Goal: Task Accomplishment & Management: Use online tool/utility

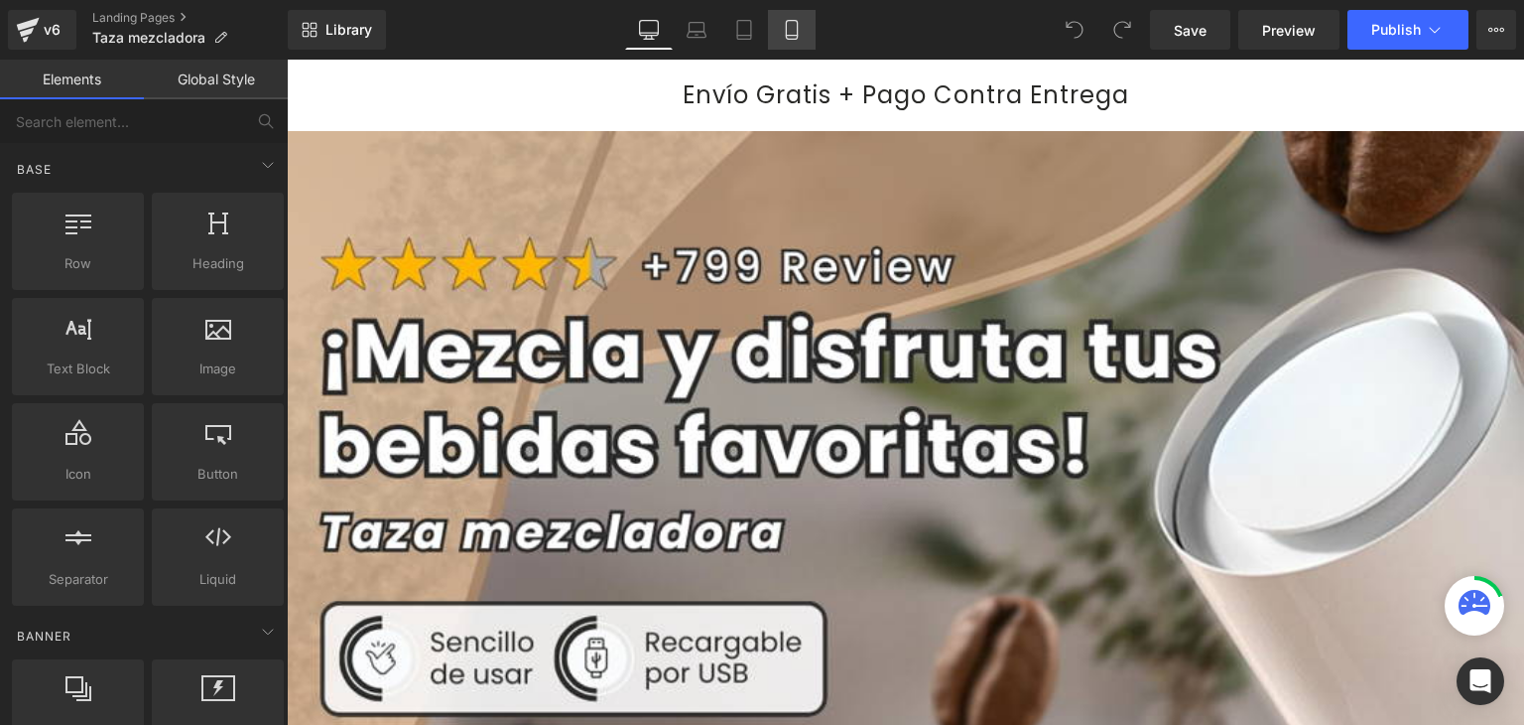
click at [784, 42] on link "Mobile" at bounding box center [792, 30] width 48 height 40
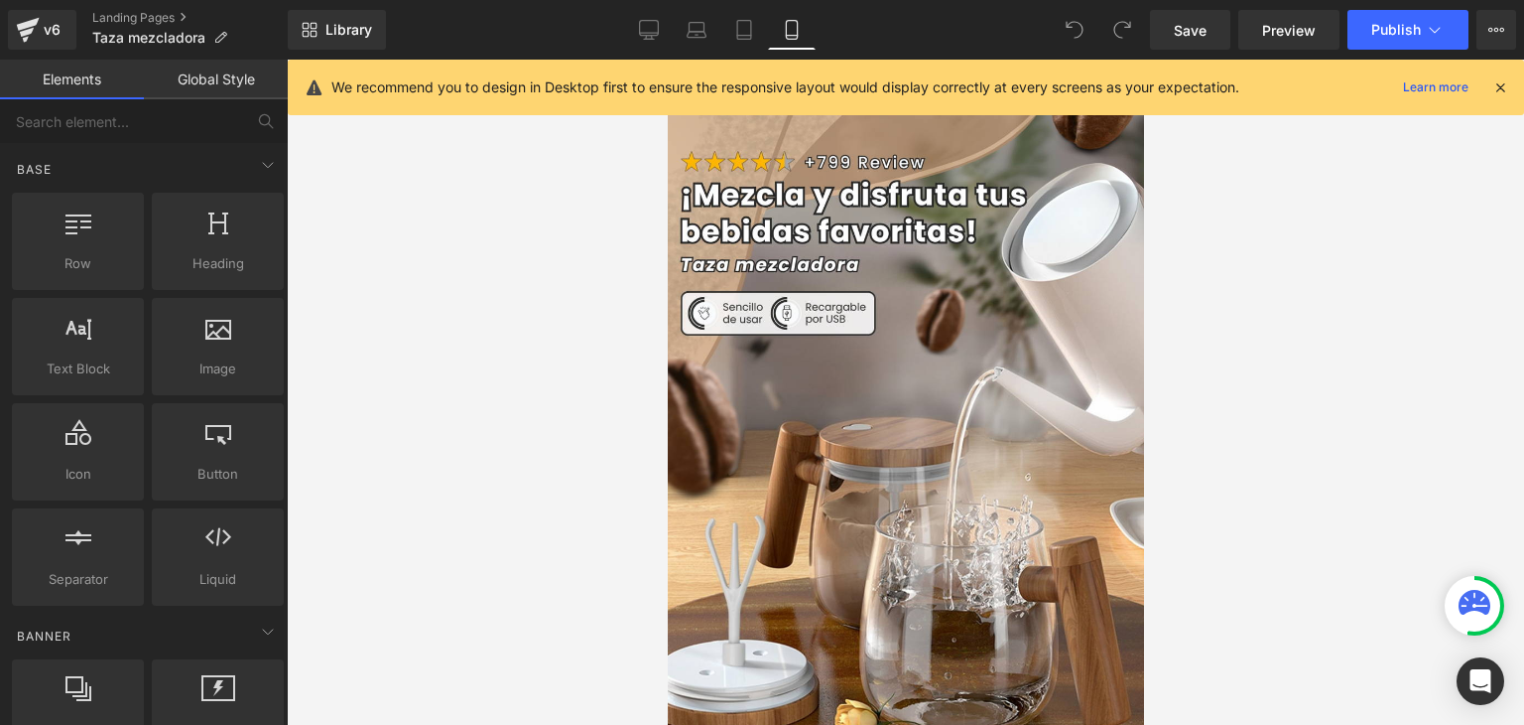
drag, startPoint x: 1498, startPoint y: 93, endPoint x: 1447, endPoint y: 98, distance: 50.9
click at [1498, 94] on icon at bounding box center [1501, 87] width 18 height 18
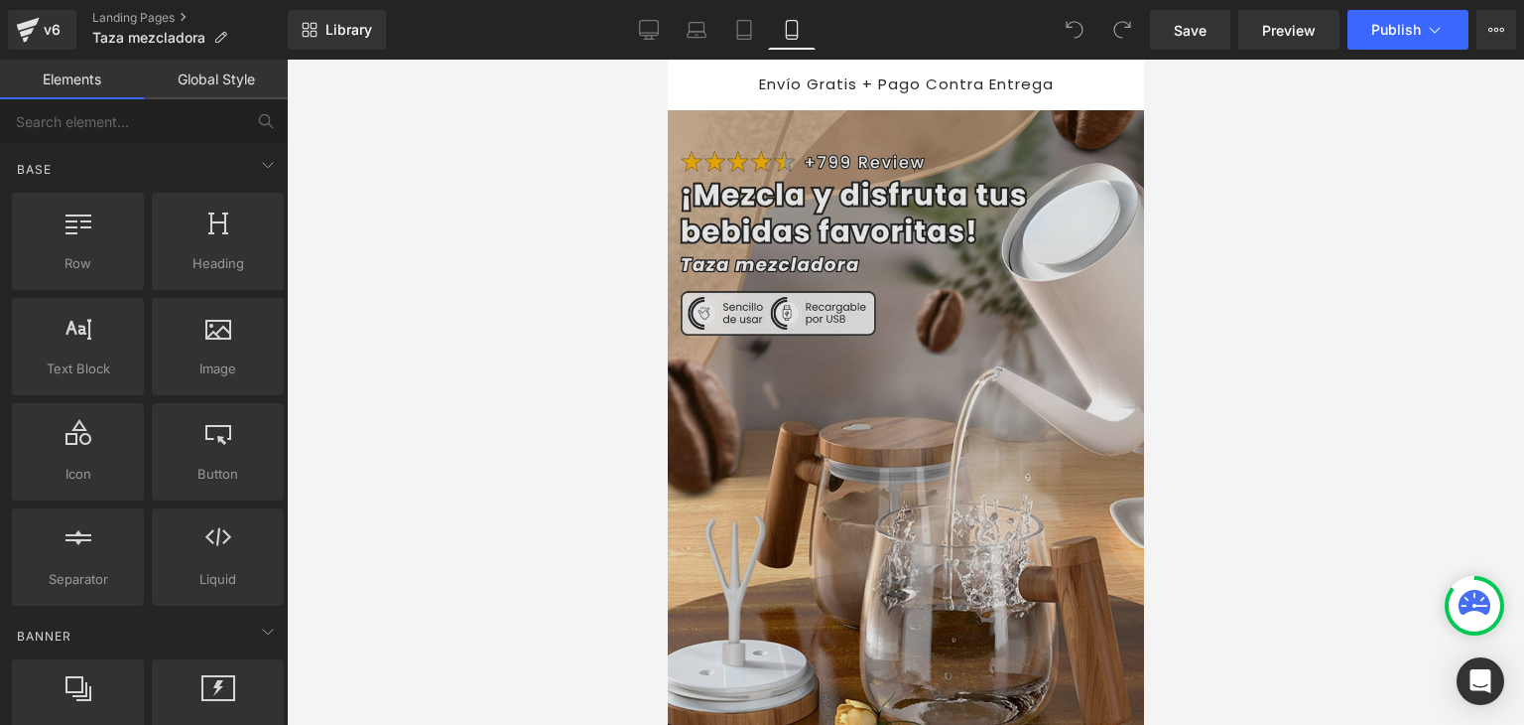
click at [885, 286] on img at bounding box center [905, 463] width 476 height 706
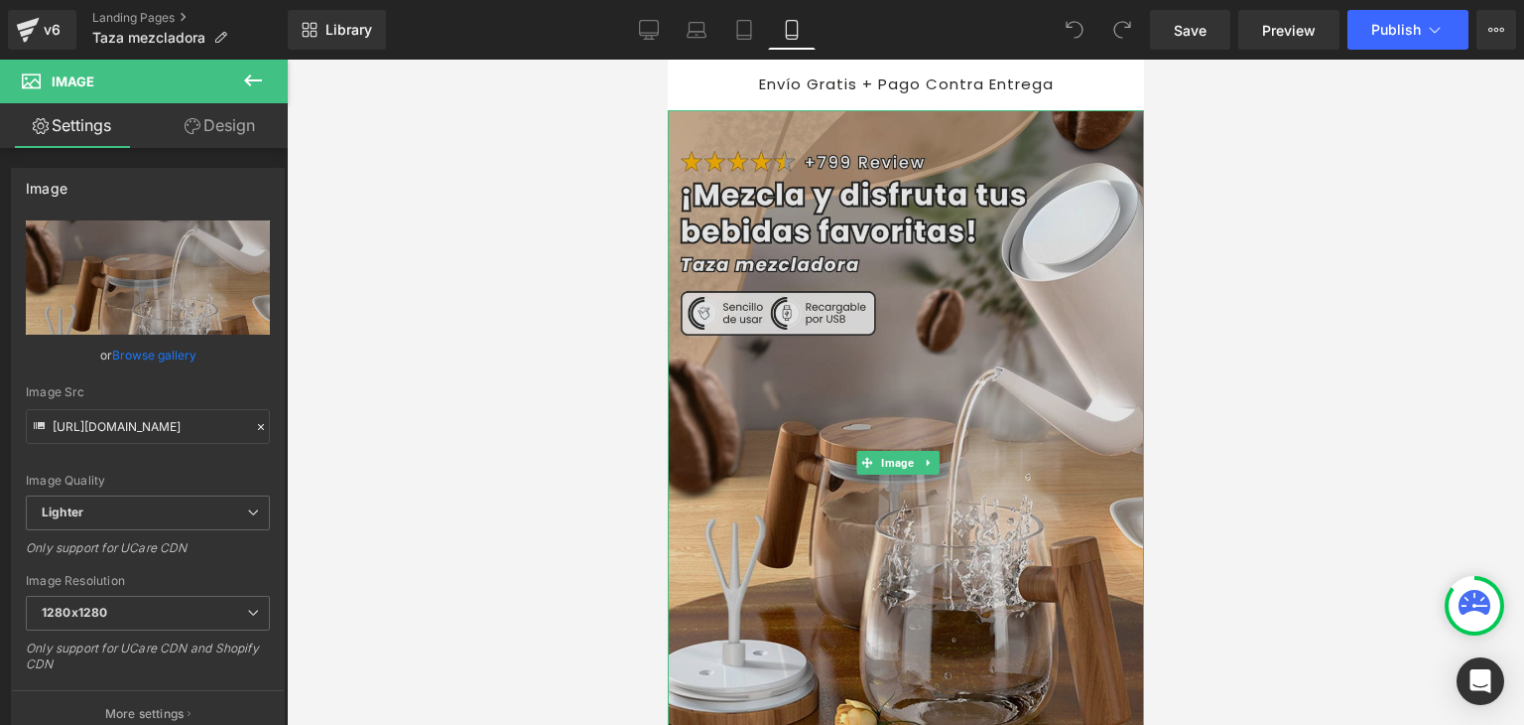
click at [893, 395] on img at bounding box center [905, 463] width 476 height 706
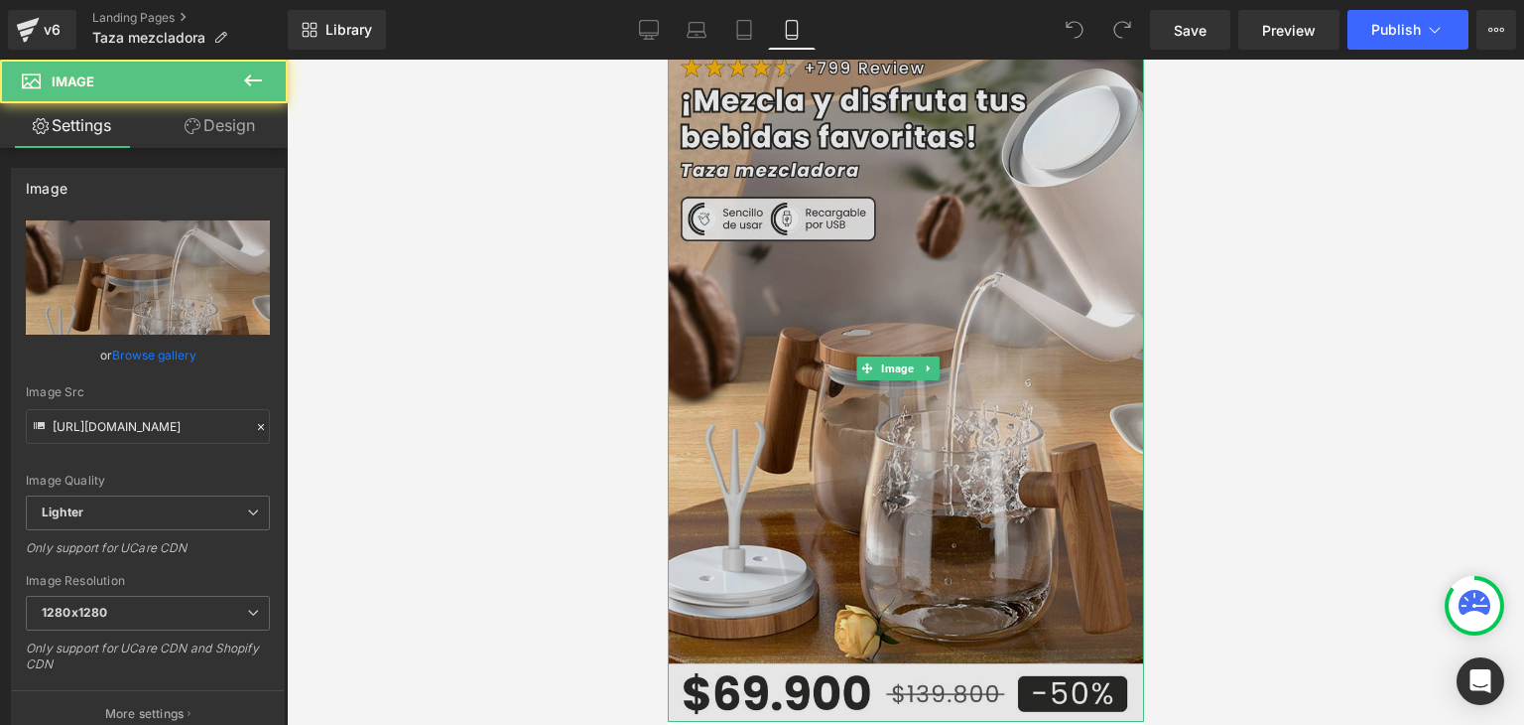
scroll to position [99, 0]
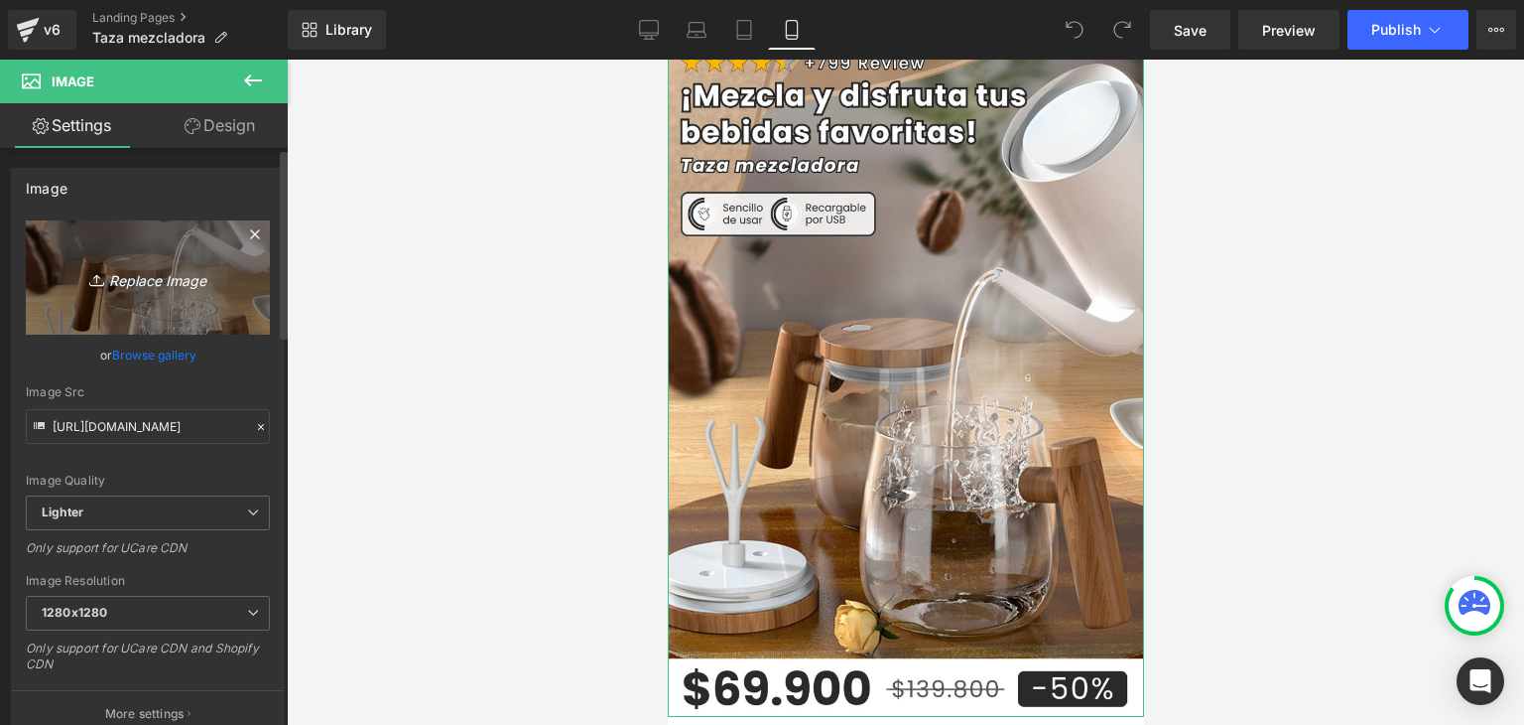
click at [161, 279] on icon "Replace Image" at bounding box center [147, 277] width 159 height 25
type input "C:\fakepath\Banner Landing.webp"
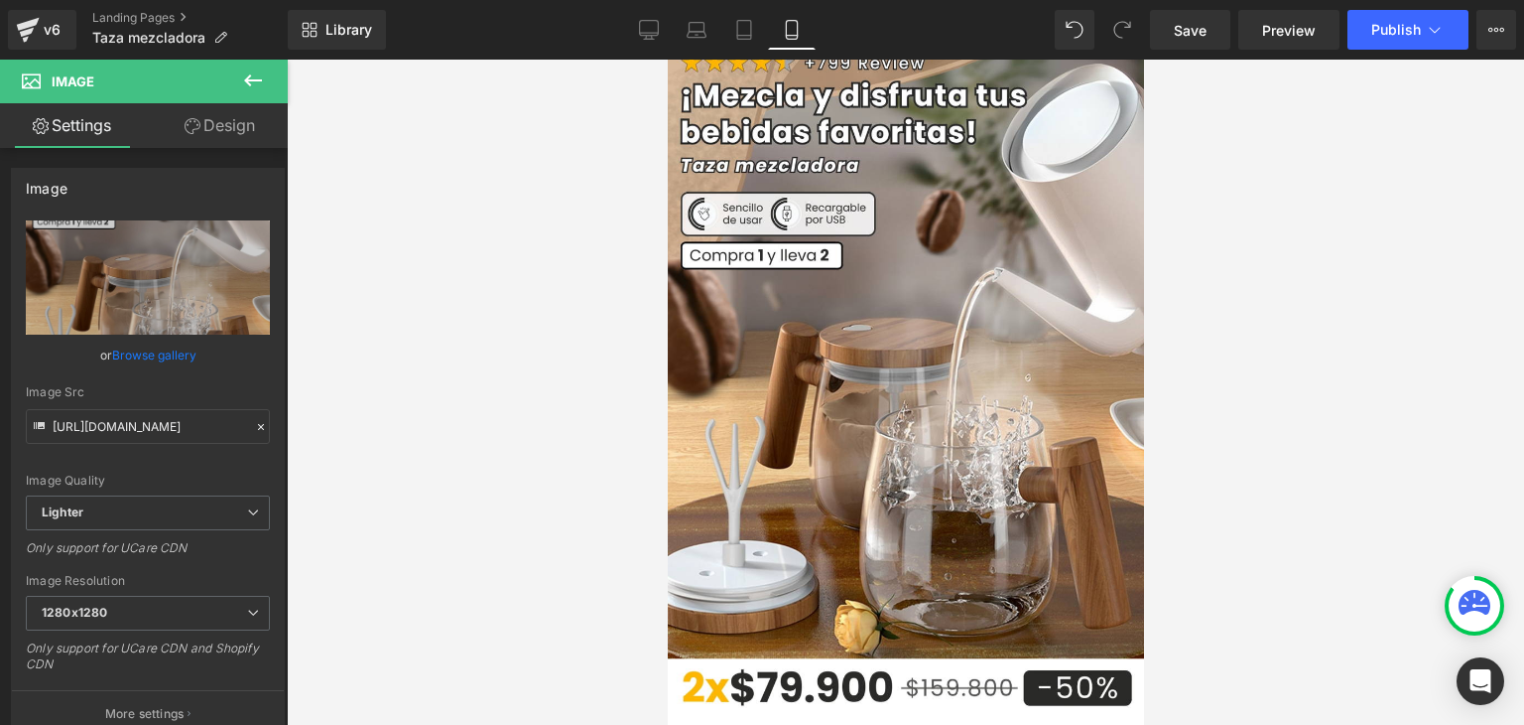
type input "https://ucarecdn.com/ad5055a8-4bc7-4854-8957-2c01853ef59d/-/format/auto/-/previ…"
click at [1395, 24] on span "Publish" at bounding box center [1397, 30] width 50 height 16
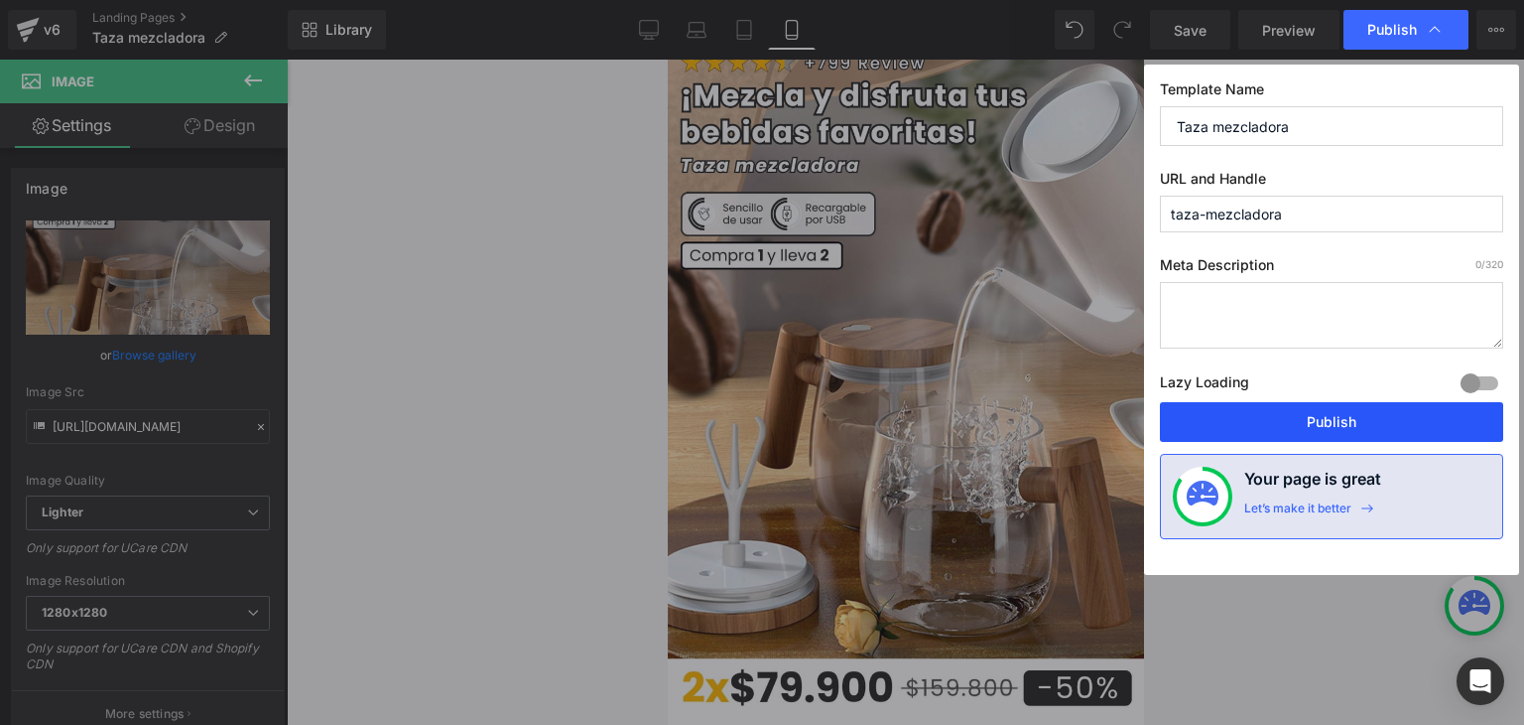
click at [1332, 426] on button "Publish" at bounding box center [1331, 422] width 343 height 40
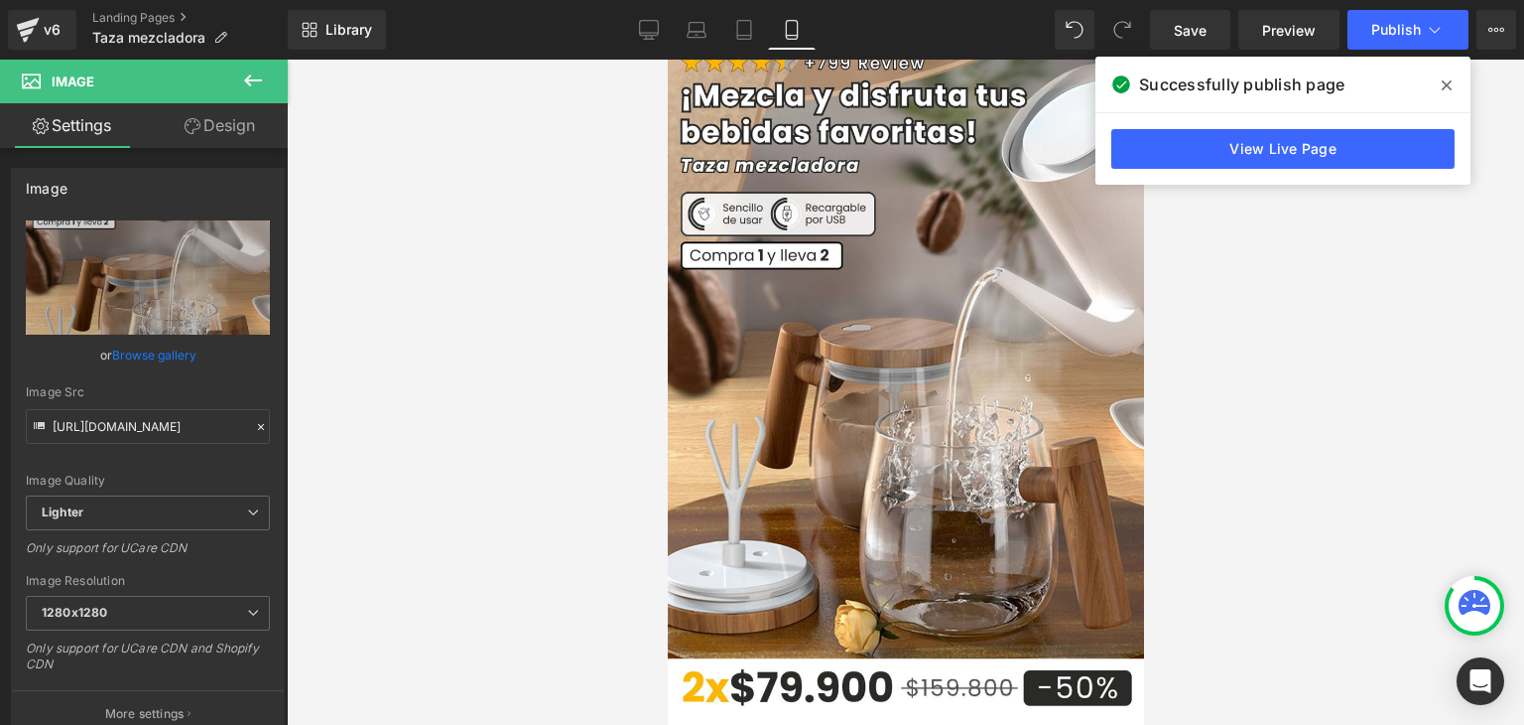
click at [1442, 83] on icon at bounding box center [1447, 85] width 10 height 16
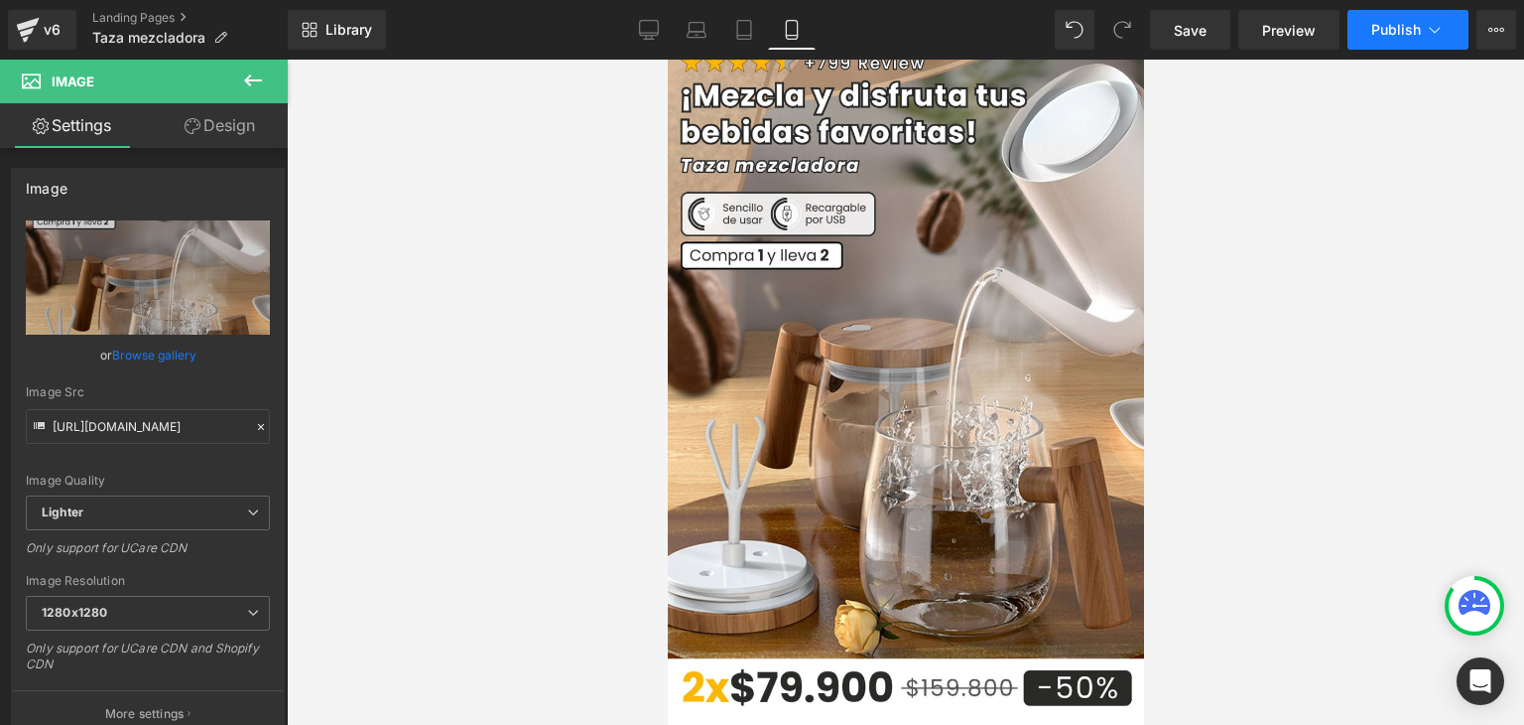
click at [1409, 30] on span "Publish" at bounding box center [1397, 30] width 50 height 16
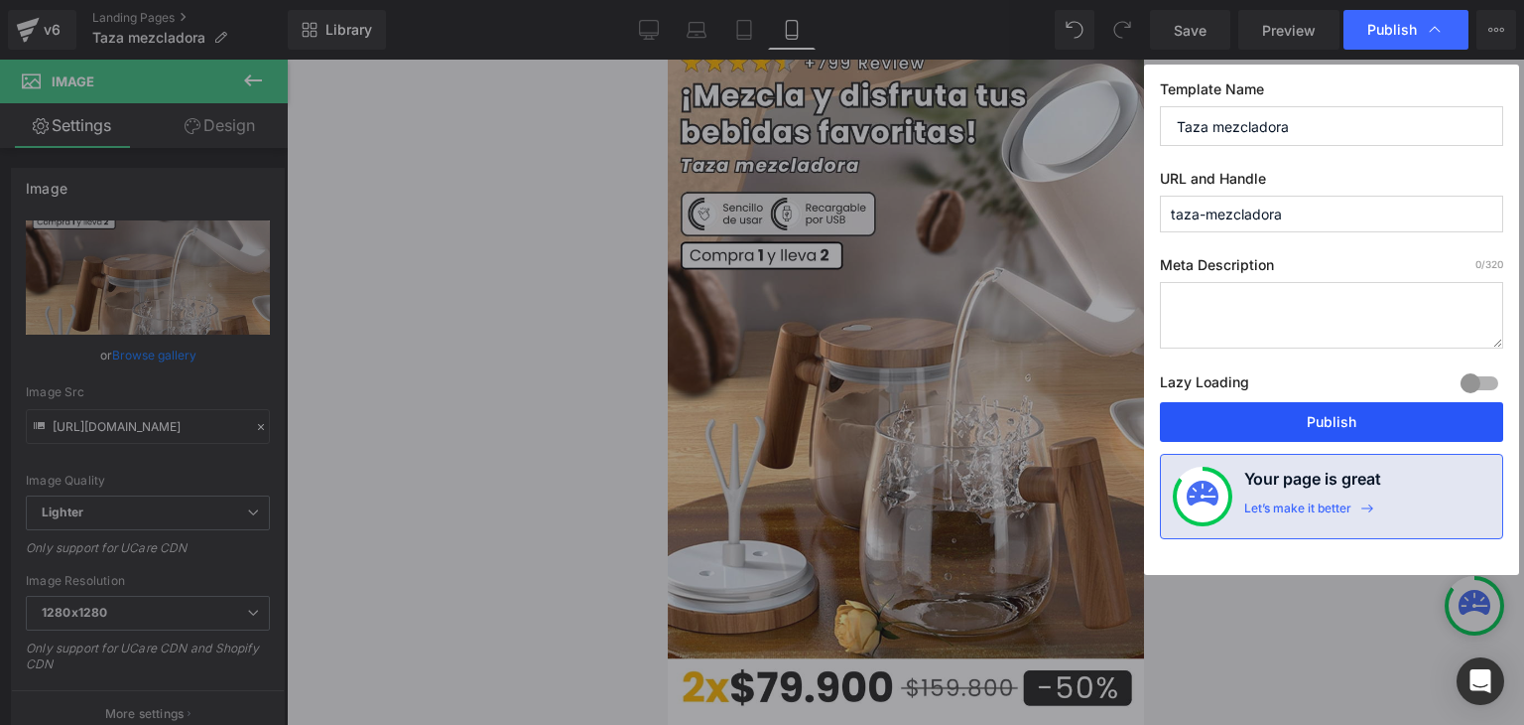
click at [1333, 418] on button "Publish" at bounding box center [1331, 422] width 343 height 40
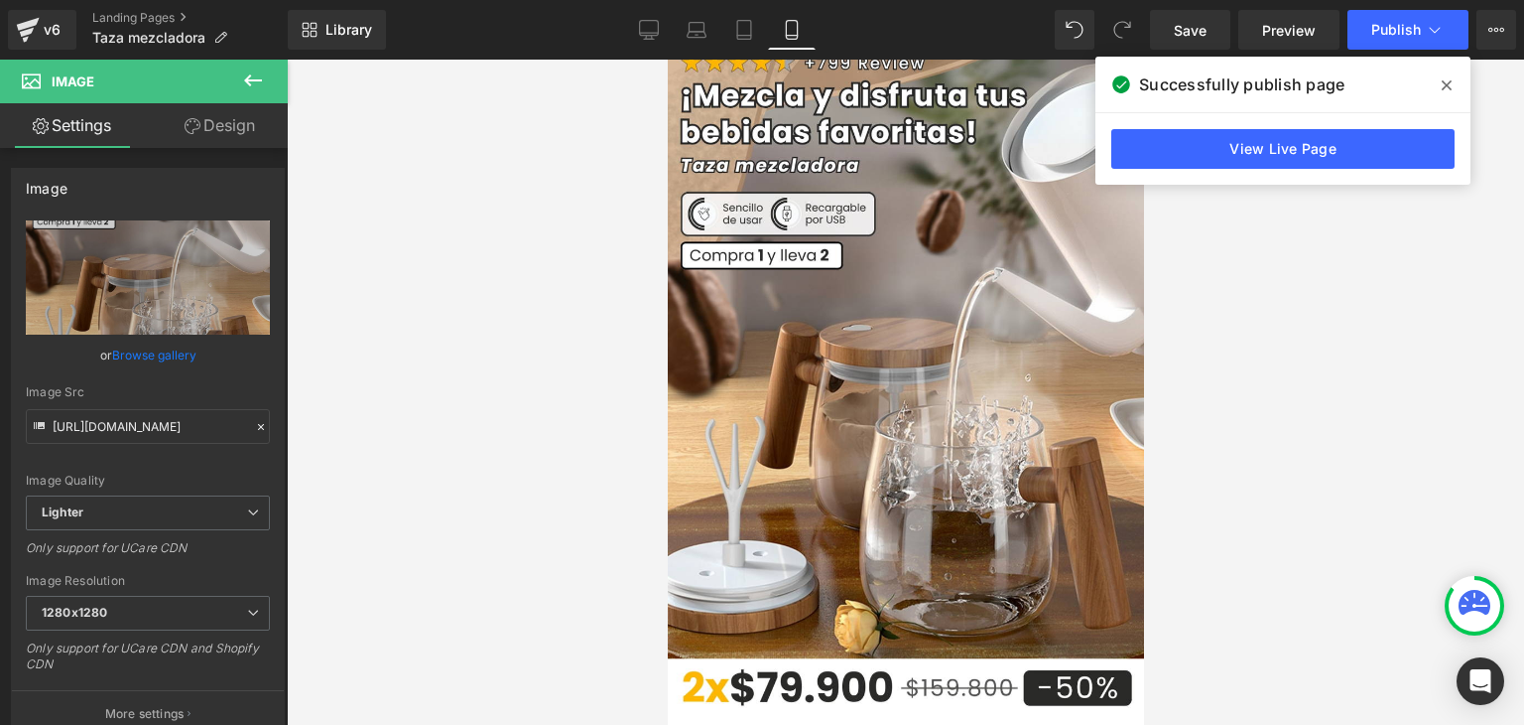
drag, startPoint x: 1445, startPoint y: 86, endPoint x: 1428, endPoint y: 83, distance: 17.1
click at [1437, 85] on span at bounding box center [1447, 85] width 32 height 32
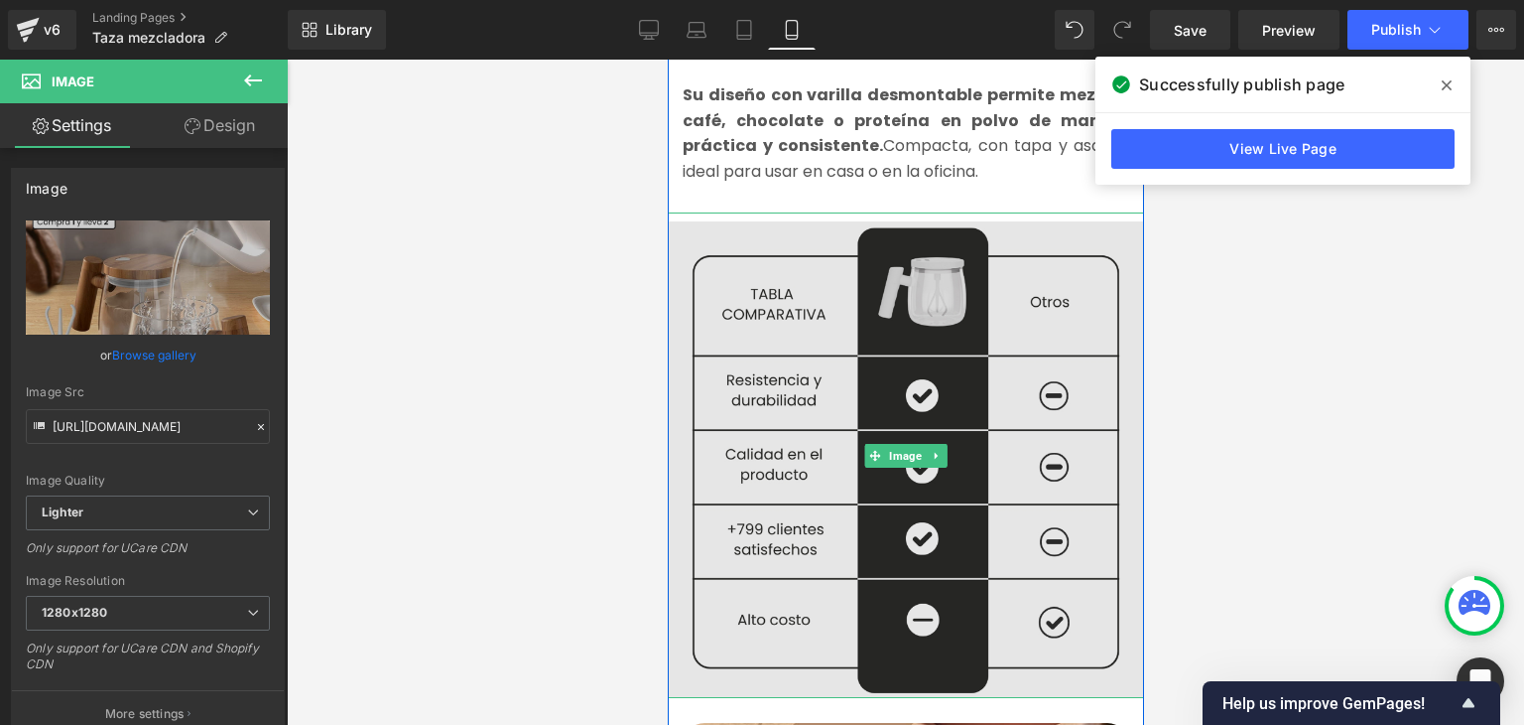
scroll to position [2878, 0]
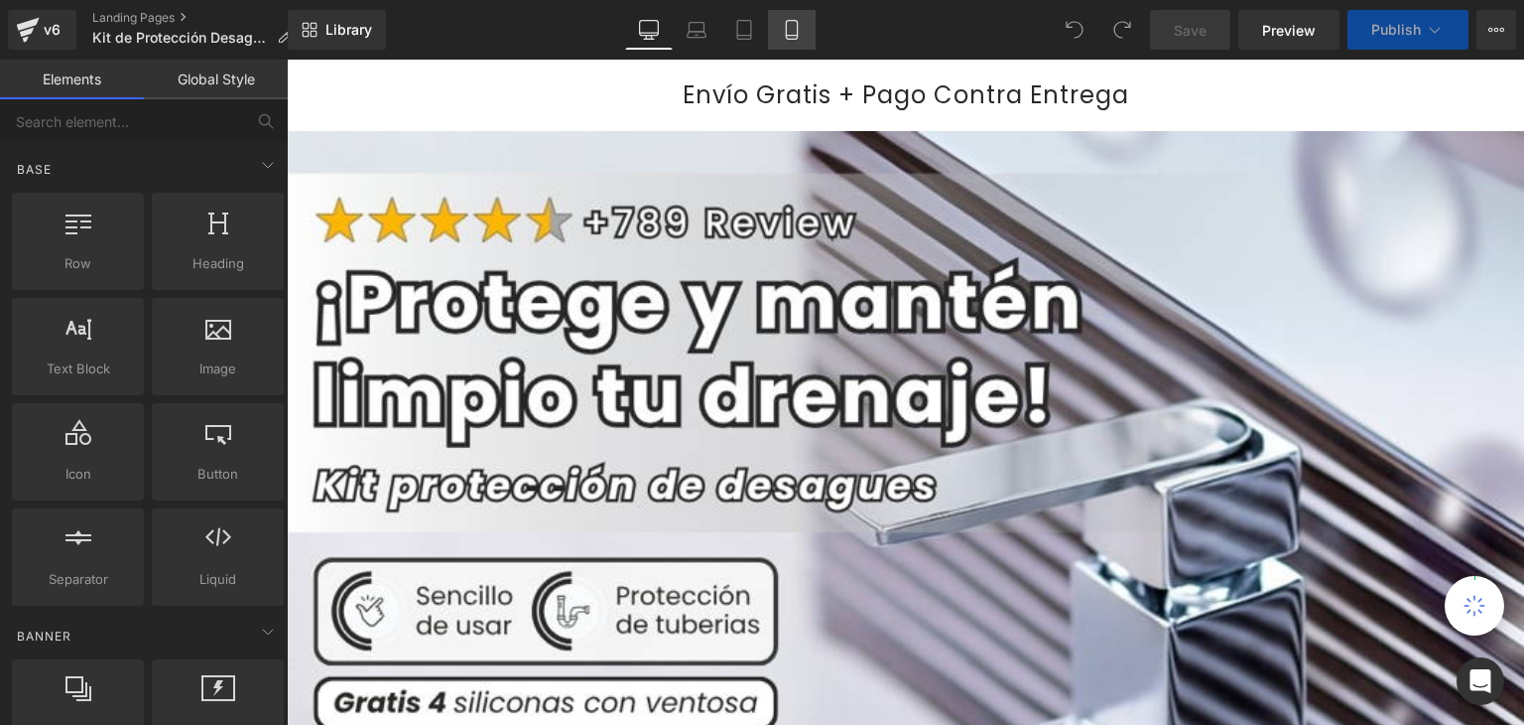
drag, startPoint x: 791, startPoint y: 39, endPoint x: 572, endPoint y: 128, distance: 236.8
click at [791, 39] on icon at bounding box center [791, 30] width 11 height 19
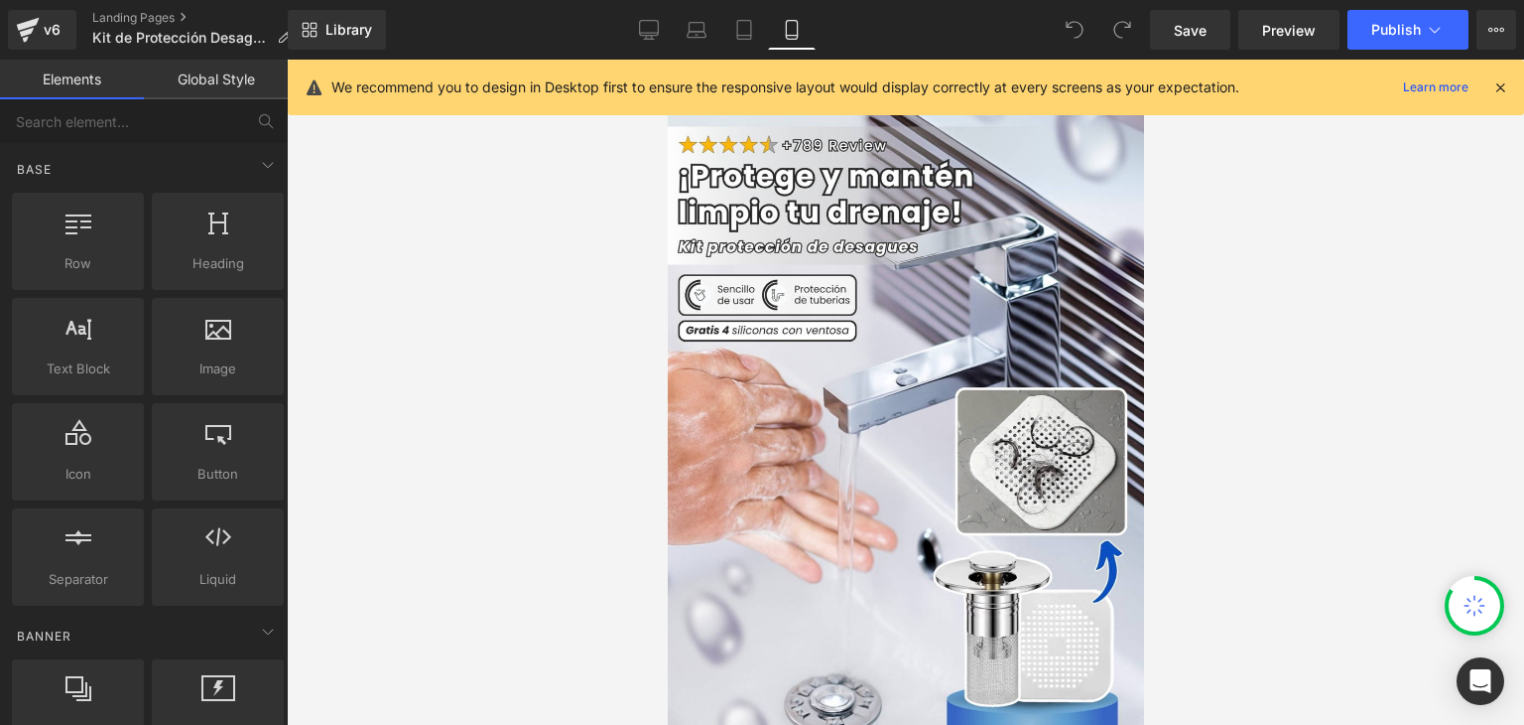
click at [1494, 88] on icon at bounding box center [1501, 87] width 18 height 18
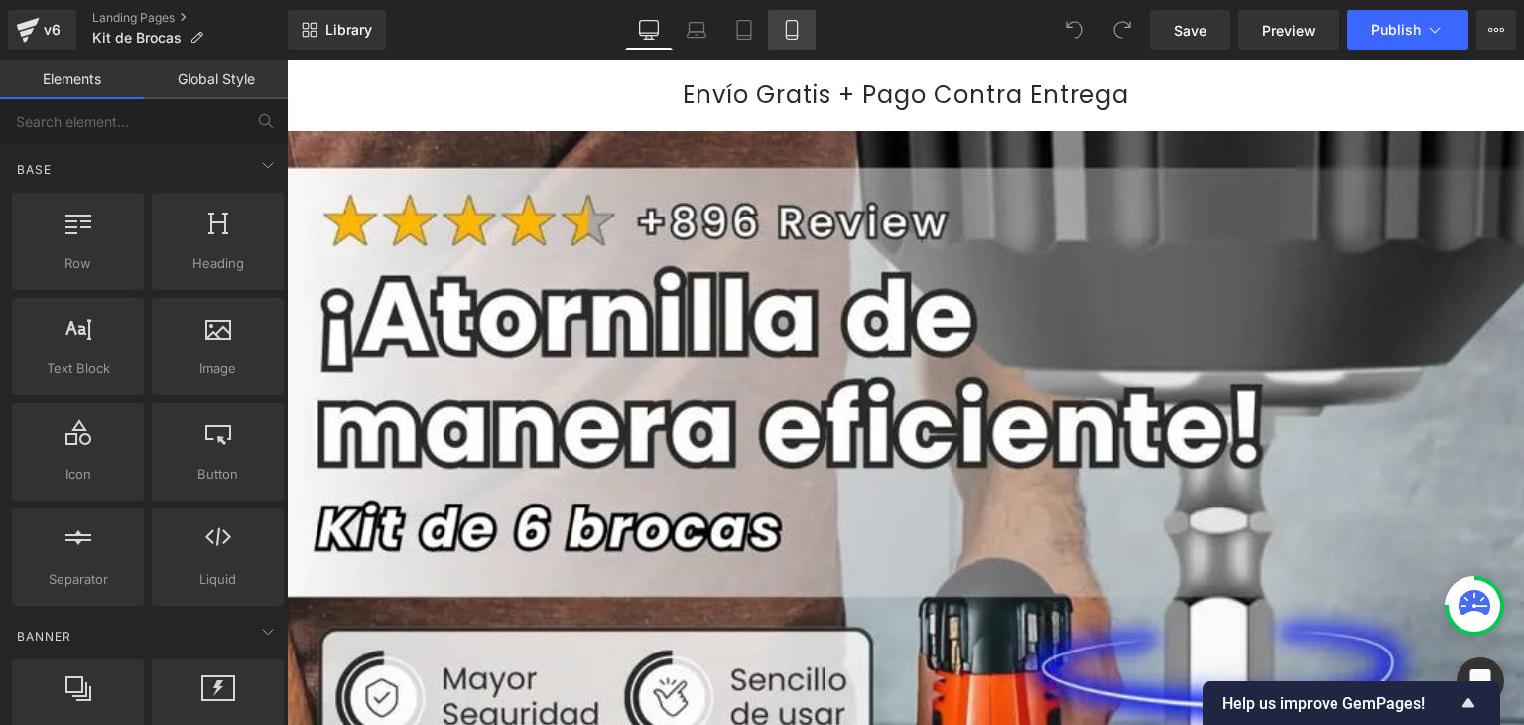
click at [789, 33] on icon at bounding box center [792, 30] width 20 height 20
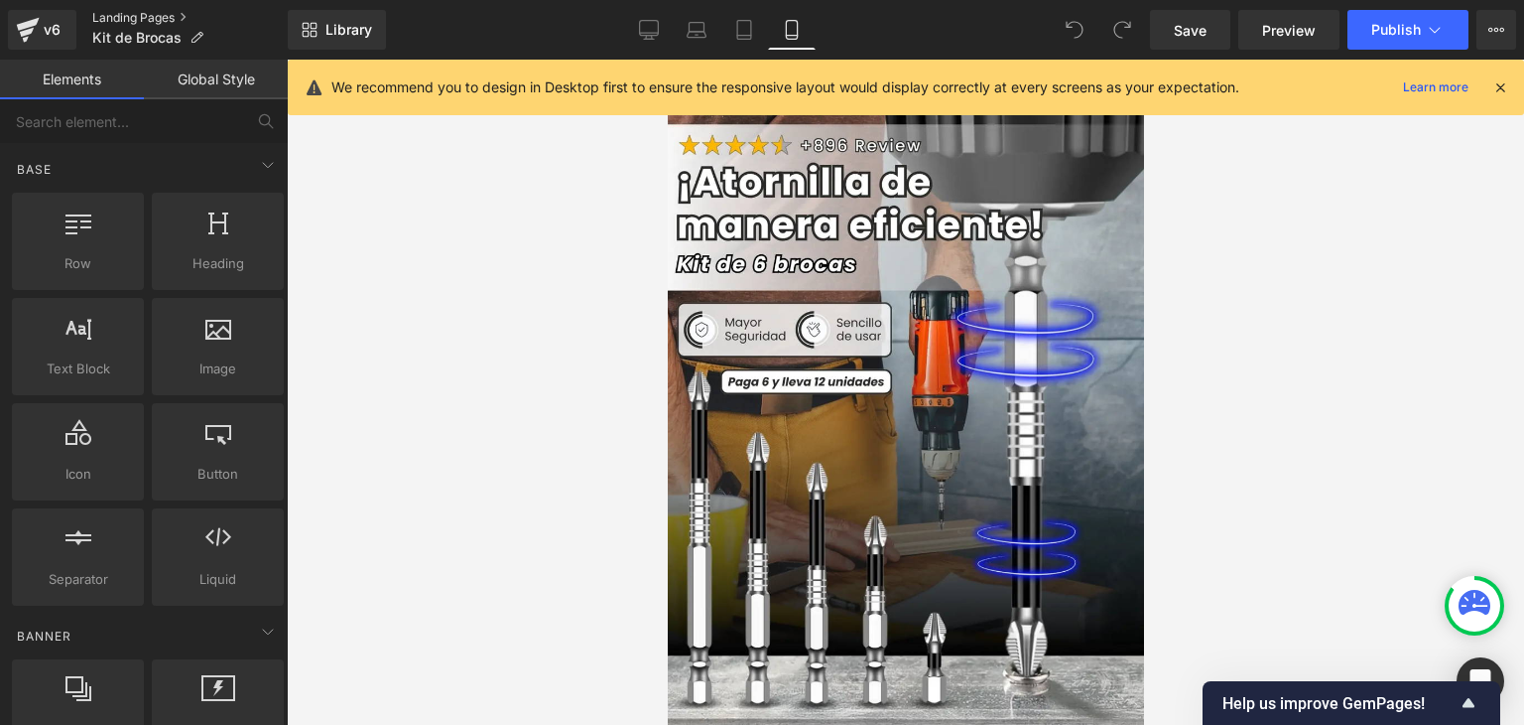
click at [164, 15] on link "Landing Pages" at bounding box center [190, 18] width 196 height 16
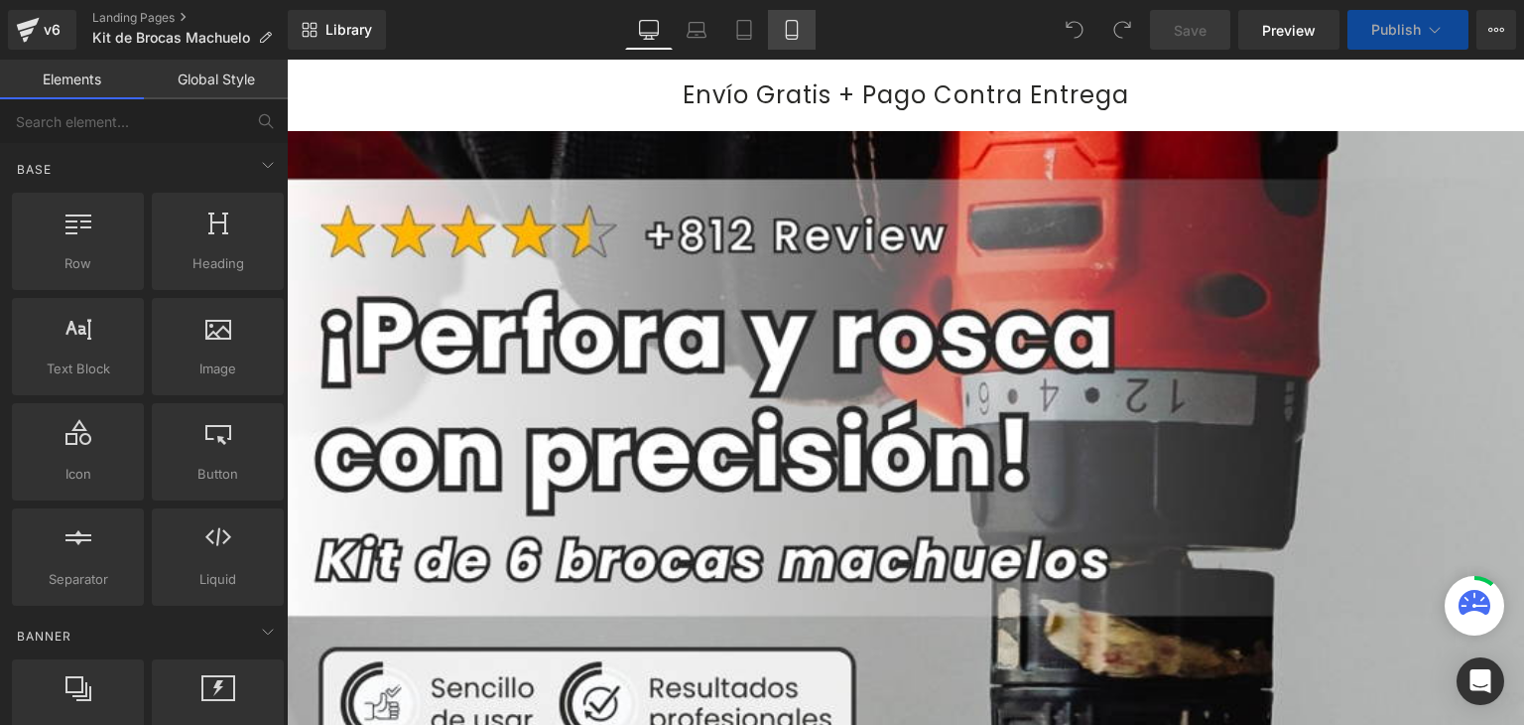
click at [794, 28] on icon at bounding box center [792, 30] width 20 height 20
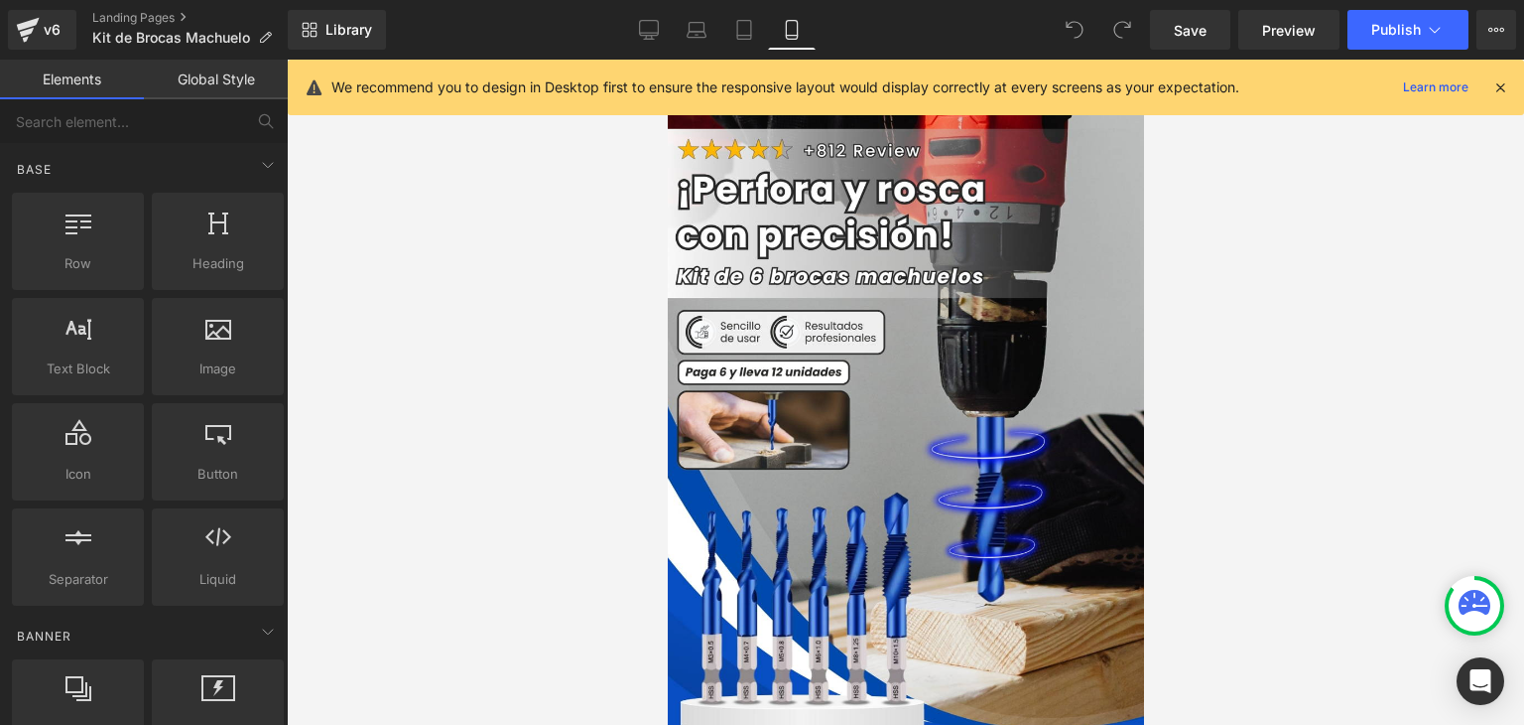
click at [1497, 83] on icon at bounding box center [1501, 87] width 18 height 18
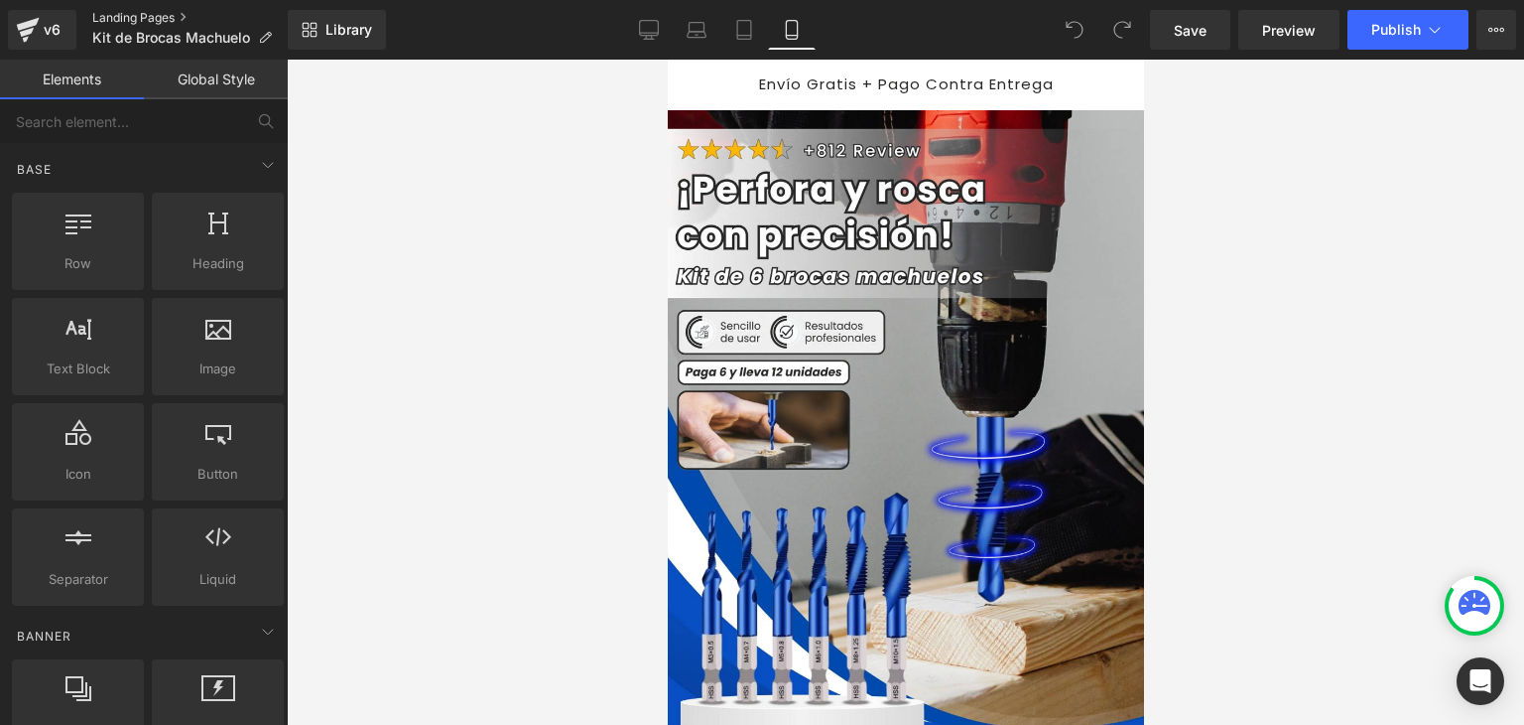
click at [155, 12] on link "Landing Pages" at bounding box center [190, 18] width 196 height 16
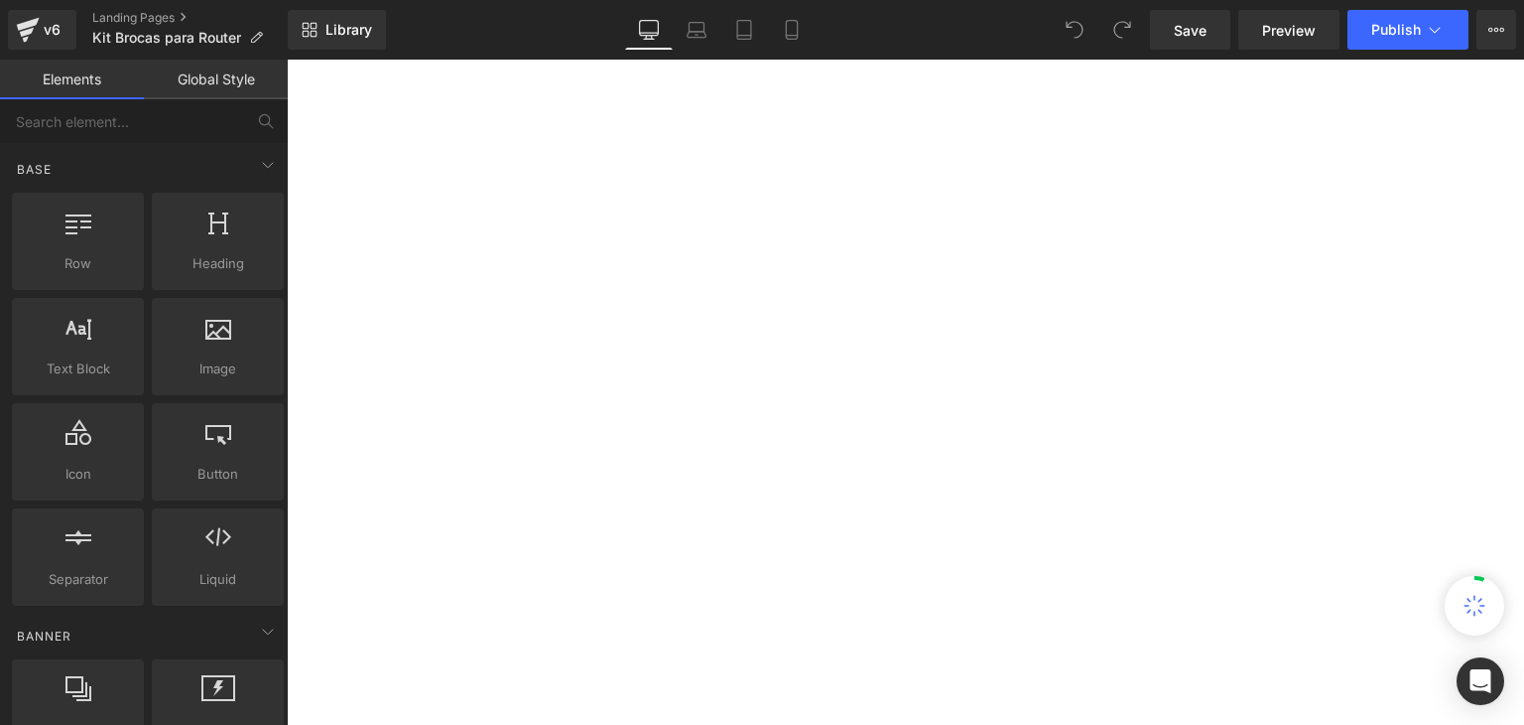
click at [790, 29] on icon at bounding box center [792, 30] width 20 height 20
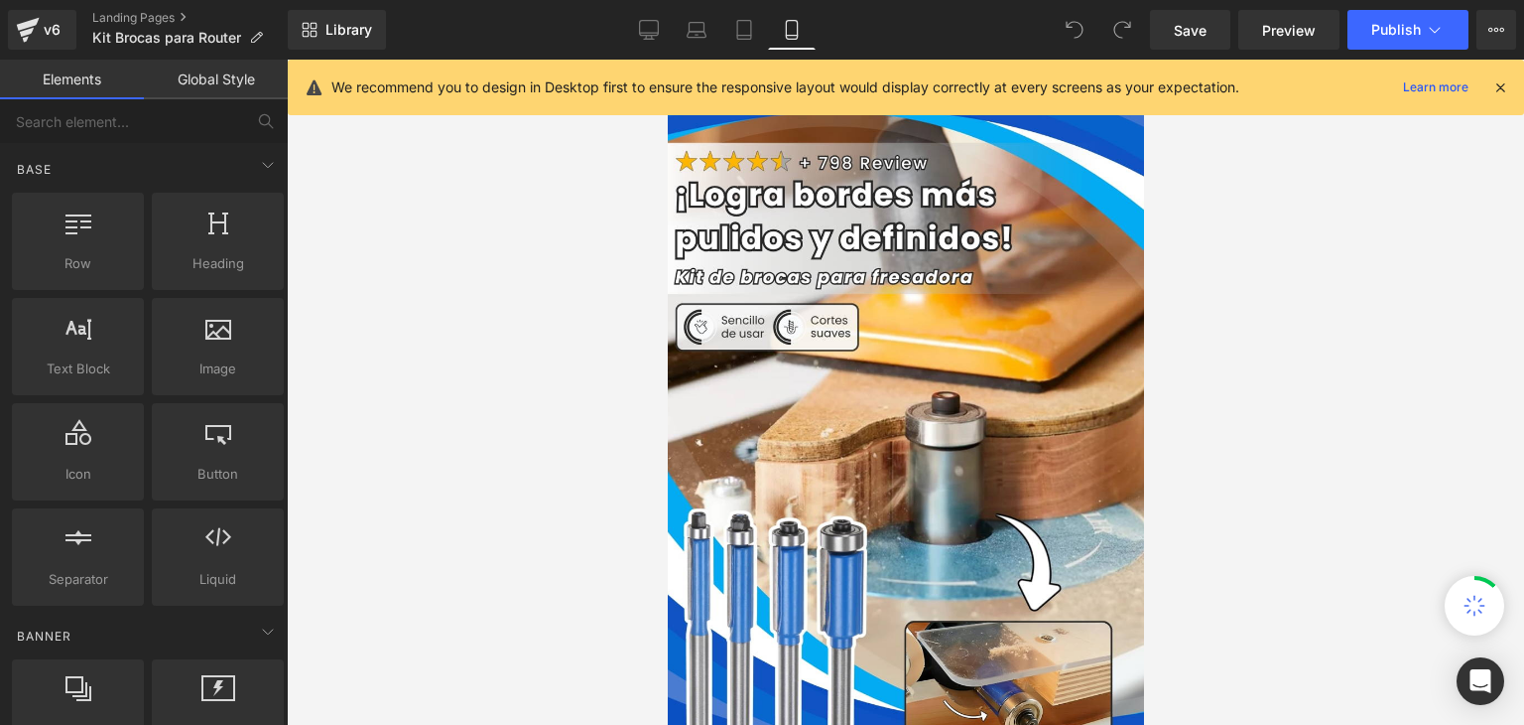
click at [1498, 85] on icon at bounding box center [1501, 87] width 18 height 18
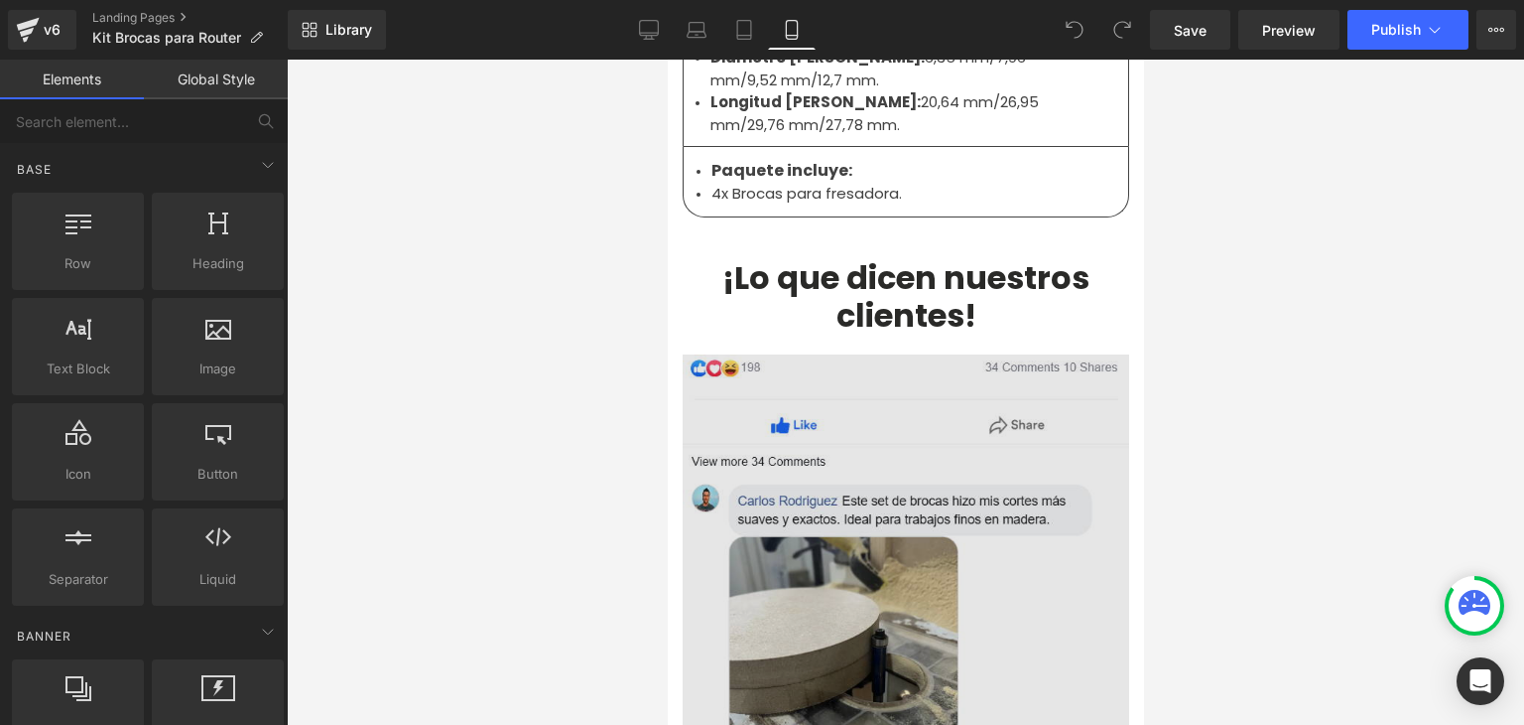
scroll to position [7146, 0]
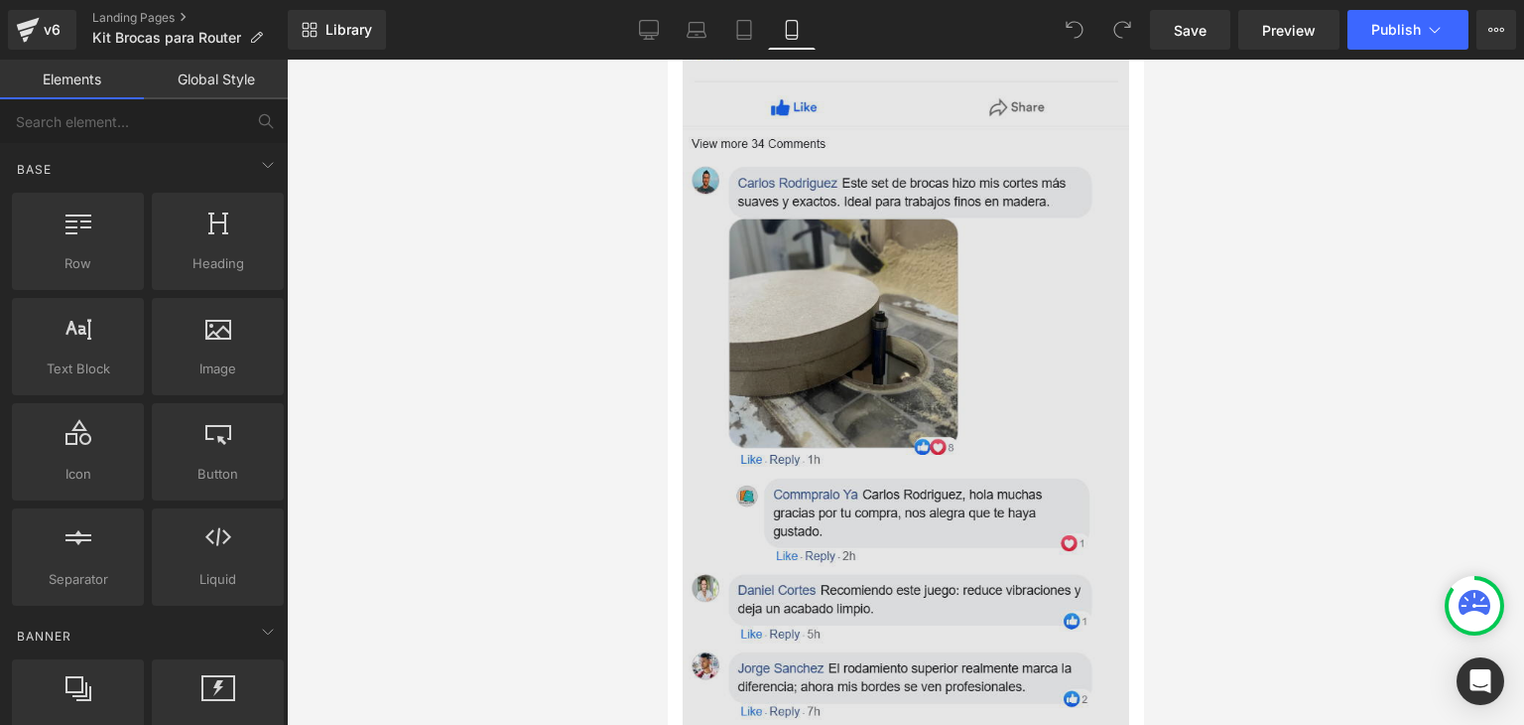
click at [781, 222] on img at bounding box center [905, 438] width 447 height 802
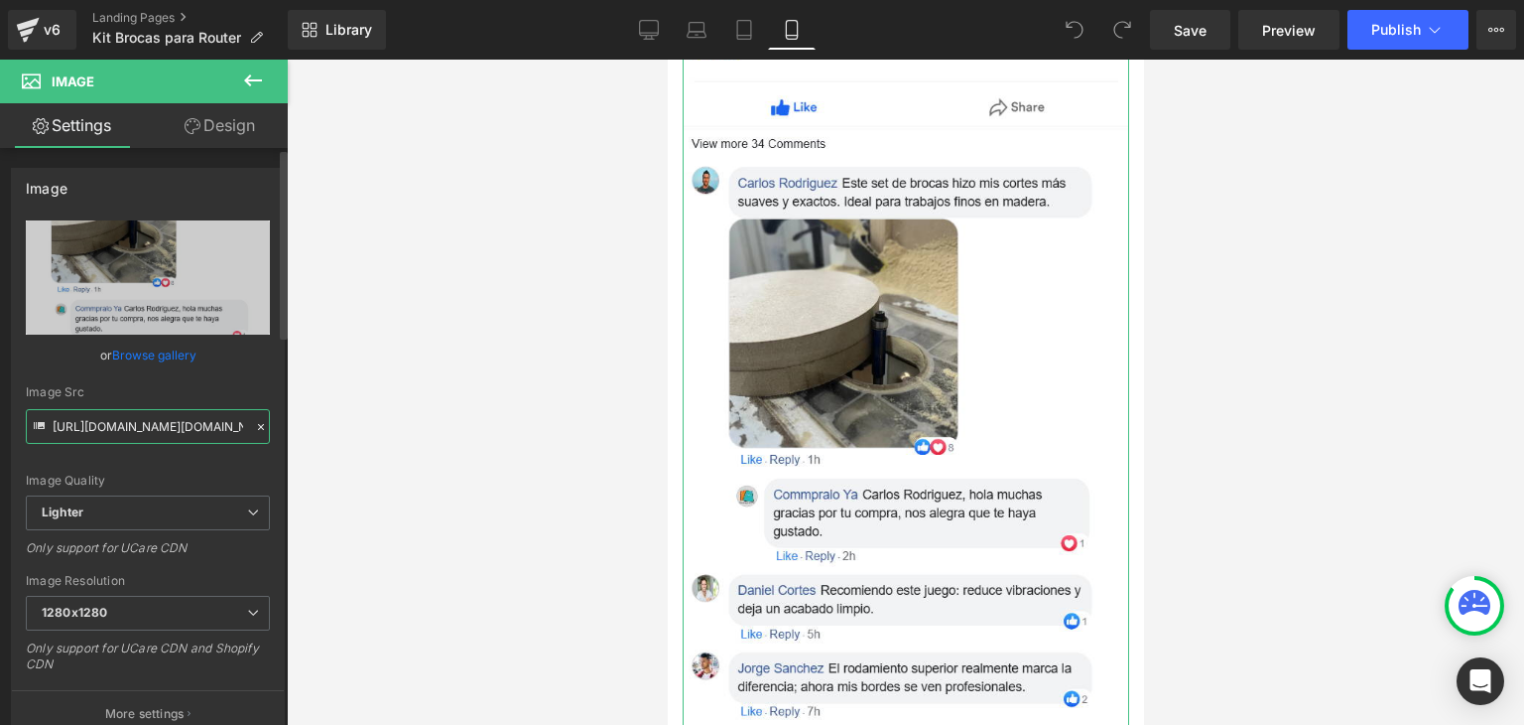
click at [192, 419] on input "[URL][DOMAIN_NAME][DOMAIN_NAME]" at bounding box center [148, 426] width 244 height 35
click at [192, 420] on input "[URL][DOMAIN_NAME][DOMAIN_NAME]" at bounding box center [148, 426] width 244 height 35
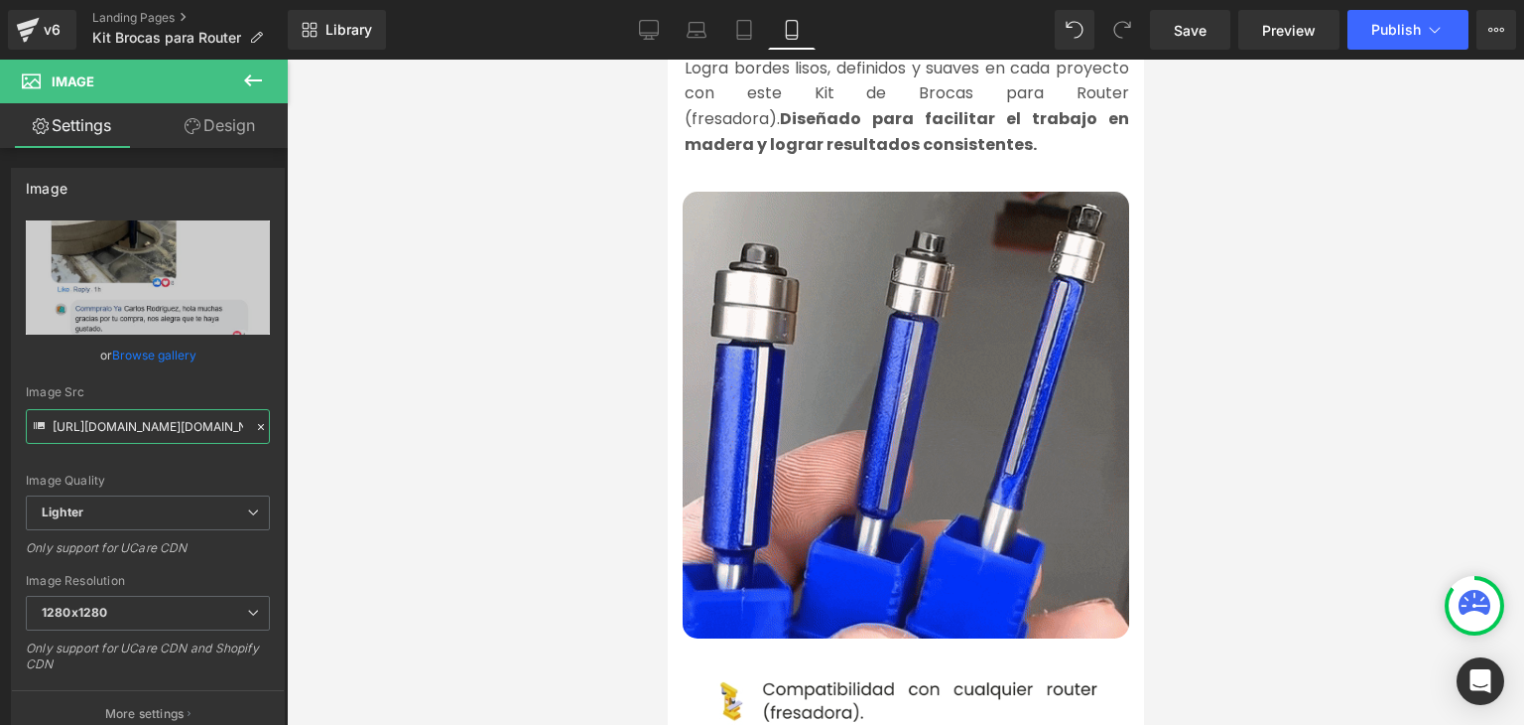
scroll to position [1092, 0]
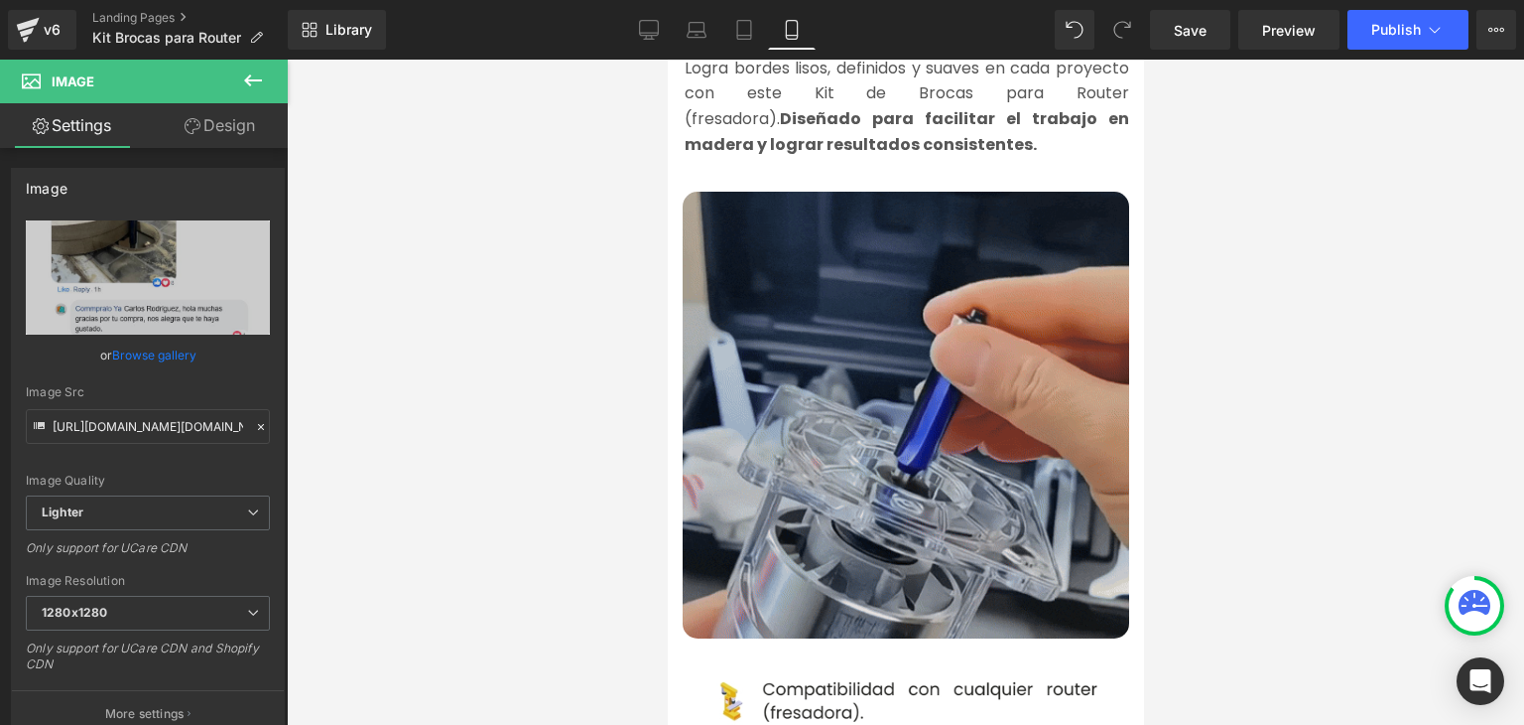
click at [882, 418] on img at bounding box center [905, 415] width 447 height 447
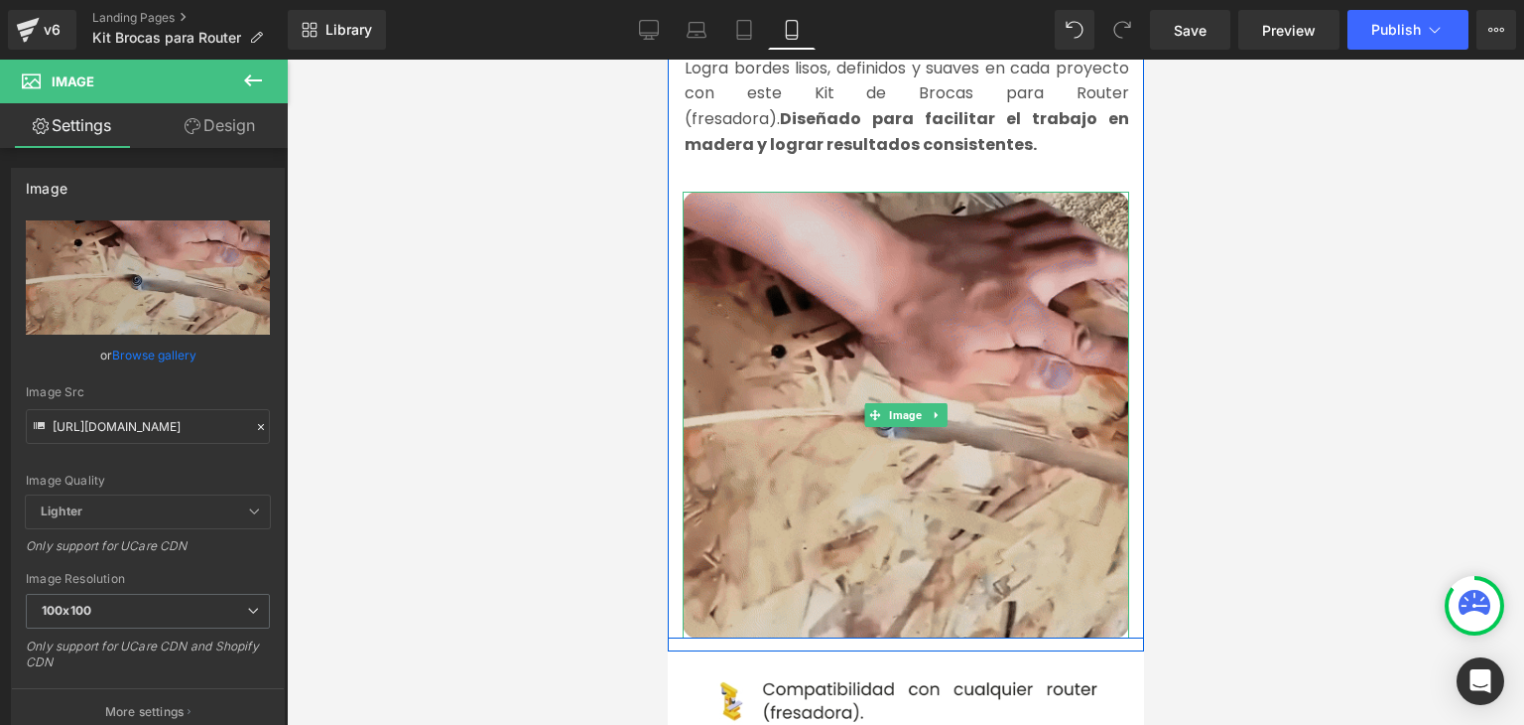
click at [823, 408] on img at bounding box center [905, 415] width 447 height 447
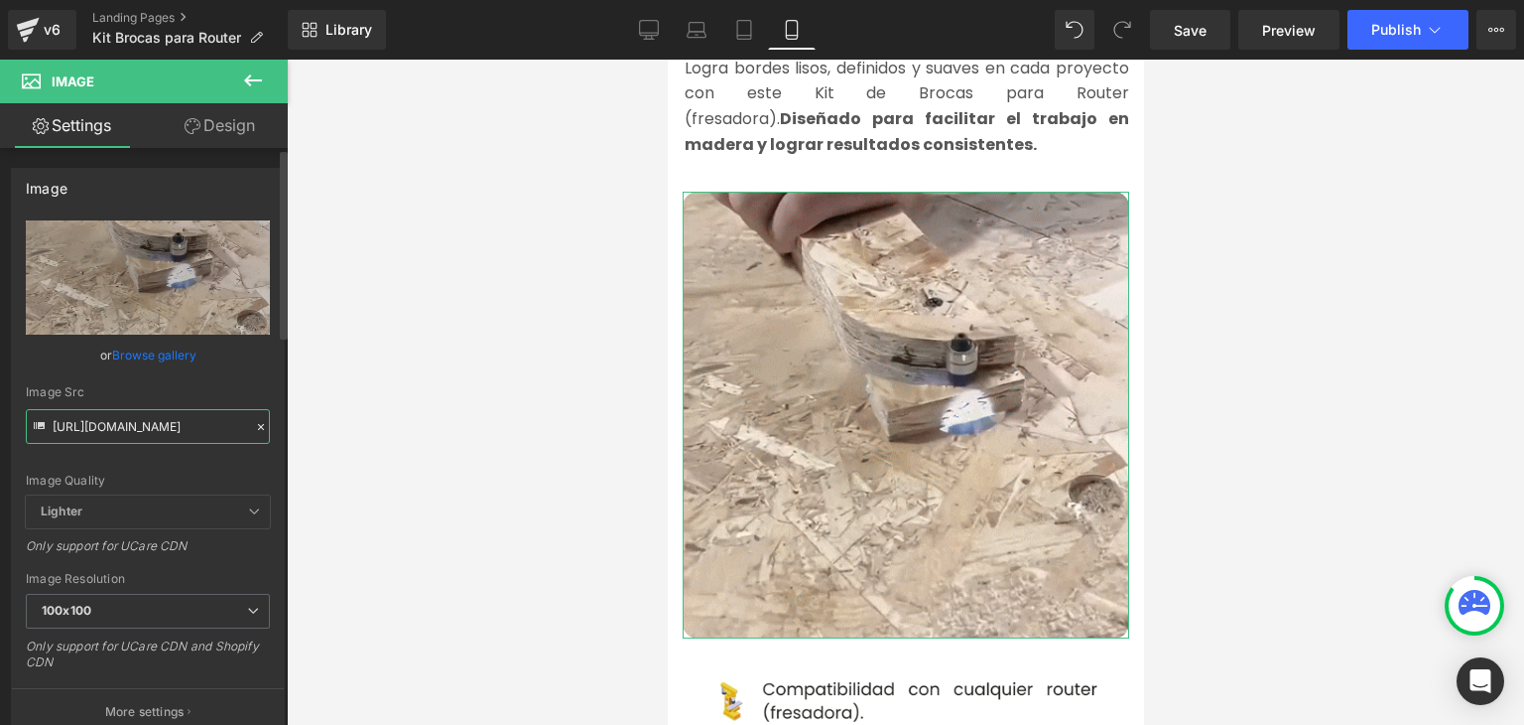
click at [160, 422] on input "[URL][DOMAIN_NAME]" at bounding box center [148, 426] width 244 height 35
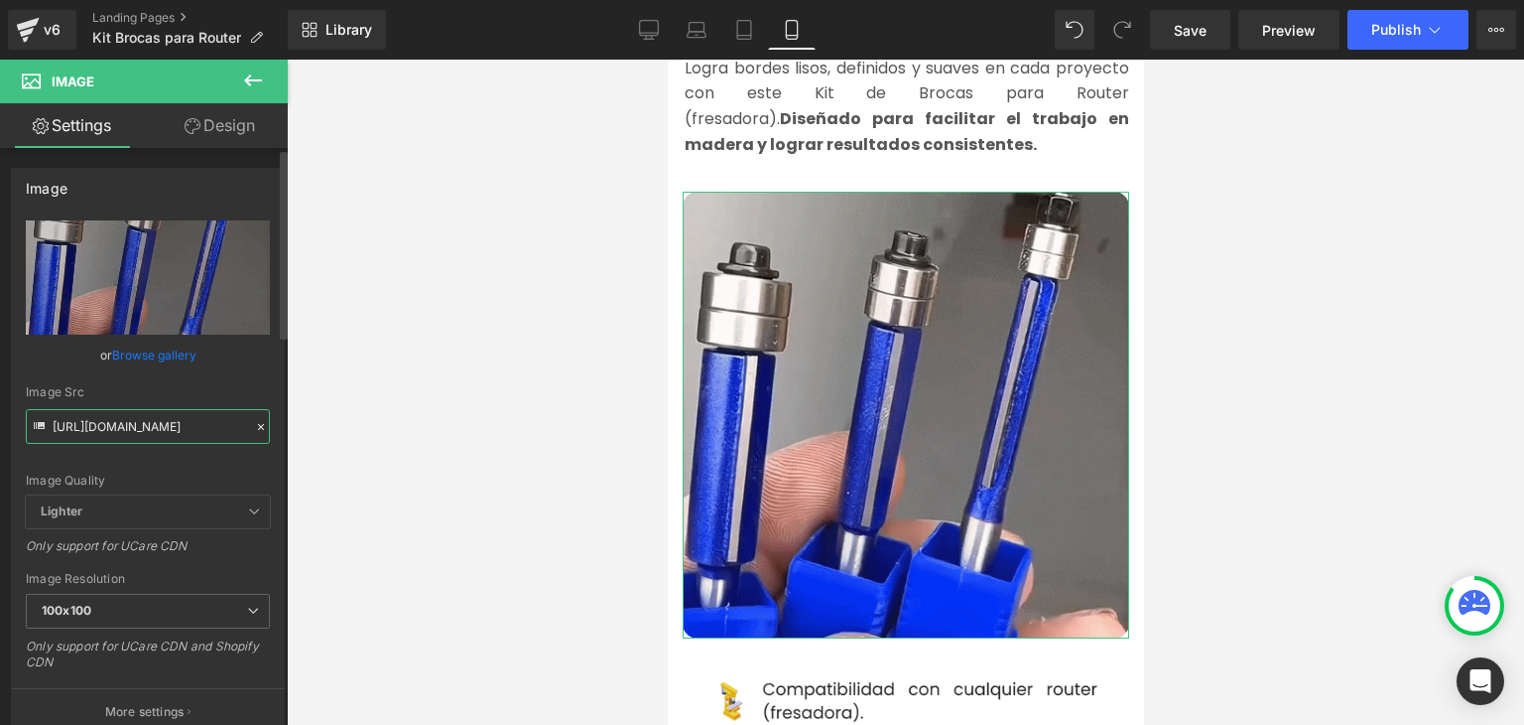
click at [160, 422] on input "[URL][DOMAIN_NAME]" at bounding box center [148, 426] width 244 height 35
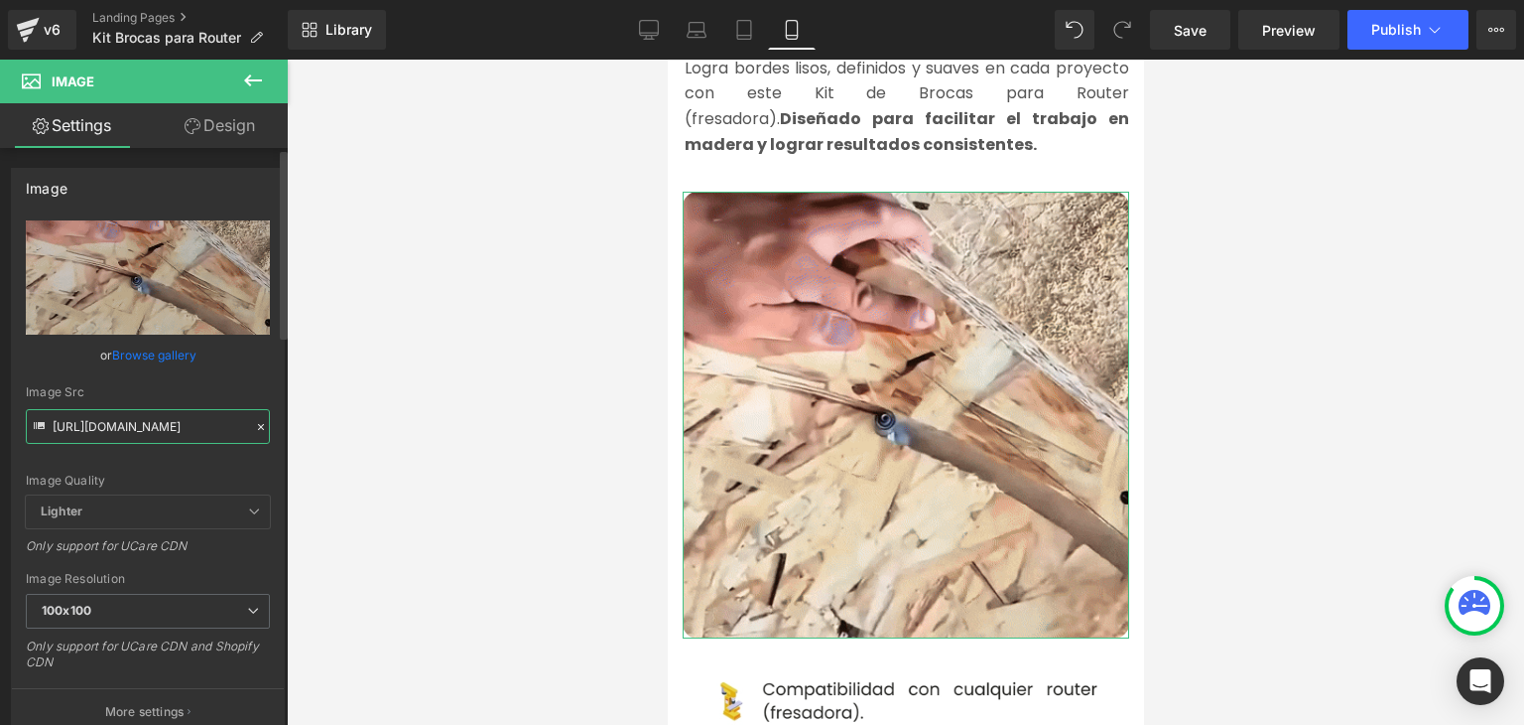
click at [161, 423] on input "[URL][DOMAIN_NAME]" at bounding box center [148, 426] width 244 height 35
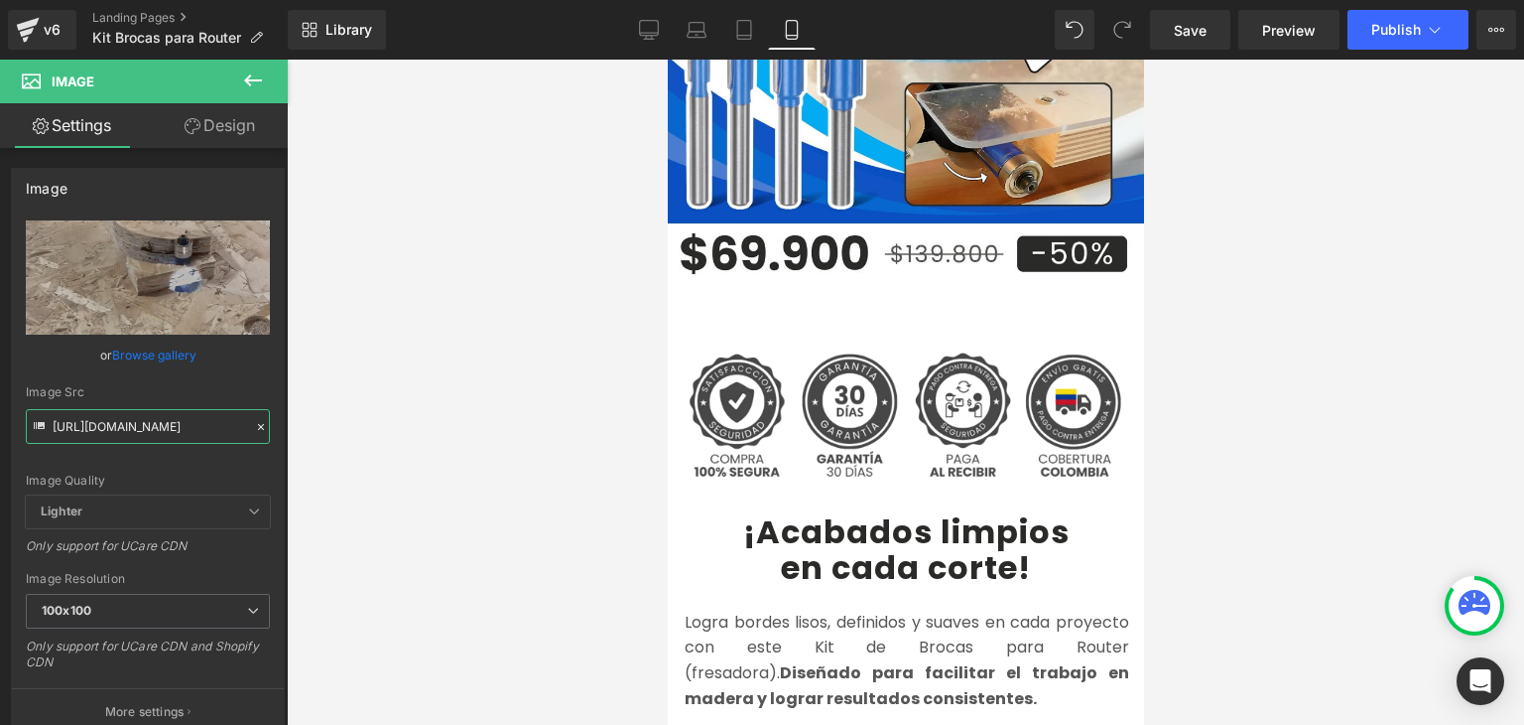
scroll to position [794, 0]
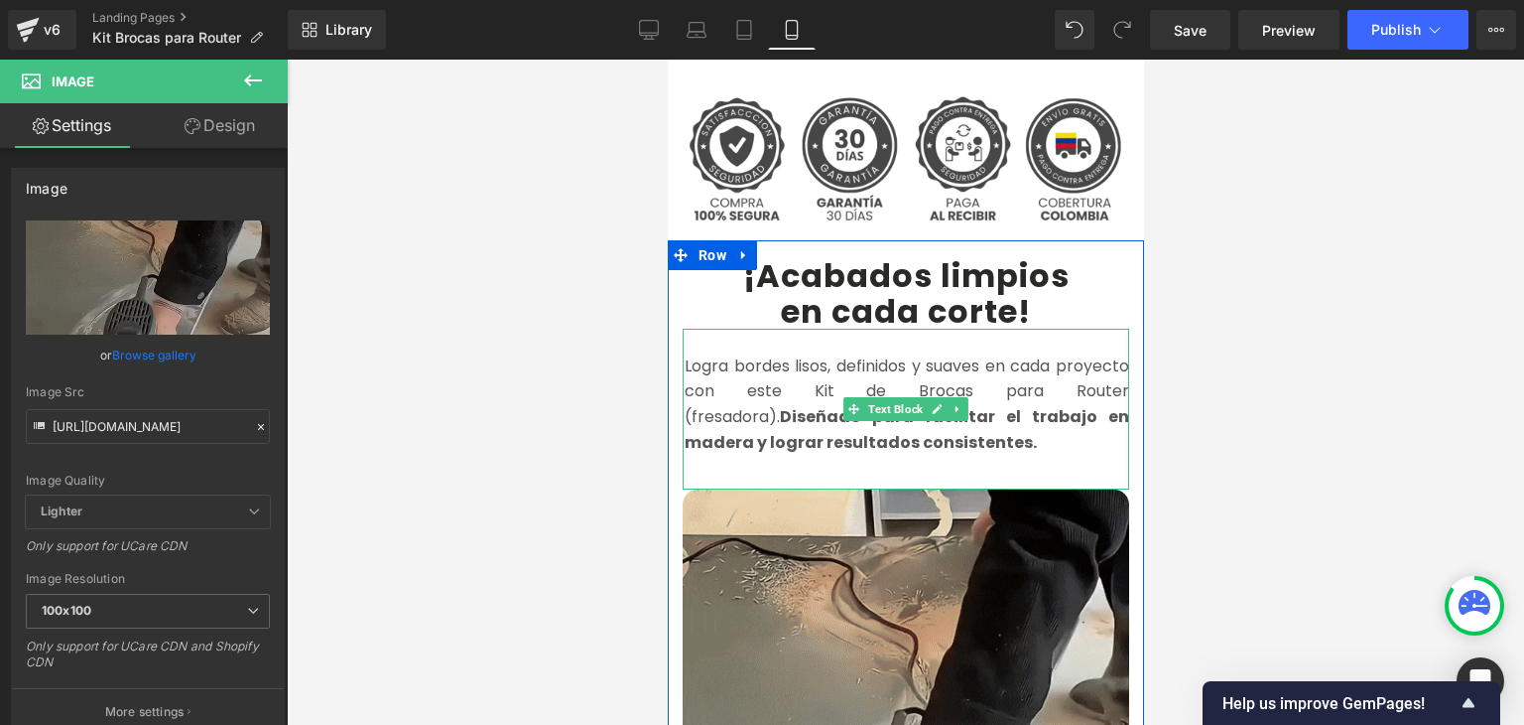
click at [779, 363] on font "Logra bordes lisos, definidos y suaves en cada proyecto con este Kit de Brocas …" at bounding box center [906, 403] width 445 height 99
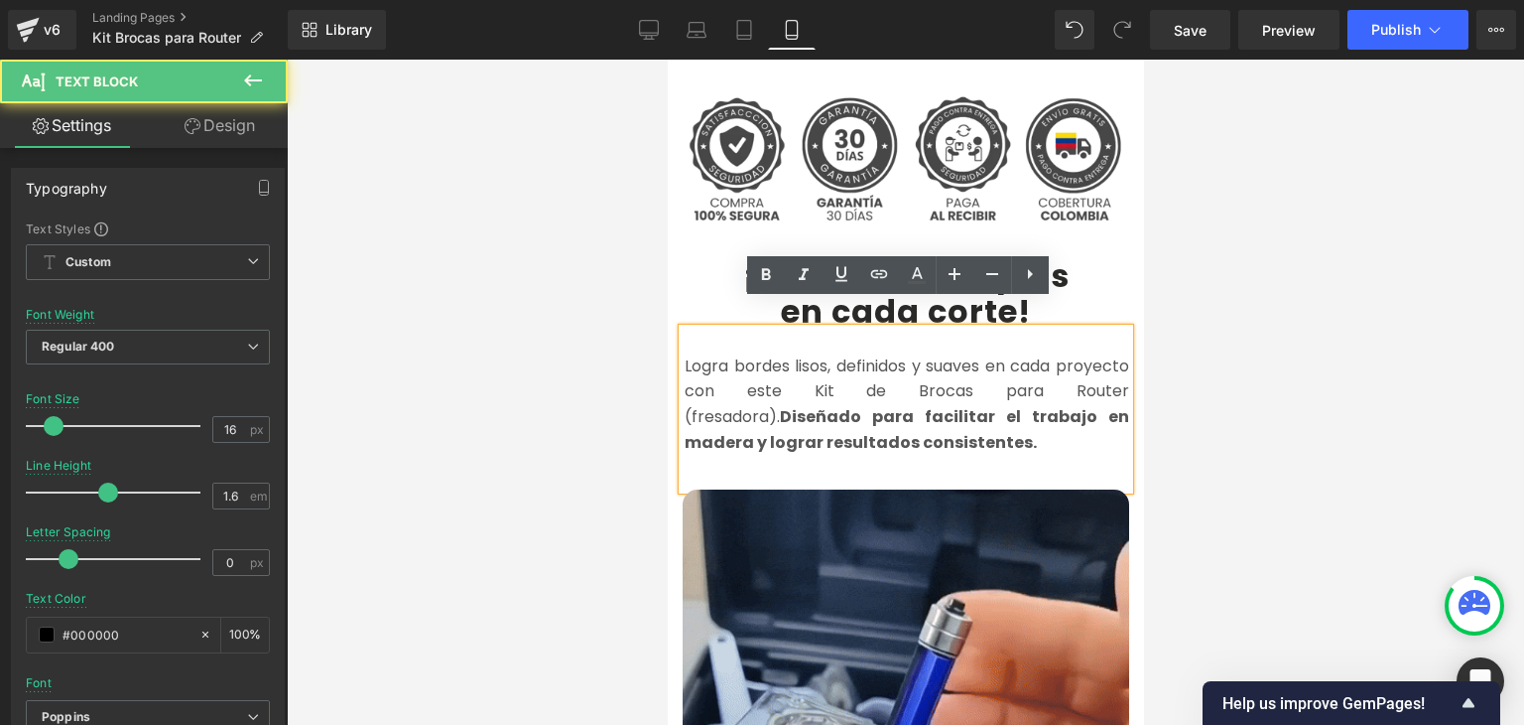
click at [777, 366] on font "Logra bordes lisos, definidos y suaves en cada proyecto con este Kit de Brocas …" at bounding box center [906, 403] width 445 height 99
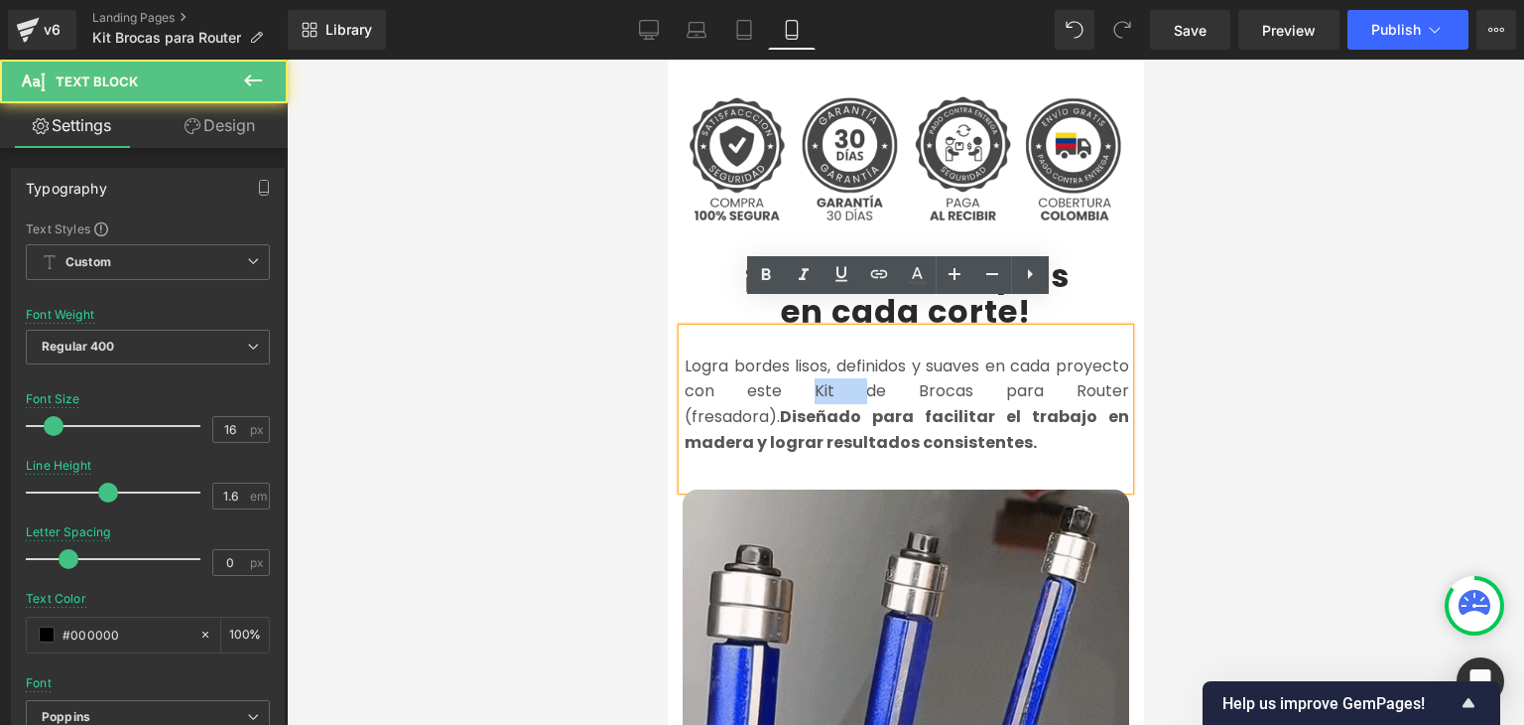
click at [777, 366] on font "Logra bordes lisos, definidos y suaves en cada proyecto con este Kit de Brocas …" at bounding box center [906, 403] width 445 height 99
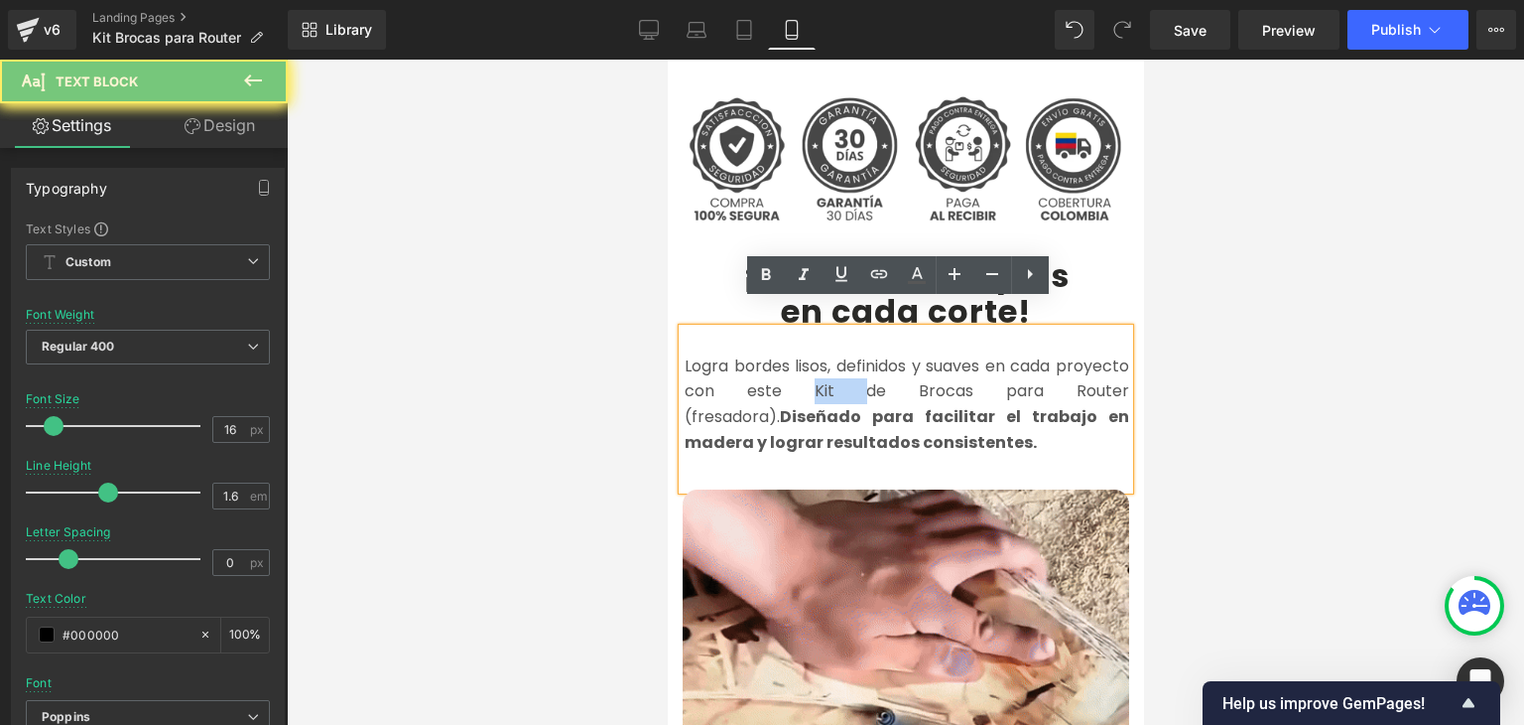
click at [777, 366] on font "Logra bordes lisos, definidos y suaves en cada proyecto con este Kit de Brocas …" at bounding box center [906, 403] width 445 height 99
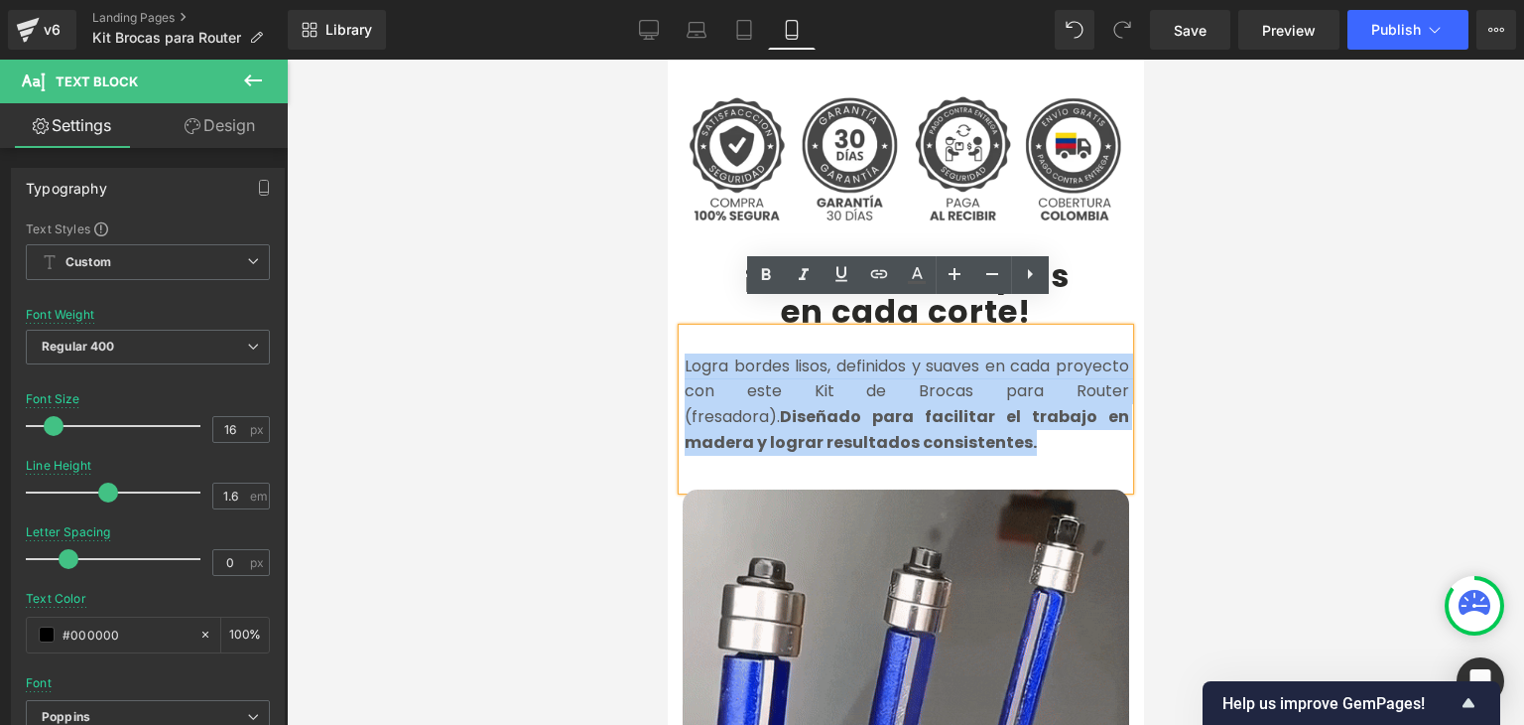
copy font "Logra bordes lisos, definidos y suaves en cada proyecto con este Kit de Brocas …"
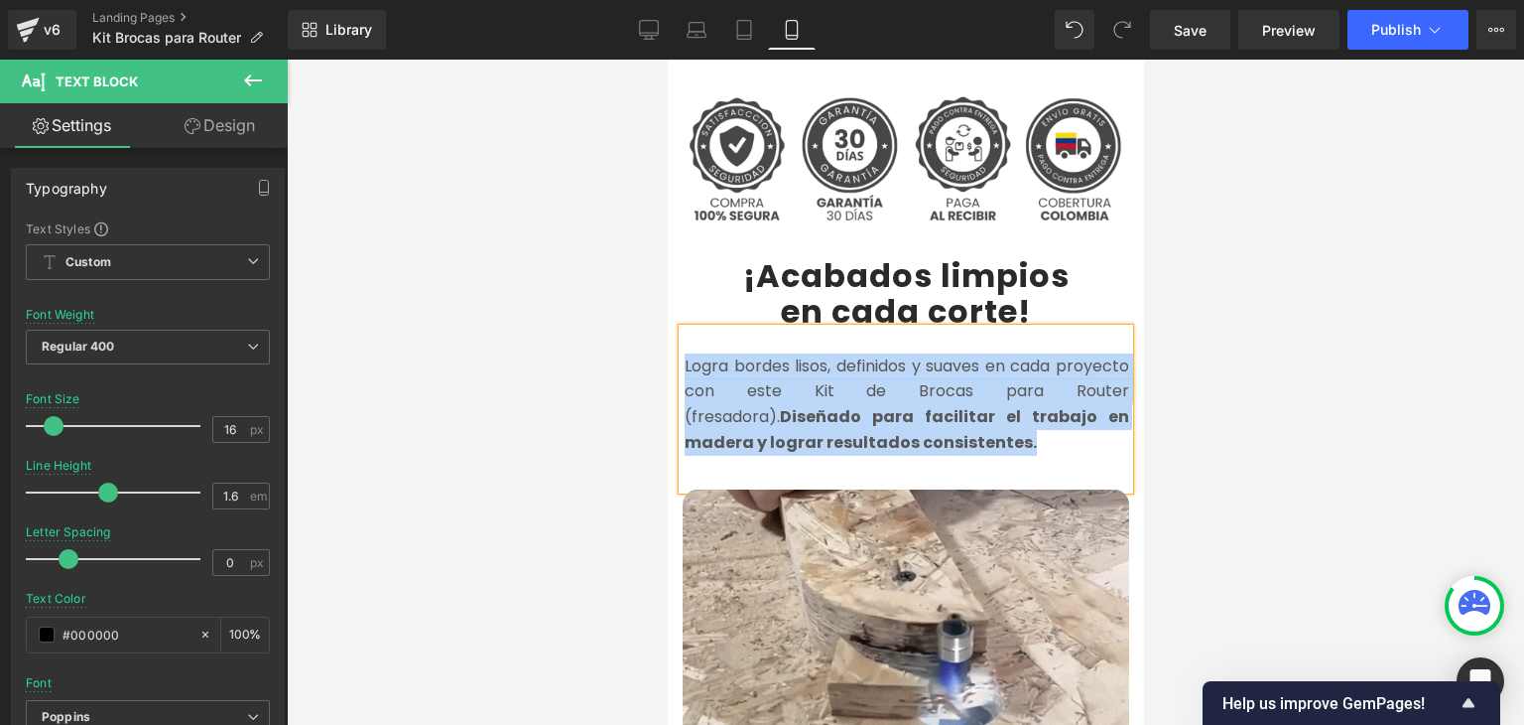
click at [744, 405] on strong "iseñado para facilitar el trabajo en madera y lograr resultados consistentes." at bounding box center [906, 429] width 445 height 49
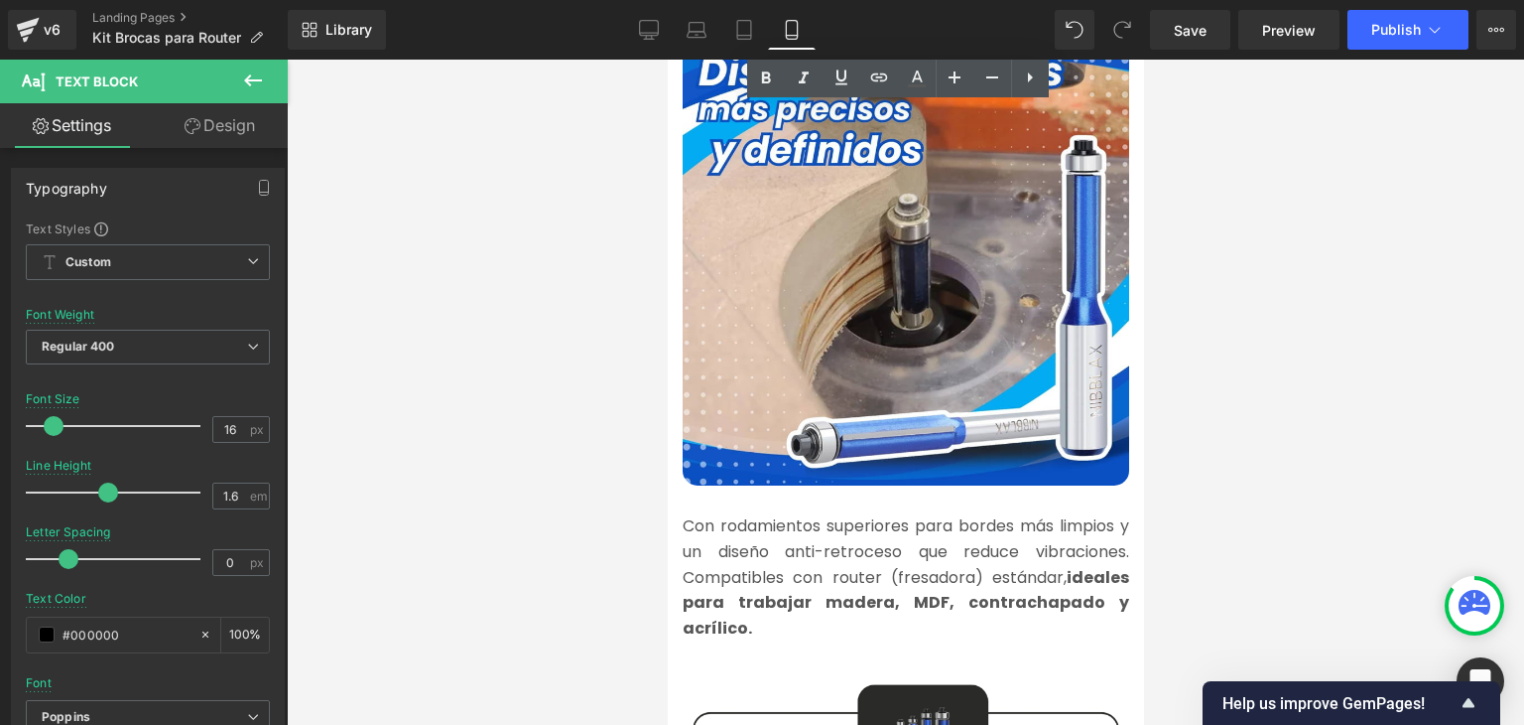
scroll to position [2084, 0]
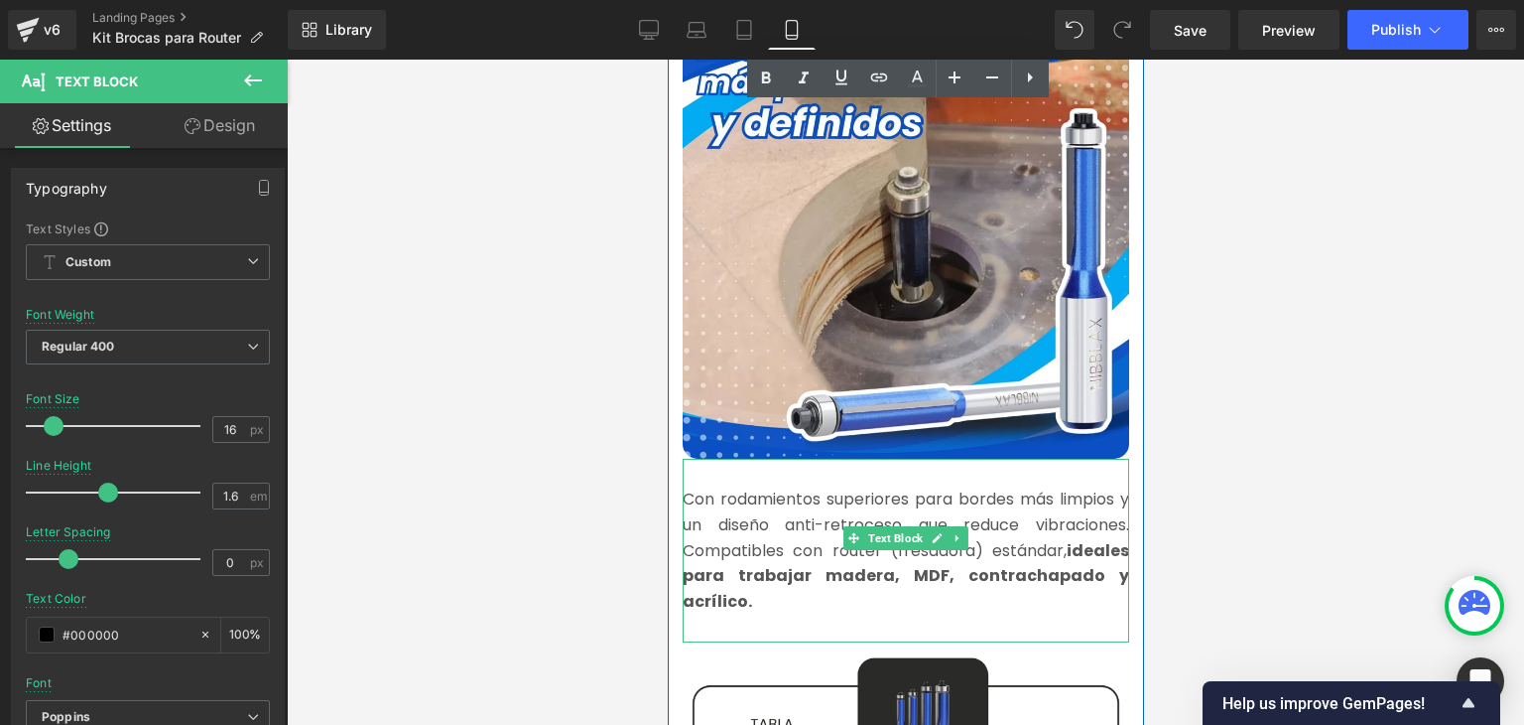
click at [739, 504] on font "Con rodamientos superiores para bordes más limpios y un diseño anti-retroceso q…" at bounding box center [905, 549] width 447 height 124
click at [739, 503] on font "Con rodamientos superiores para bordes más limpios y un diseño anti-retroceso q…" at bounding box center [905, 549] width 447 height 124
click at [739, 502] on font "Con rodamientos superiores para bordes más limpios y un diseño anti-retroceso q…" at bounding box center [905, 549] width 447 height 124
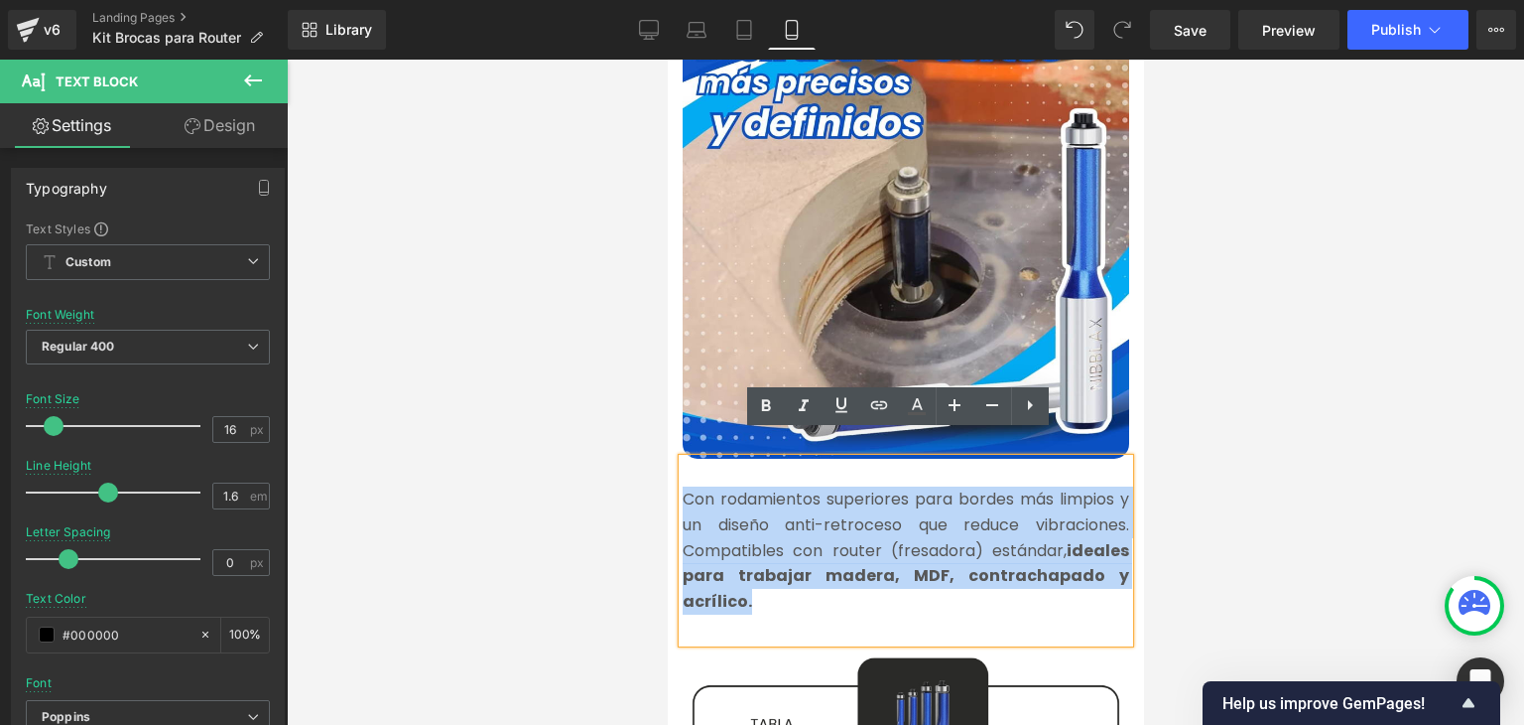
copy font "Con rodamientos superiores para bordes más limpios y un diseño anti-retroceso q…"
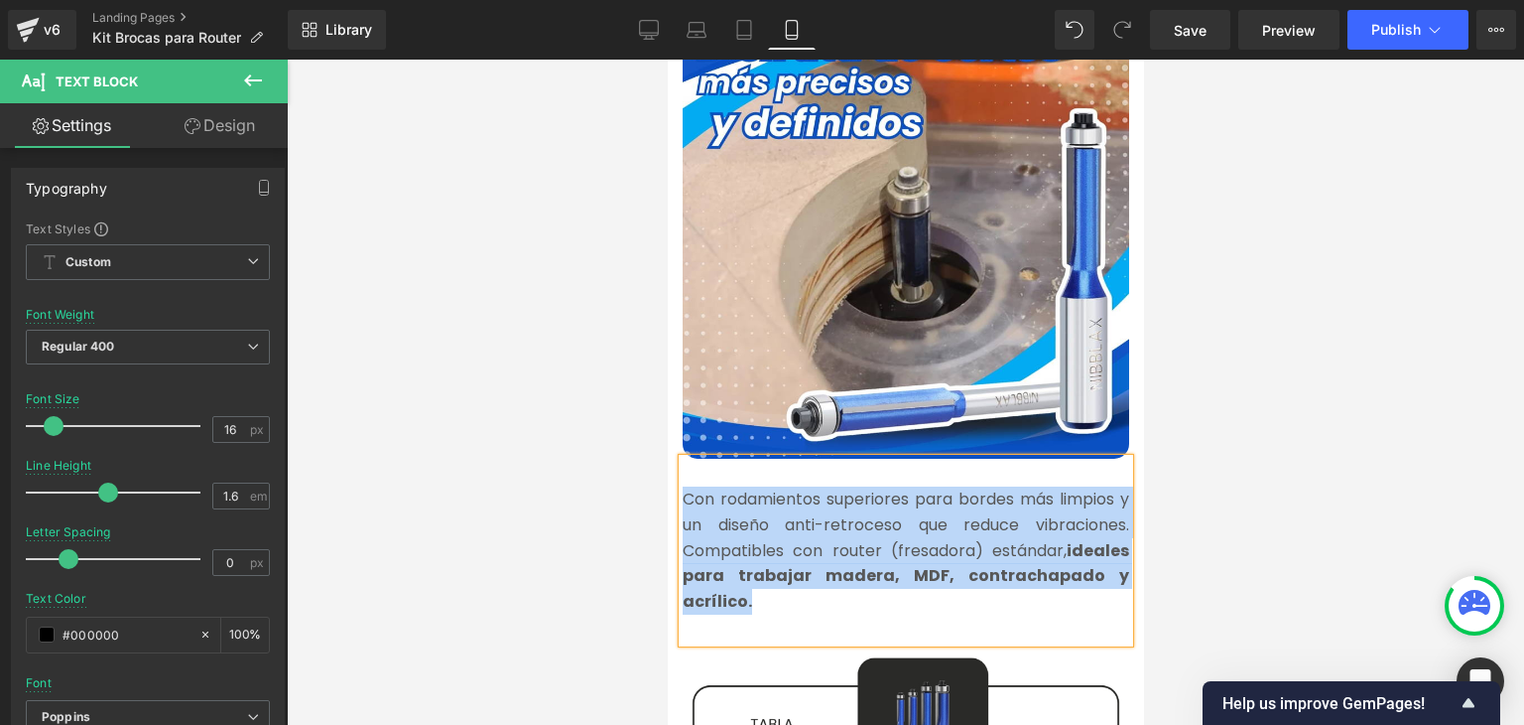
click at [741, 486] on p "Con rodamientos superiores para bordes más limpios y un diseño anti-retroceso q…" at bounding box center [905, 549] width 447 height 127
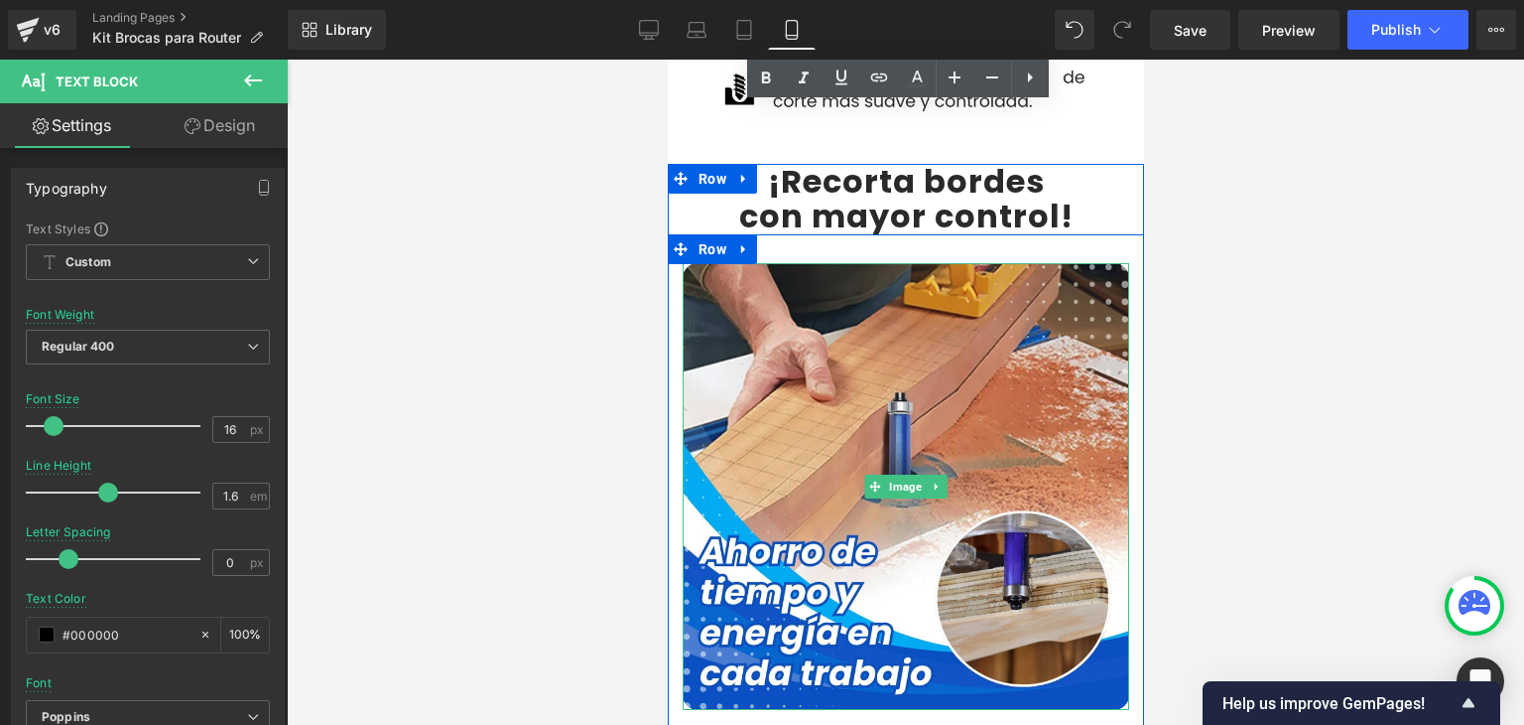
scroll to position [4367, 0]
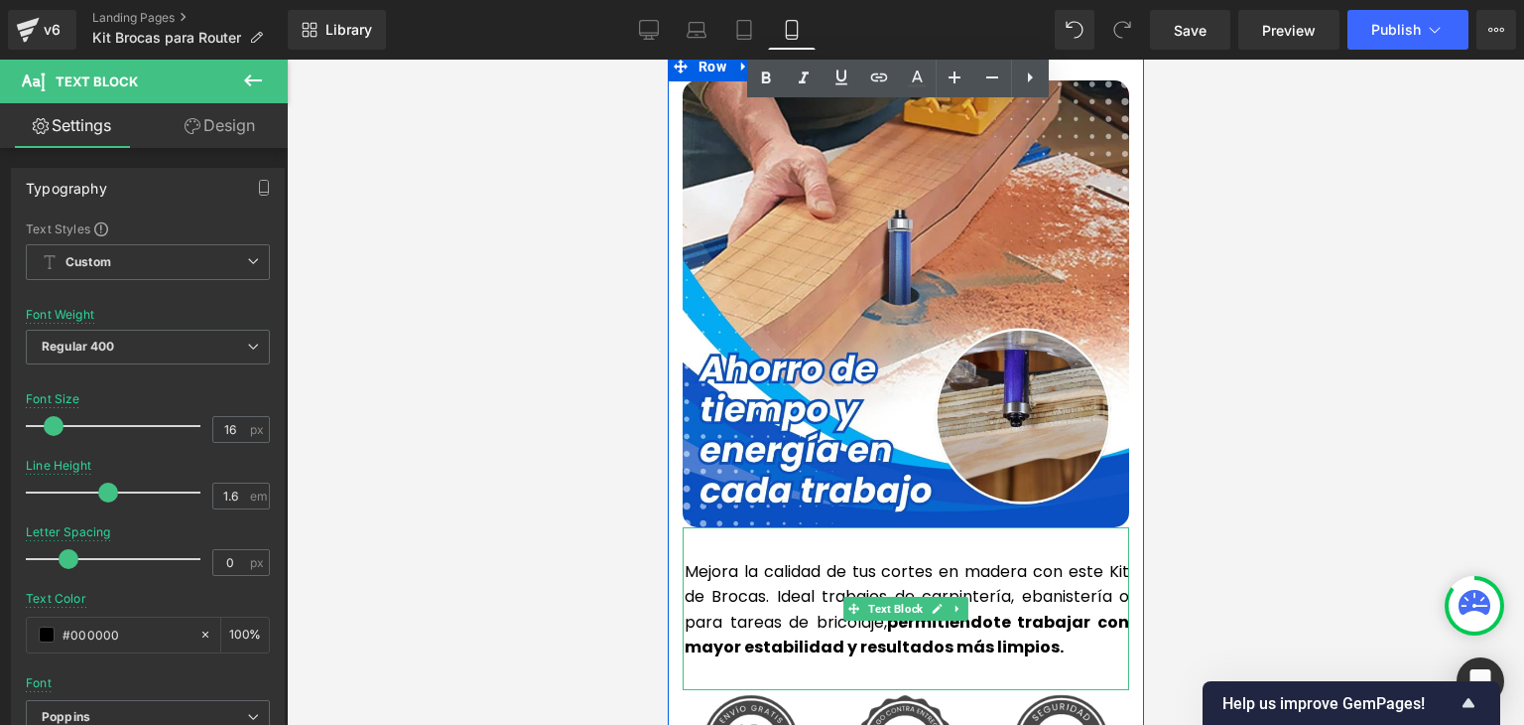
click at [731, 559] on p "Mejora la calidad de tus cortes en madera con este Kit de Brocas. Ideal trabajo…" at bounding box center [906, 609] width 445 height 101
click at [732, 559] on p "Mejora la calidad de tus cortes en madera con este Kit de Brocas. Ideal trabajo…" at bounding box center [906, 609] width 445 height 101
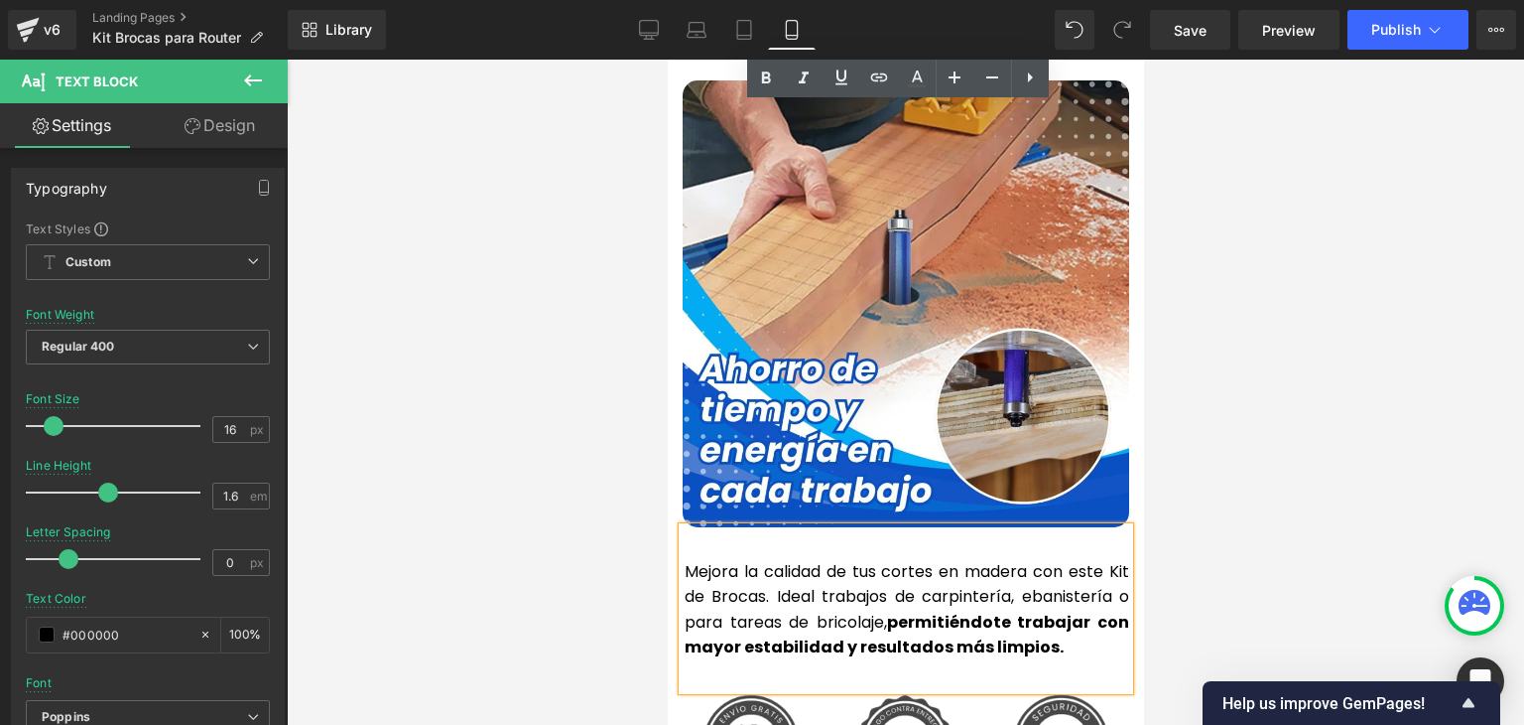
click at [732, 559] on p "Mejora la calidad de tus cortes en madera con este Kit de Brocas. Ideal trabajo…" at bounding box center [906, 609] width 445 height 101
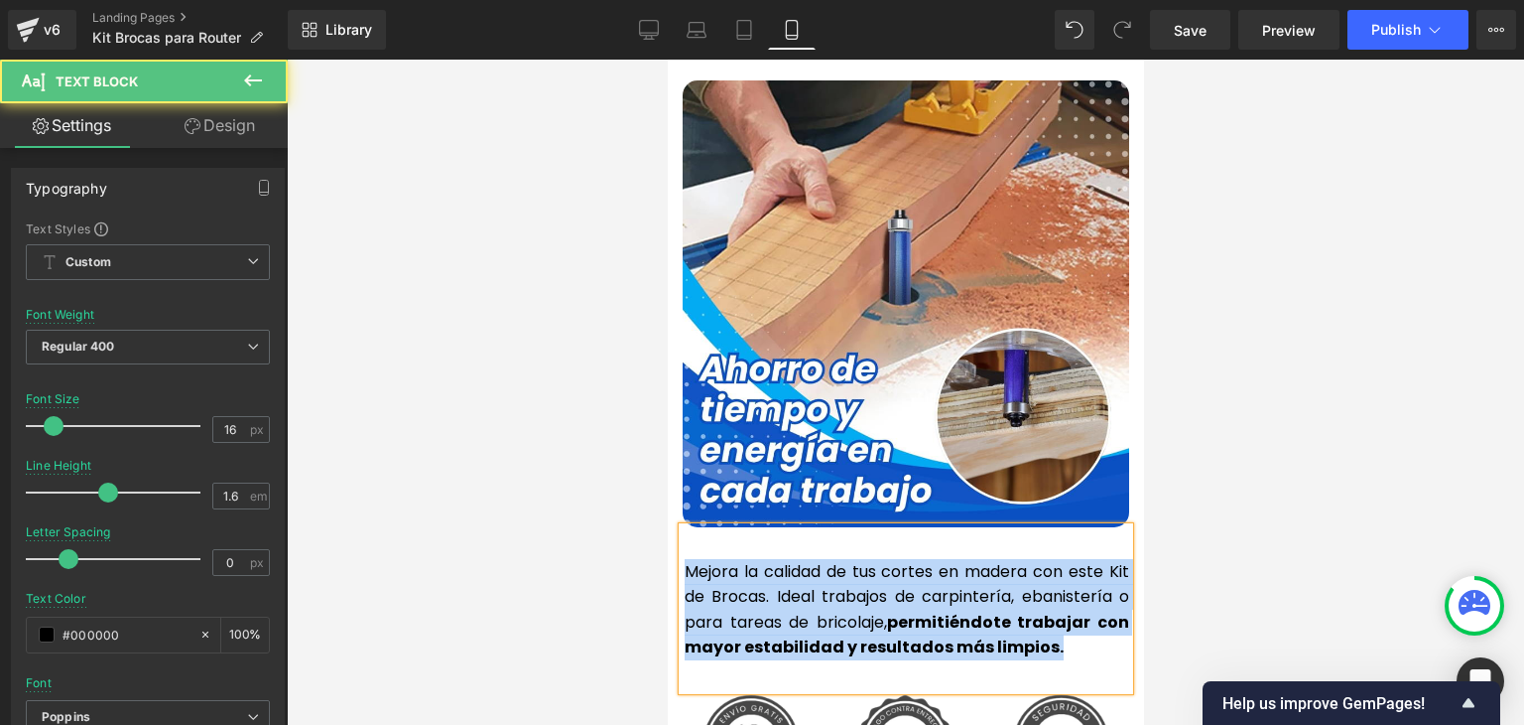
click at [774, 559] on p "Mejora la calidad de tus cortes en madera con este Kit de Brocas. Ideal trabajo…" at bounding box center [906, 609] width 445 height 101
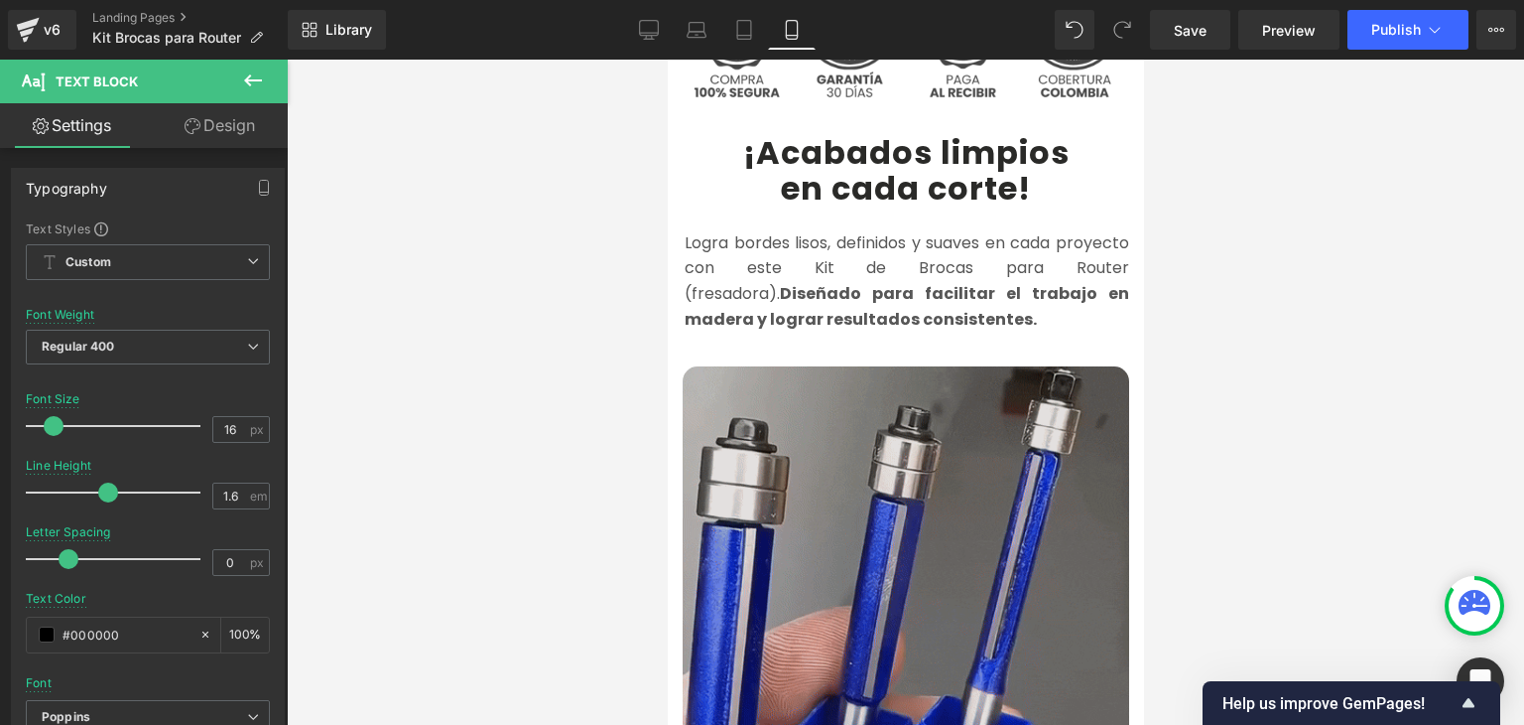
scroll to position [695, 0]
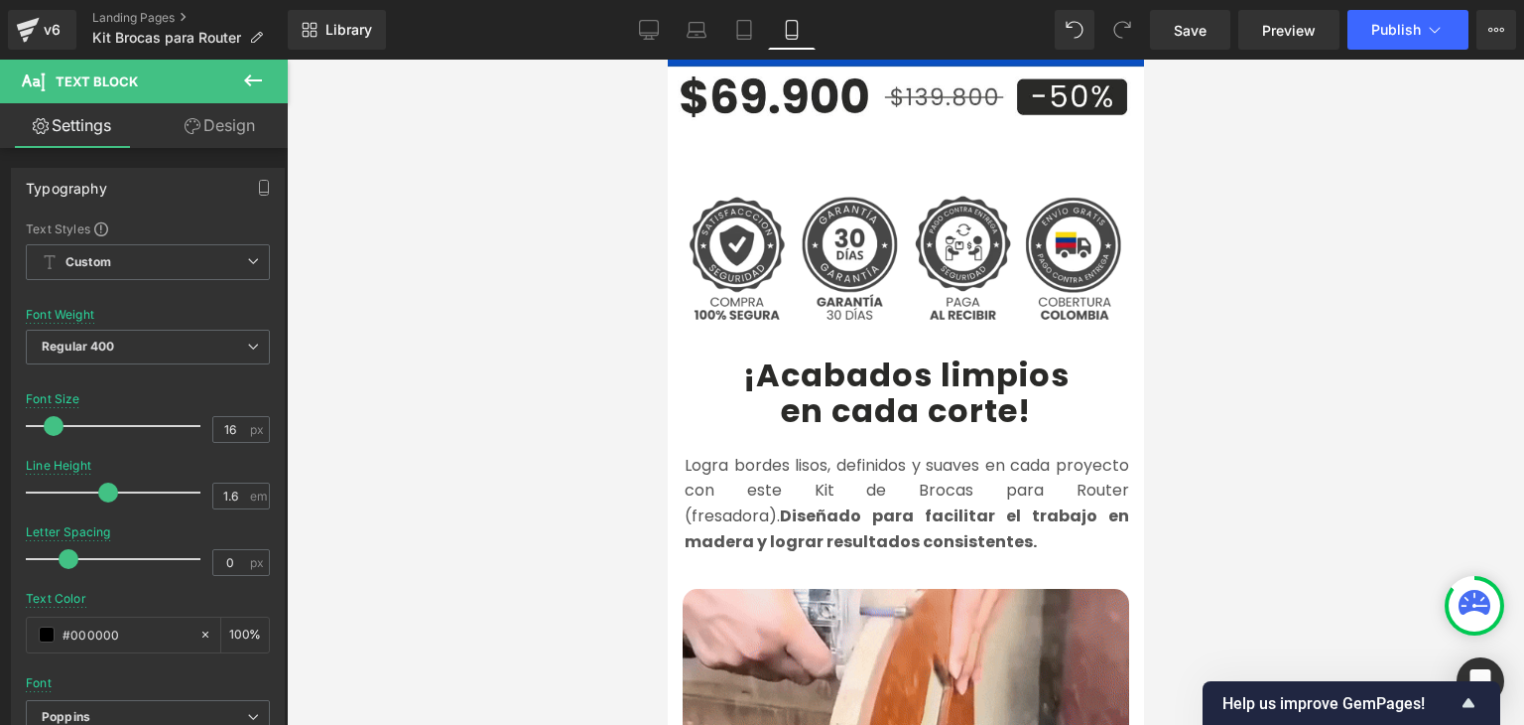
click at [1280, 283] on div at bounding box center [906, 392] width 1238 height 665
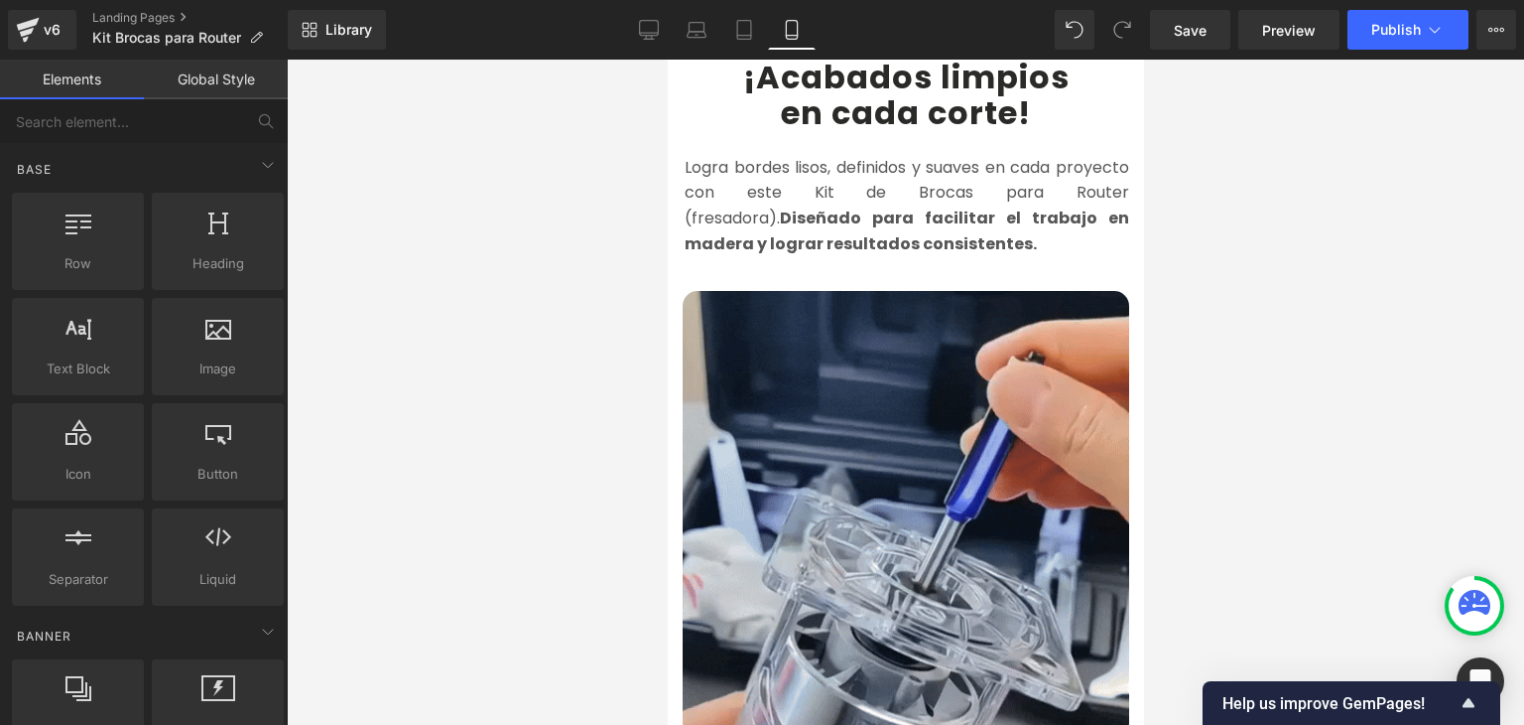
scroll to position [893, 0]
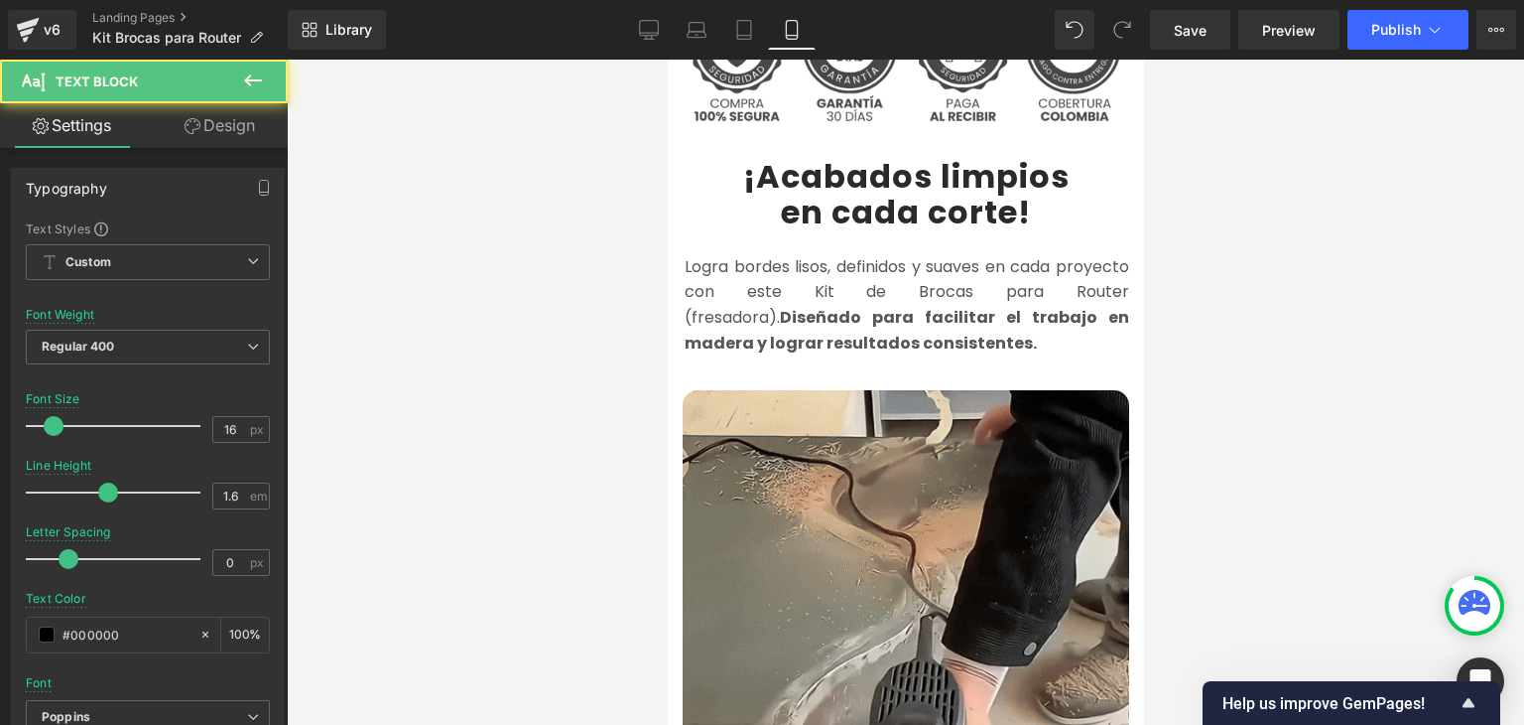
click at [758, 306] on strong "iseñado para facilitar el trabajo en madera y lograr resultados consistentes." at bounding box center [906, 330] width 445 height 49
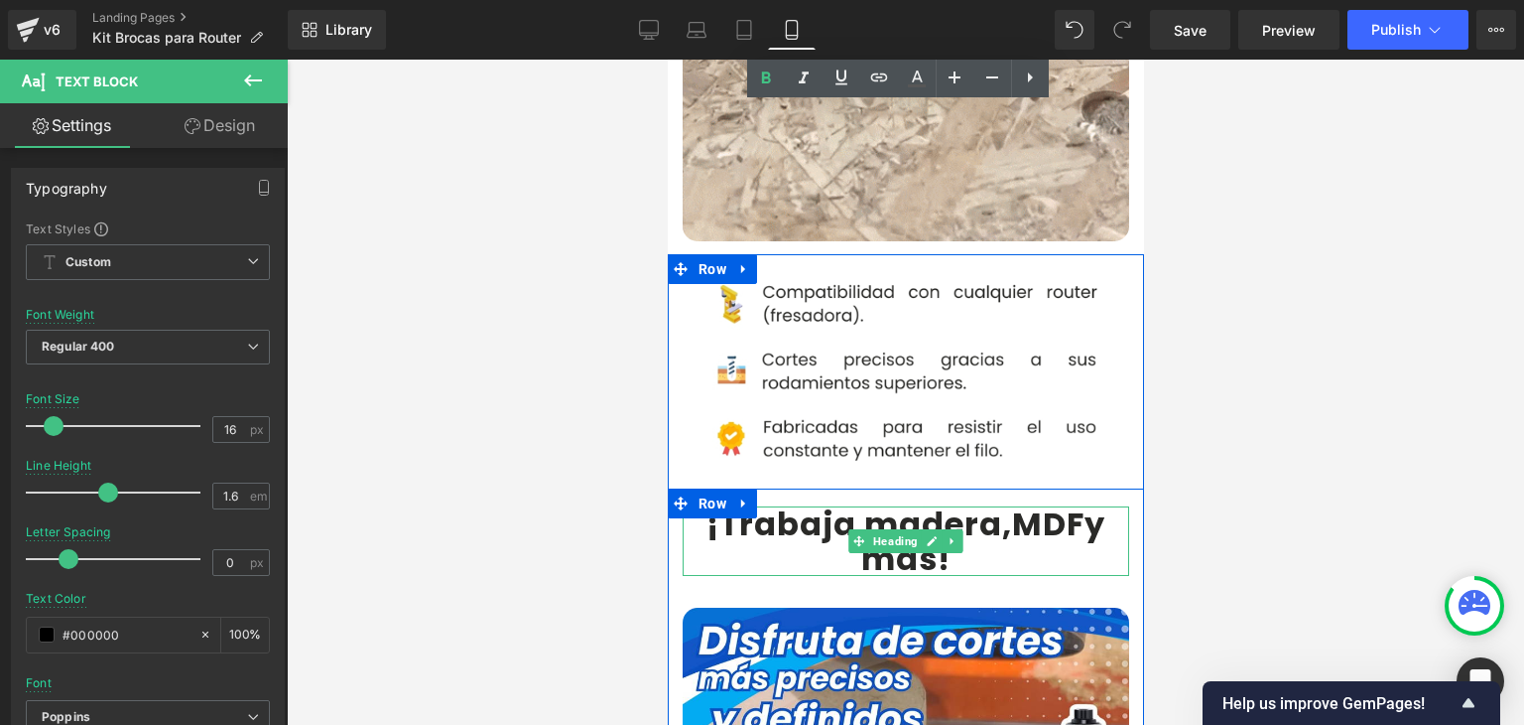
scroll to position [1489, 0]
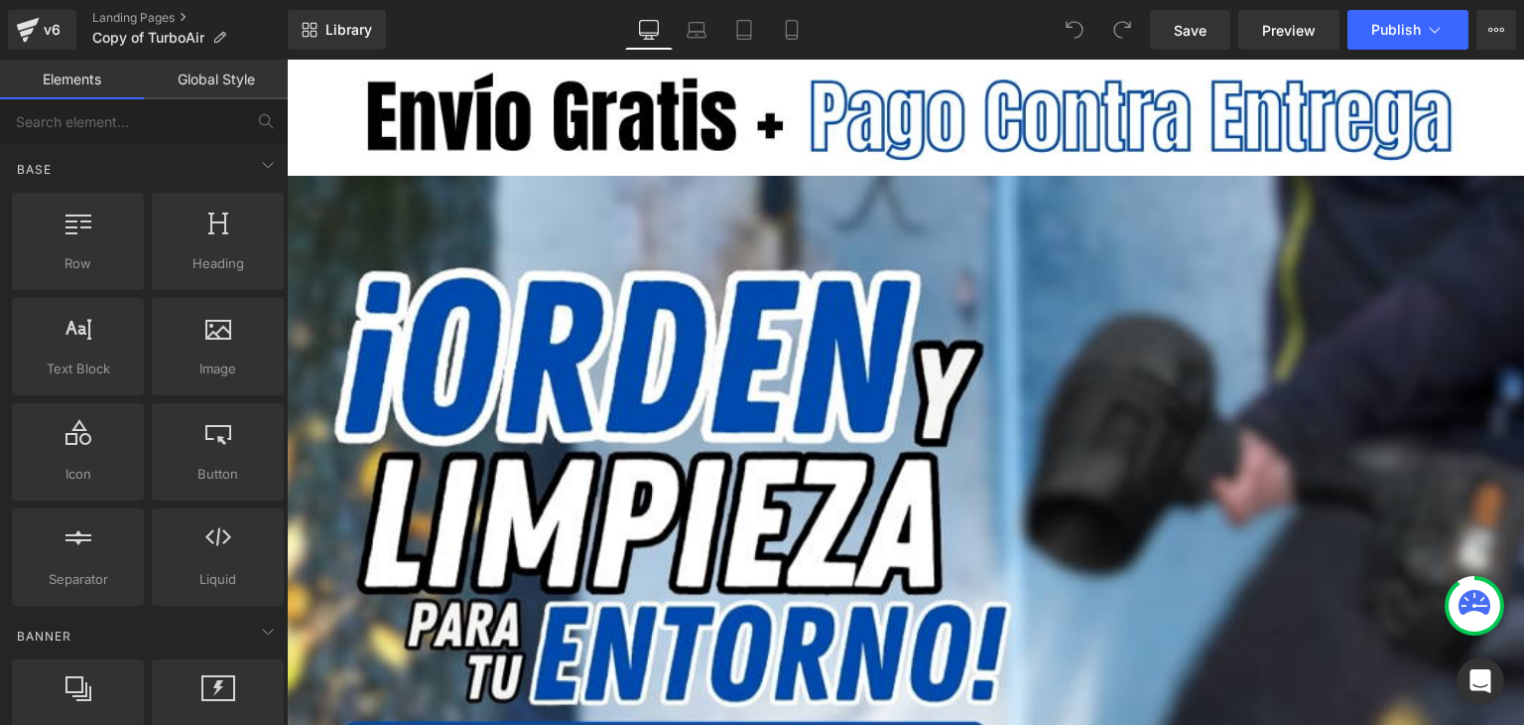
drag, startPoint x: 806, startPoint y: 33, endPoint x: 820, endPoint y: 35, distance: 14.0
click at [806, 33] on link "Mobile" at bounding box center [792, 30] width 48 height 40
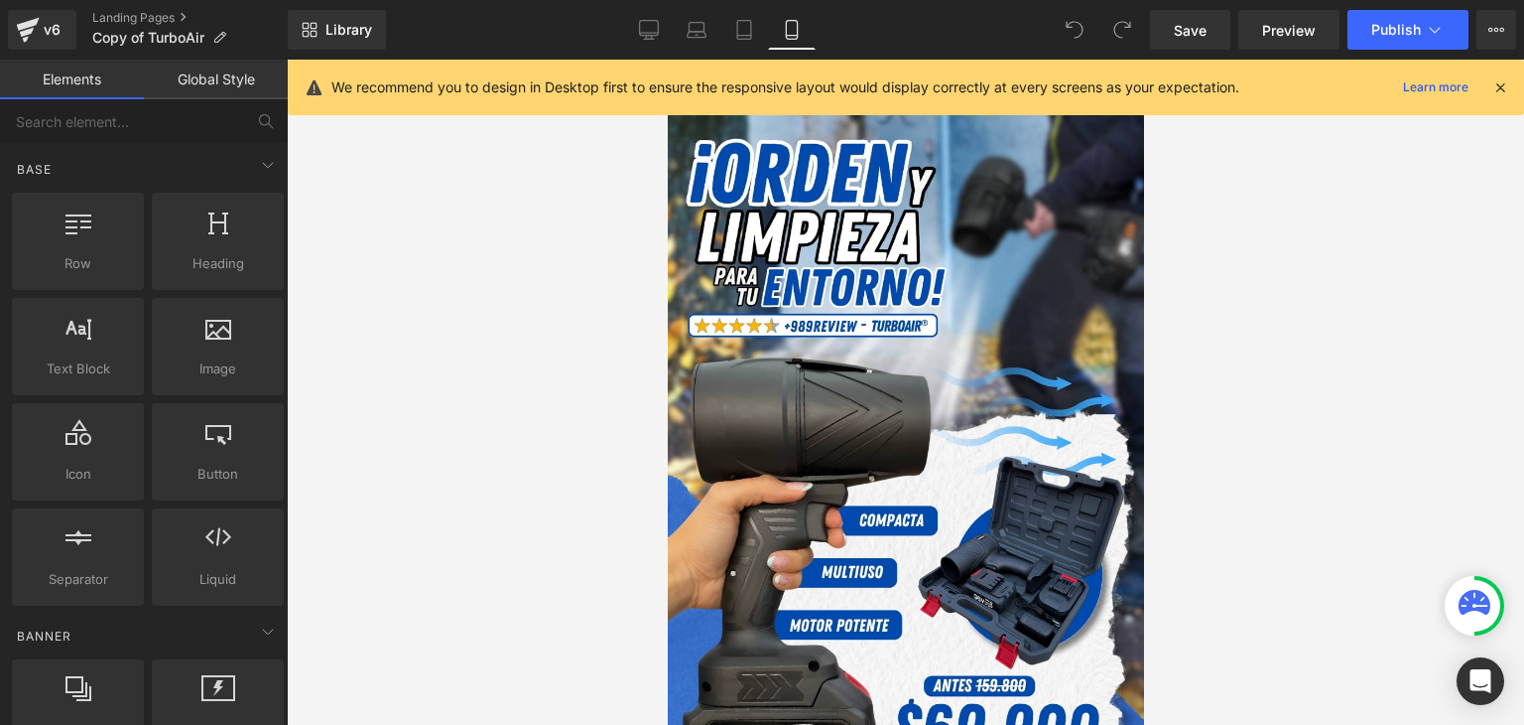
click at [1501, 88] on icon at bounding box center [1501, 87] width 18 height 18
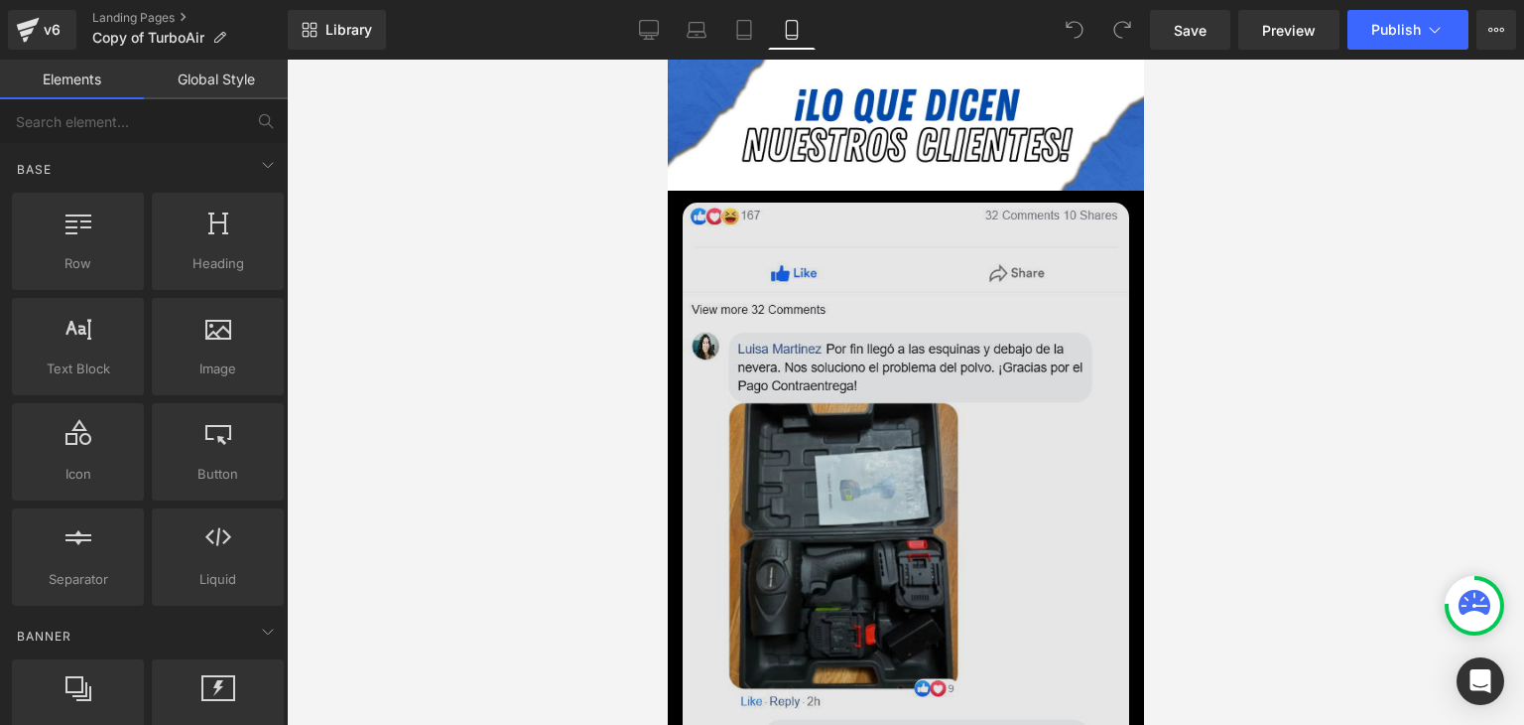
scroll to position [7444, 0]
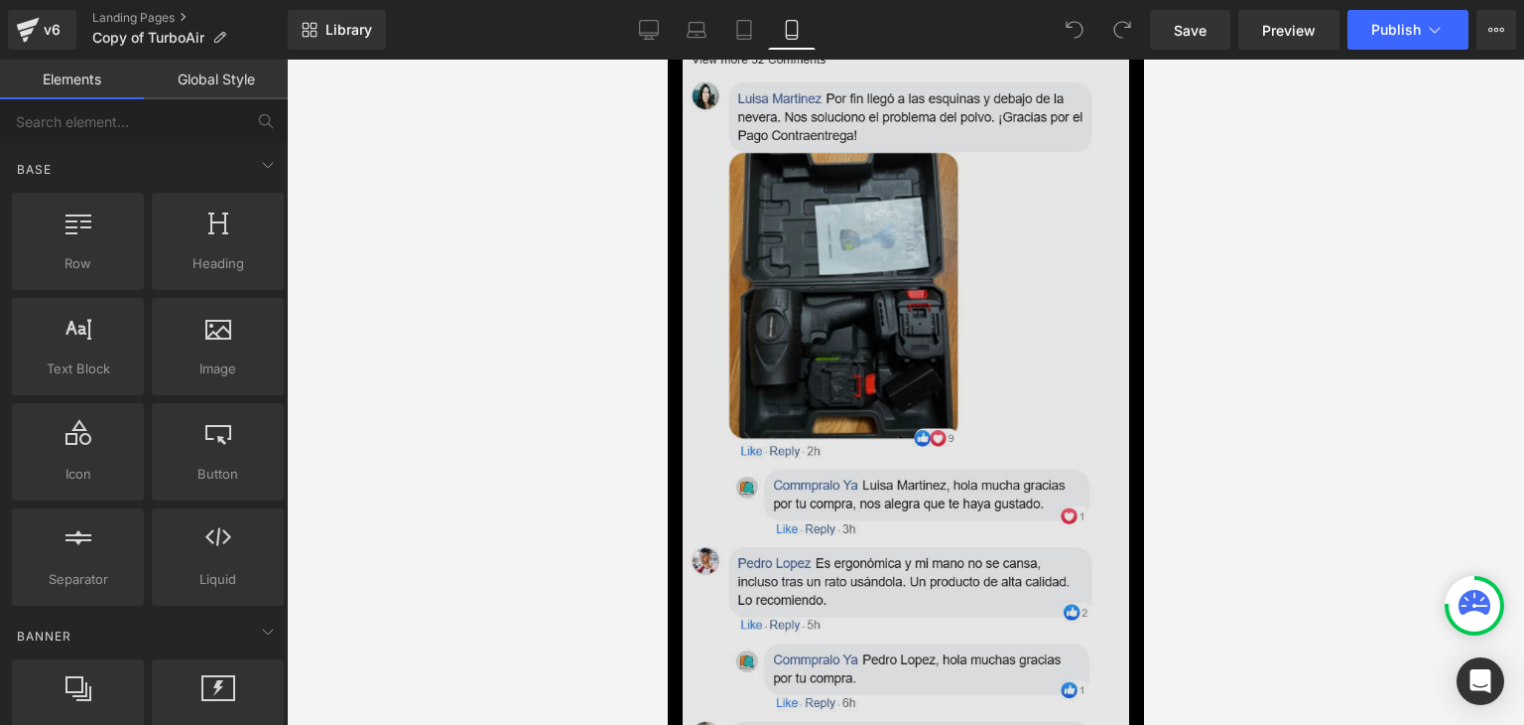
click at [898, 418] on img at bounding box center [905, 400] width 447 height 896
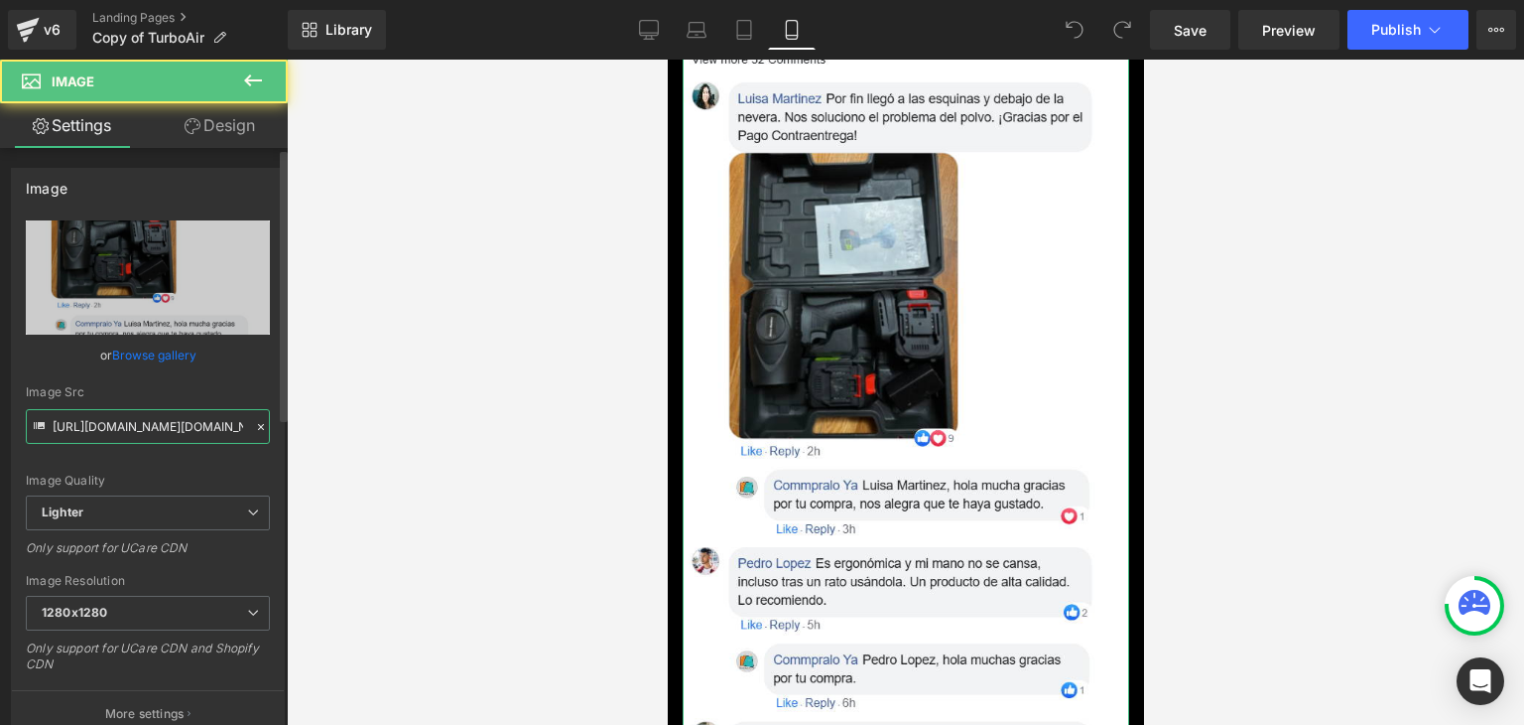
click at [192, 426] on input "[URL][DOMAIN_NAME][DOMAIN_NAME]" at bounding box center [148, 426] width 244 height 35
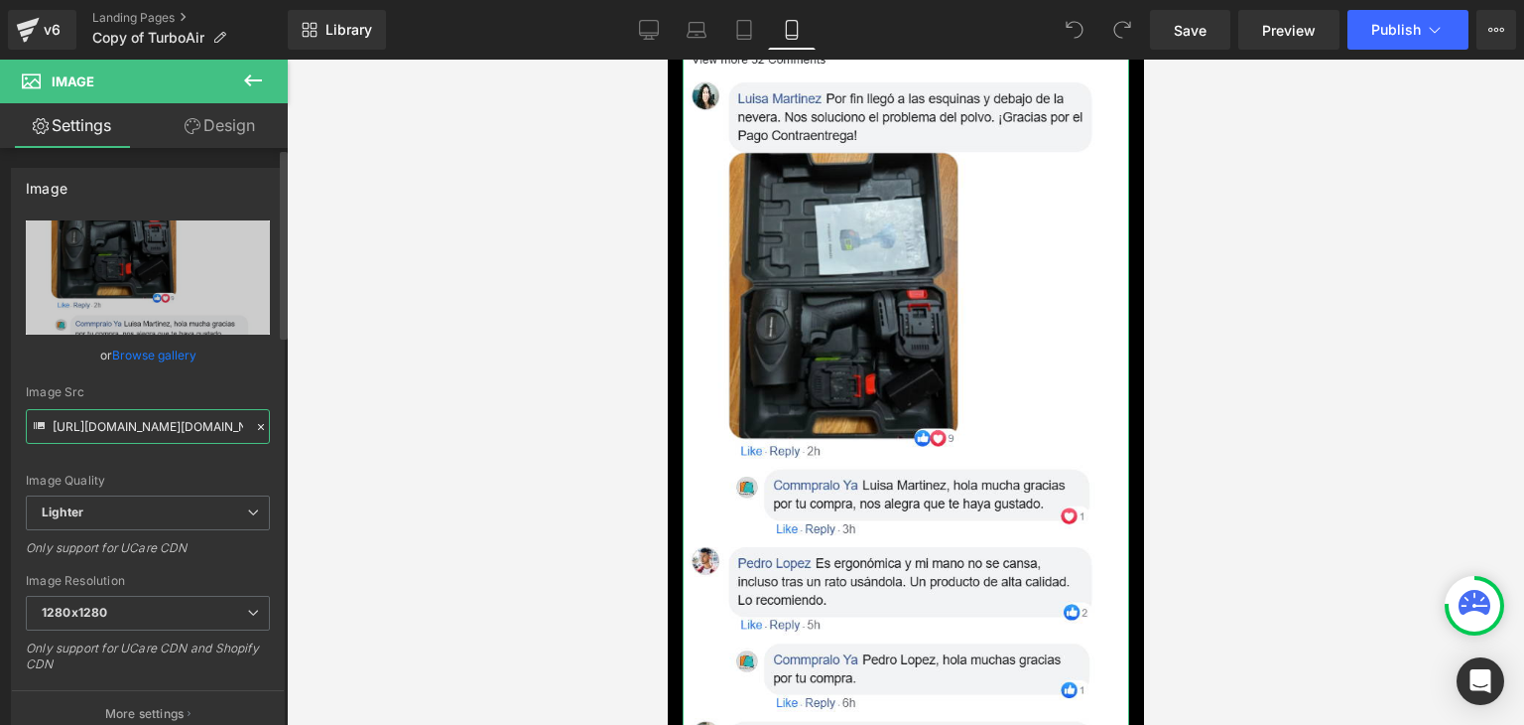
click at [192, 426] on input "[URL][DOMAIN_NAME][DOMAIN_NAME]" at bounding box center [148, 426] width 244 height 35
paste input "78027af0-b667-4a72-85ba-d41667f8f12f/-/format/auto/-/preview/1280x1280/-/qualit…"
type input "[URL][DOMAIN_NAME][DOMAIN_NAME]"
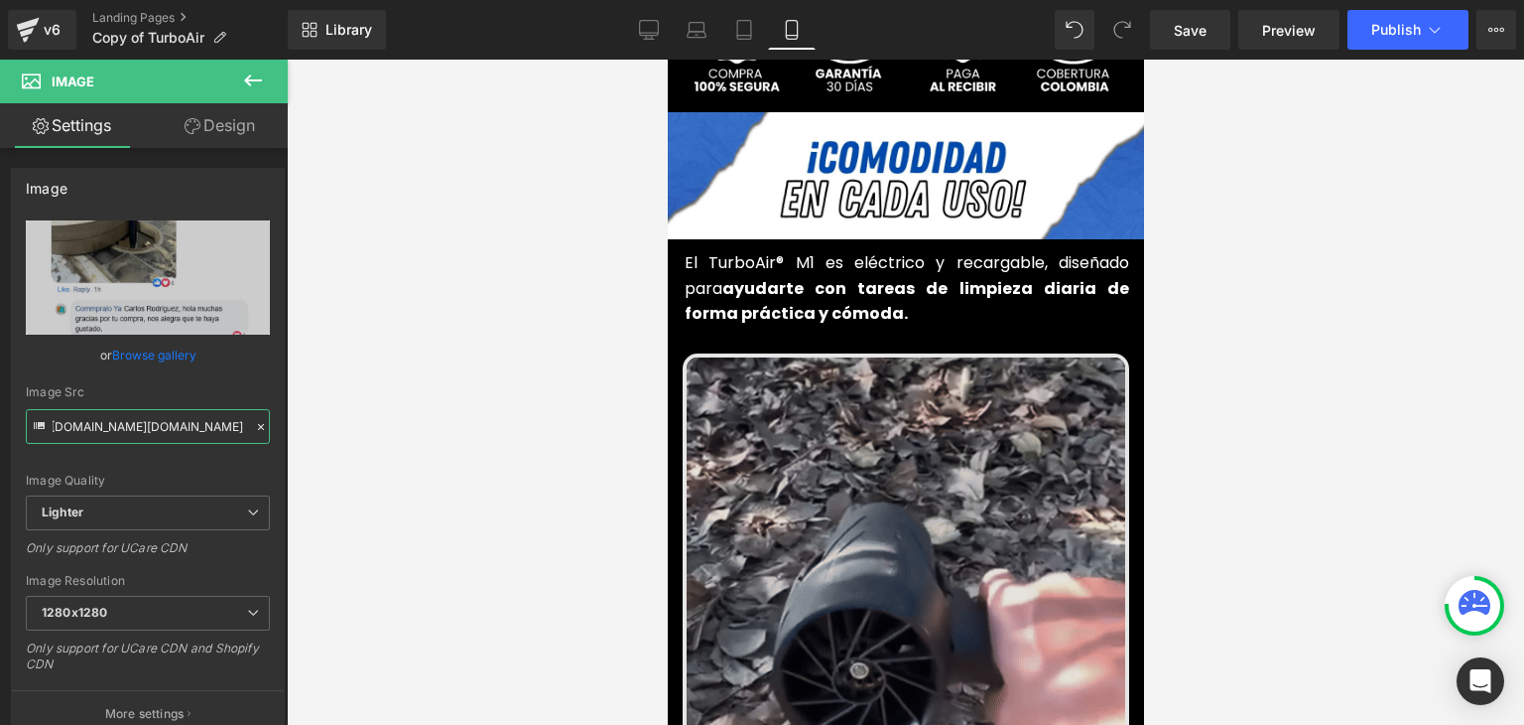
scroll to position [893, 0]
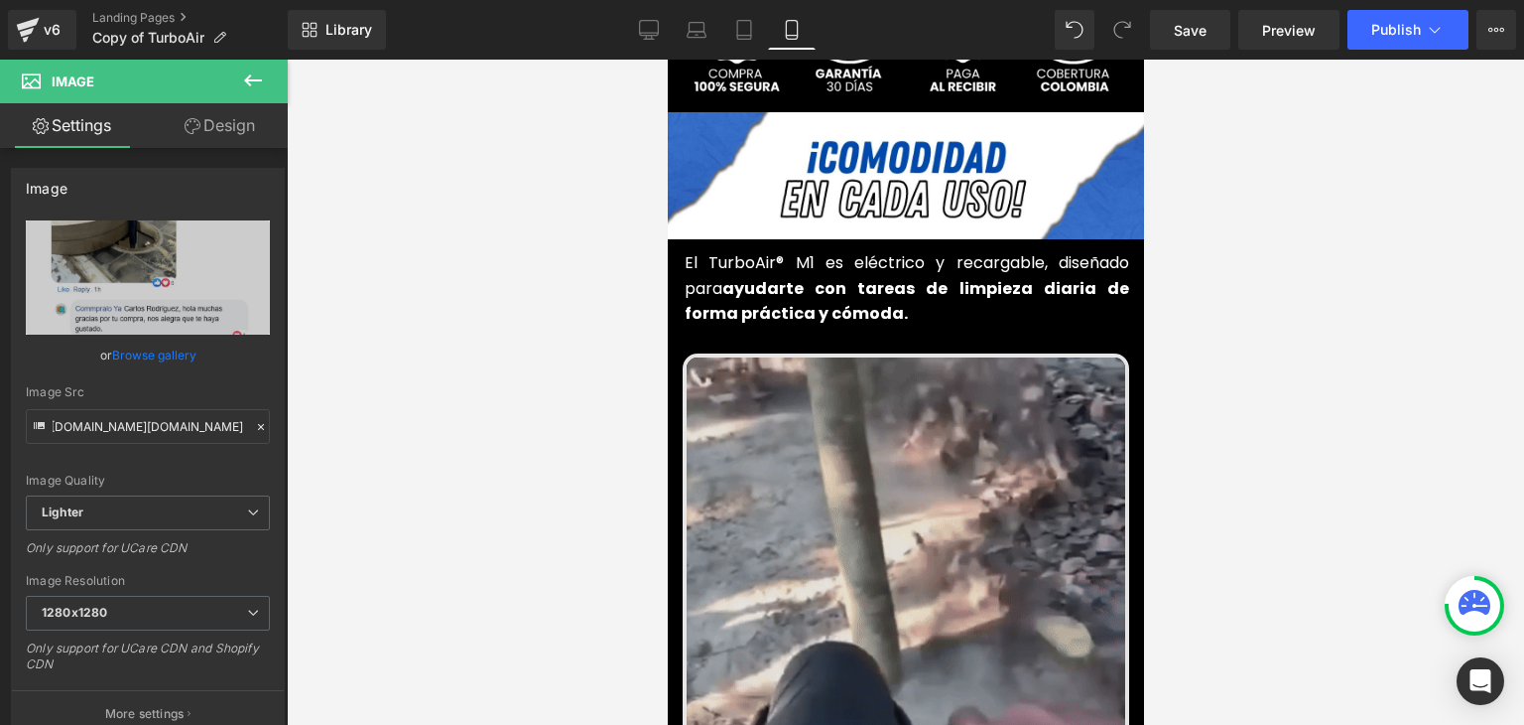
click at [854, 430] on img at bounding box center [905, 576] width 447 height 447
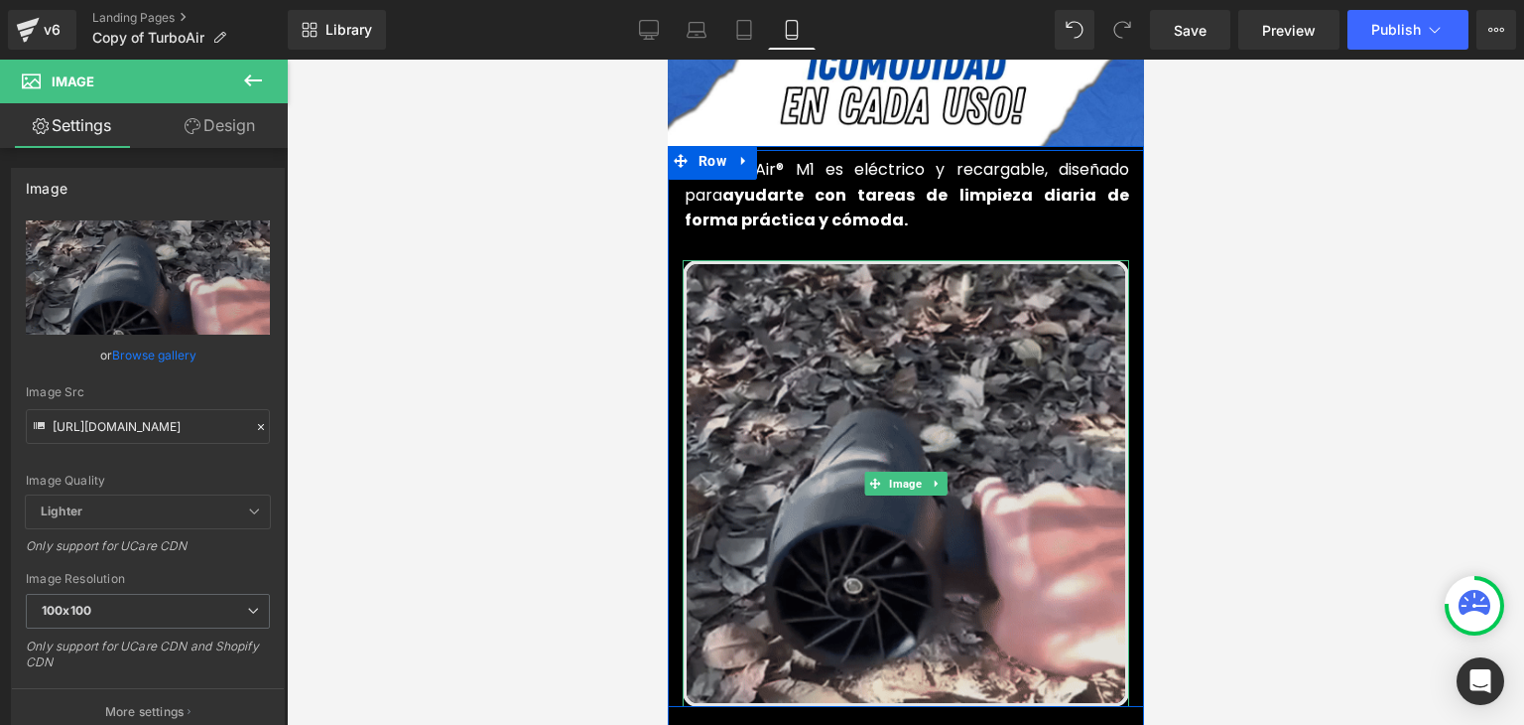
scroll to position [992, 0]
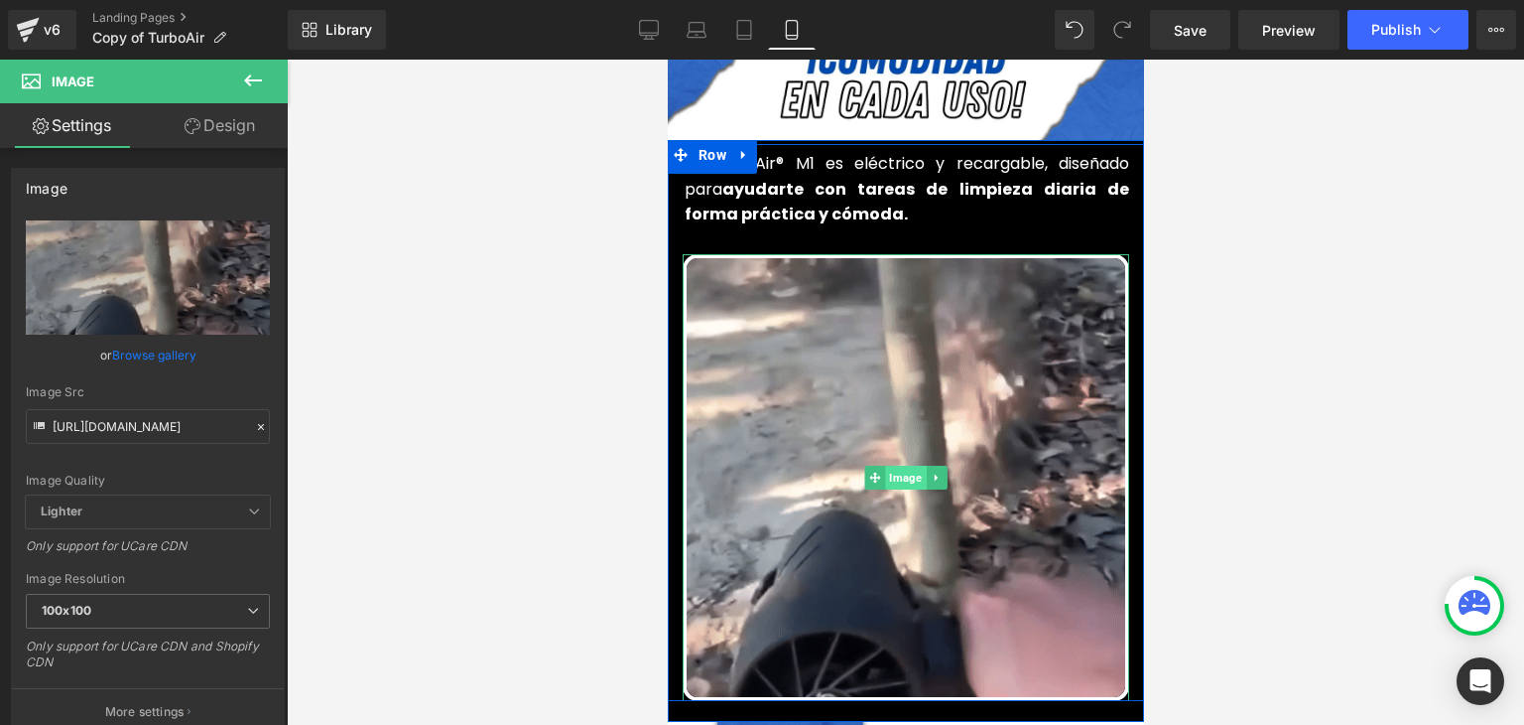
click at [902, 465] on span "Image" at bounding box center [904, 477] width 41 height 24
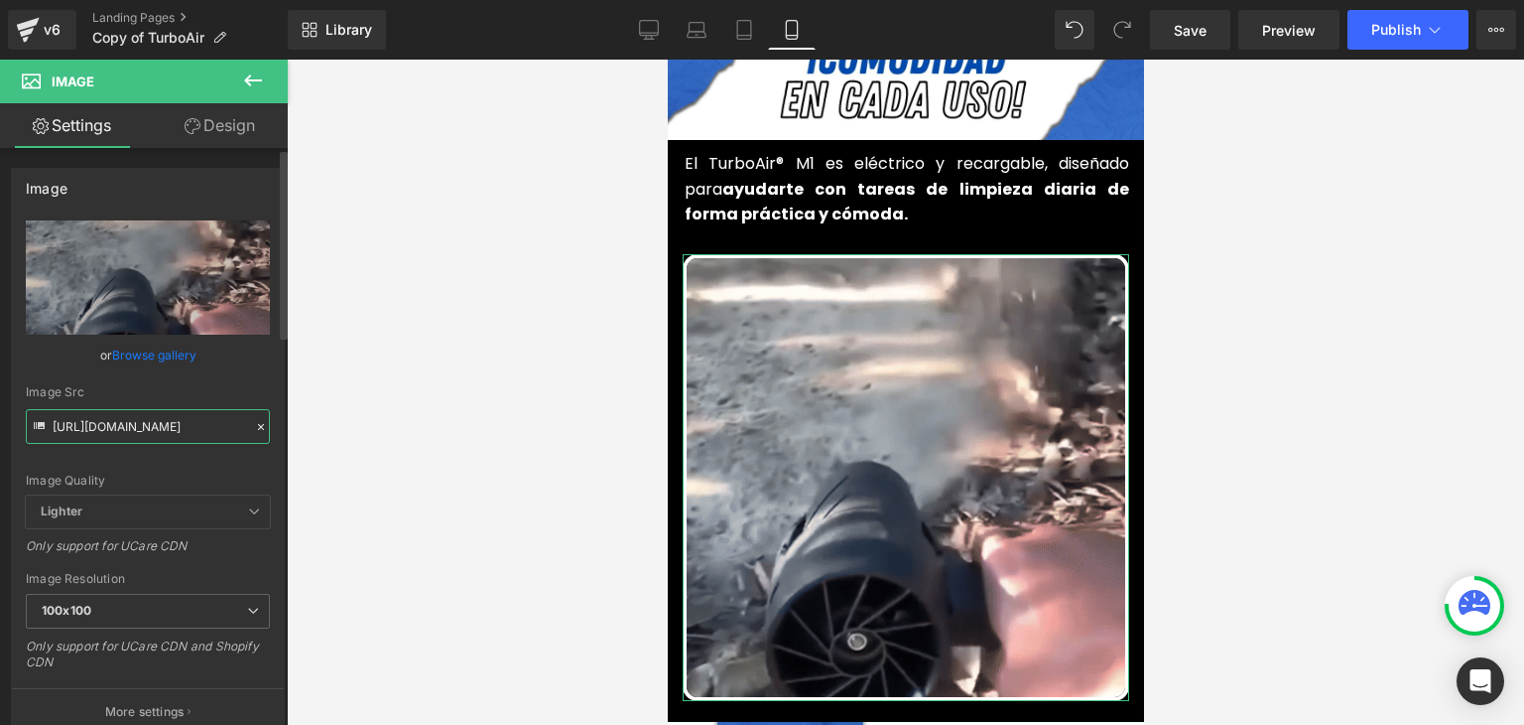
click at [163, 433] on input "[URL][DOMAIN_NAME]" at bounding box center [148, 426] width 244 height 35
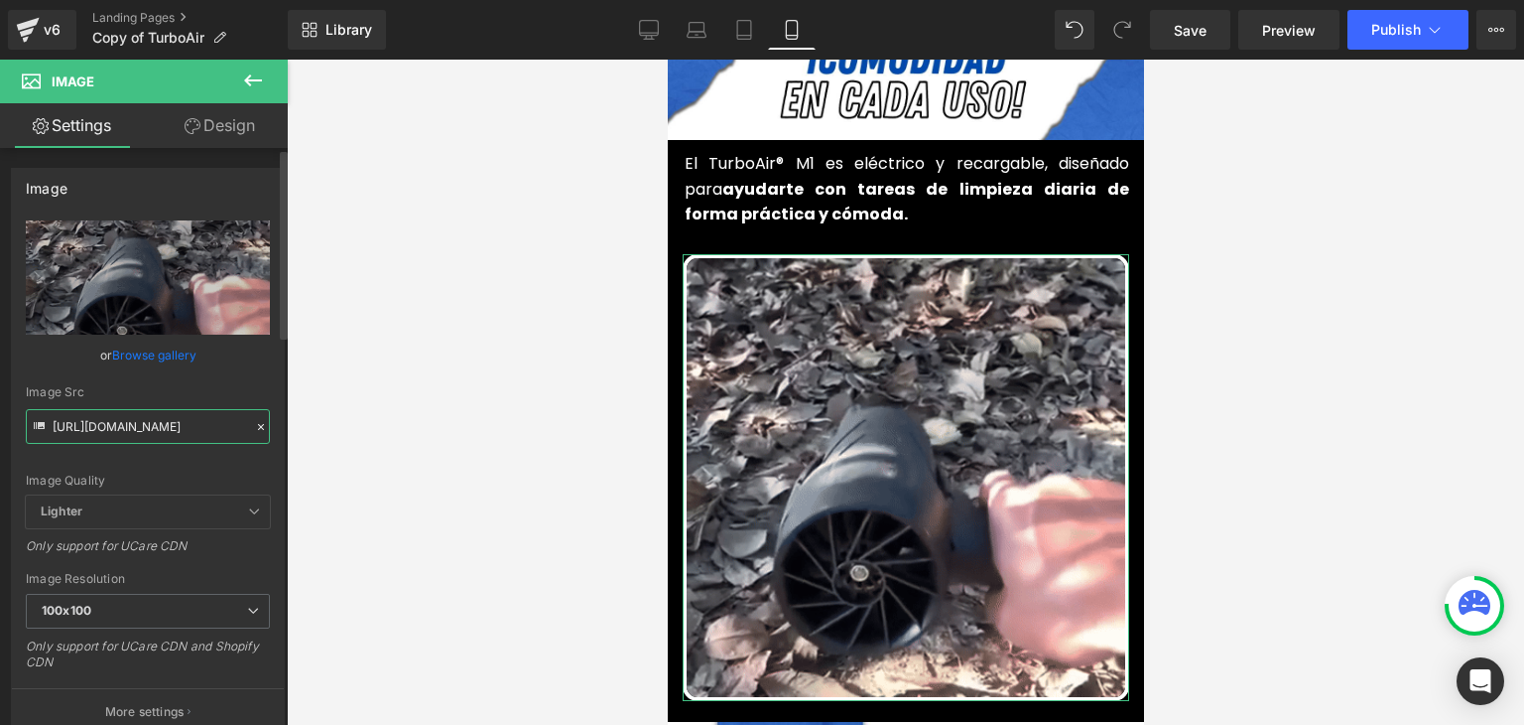
click at [163, 433] on input "[URL][DOMAIN_NAME]" at bounding box center [148, 426] width 244 height 35
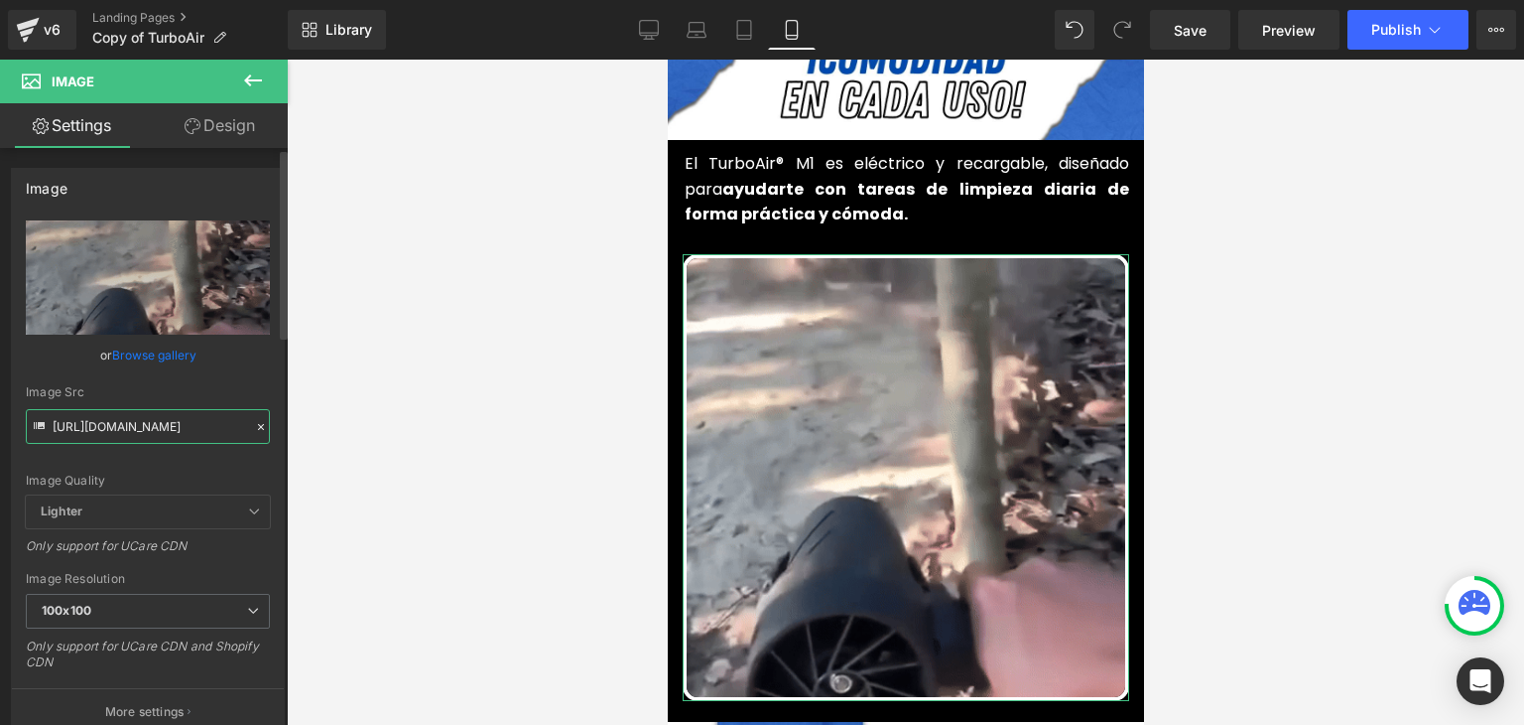
click at [163, 433] on input "[URL][DOMAIN_NAME]" at bounding box center [148, 426] width 244 height 35
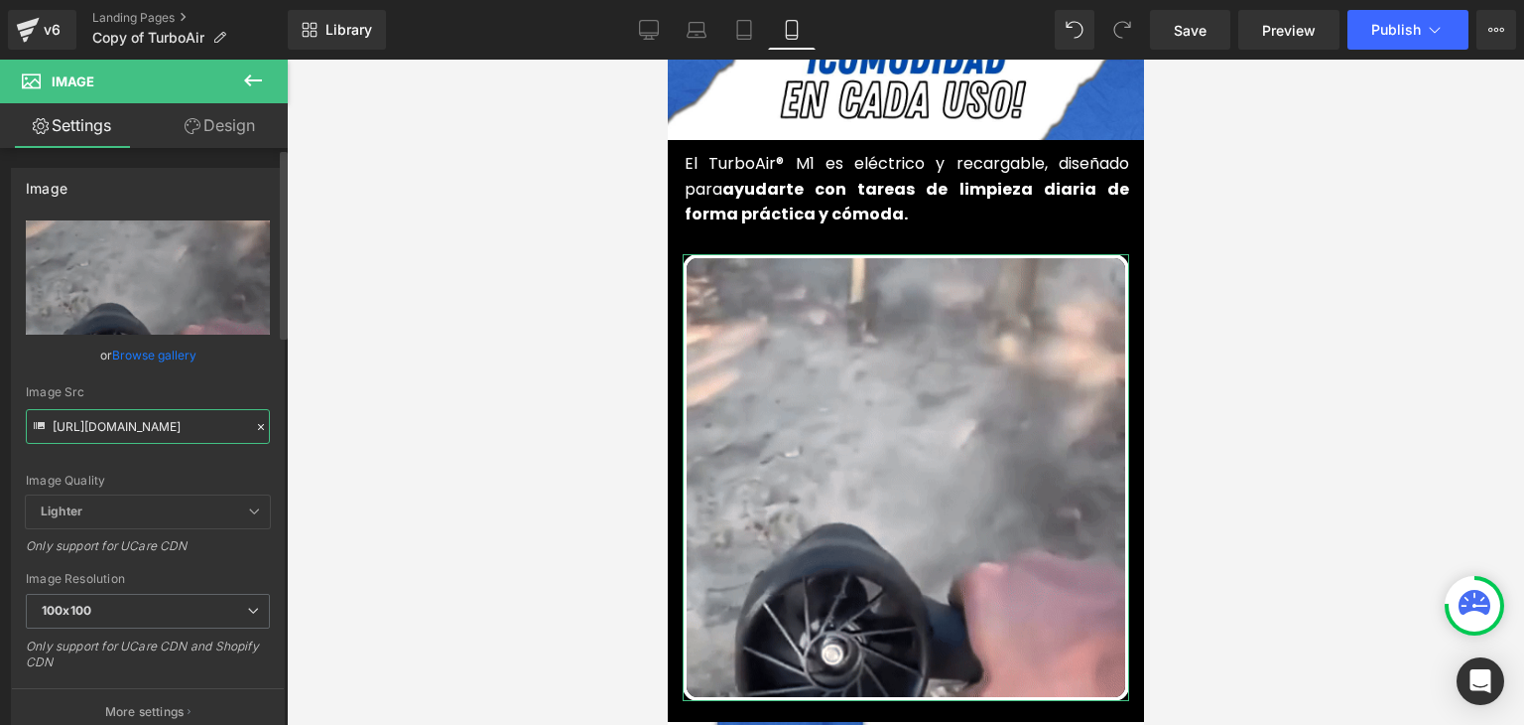
paste input "[DOMAIN_NAME][URL]"
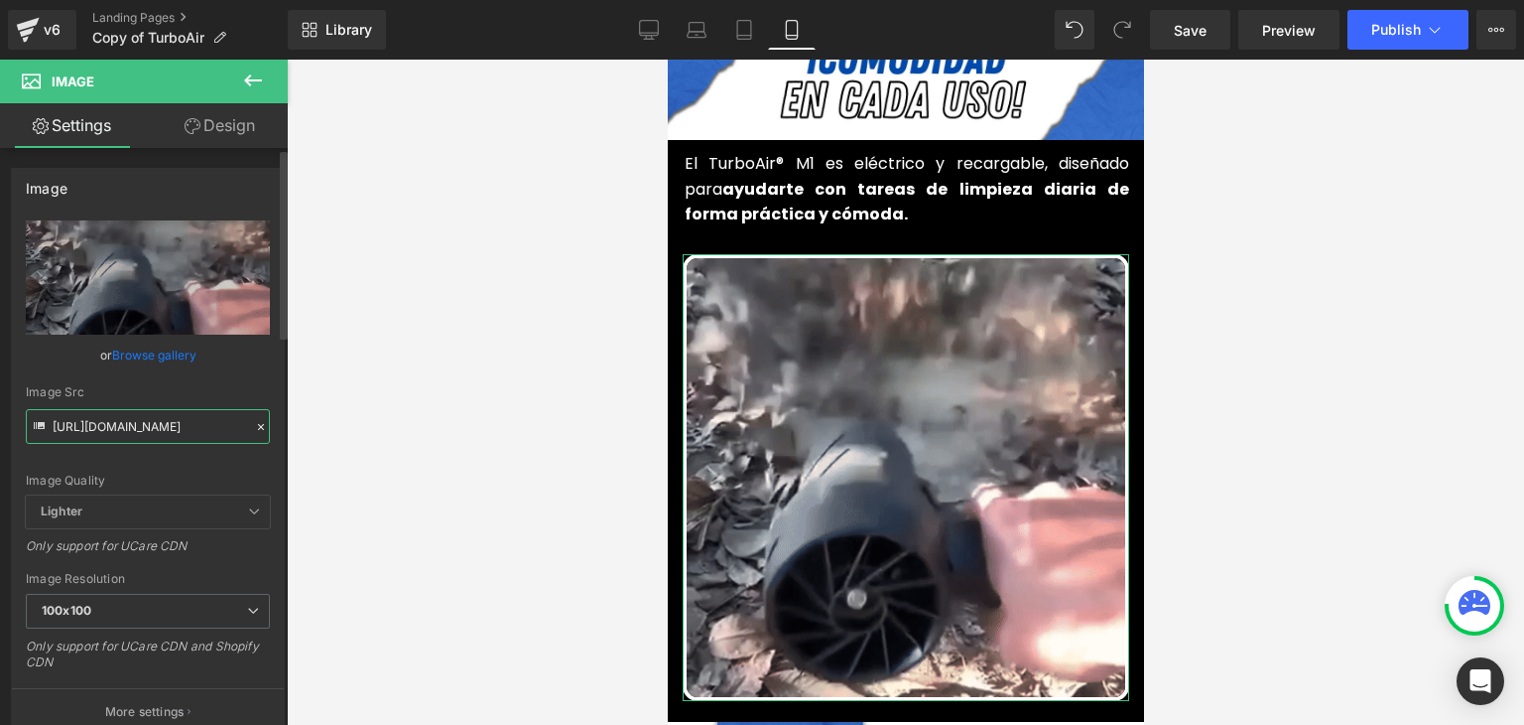
scroll to position [0, 1001]
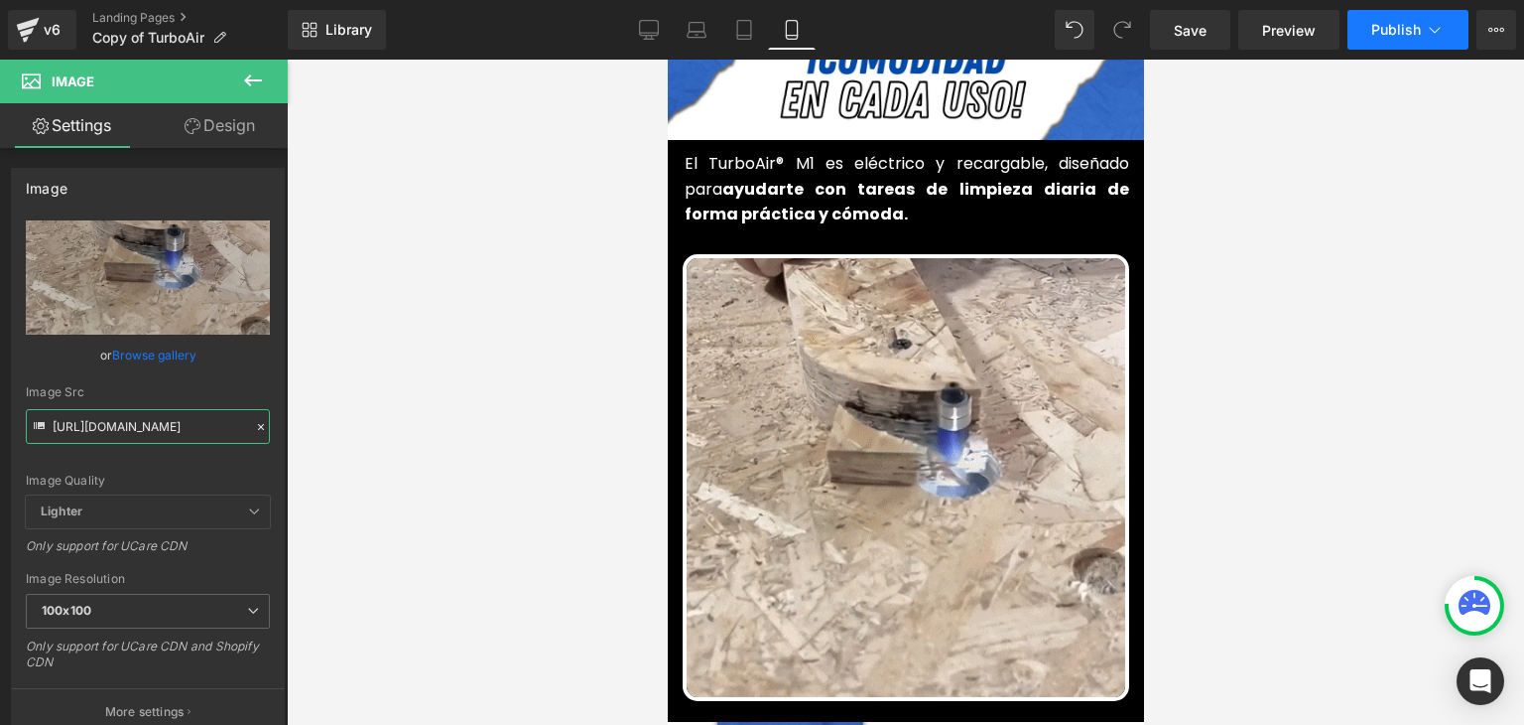
type input "[URL][DOMAIN_NAME]"
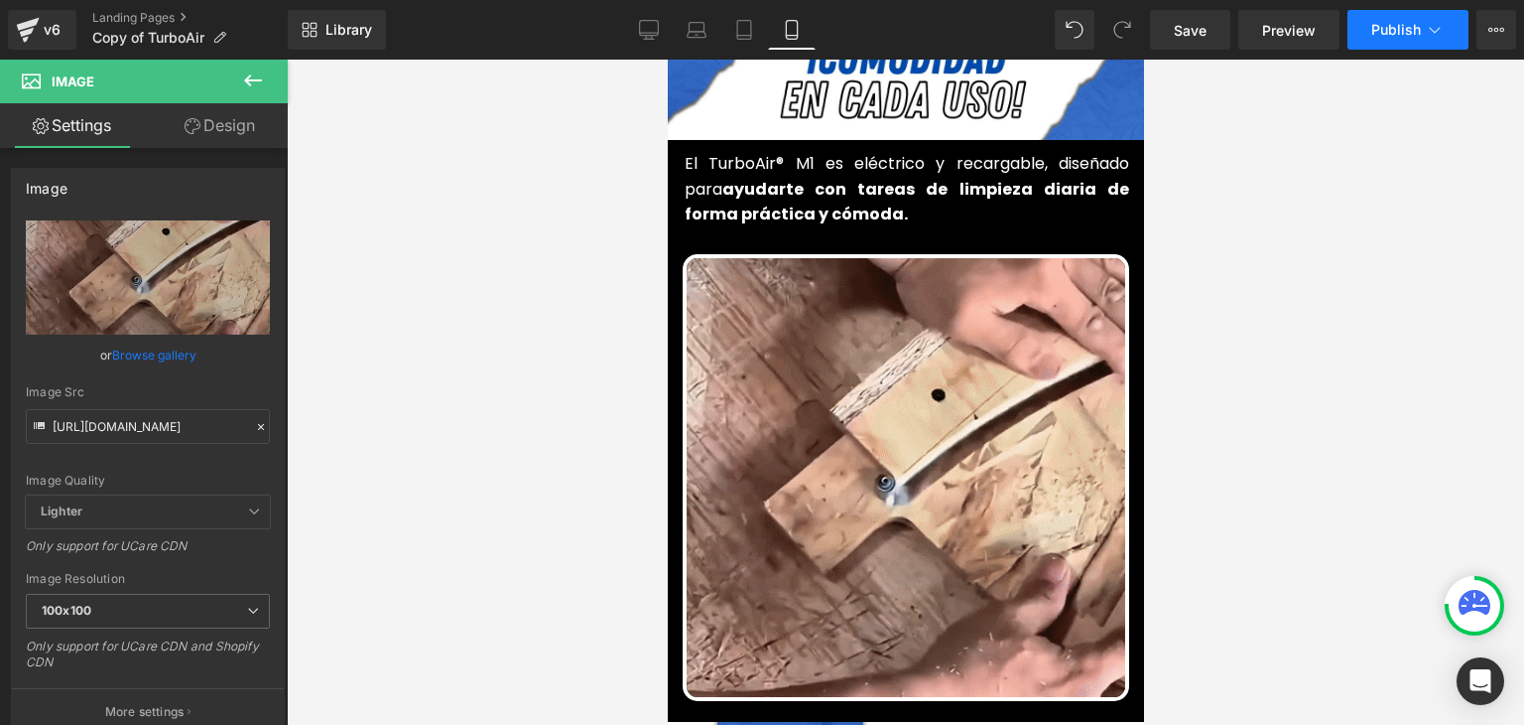
click at [1394, 38] on button "Publish" at bounding box center [1408, 30] width 121 height 40
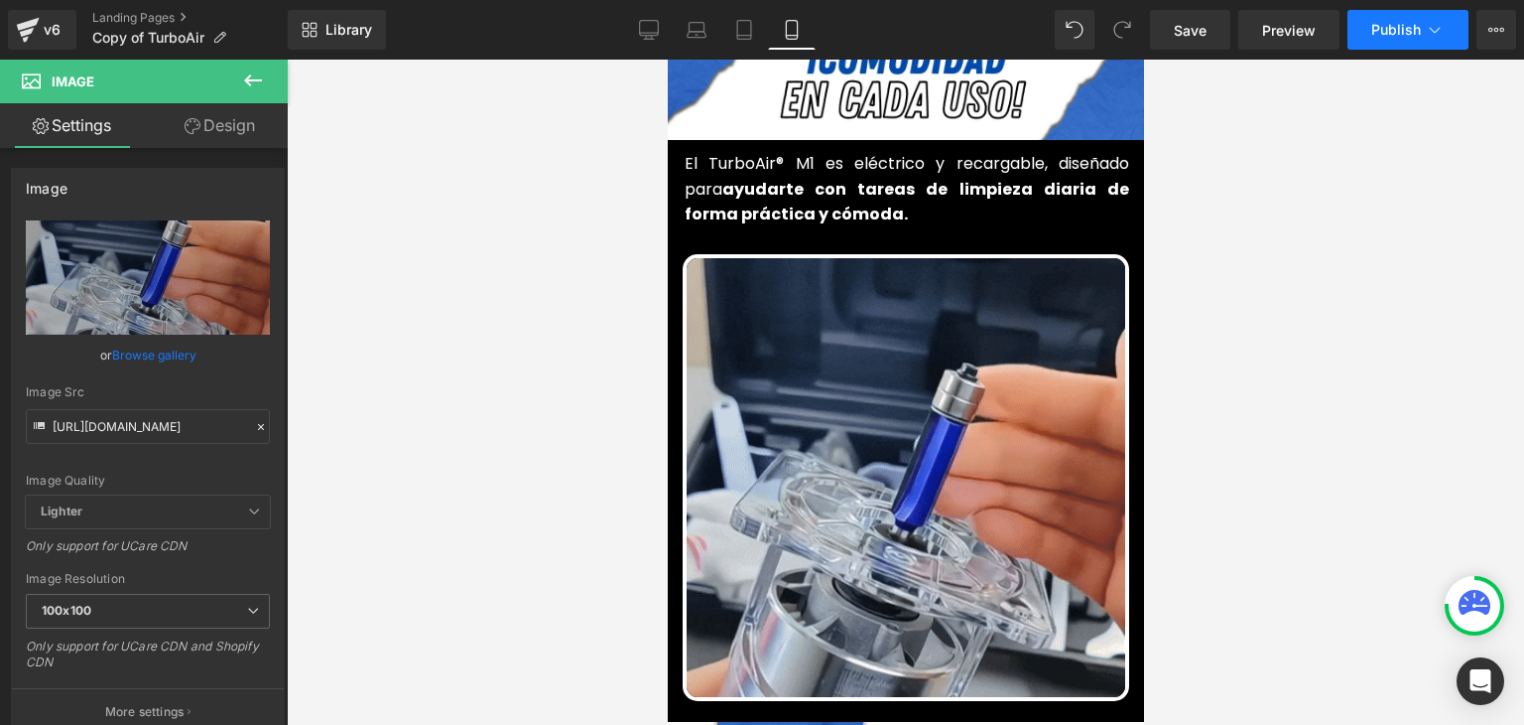
scroll to position [0, 0]
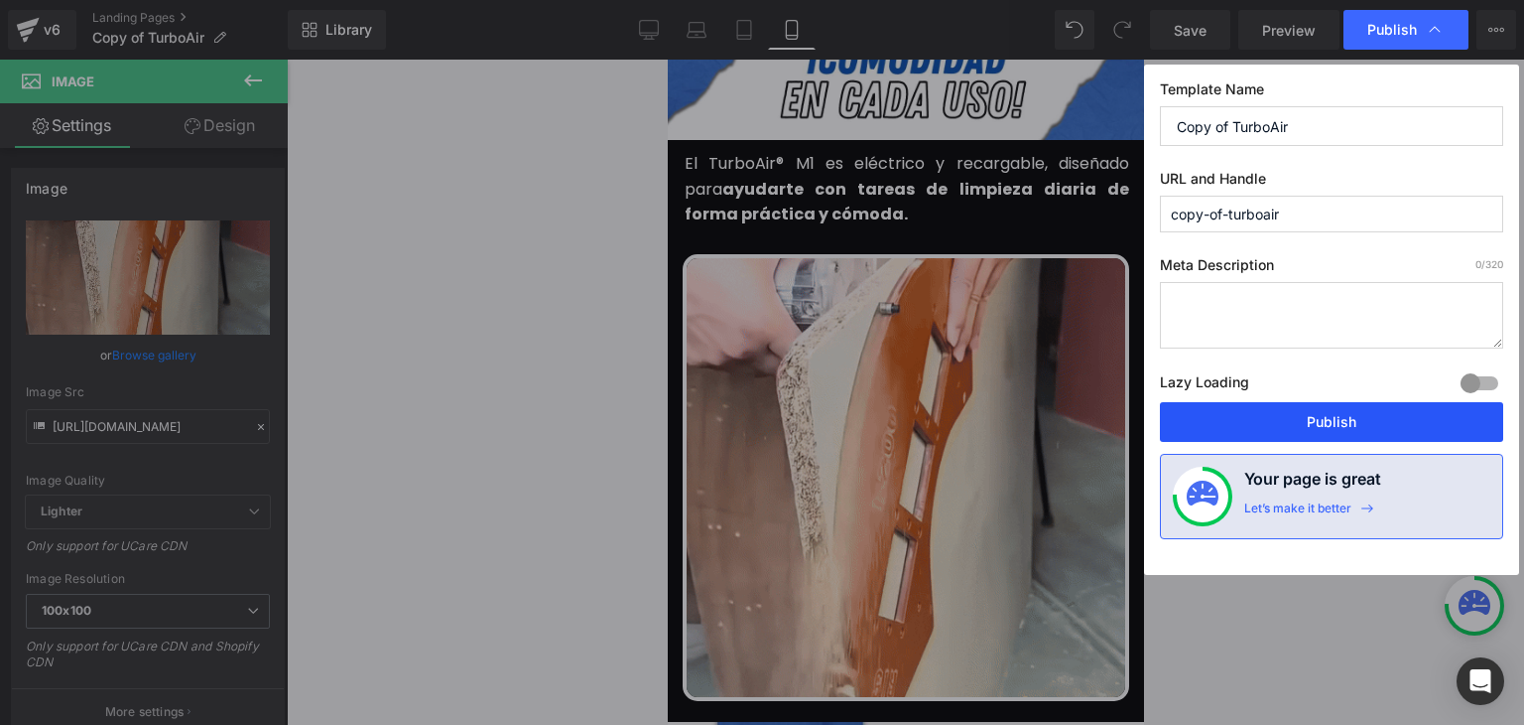
click at [1295, 428] on button "Publish" at bounding box center [1331, 422] width 343 height 40
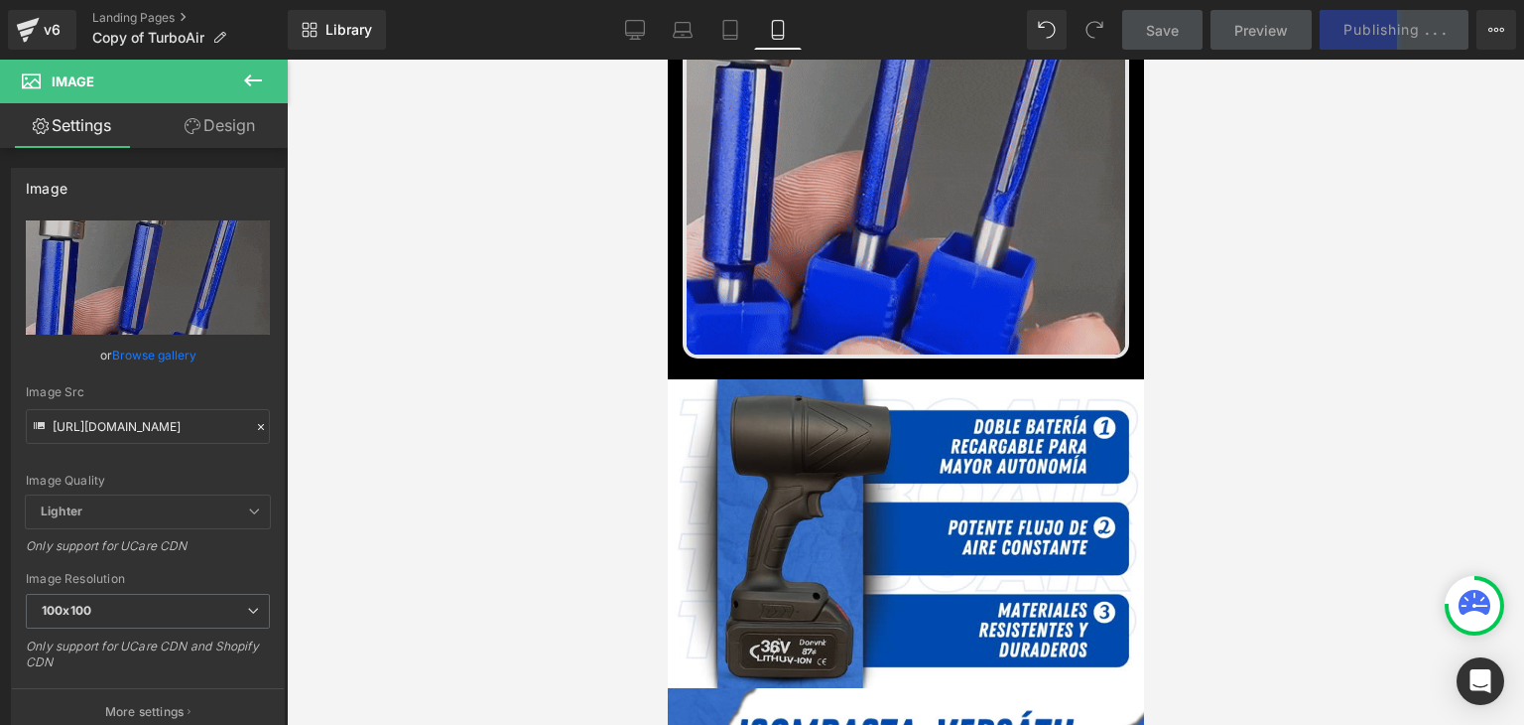
scroll to position [1389, 0]
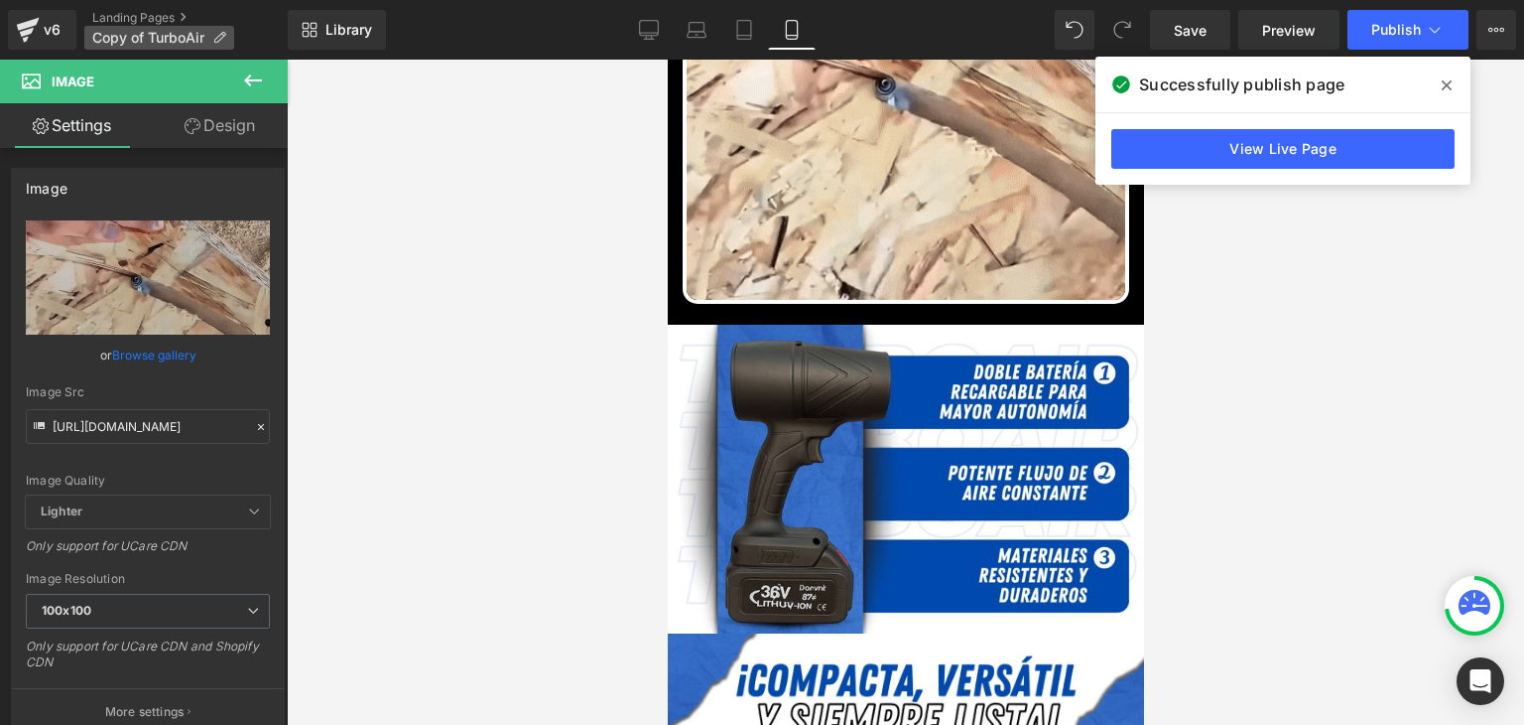
click at [229, 33] on p "Copy of TurboAir" at bounding box center [159, 38] width 150 height 24
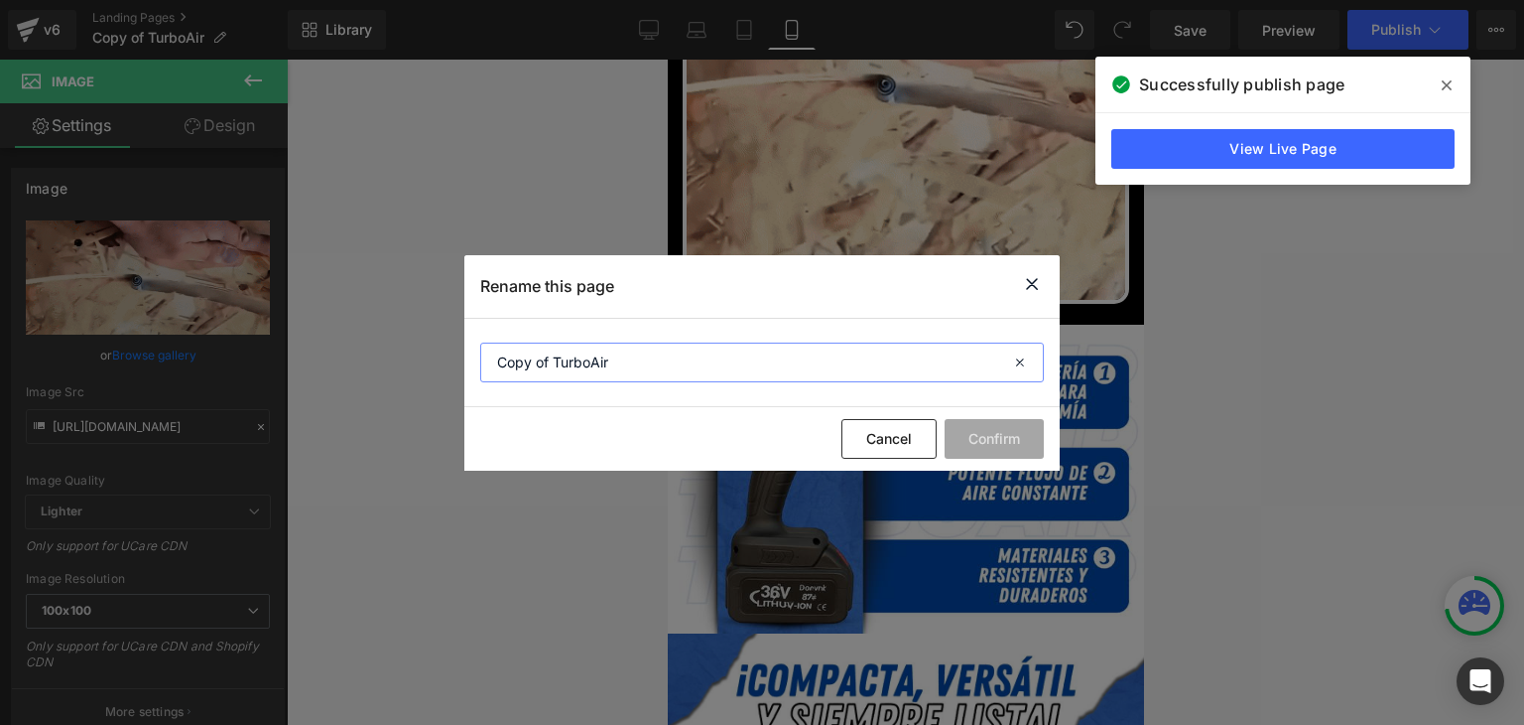
click at [552, 370] on input "Copy of TurboAir" at bounding box center [762, 362] width 564 height 40
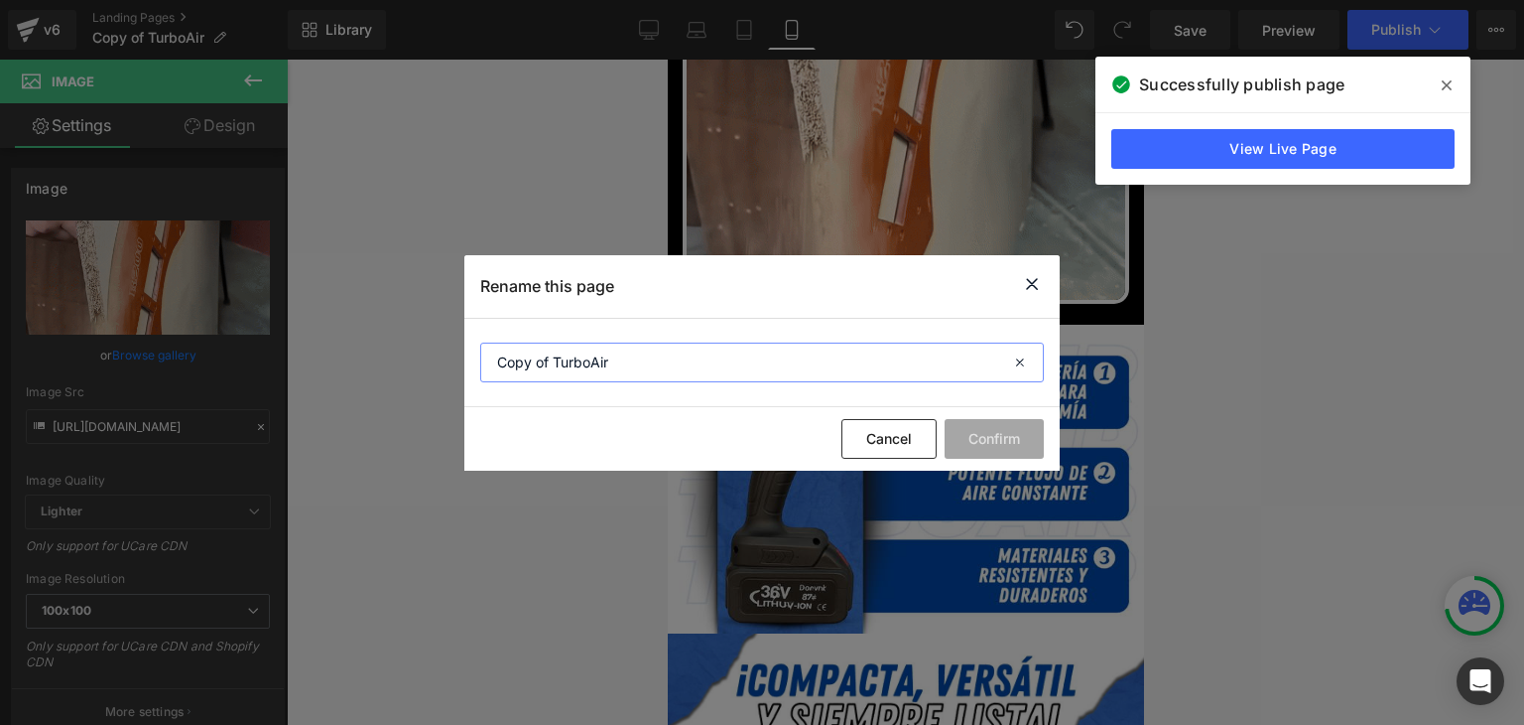
click at [553, 370] on input "Copy of TurboAir" at bounding box center [762, 362] width 564 height 40
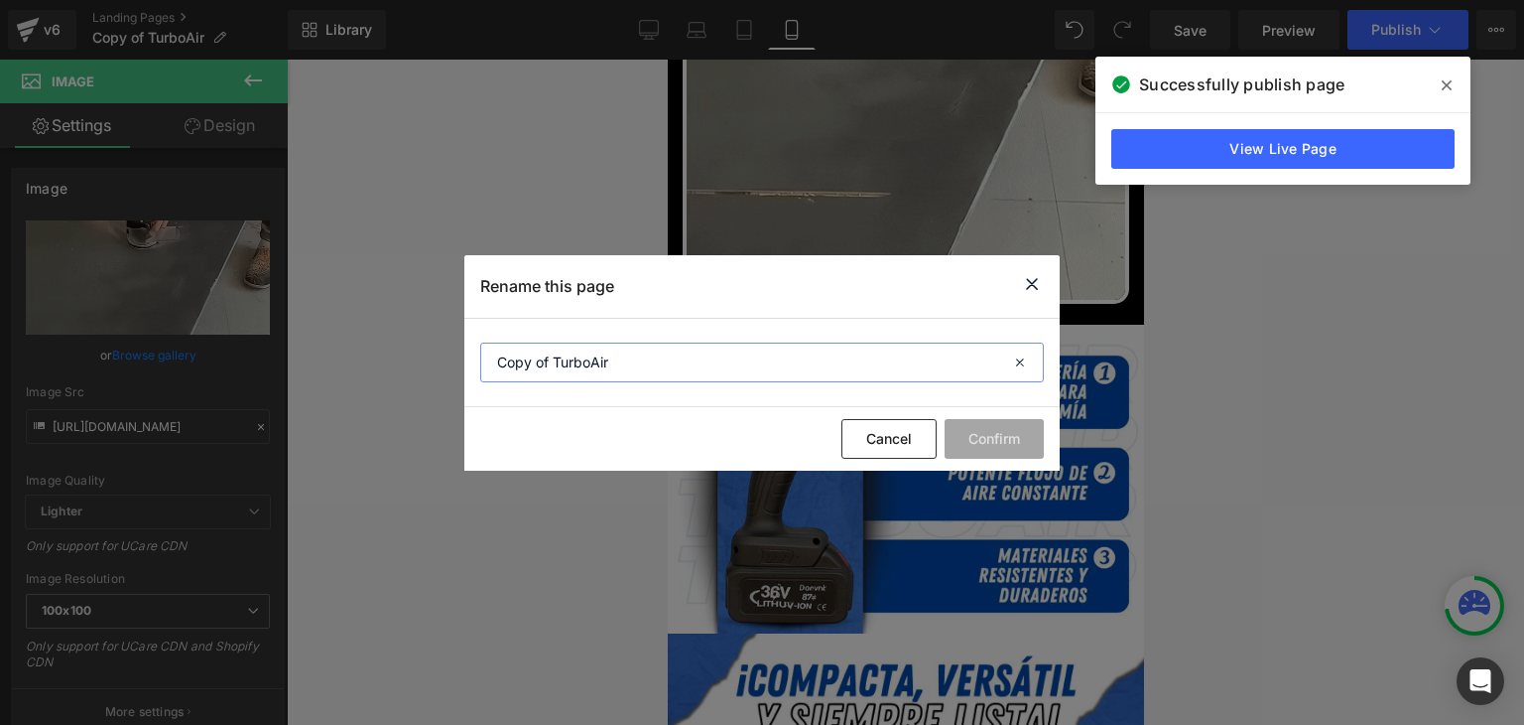
click at [553, 370] on input "Copy of TurboAir" at bounding box center [762, 362] width 564 height 40
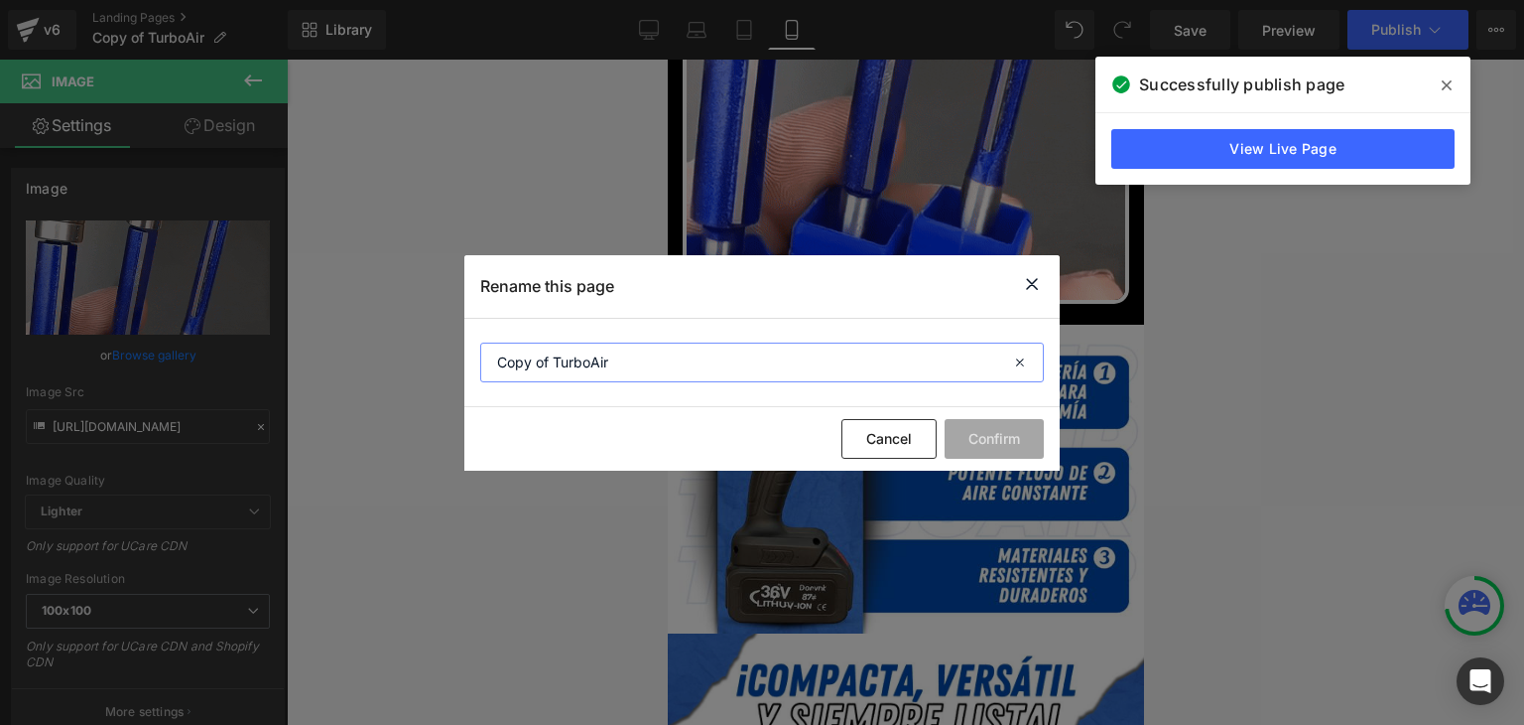
paste input "MasterEdge"
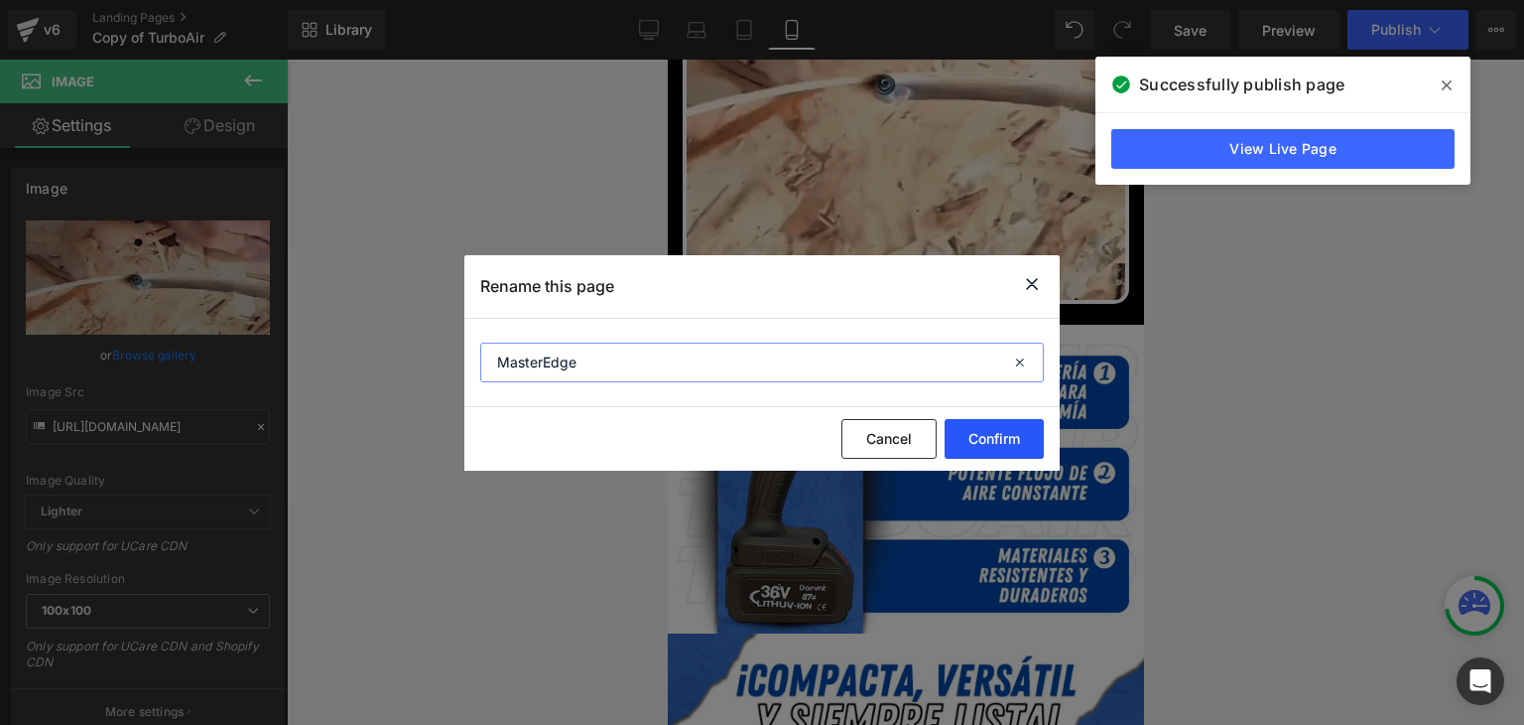
type input "MasterEdge"
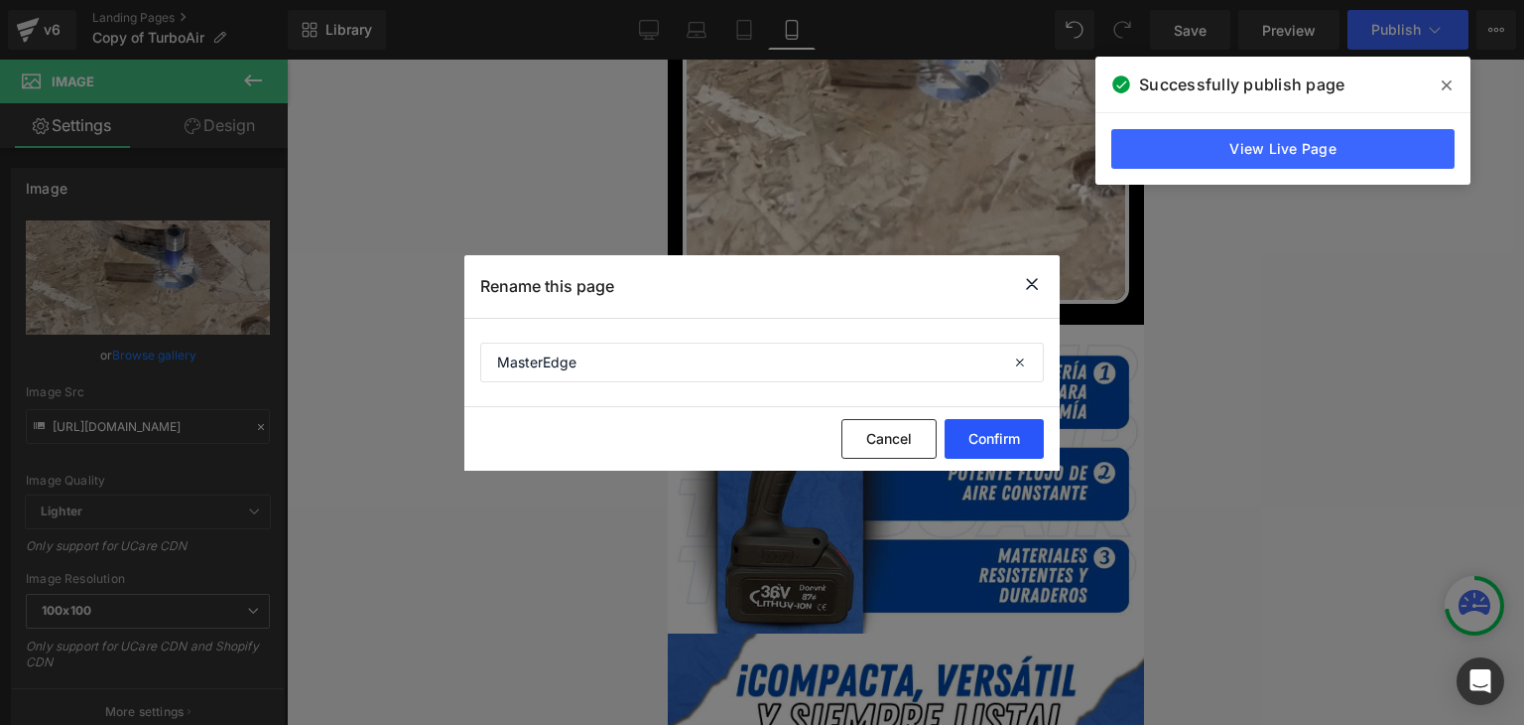
click at [1002, 438] on button "Confirm" at bounding box center [994, 439] width 99 height 40
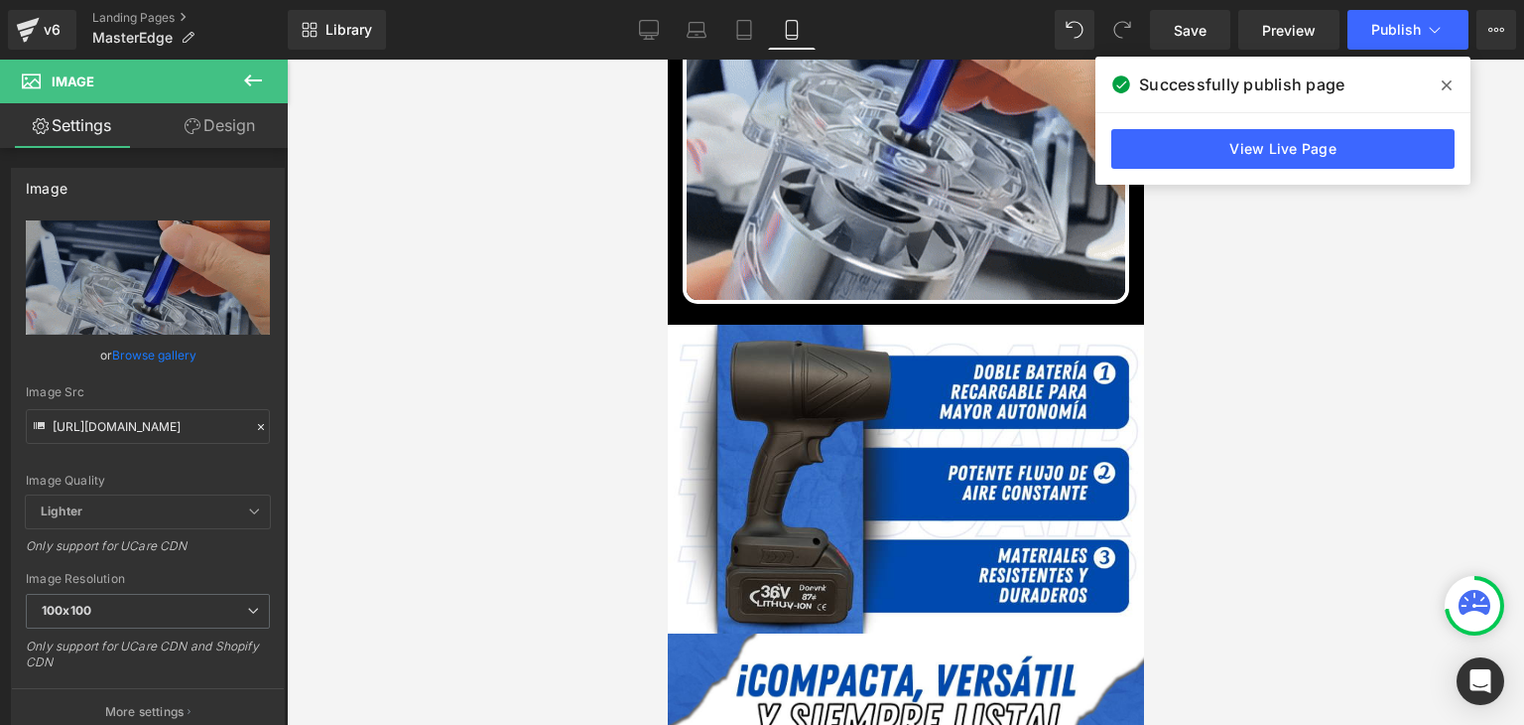
click at [1449, 82] on icon at bounding box center [1447, 85] width 10 height 10
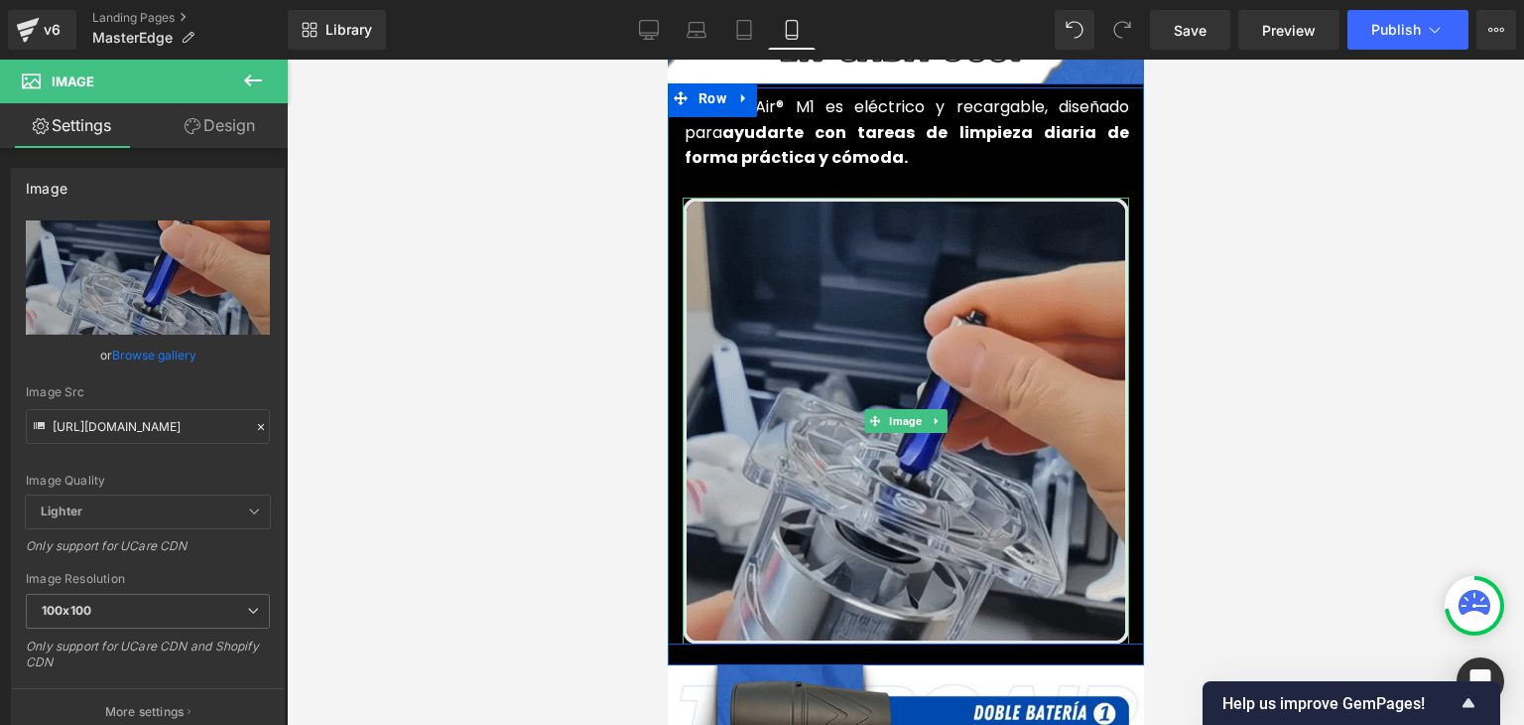
scroll to position [992, 0]
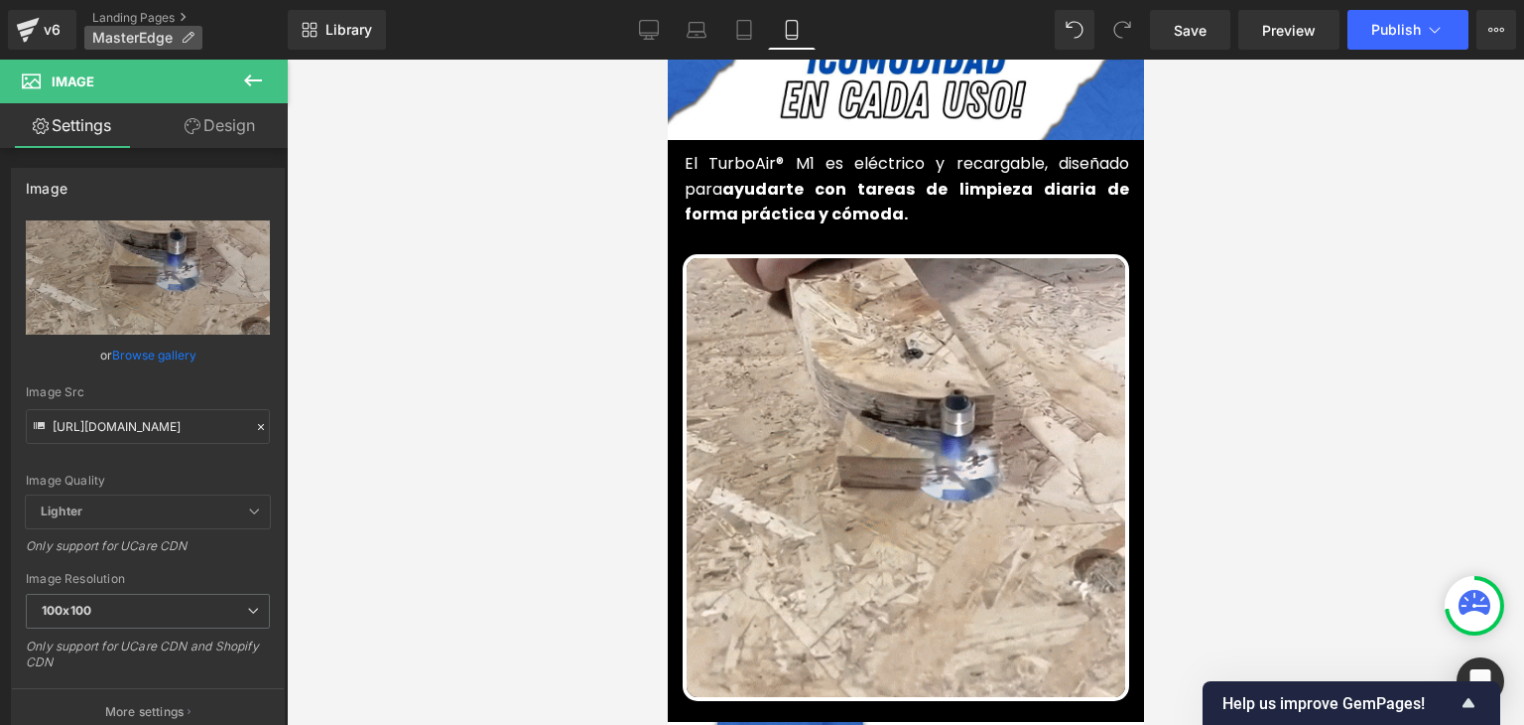
click at [170, 41] on span "MasterEdge" at bounding box center [132, 38] width 80 height 16
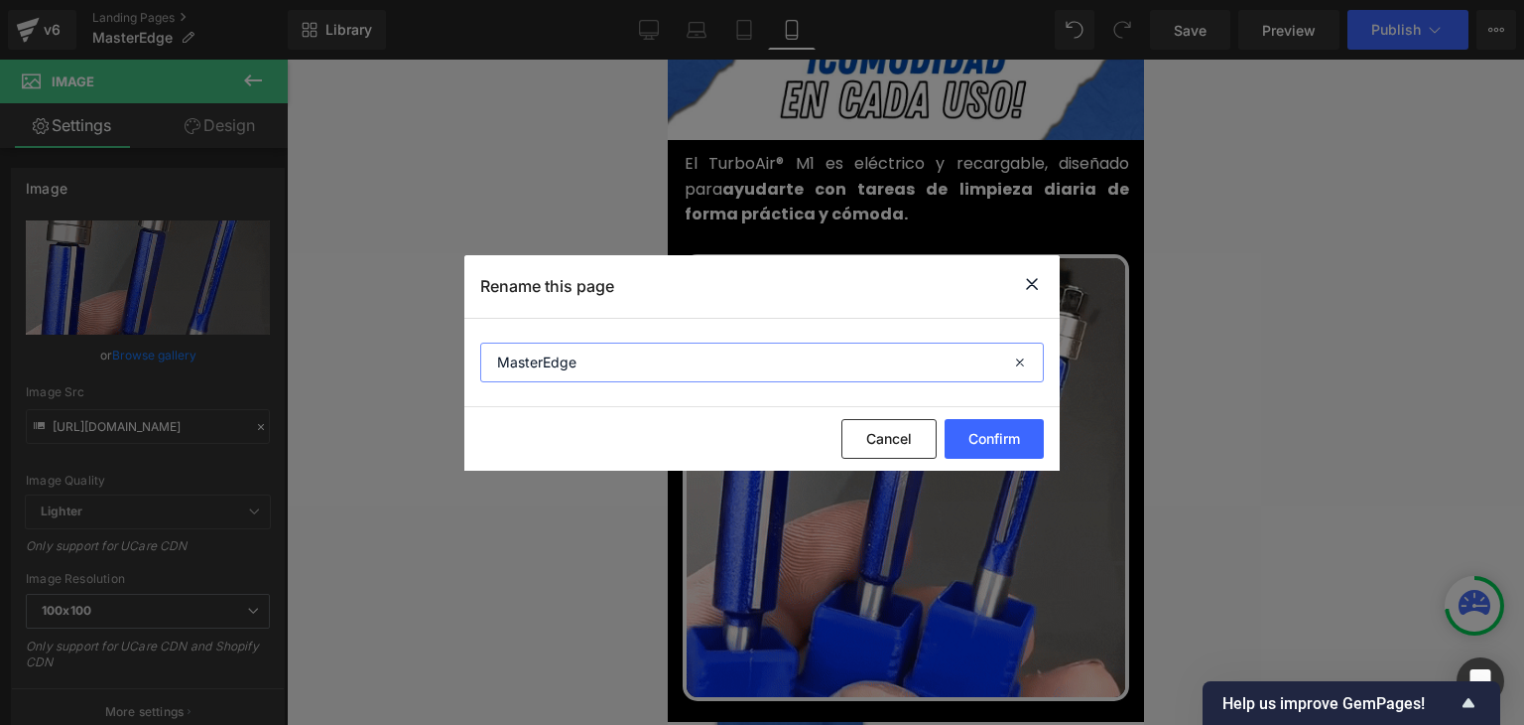
click at [531, 366] on input "MasterEdge" at bounding box center [762, 362] width 564 height 40
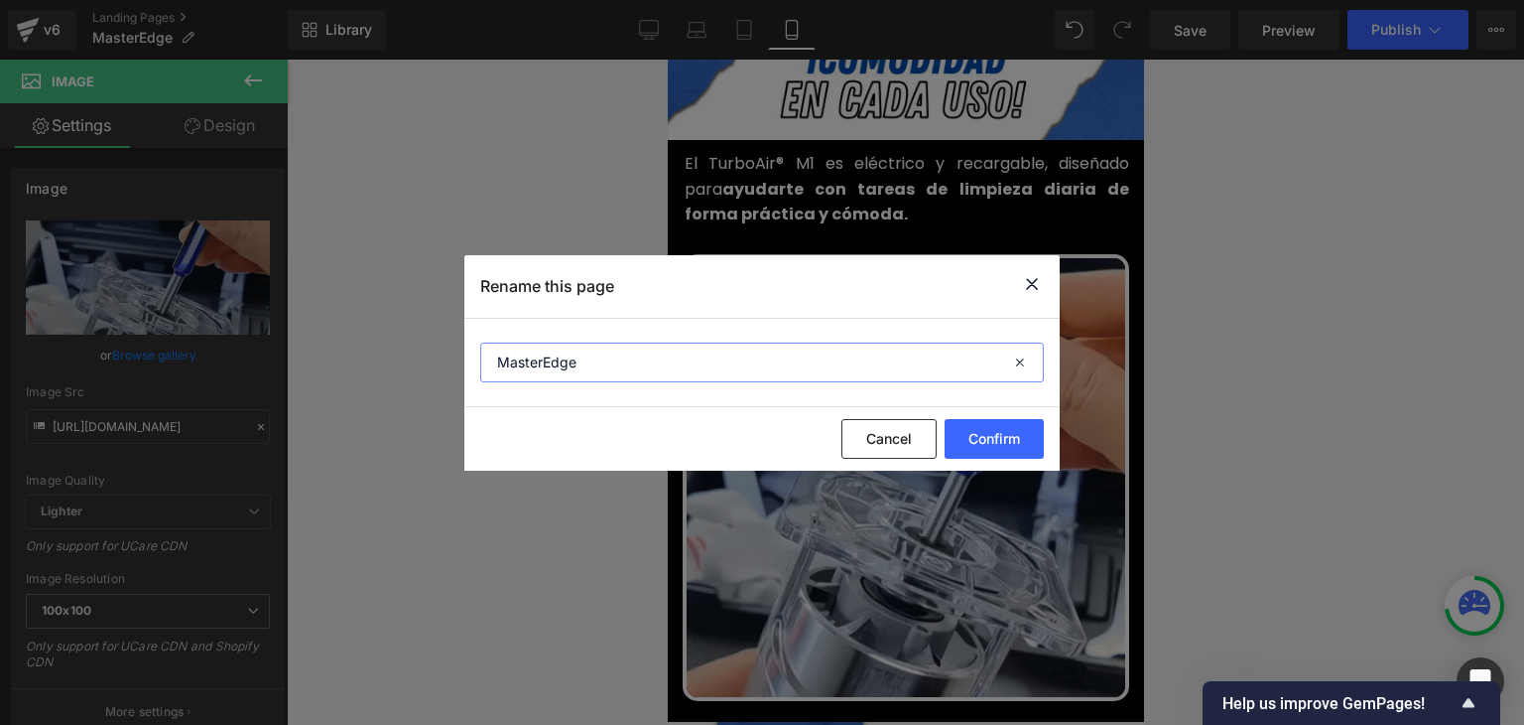
click at [531, 366] on input "MasterEdge" at bounding box center [762, 362] width 564 height 40
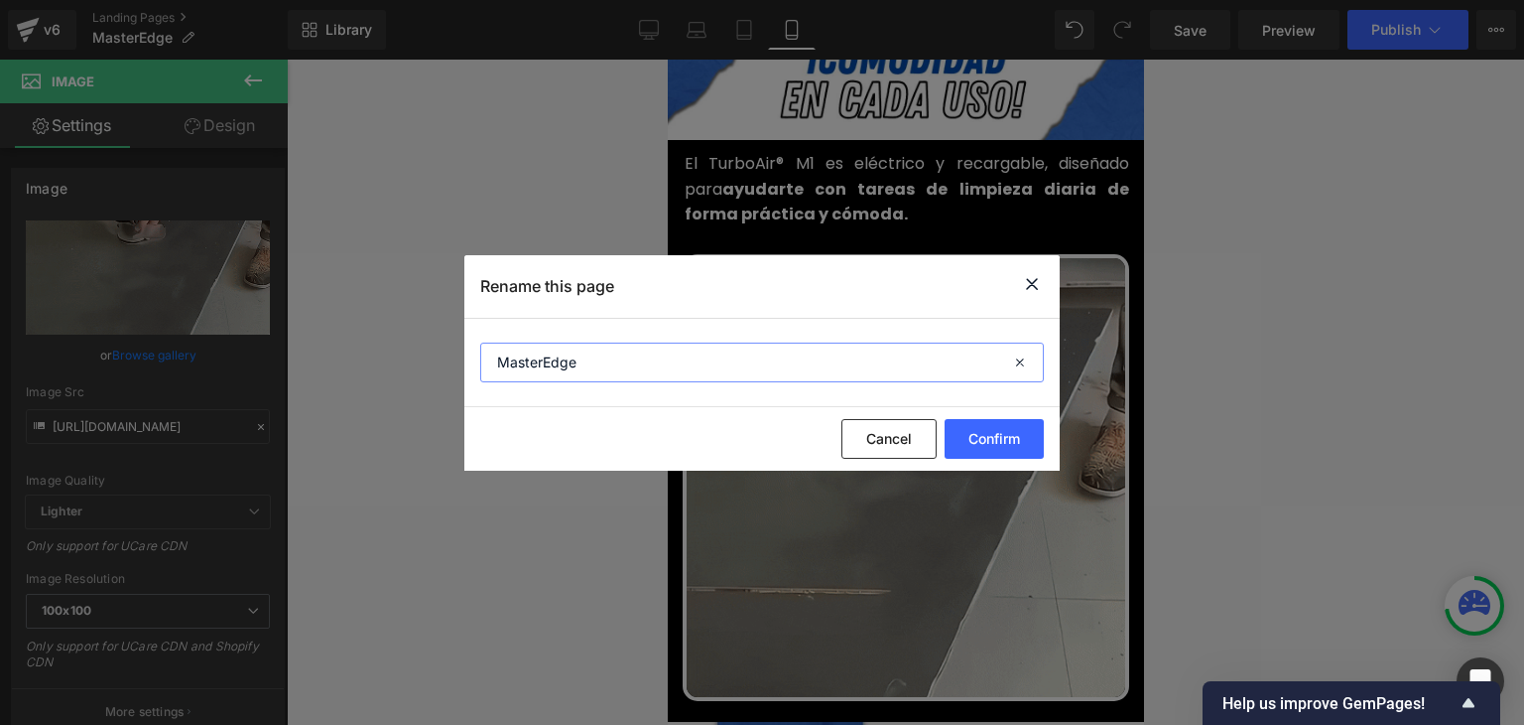
click at [532, 366] on input "MasterEdge" at bounding box center [762, 362] width 564 height 40
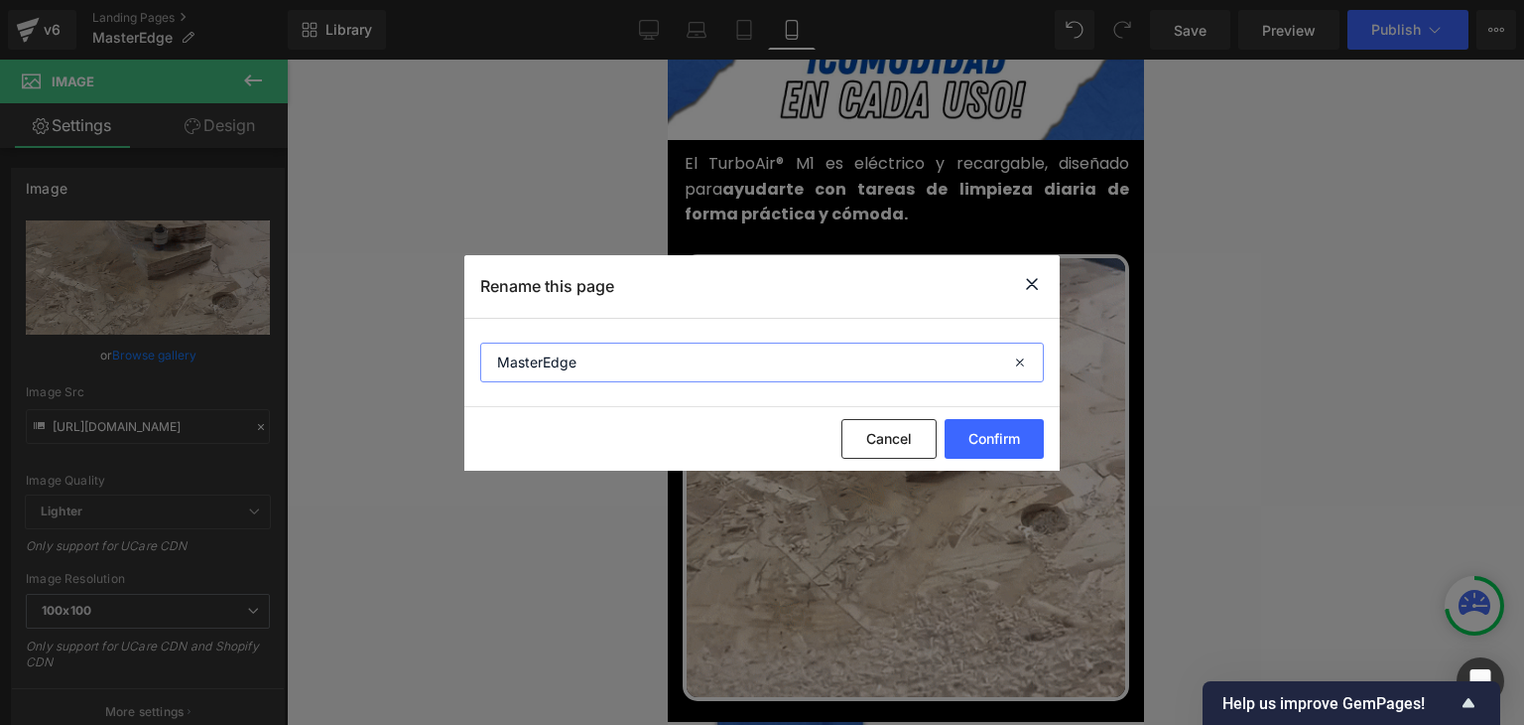
paste input "EdgePro"
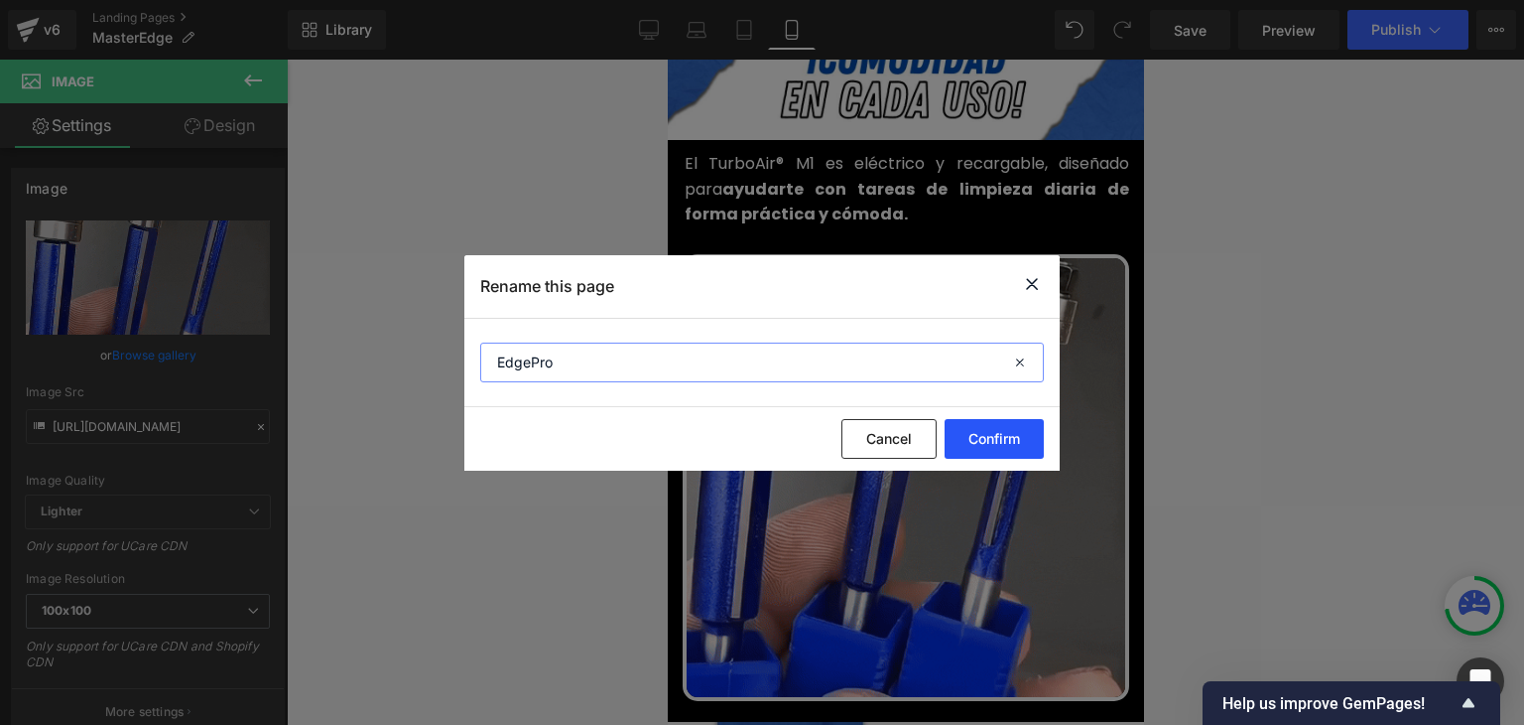
type input "EdgePro"
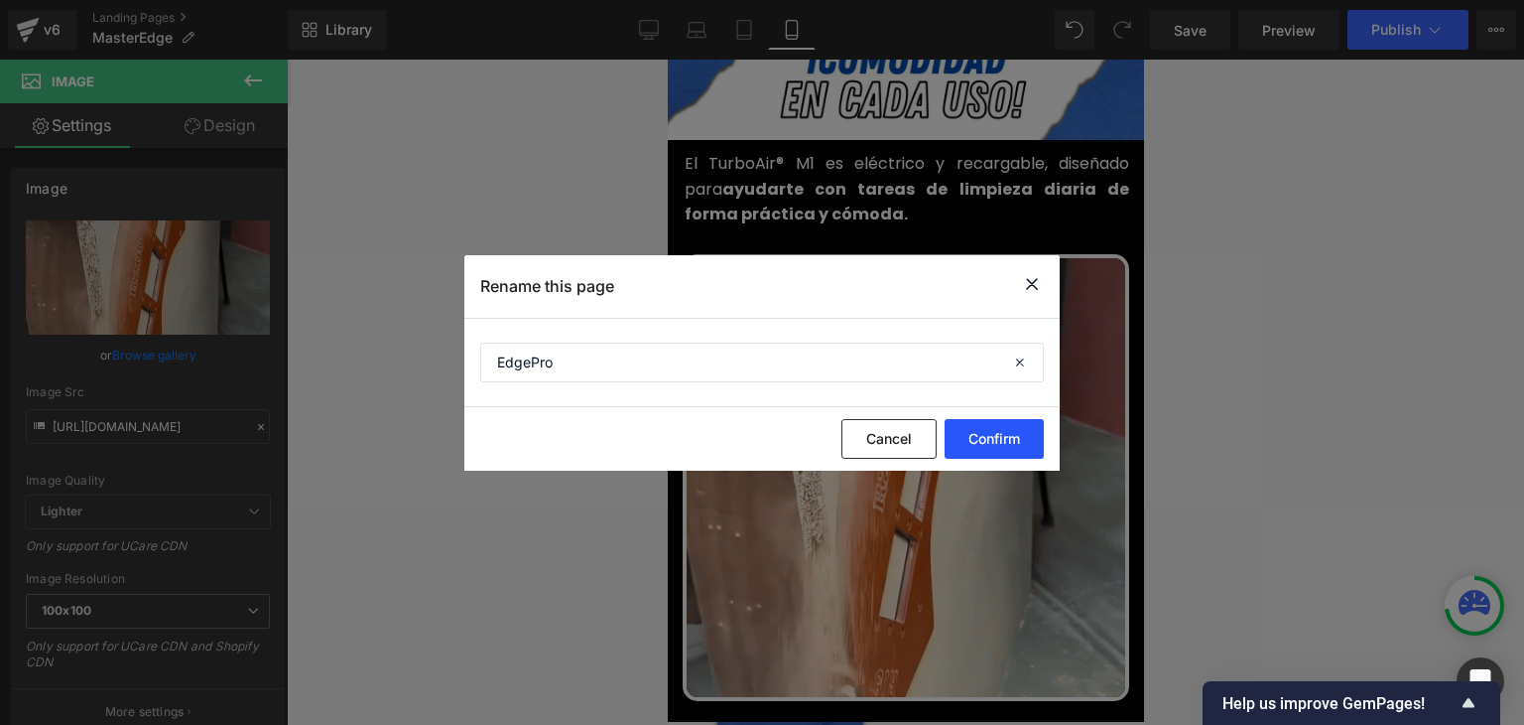
click at [976, 434] on button "Confirm" at bounding box center [994, 439] width 99 height 40
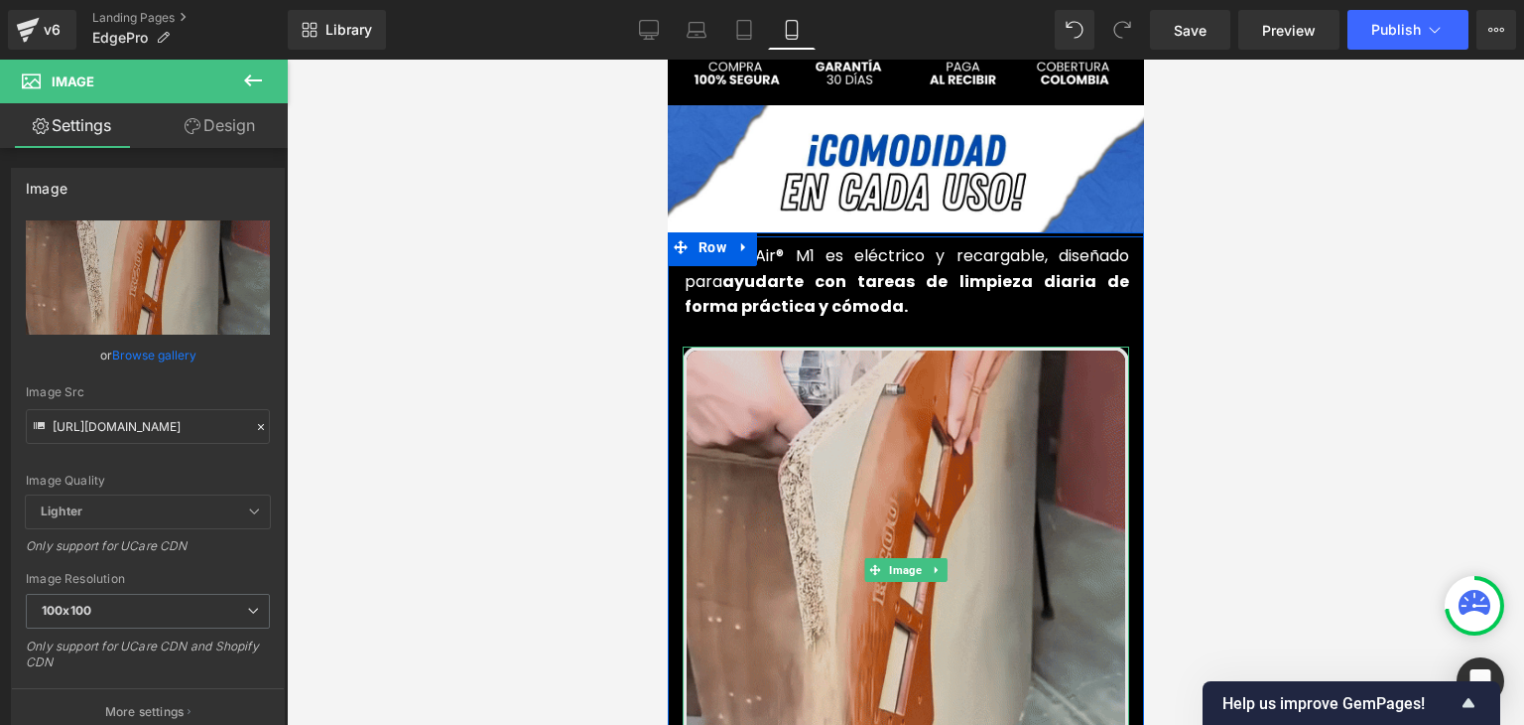
scroll to position [893, 0]
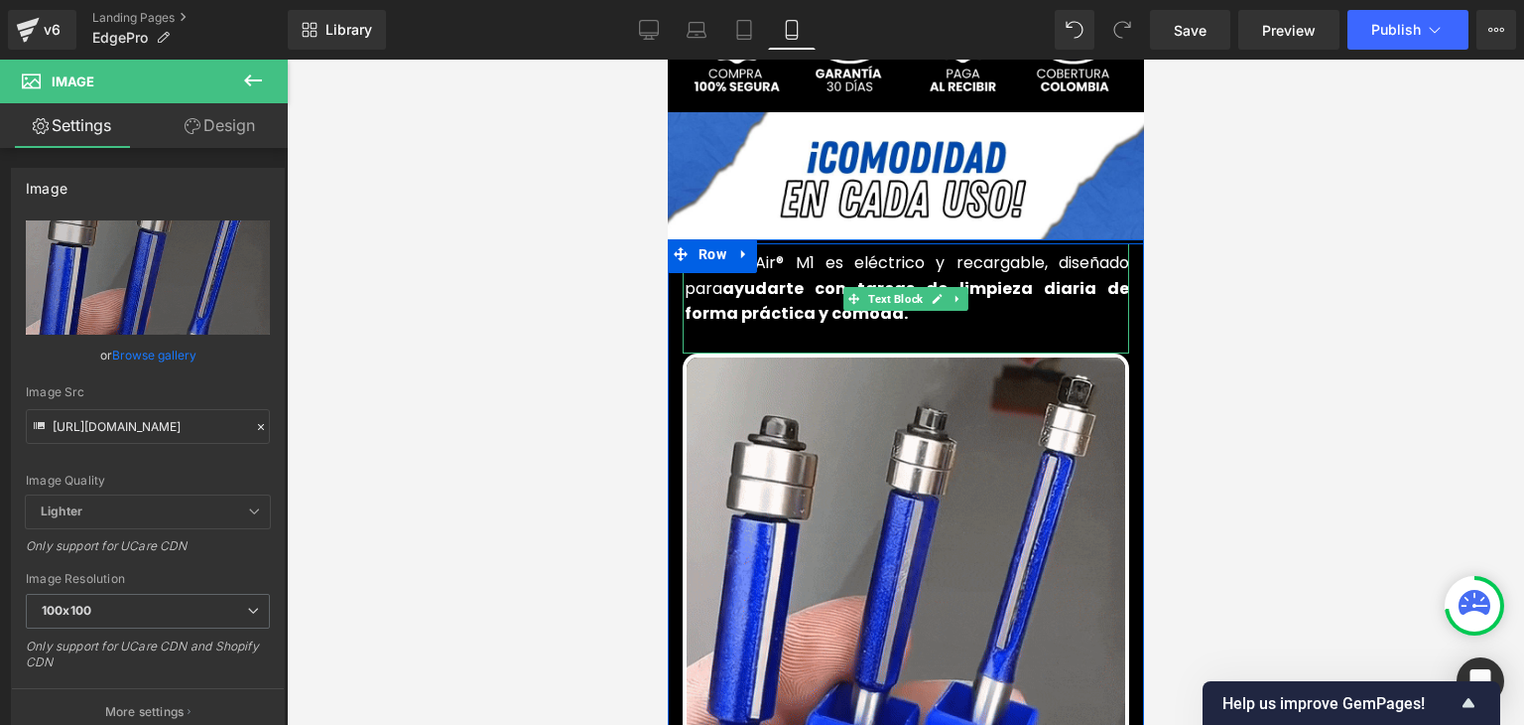
click at [771, 277] on strong "ayudarte con tareas de limpieza diaria de forma práctica y cómoda." at bounding box center [906, 301] width 445 height 49
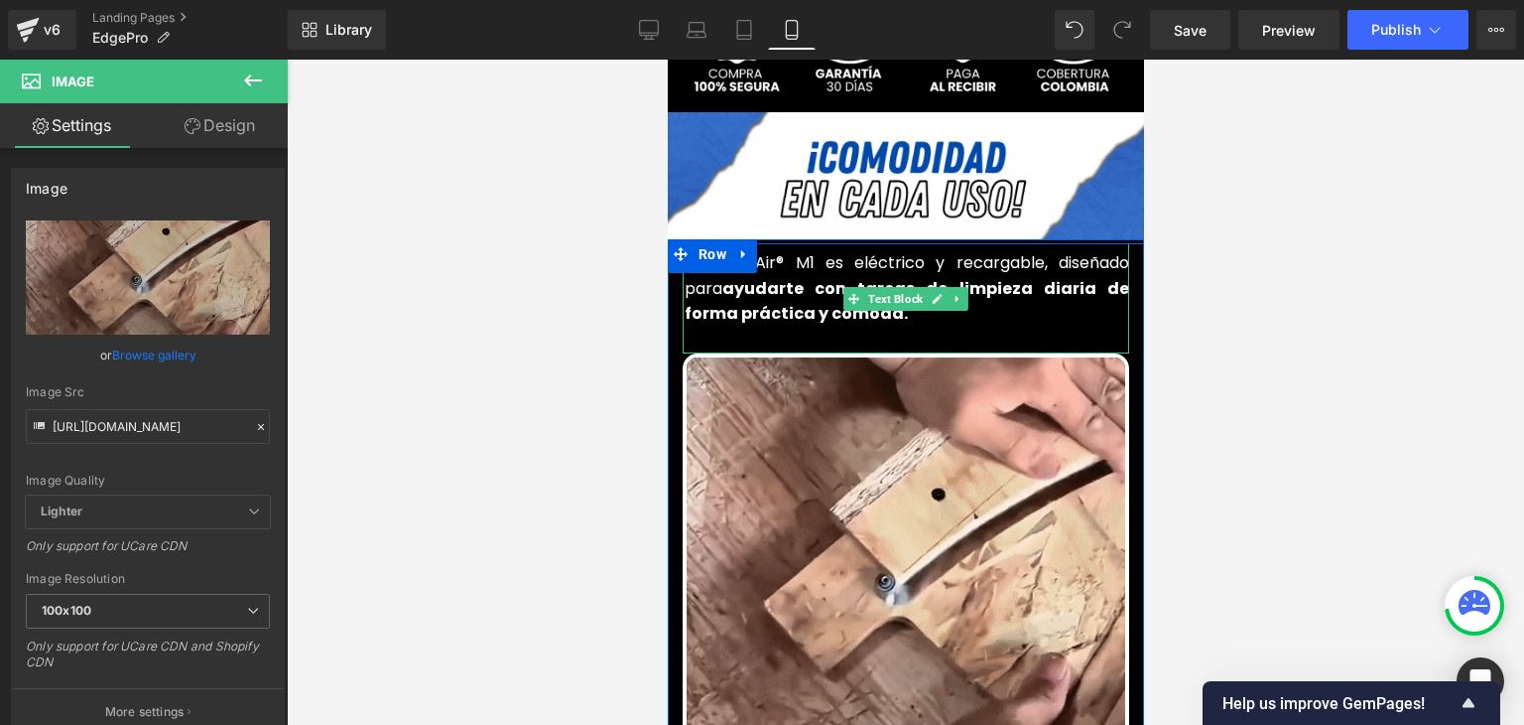
click at [771, 277] on strong "ayudarte con tareas de limpieza diaria de forma práctica y cómoda." at bounding box center [906, 301] width 445 height 49
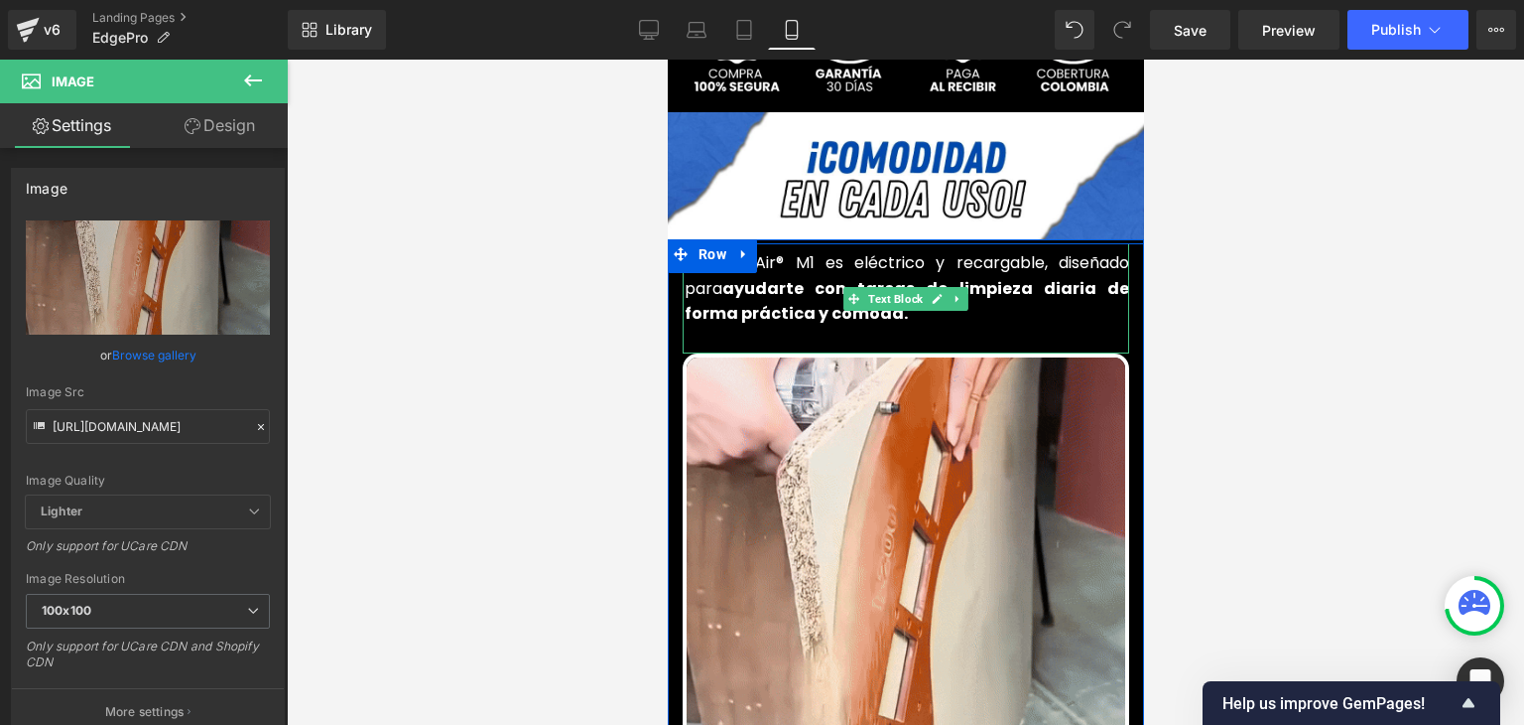
click at [771, 277] on strong "ayudarte con tareas de limpieza diaria de forma práctica y cómoda." at bounding box center [906, 301] width 445 height 49
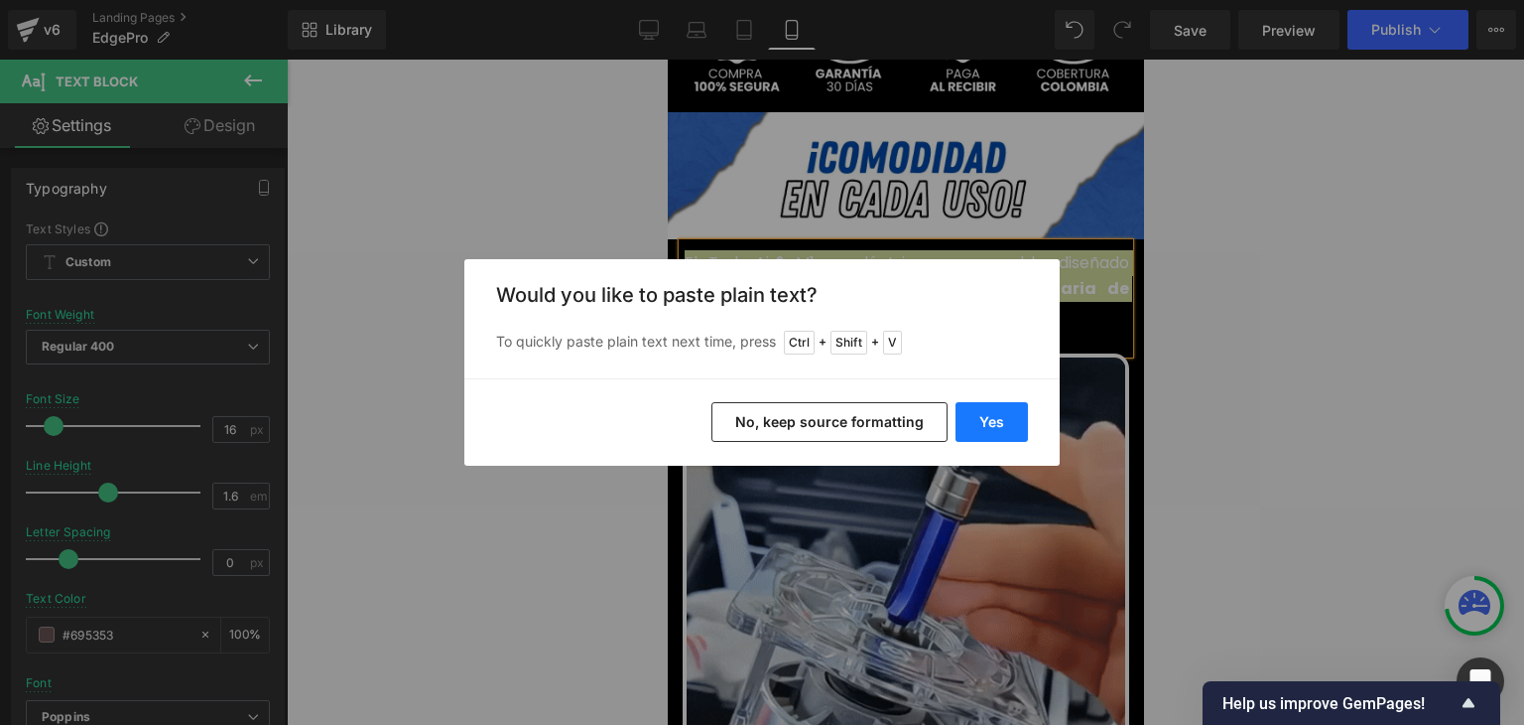
click at [989, 422] on button "Yes" at bounding box center [992, 422] width 72 height 40
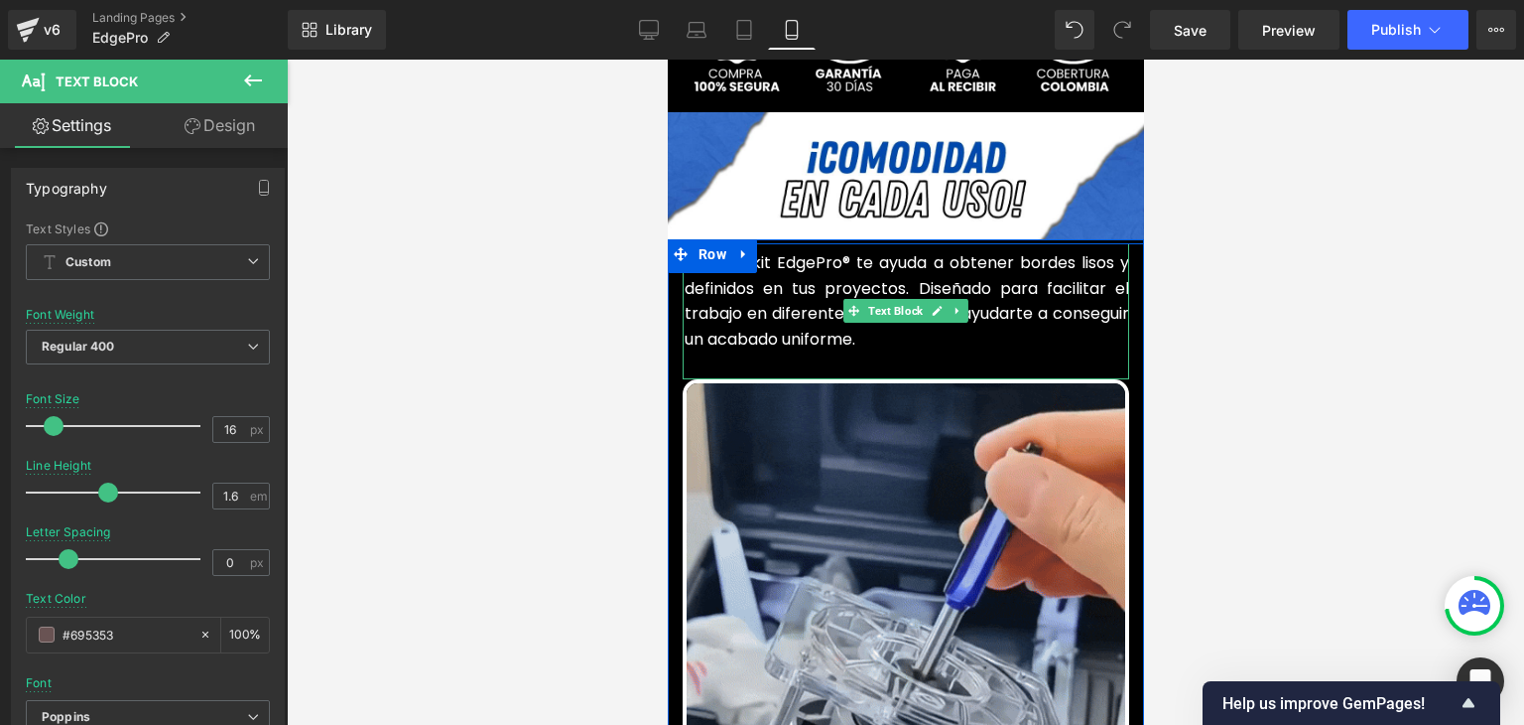
click at [778, 299] on font "Nuestro kit EdgePro® te ayuda a obtener bordes lisos y definidos en tus proyect…" at bounding box center [906, 300] width 445 height 99
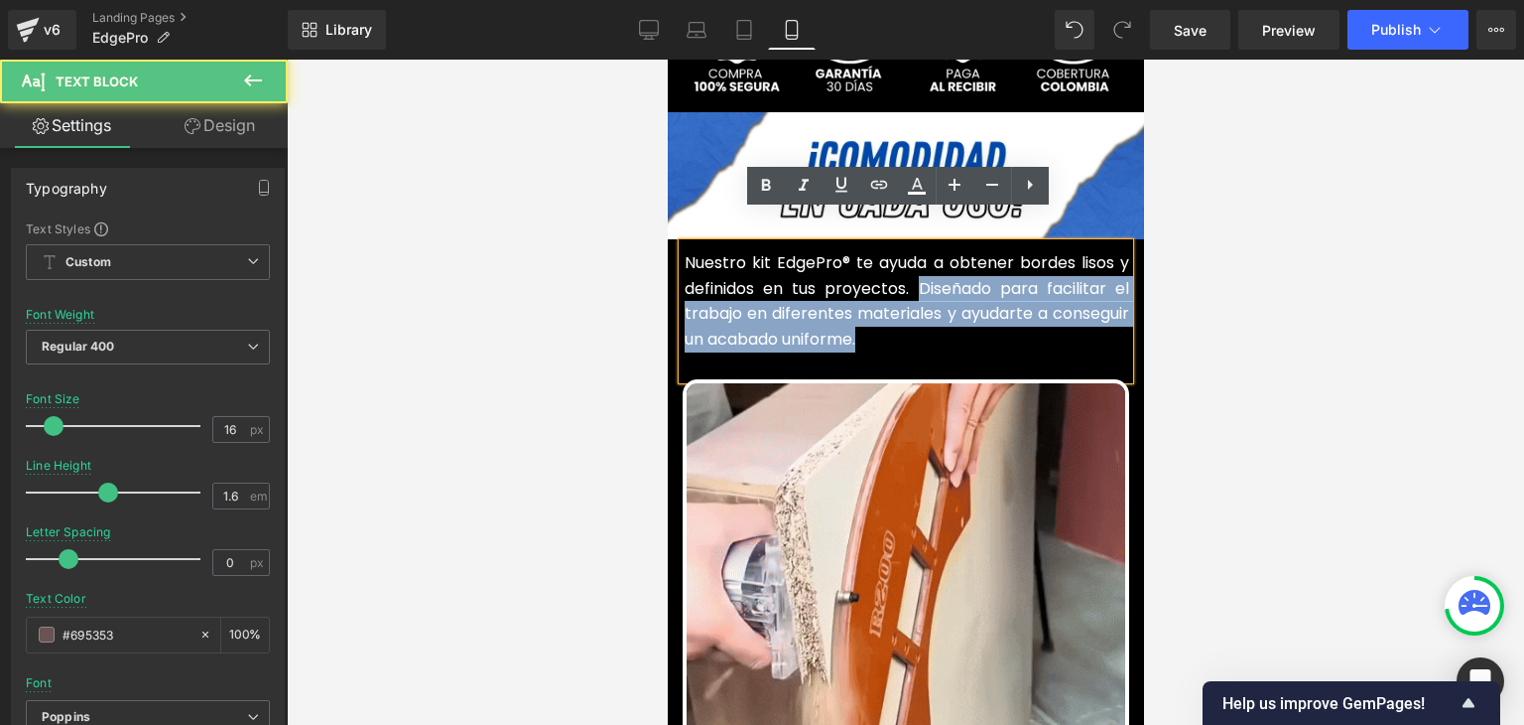
drag, startPoint x: 877, startPoint y: 307, endPoint x: 864, endPoint y: 243, distance: 64.8
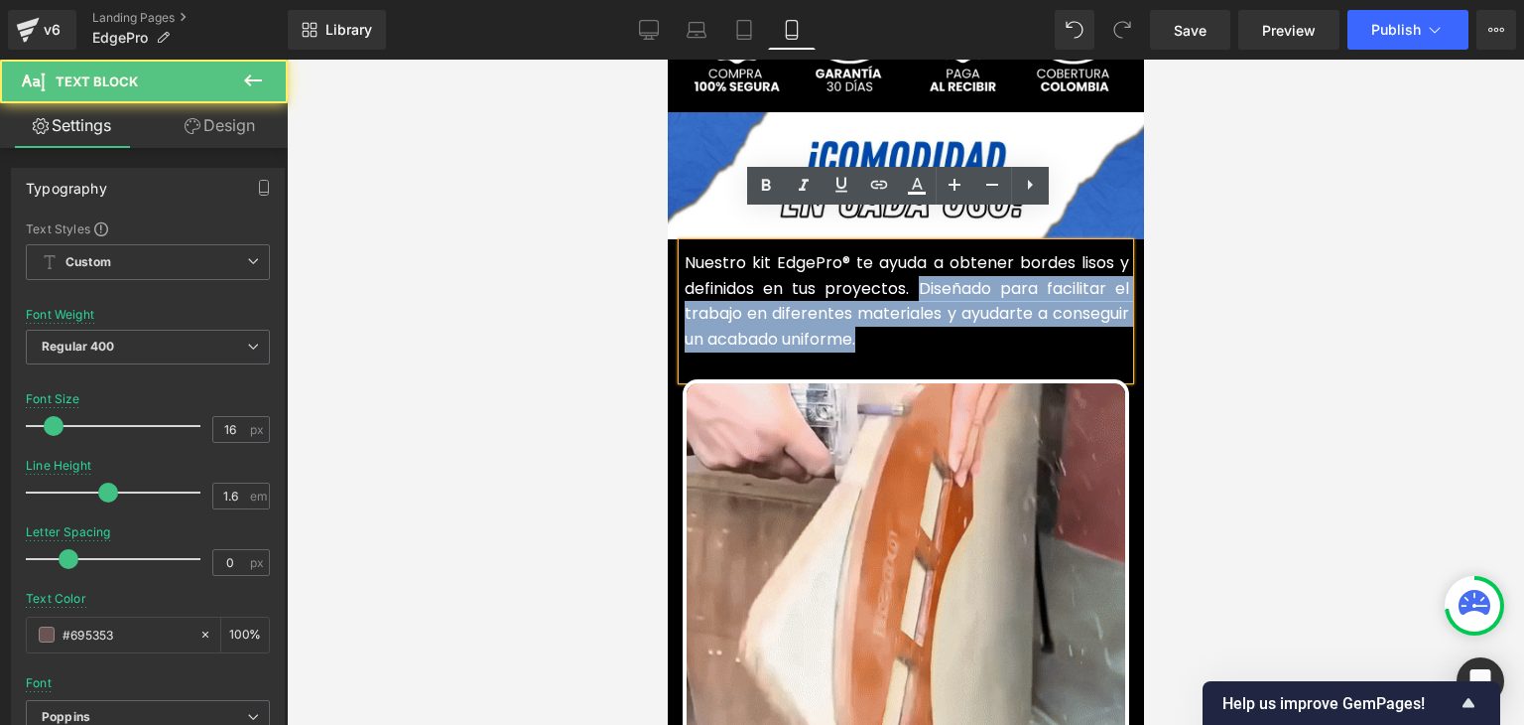
click at [908, 259] on p "Nuestro kit EdgePro® te ayuda a obtener bordes lisos y definidos en tus proyect…" at bounding box center [906, 300] width 445 height 101
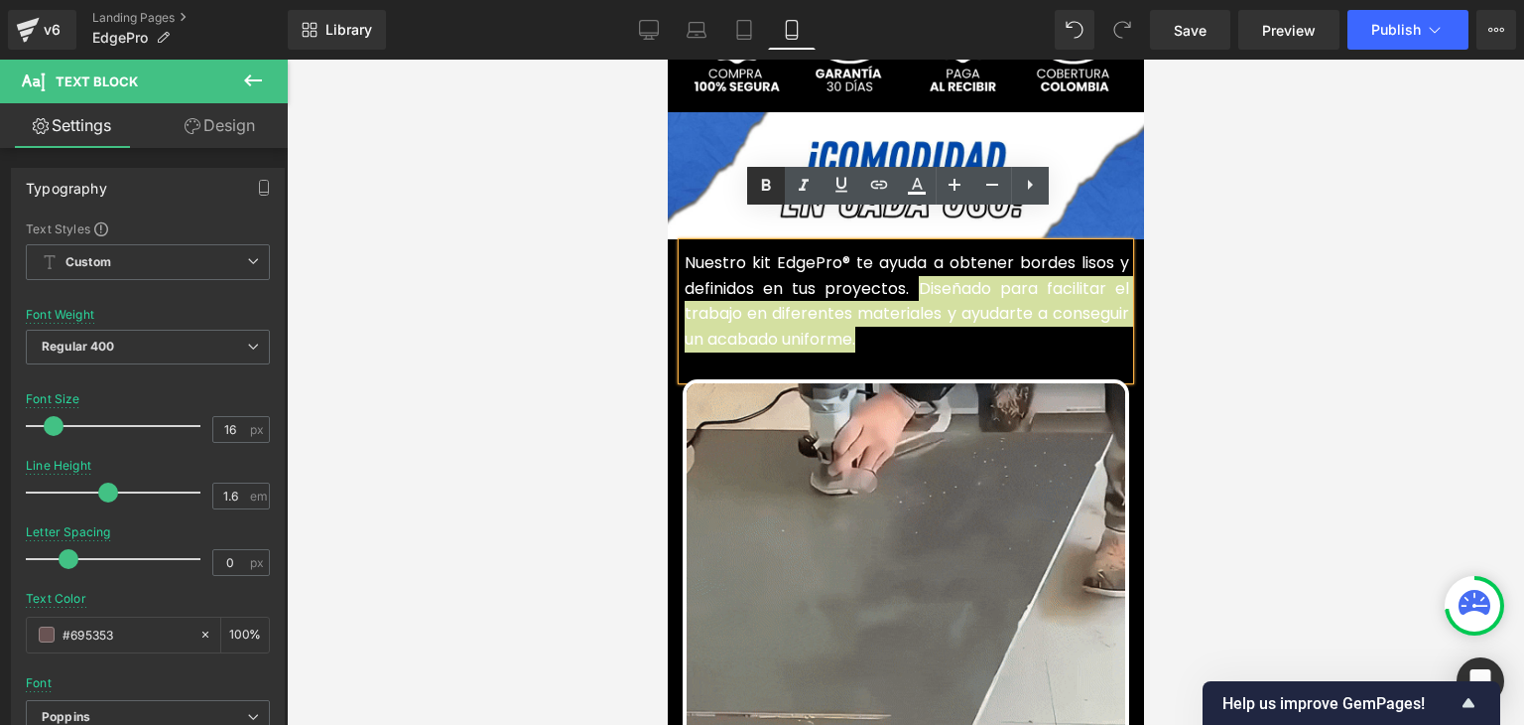
click at [771, 185] on icon at bounding box center [766, 186] width 24 height 24
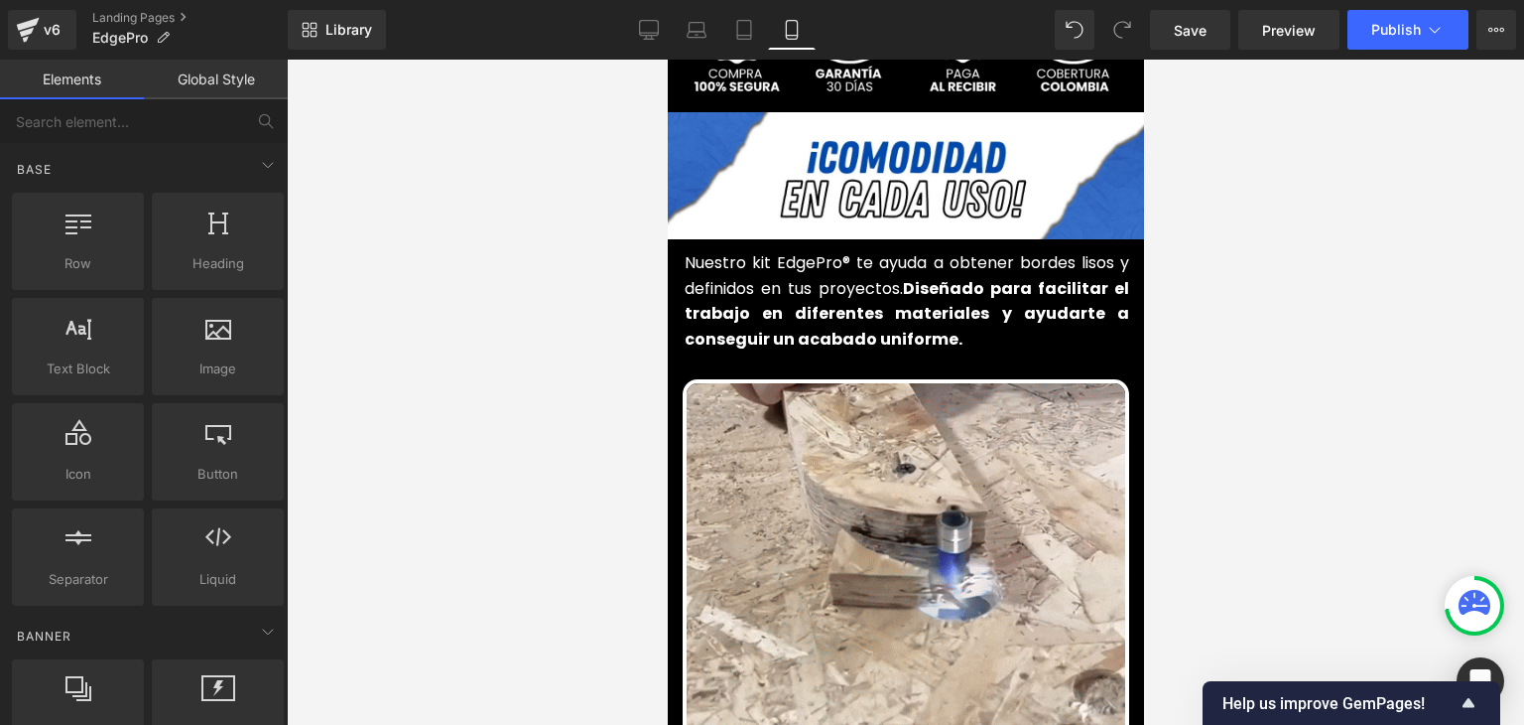
click at [1225, 271] on div at bounding box center [906, 392] width 1238 height 665
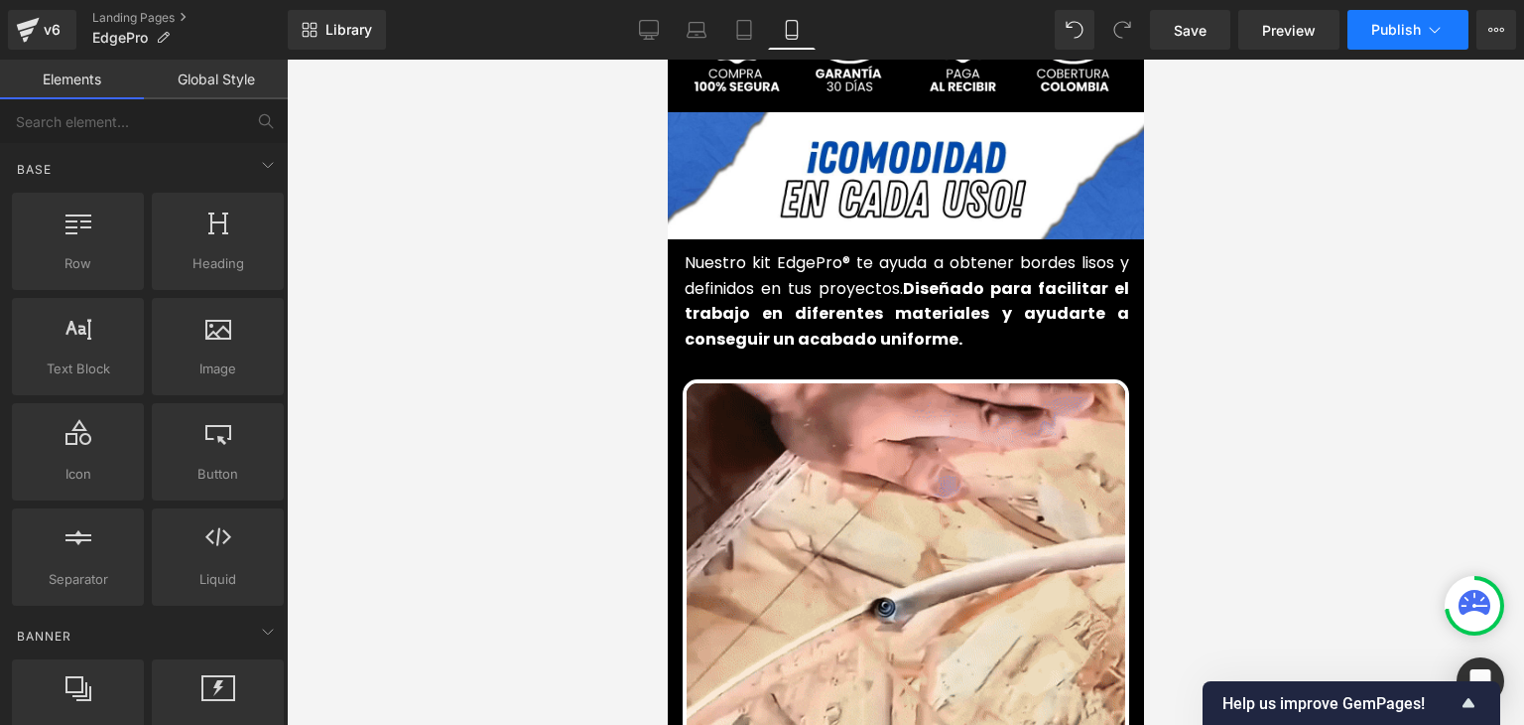
click at [1370, 32] on button "Publish" at bounding box center [1408, 30] width 121 height 40
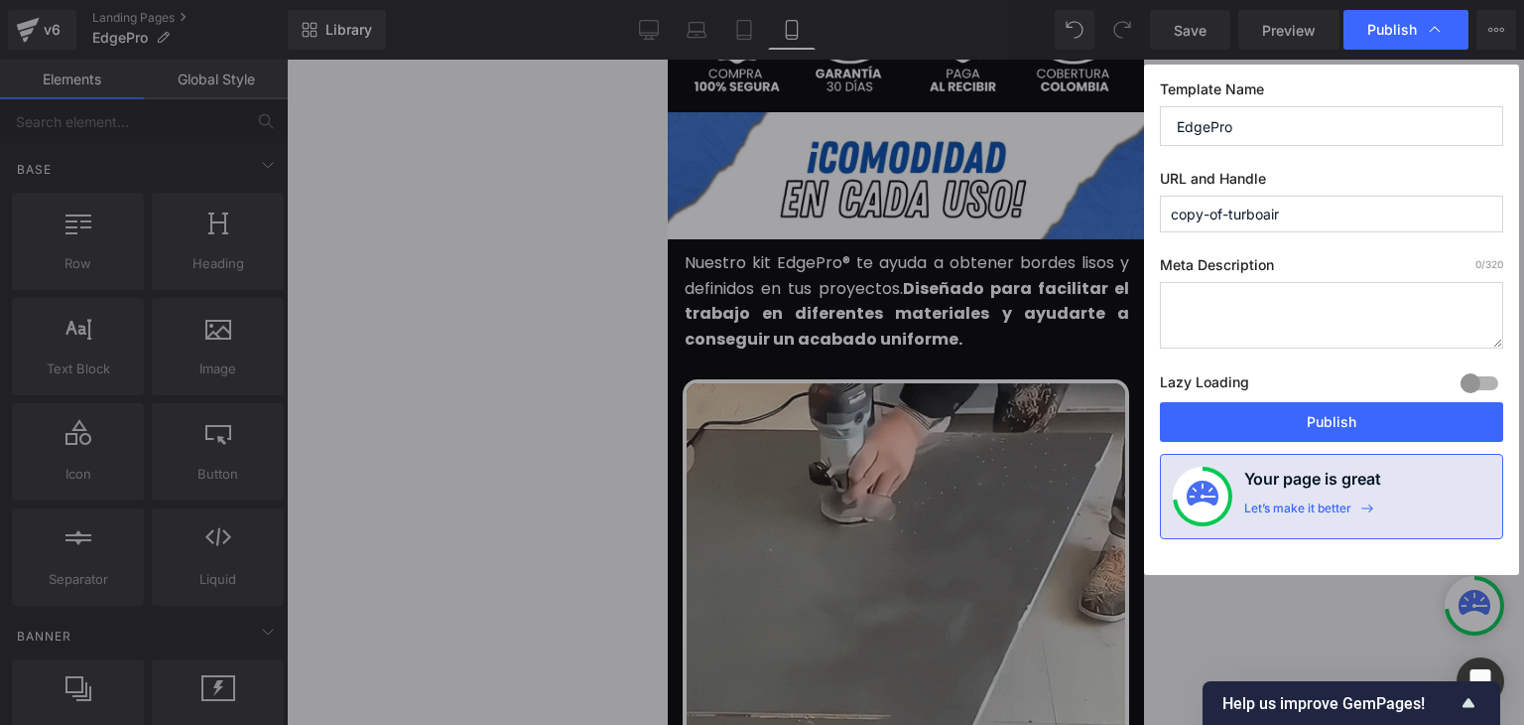
click at [1318, 420] on button "Publish" at bounding box center [1331, 422] width 343 height 40
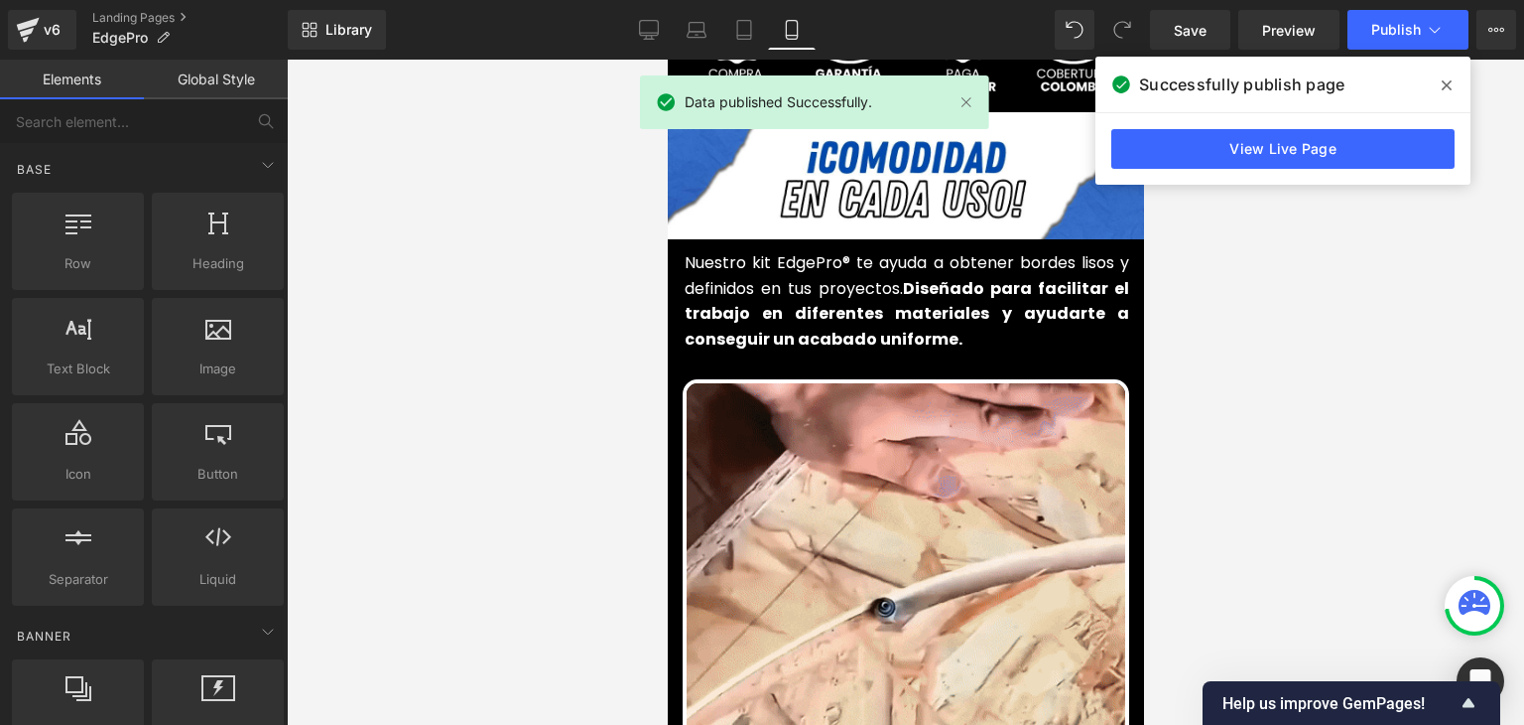
click at [1442, 78] on icon at bounding box center [1447, 85] width 10 height 16
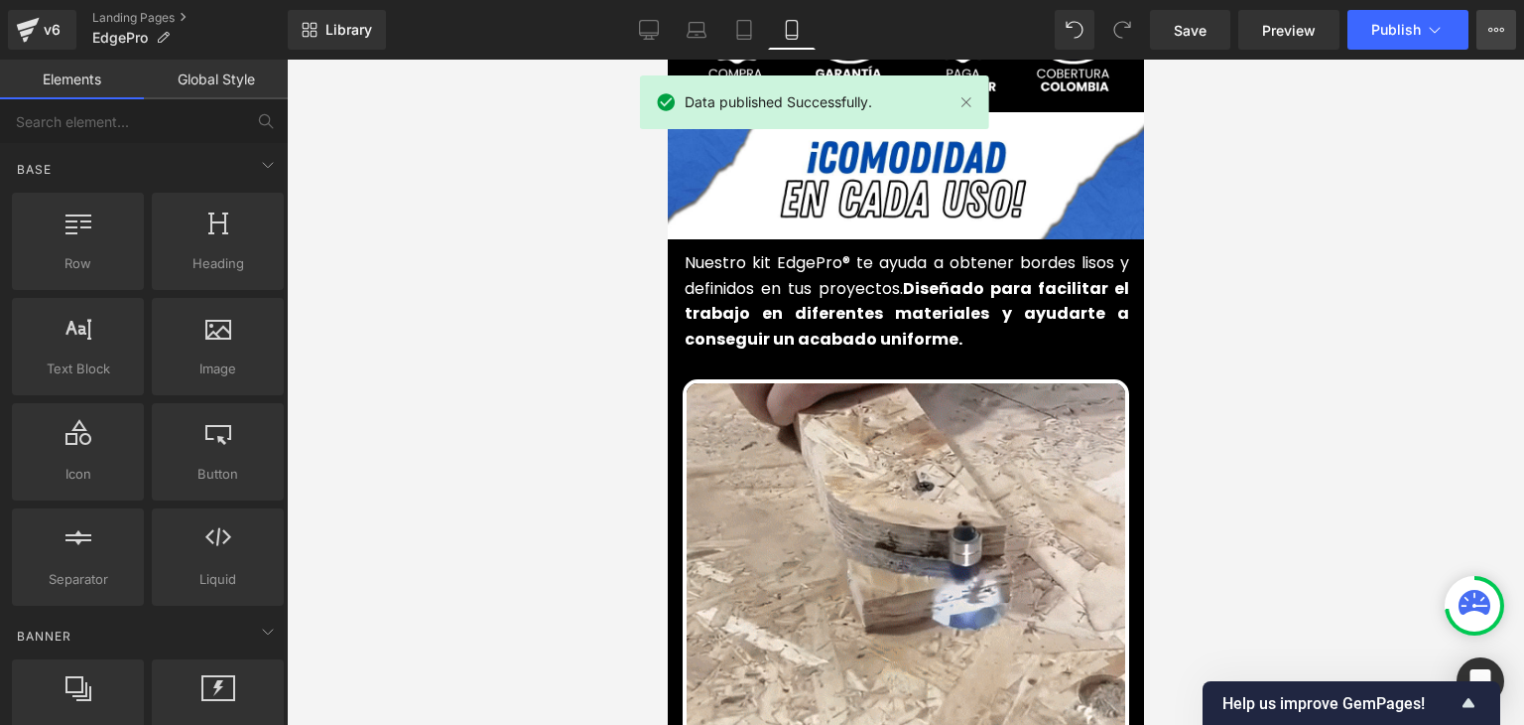
click at [1486, 31] on button "View Live Page View with current Template Save Template to Library Schedule Pub…" at bounding box center [1497, 30] width 40 height 40
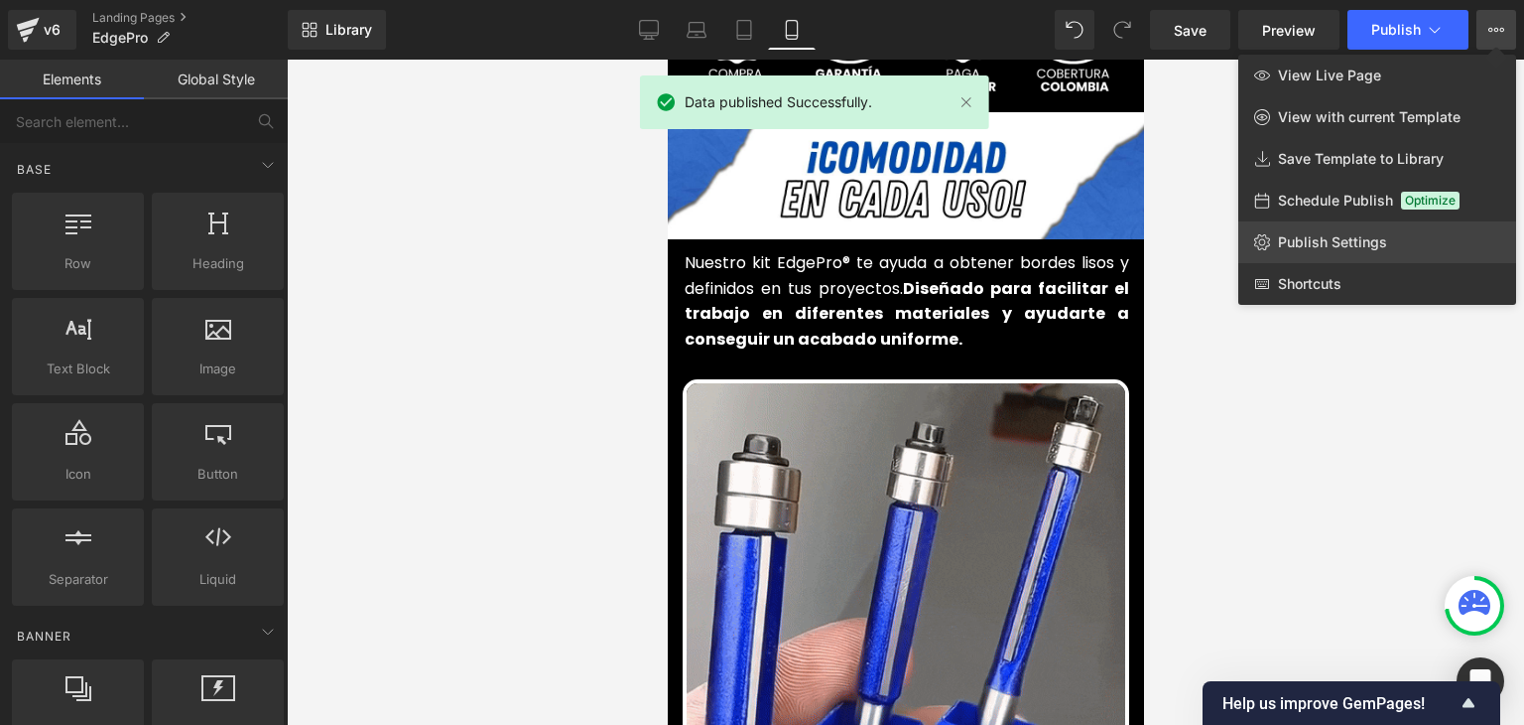
click at [1330, 240] on span "Publish Settings" at bounding box center [1332, 242] width 109 height 18
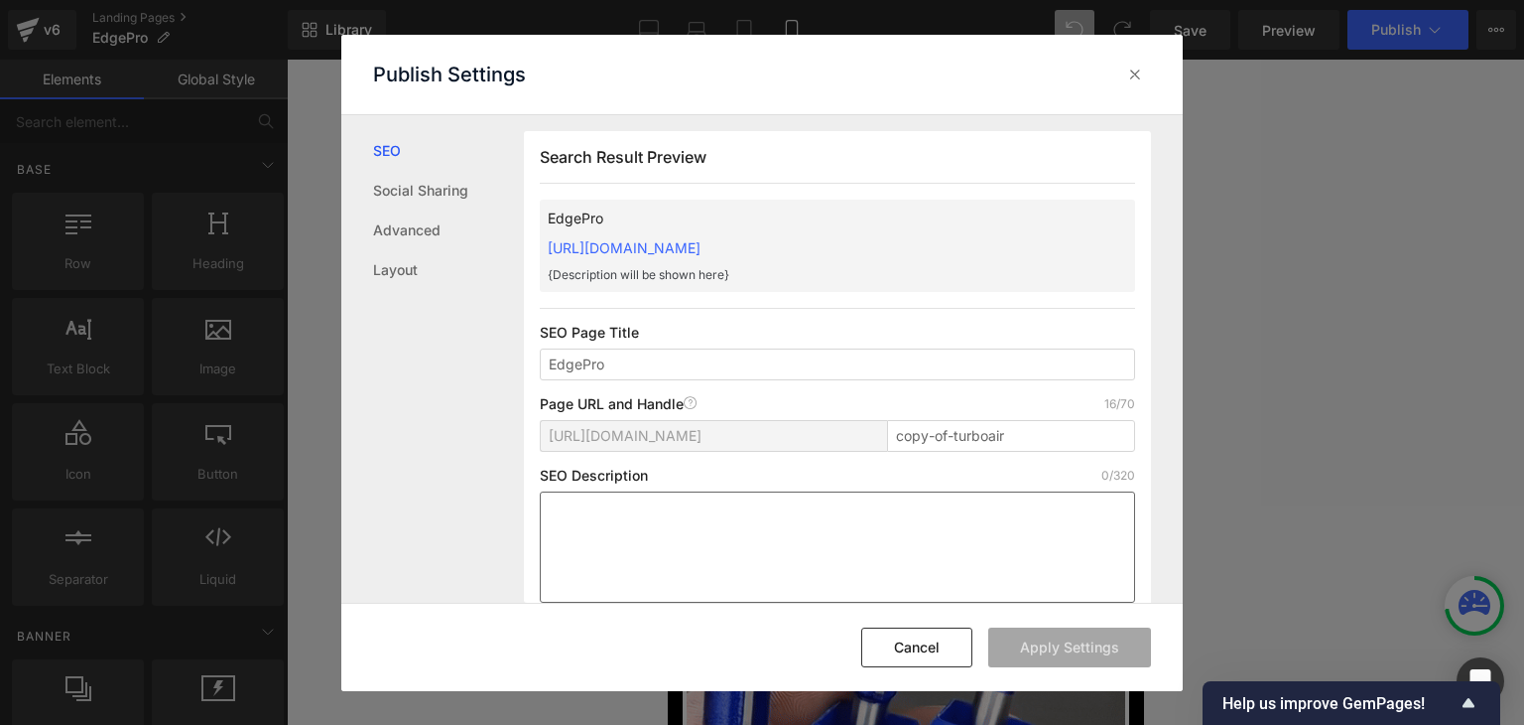
scroll to position [0, 0]
click at [1001, 430] on input "copy-of-turboair" at bounding box center [1011, 436] width 248 height 32
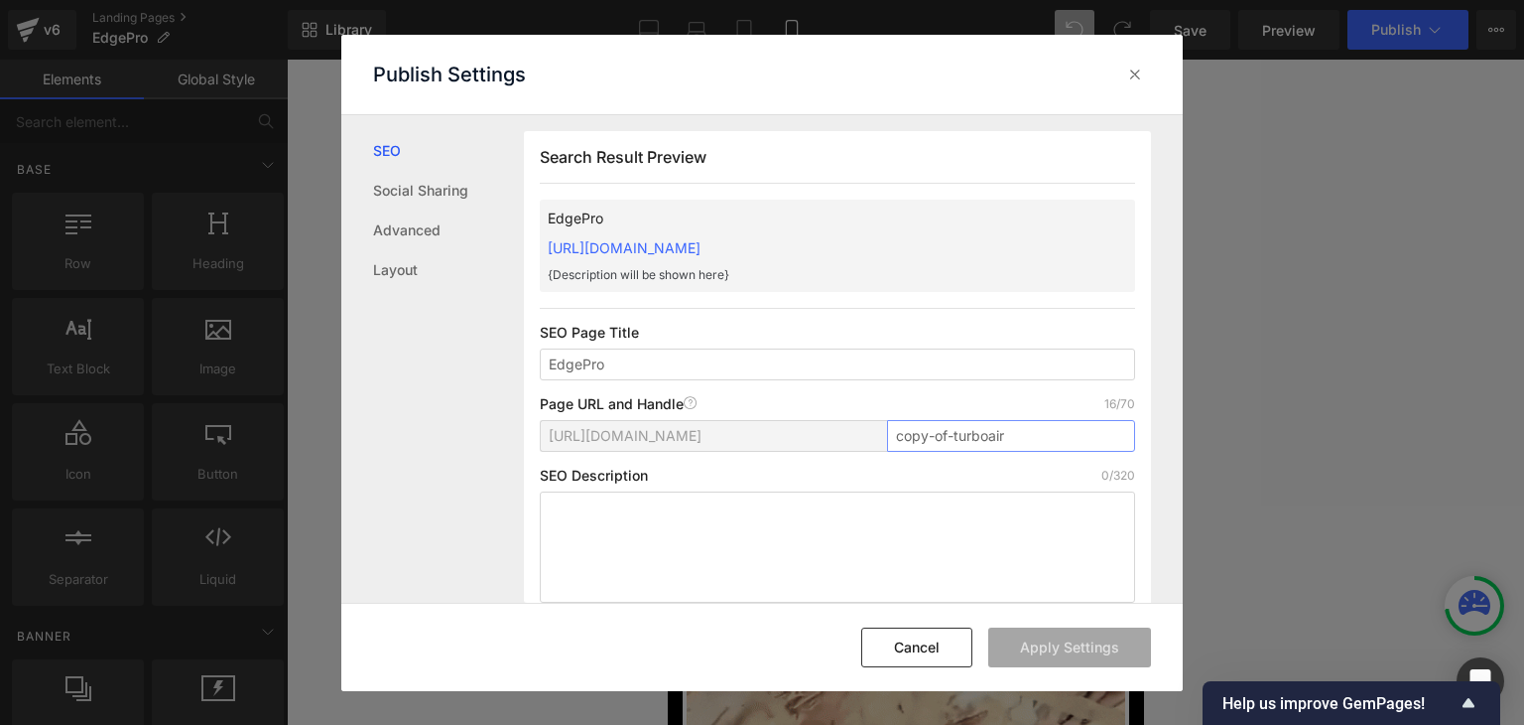
click at [1001, 430] on input "copy-of-turboair" at bounding box center [1011, 436] width 248 height 32
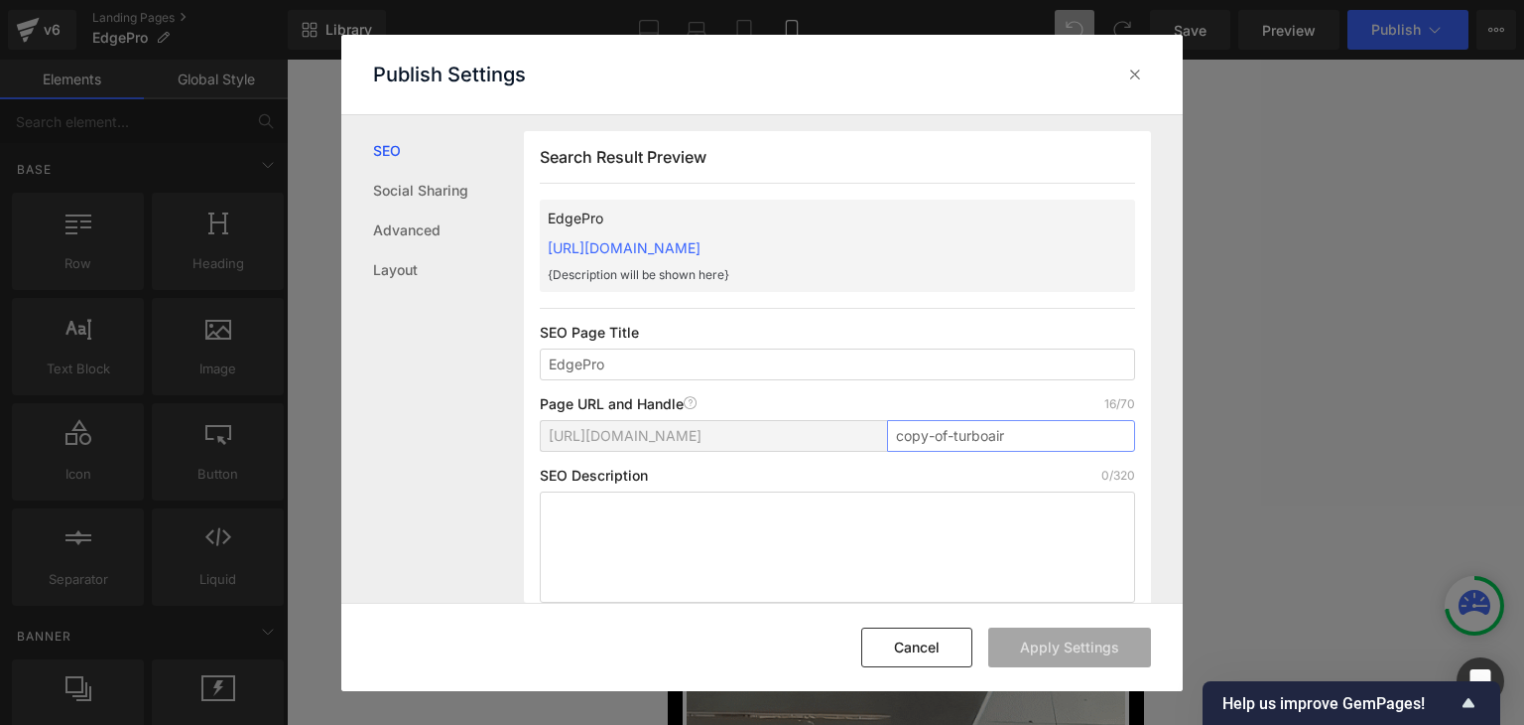
click at [1001, 430] on input "copy-of-turboair" at bounding box center [1011, 436] width 248 height 32
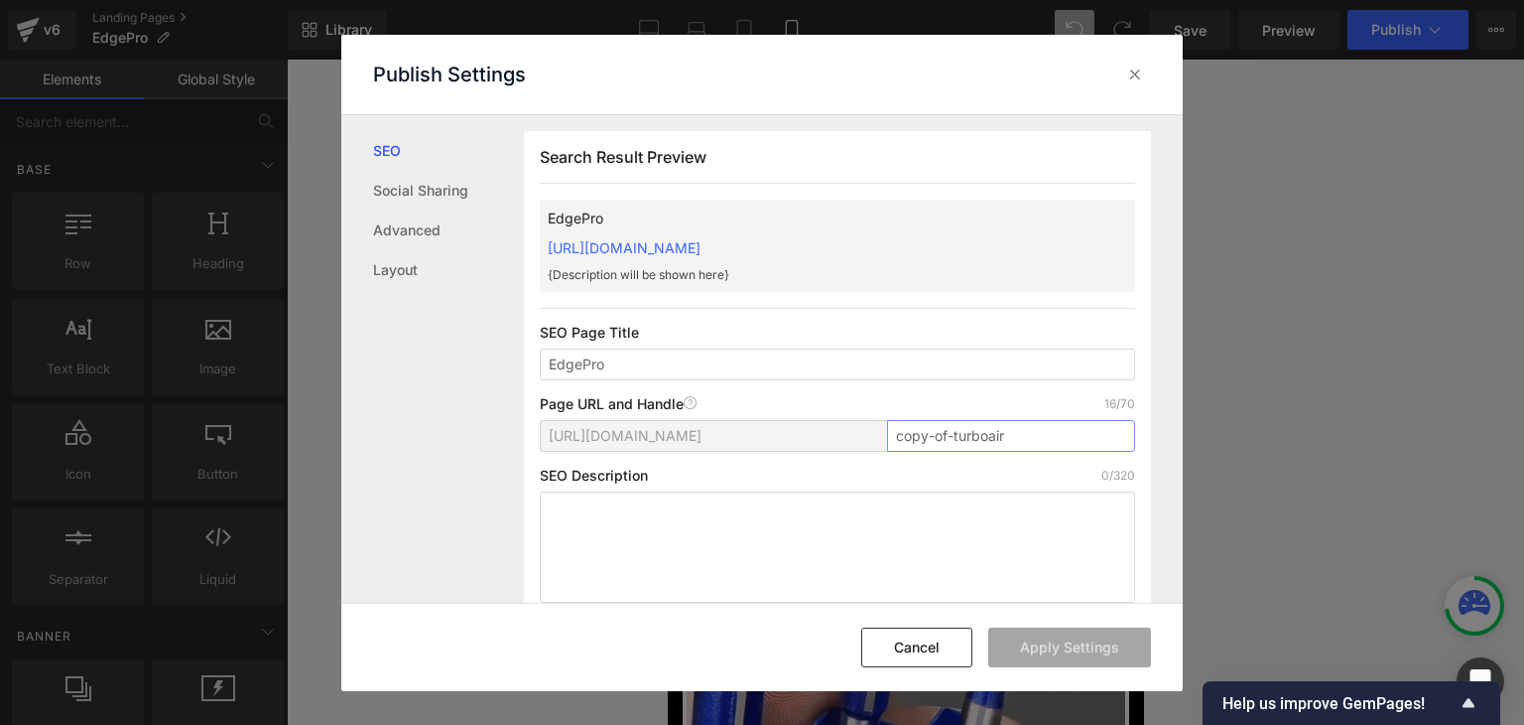
paste input "EdgePro®"
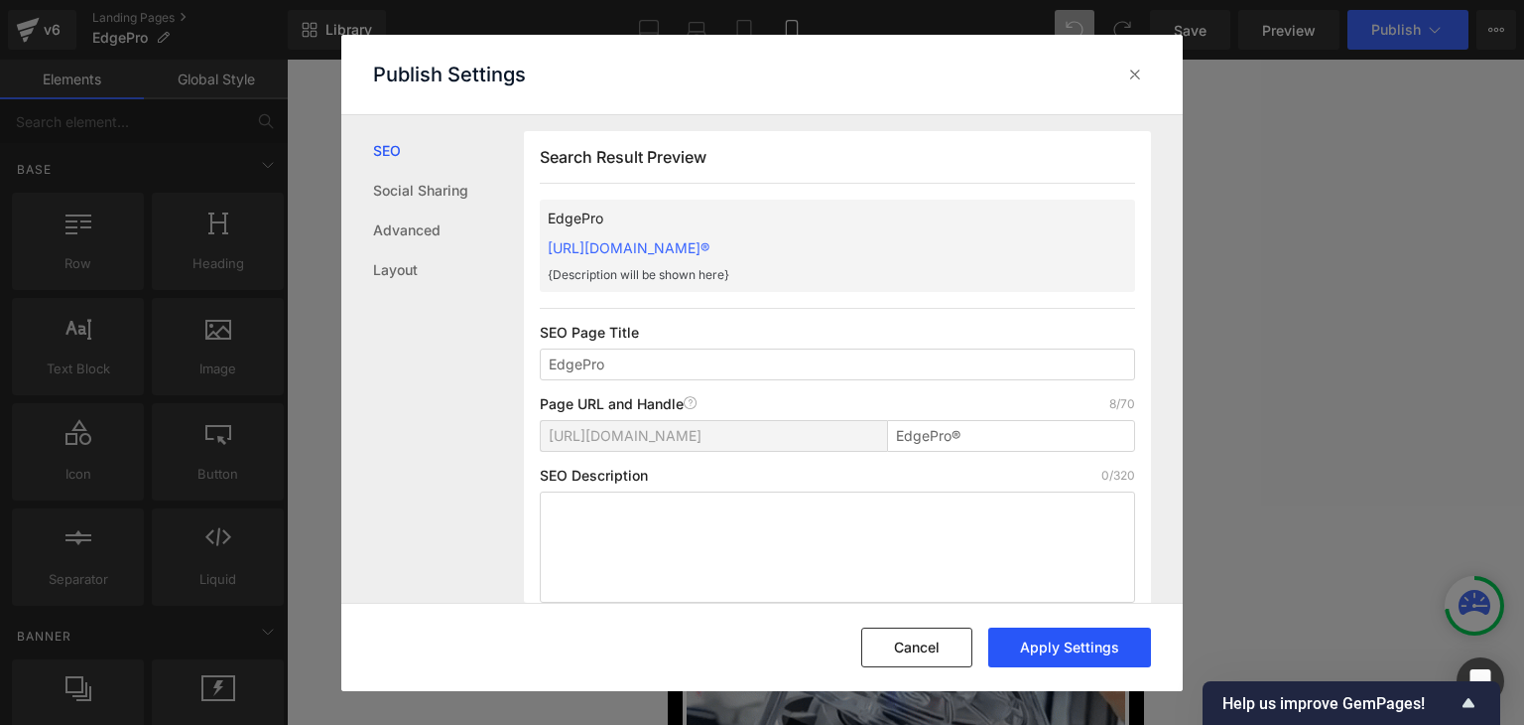
click at [1036, 643] on button "Apply Settings" at bounding box center [1070, 647] width 163 height 40
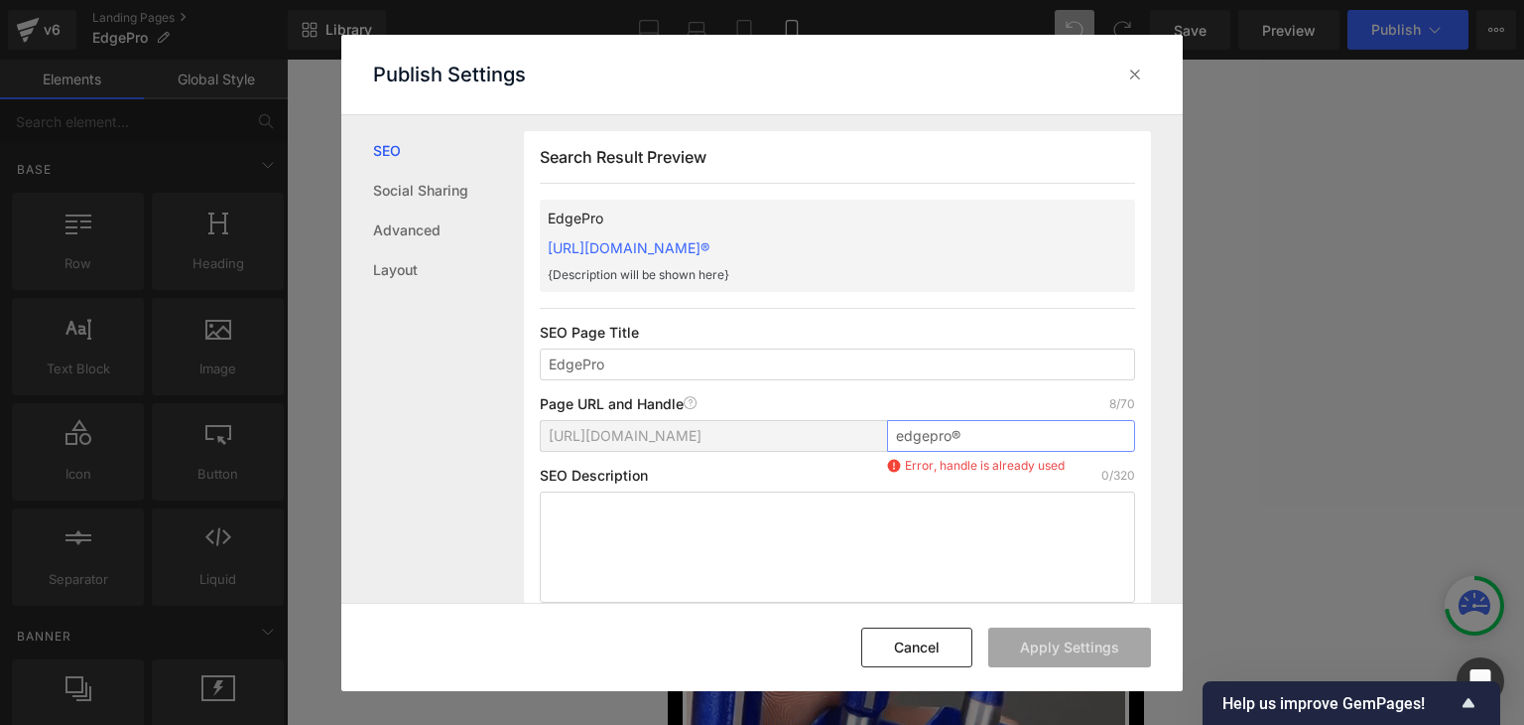
click at [972, 438] on input "edgepro®" at bounding box center [1011, 436] width 248 height 32
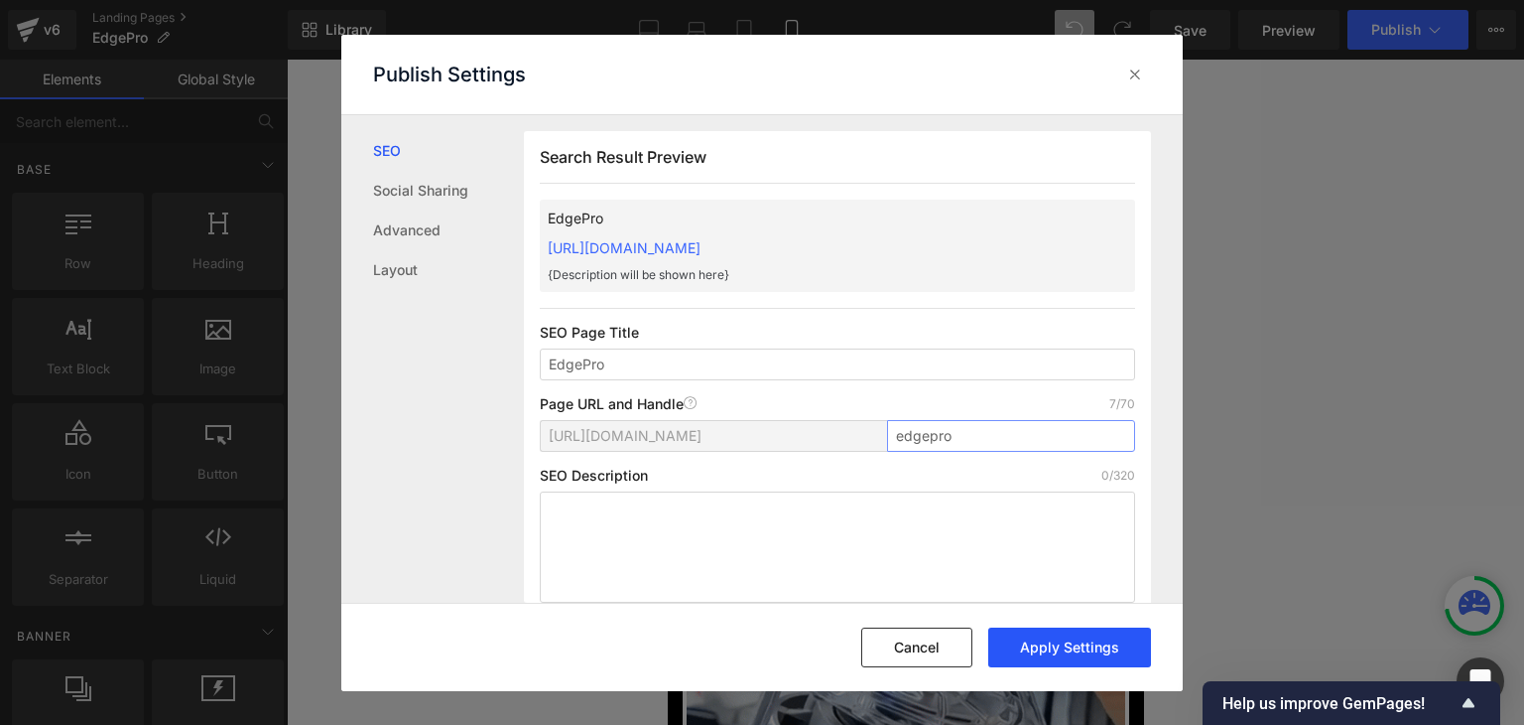
type input "edgepro"
click at [1046, 652] on button "Apply Settings" at bounding box center [1070, 647] width 163 height 40
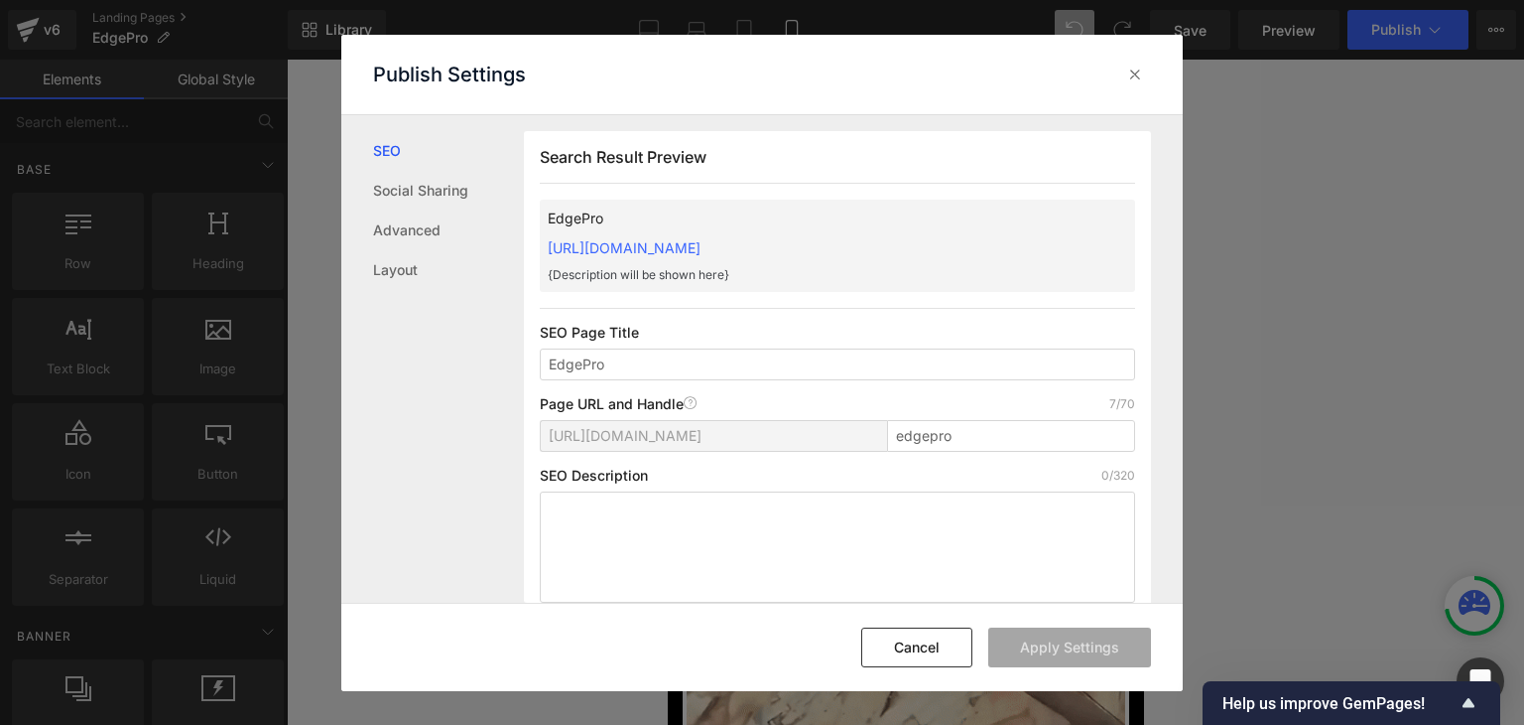
drag, startPoint x: 539, startPoint y: 244, endPoint x: 970, endPoint y: 242, distance: 430.7
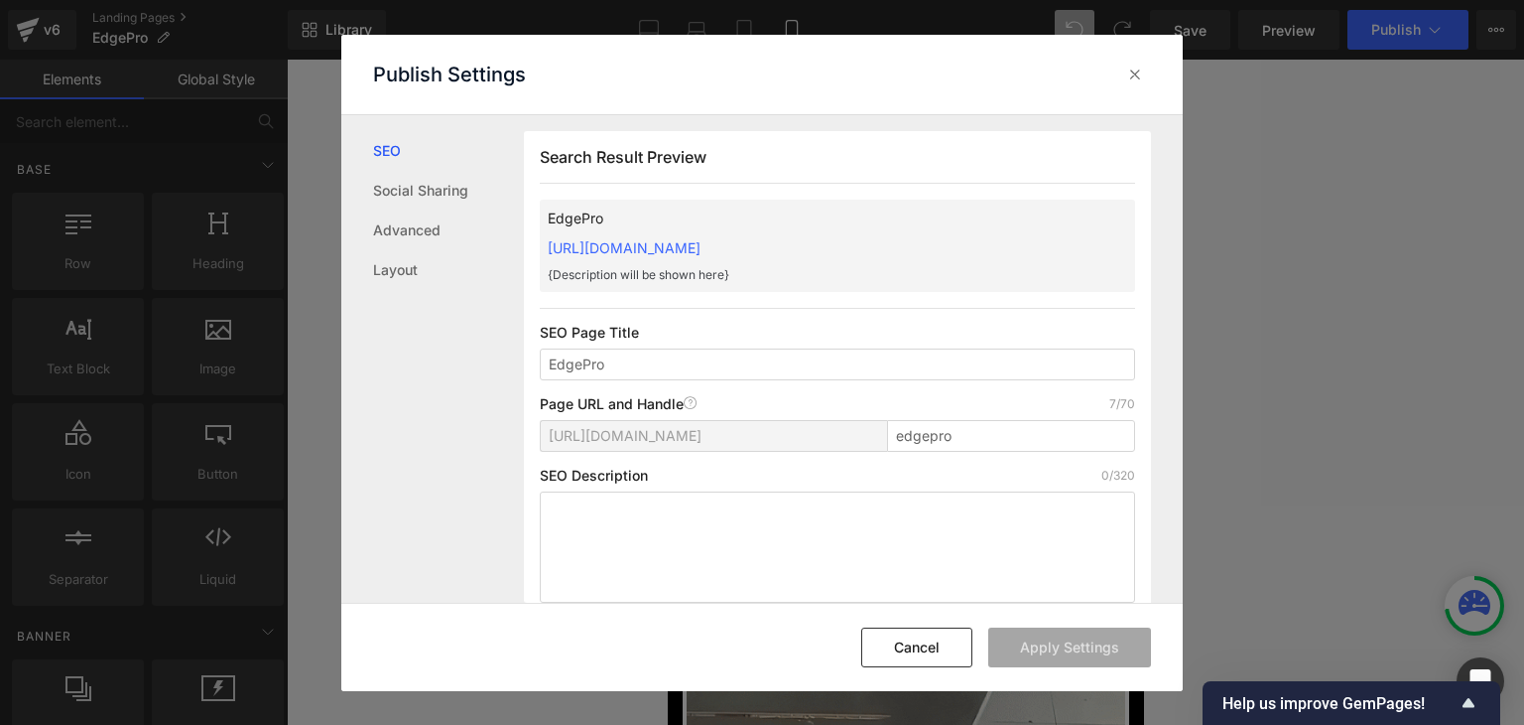
click at [970, 242] on div "Search Result Preview EdgePro [URL][DOMAIN_NAME] {Description will be shown her…" at bounding box center [837, 374] width 627 height 487
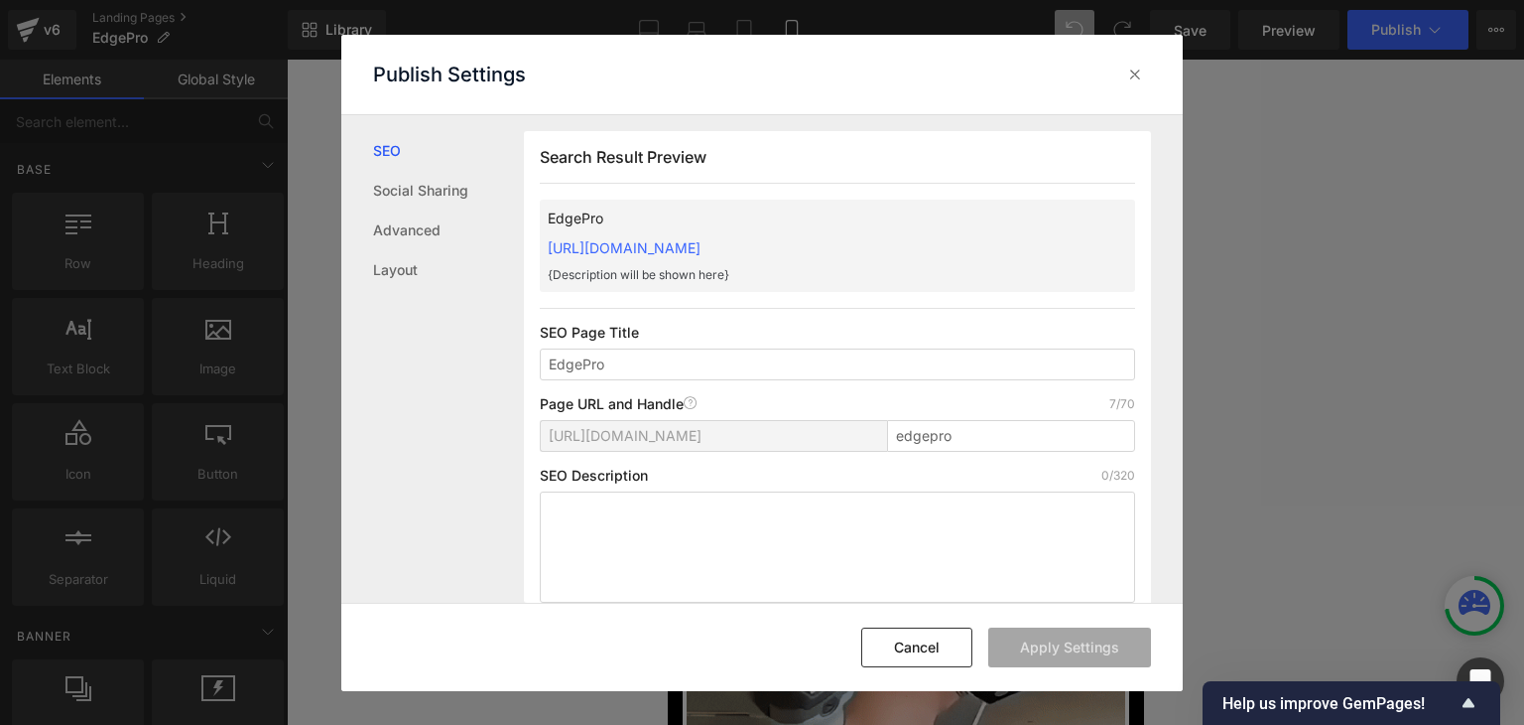
copy link "[URL][DOMAIN_NAME]"
click at [1139, 80] on icon at bounding box center [1135, 75] width 20 height 20
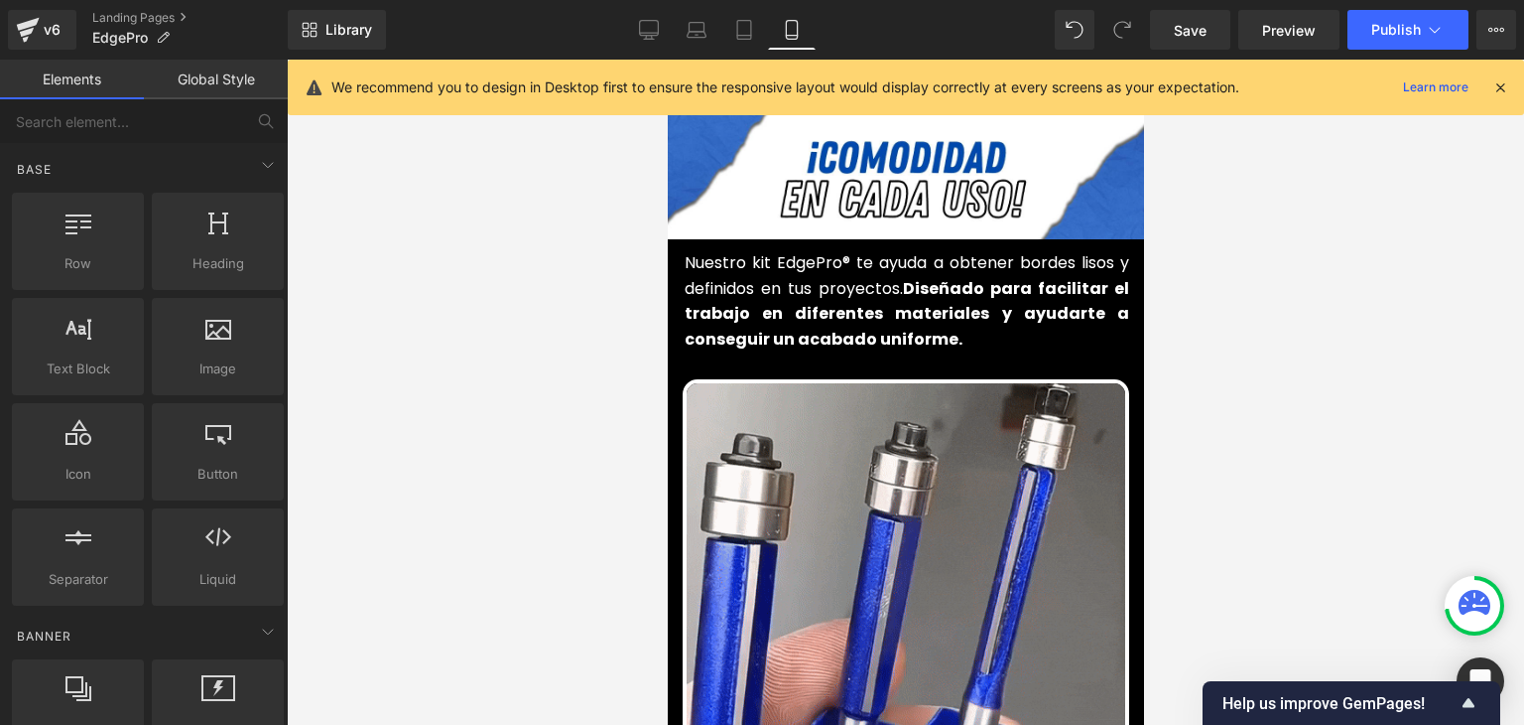
click at [1502, 84] on icon at bounding box center [1501, 87] width 18 height 18
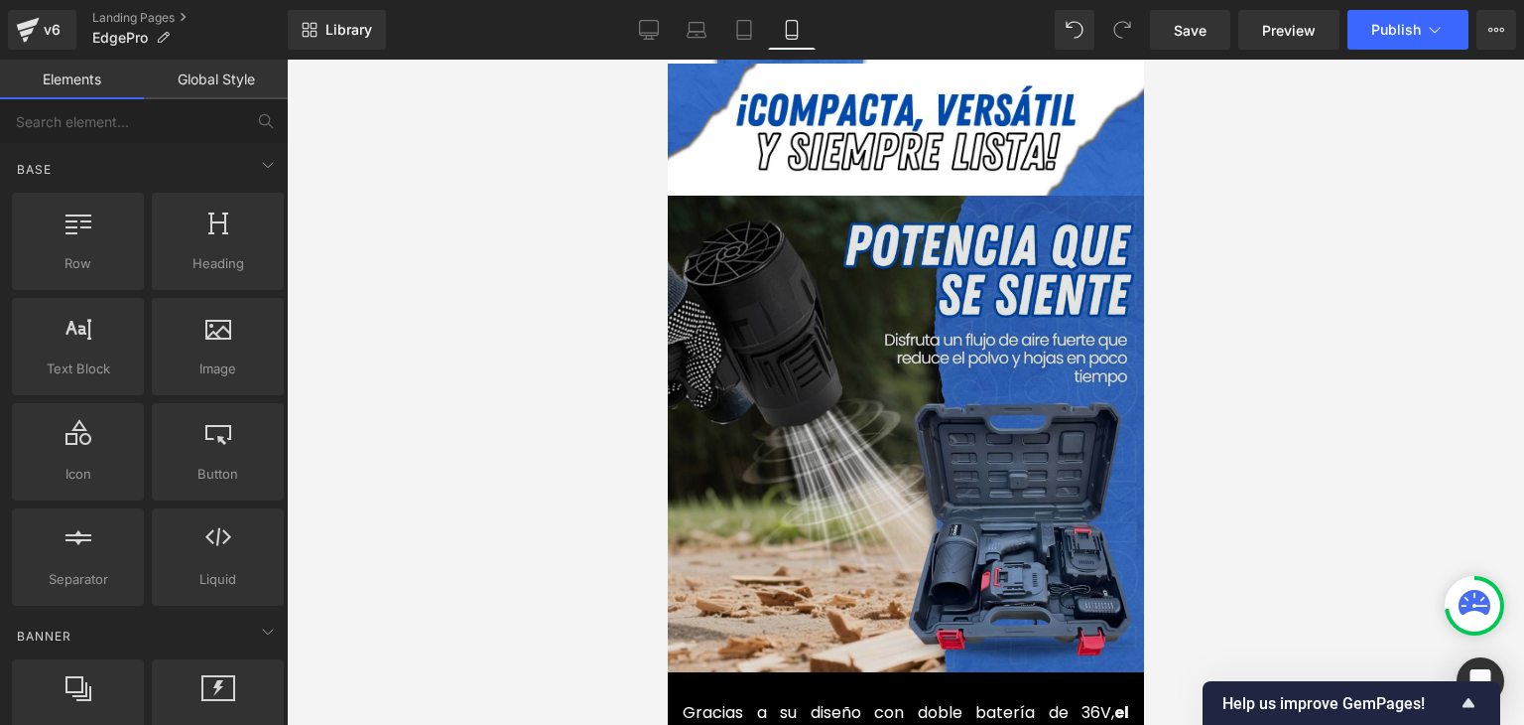
scroll to position [2084, 0]
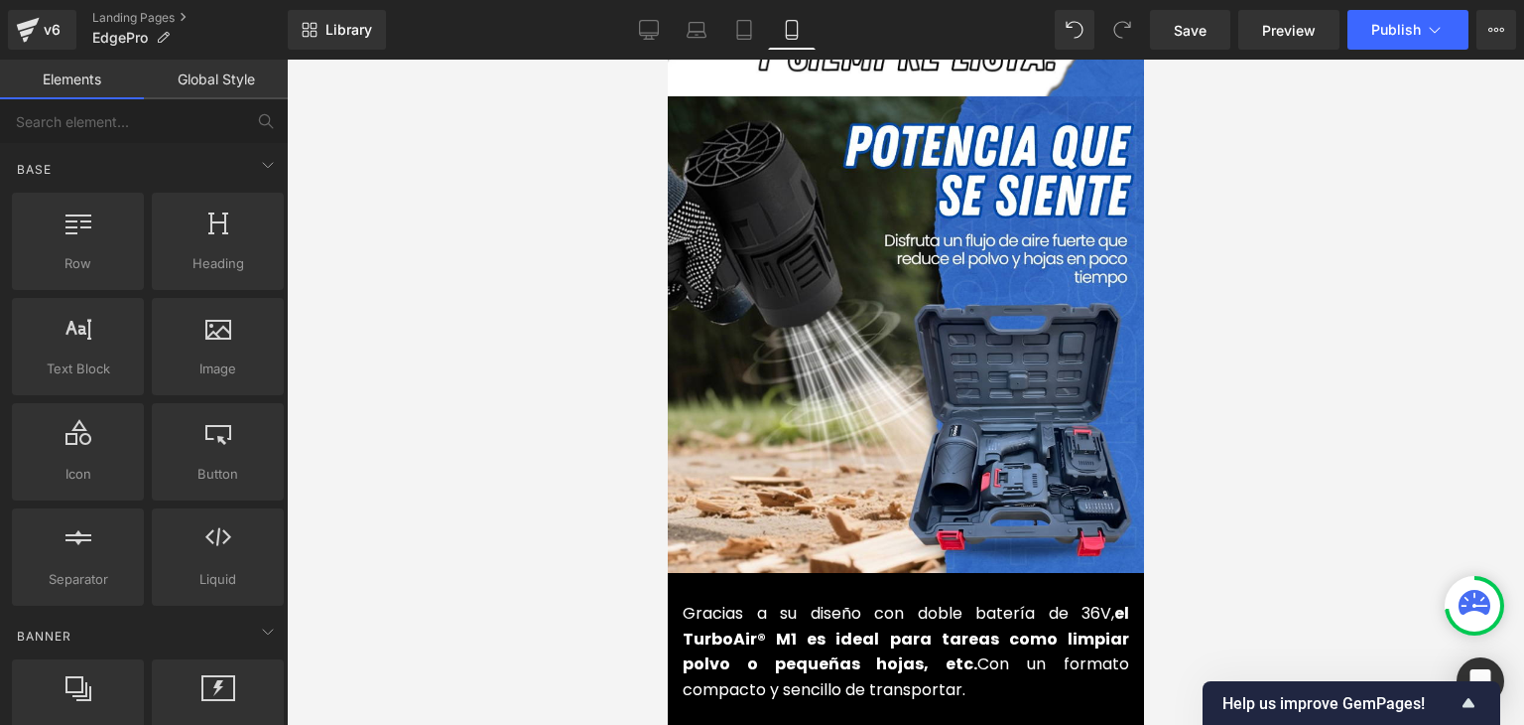
click at [729, 615] on strong "el TurboAir® M1 es ideal para tareas como limpiar polvo o pequeñas hojas, etc." at bounding box center [905, 637] width 447 height 73
click at [729, 614] on strong "el TurboAir® M1 es ideal para tareas como limpiar polvo o pequeñas hojas, etc." at bounding box center [905, 637] width 447 height 73
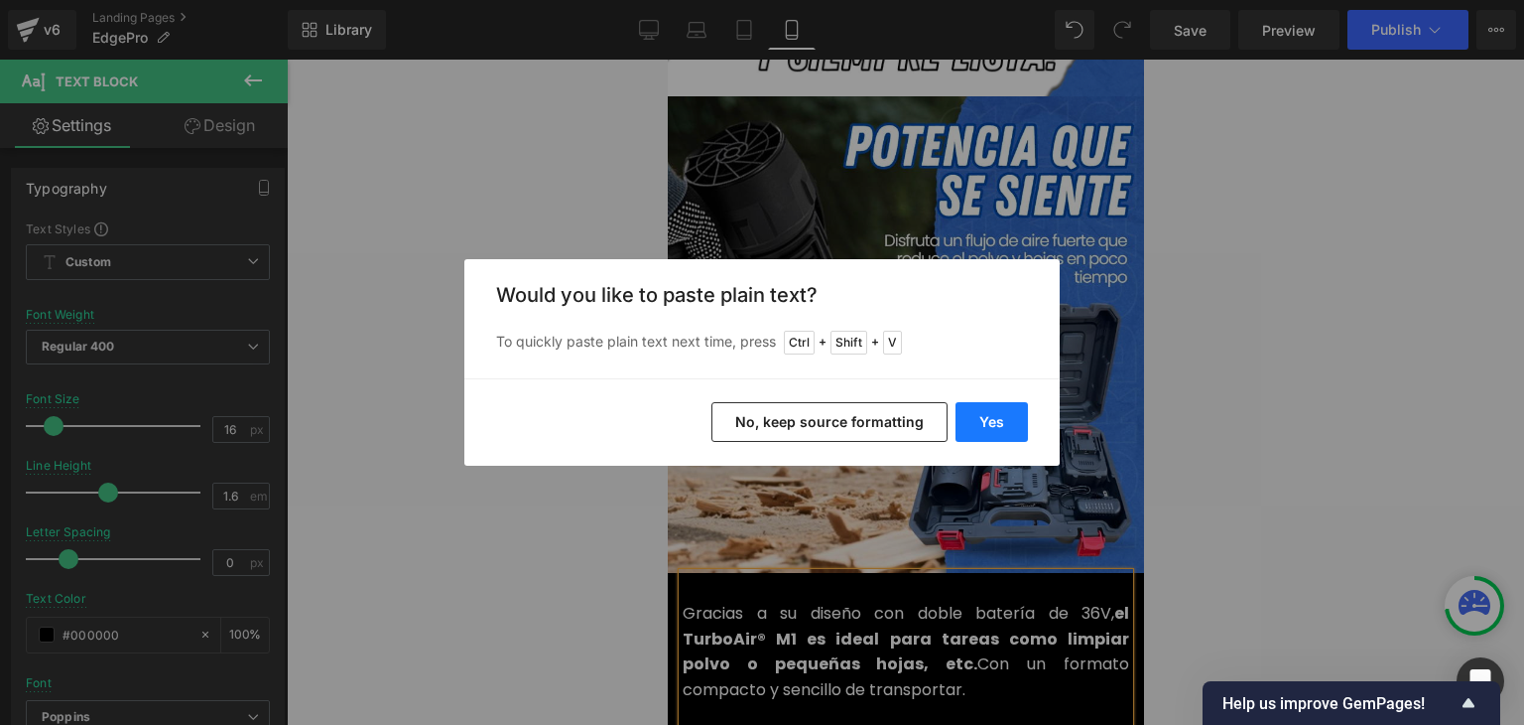
click at [992, 415] on button "Yes" at bounding box center [992, 422] width 72 height 40
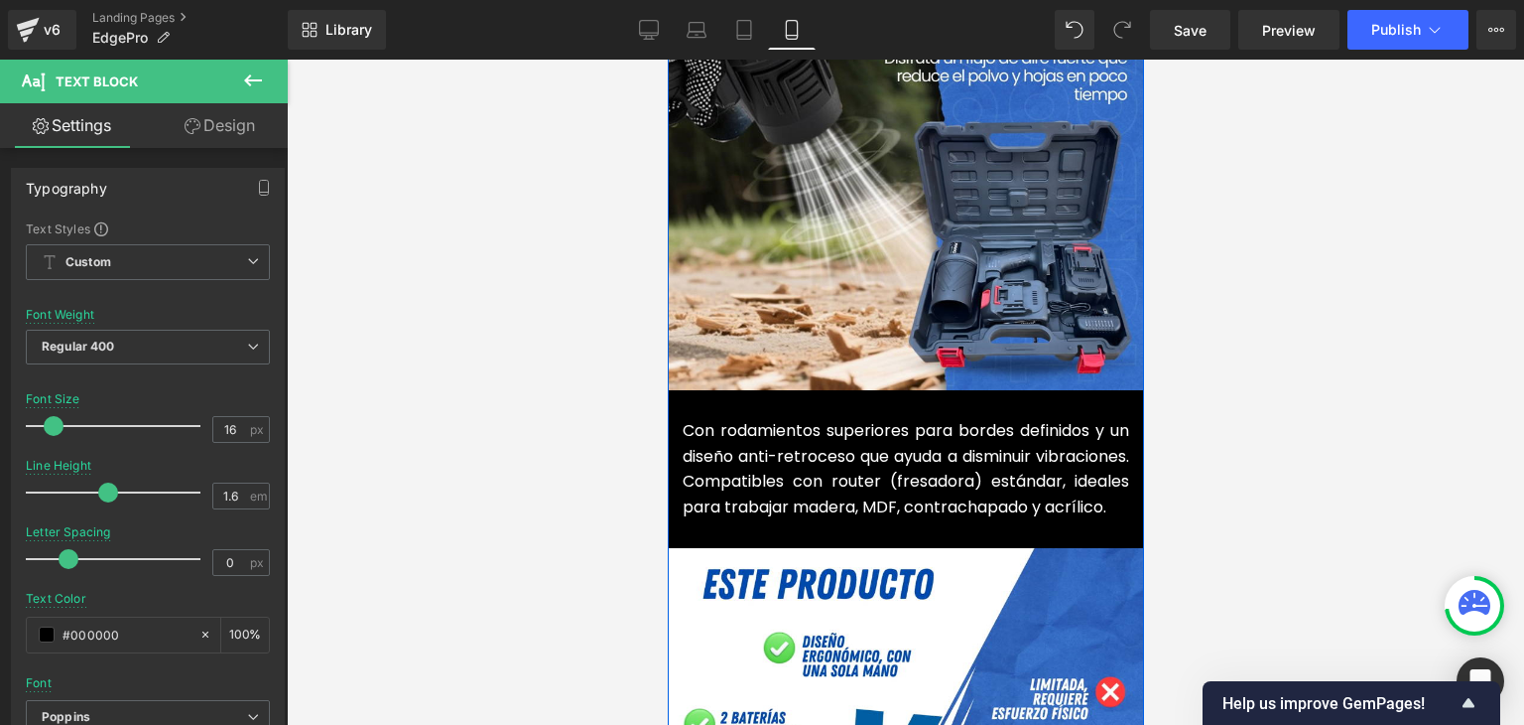
scroll to position [2283, 0]
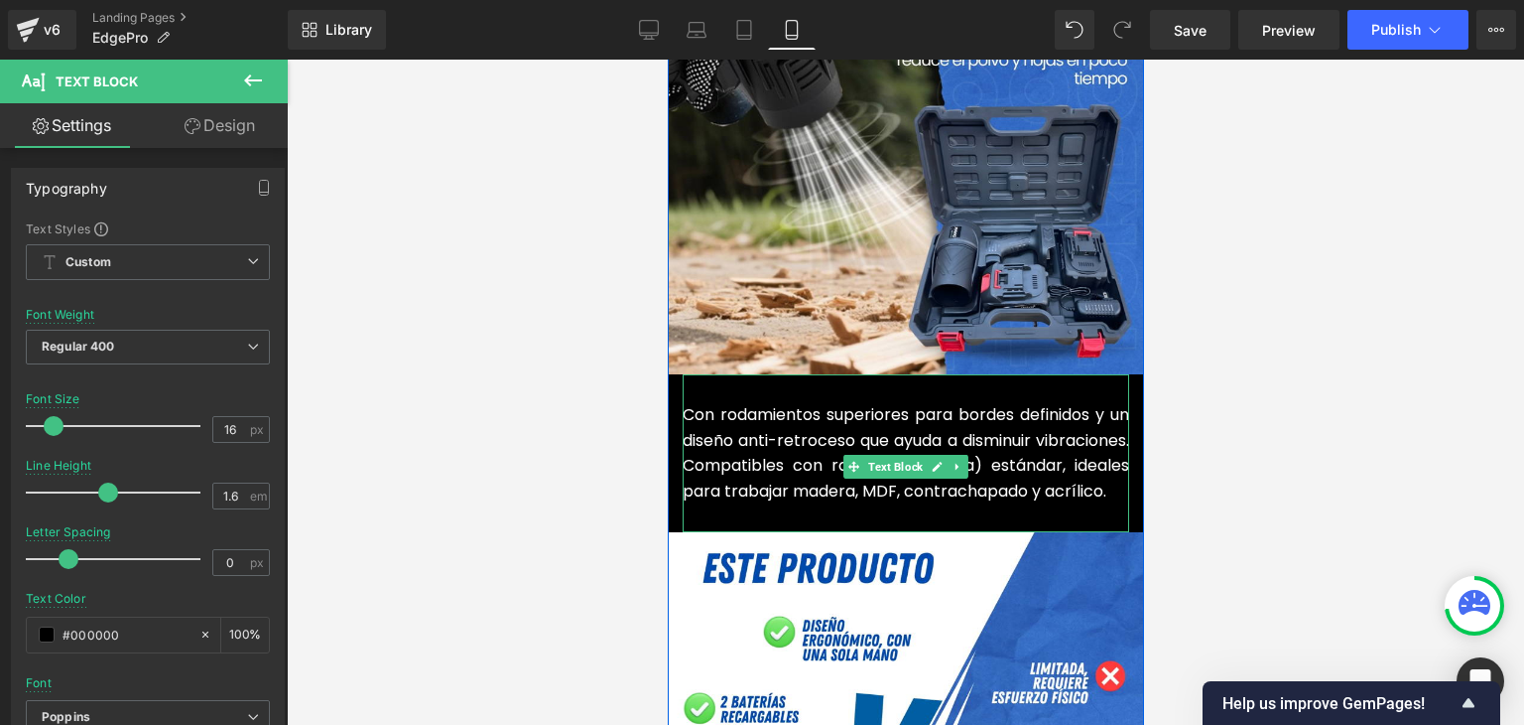
click at [748, 453] on font "Con rodamientos superiores para bordes definidos y un diseño anti-retroceso que…" at bounding box center [905, 452] width 447 height 99
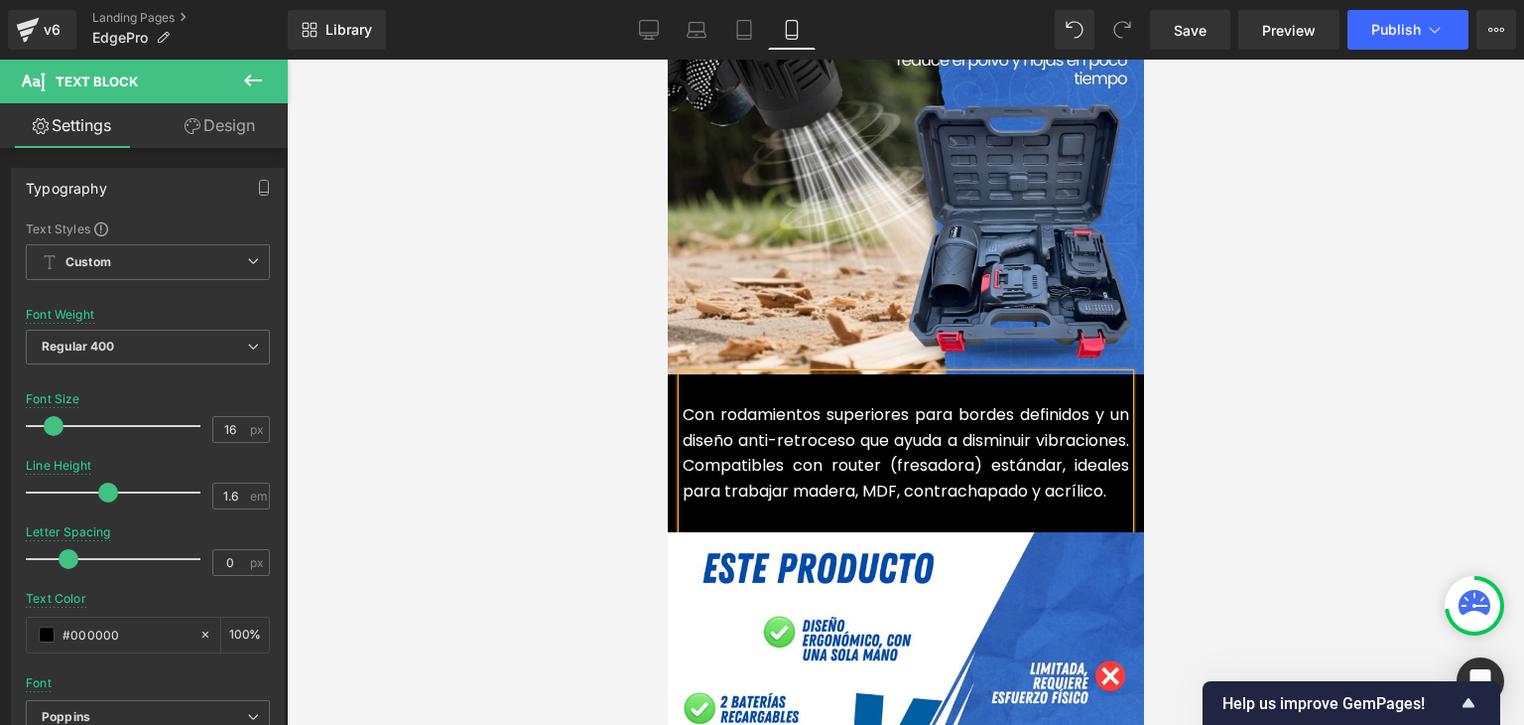
click at [748, 454] on font "Con rodamientos superiores para bordes definidos y un diseño anti-retroceso que…" at bounding box center [905, 452] width 447 height 99
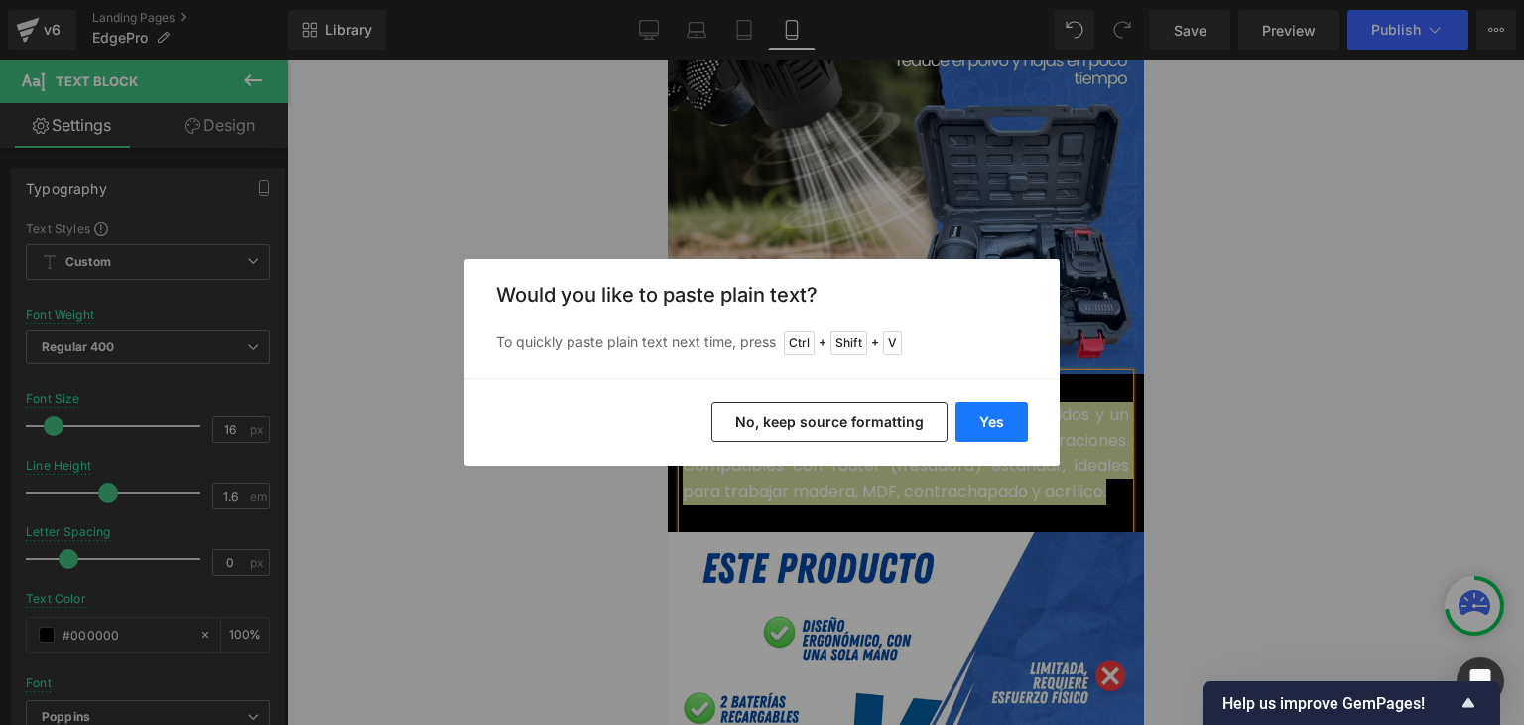
click at [996, 416] on button "Yes" at bounding box center [992, 422] width 72 height 40
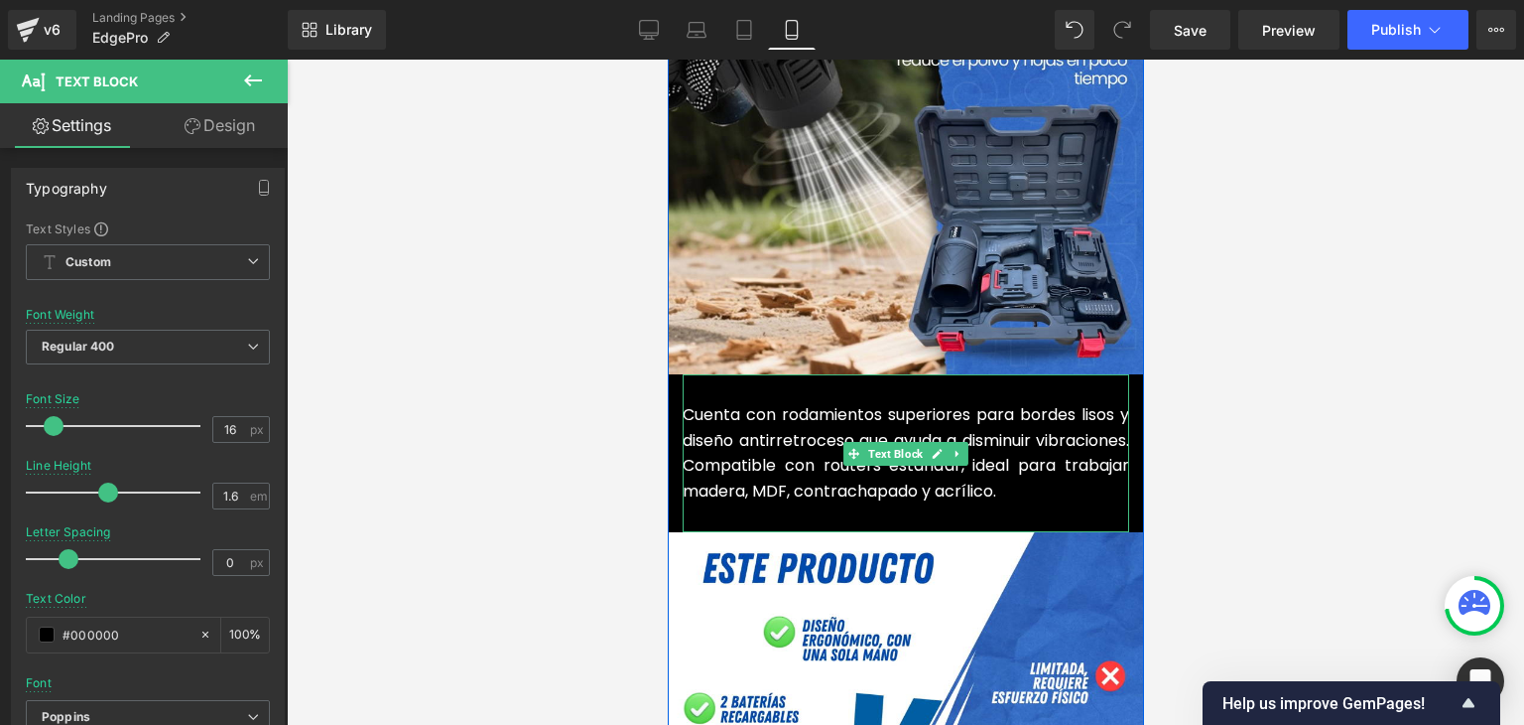
click at [774, 422] on p "Cuenta con rodamientos superiores para bordes lisos y diseño antirretroceso que…" at bounding box center [905, 452] width 447 height 101
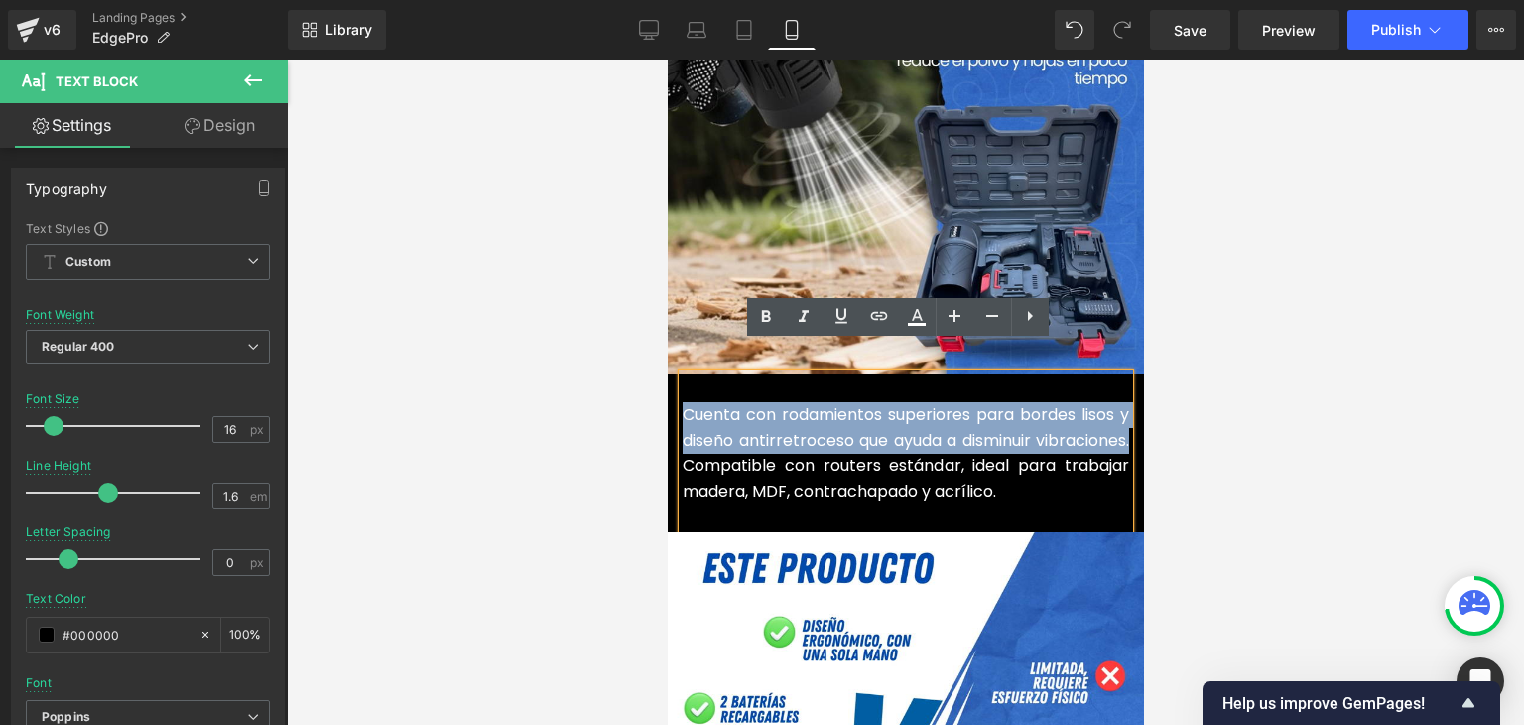
drag, startPoint x: 773, startPoint y: 434, endPoint x: 680, endPoint y: 387, distance: 104.3
click at [682, 403] on font "Cuenta con rodamientos superiores para bordes lisos y diseño antirretroceso que…" at bounding box center [905, 452] width 447 height 99
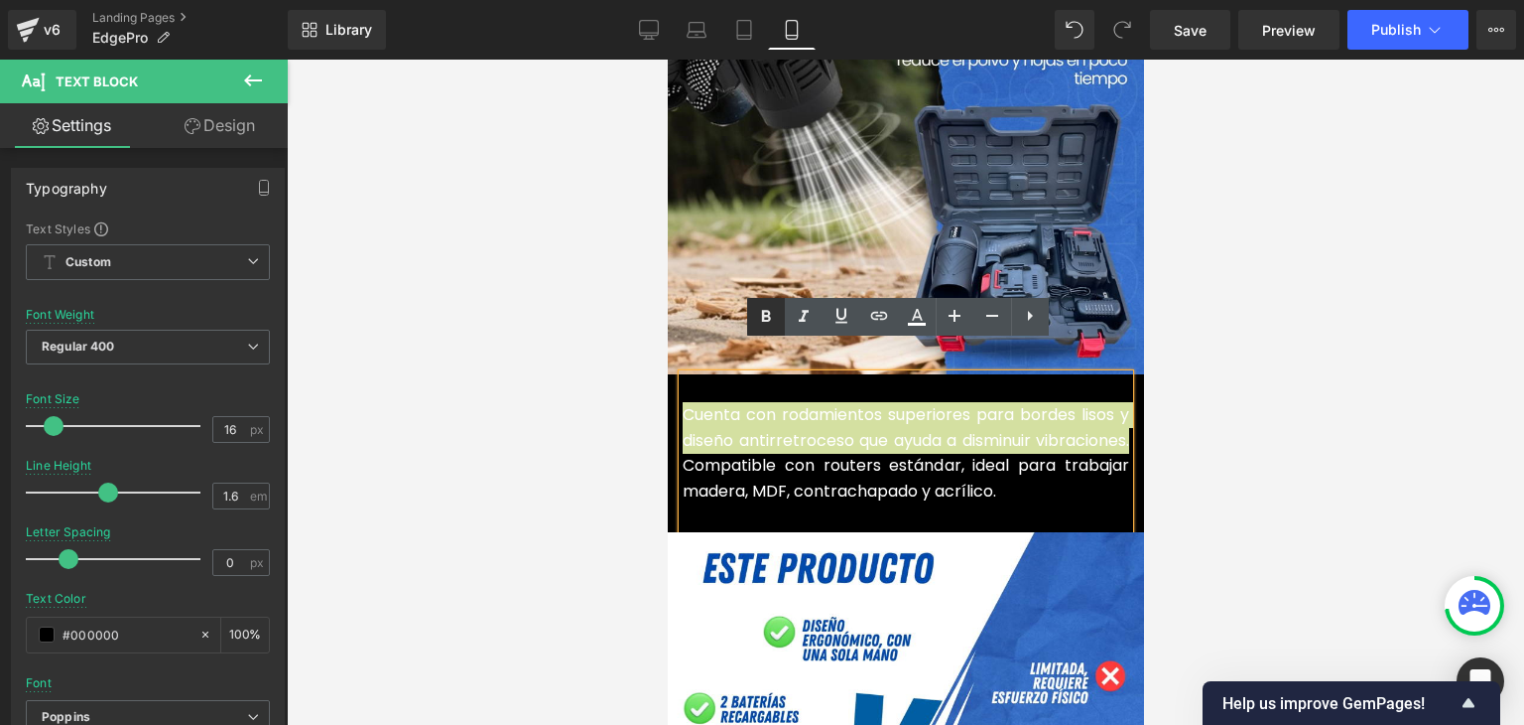
click at [778, 315] on link at bounding box center [766, 317] width 38 height 38
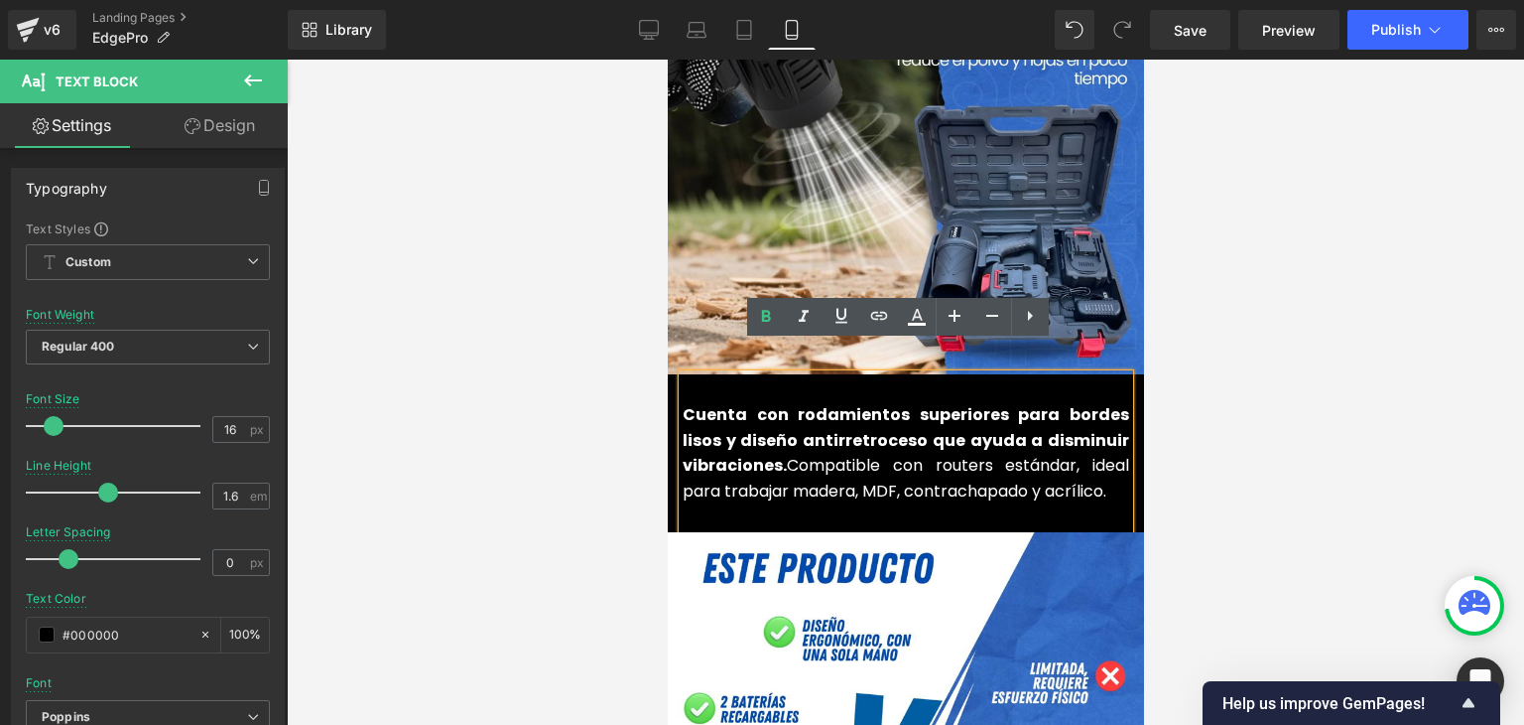
click at [731, 412] on strong "Cuenta con rodamientos superiores para bordes lisos y diseño antirretroceso que…" at bounding box center [905, 439] width 447 height 73
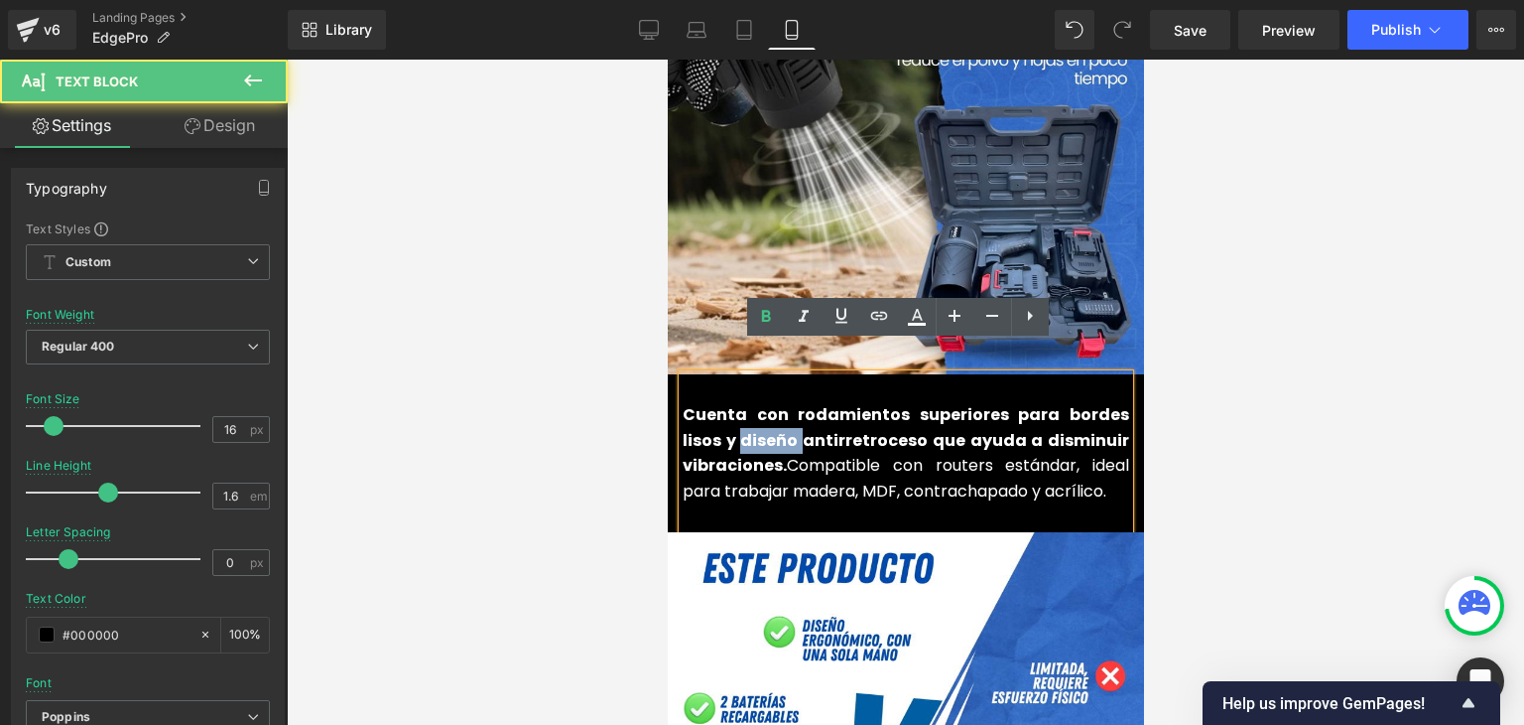
click at [731, 412] on strong "Cuenta con rodamientos superiores para bordes lisos y diseño antirretroceso que…" at bounding box center [905, 439] width 447 height 73
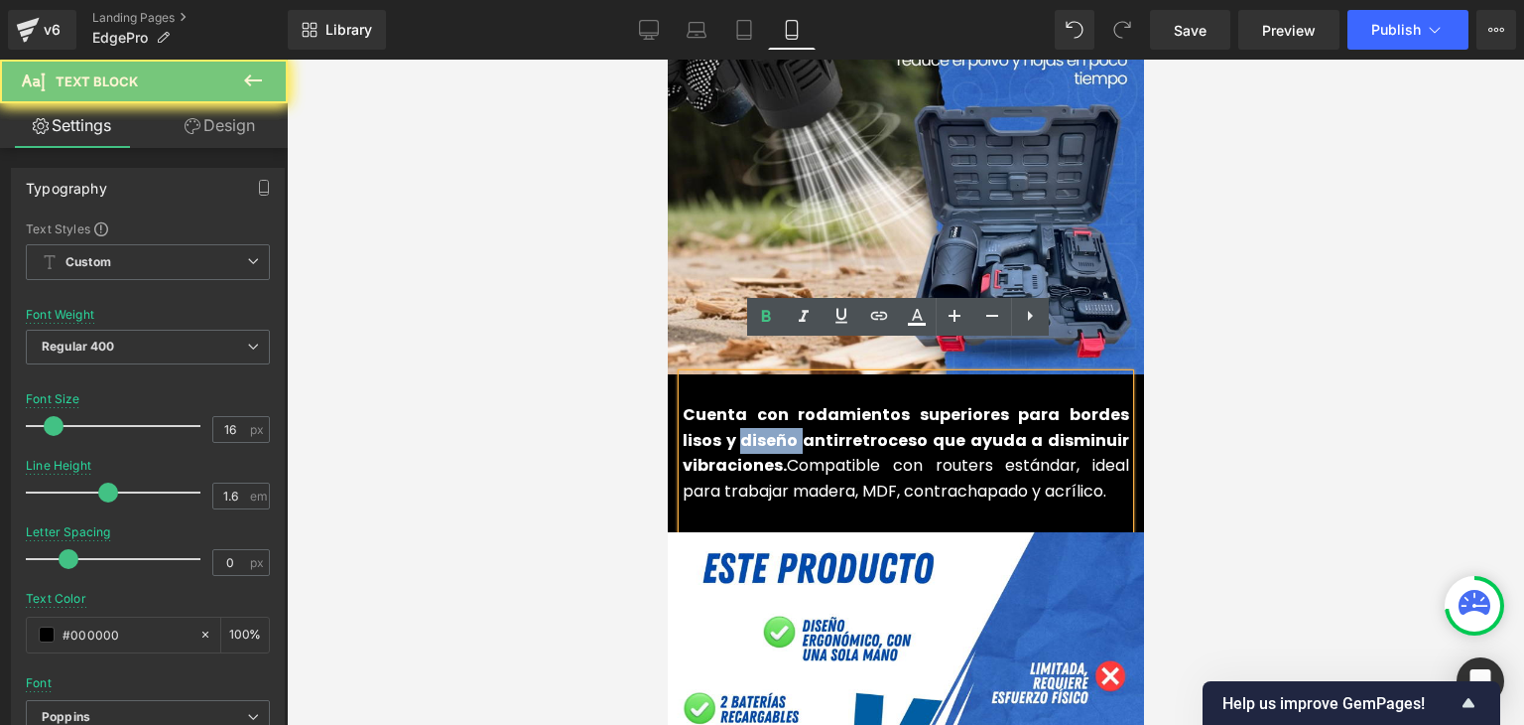
click at [731, 412] on strong "Cuenta con rodamientos superiores para bordes lisos y diseño antirretroceso que…" at bounding box center [905, 439] width 447 height 73
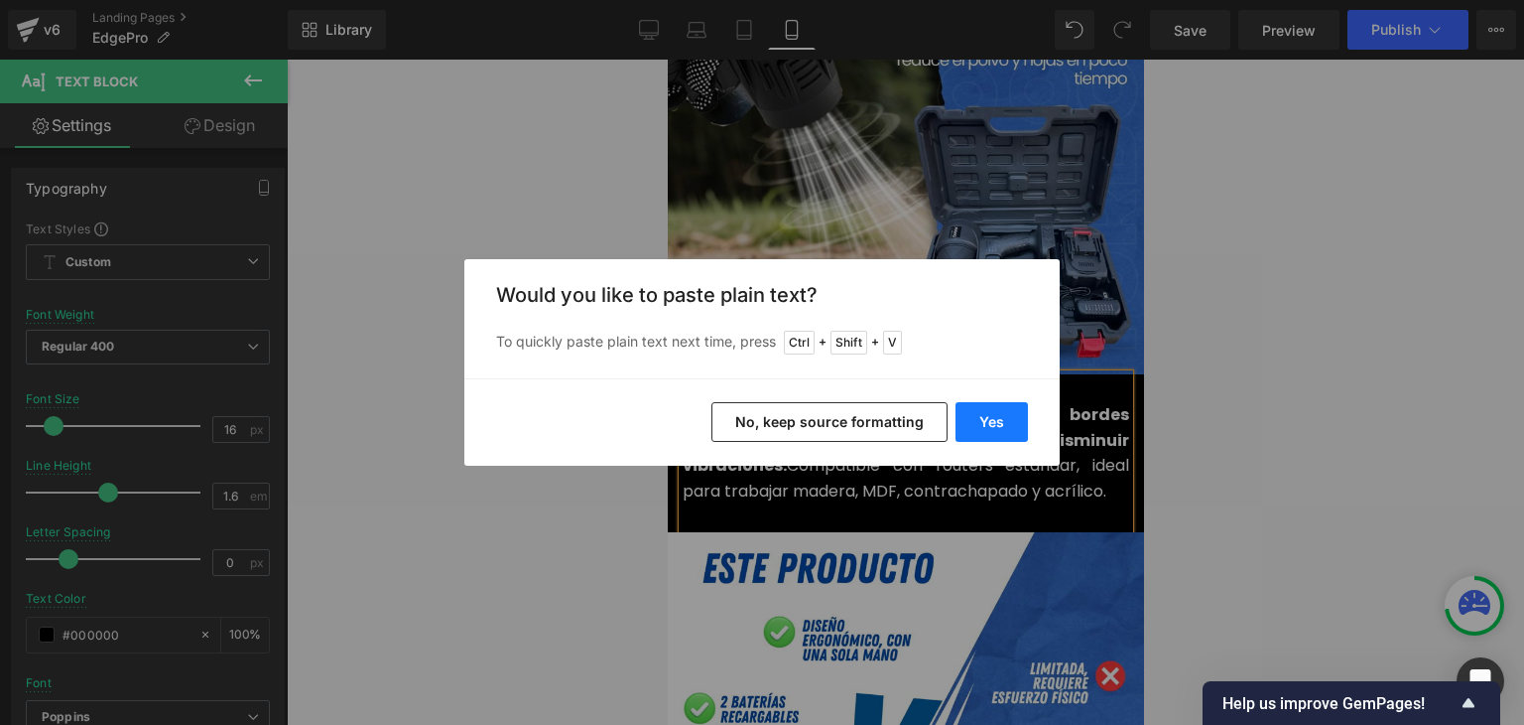
click at [977, 426] on button "Yes" at bounding box center [992, 422] width 72 height 40
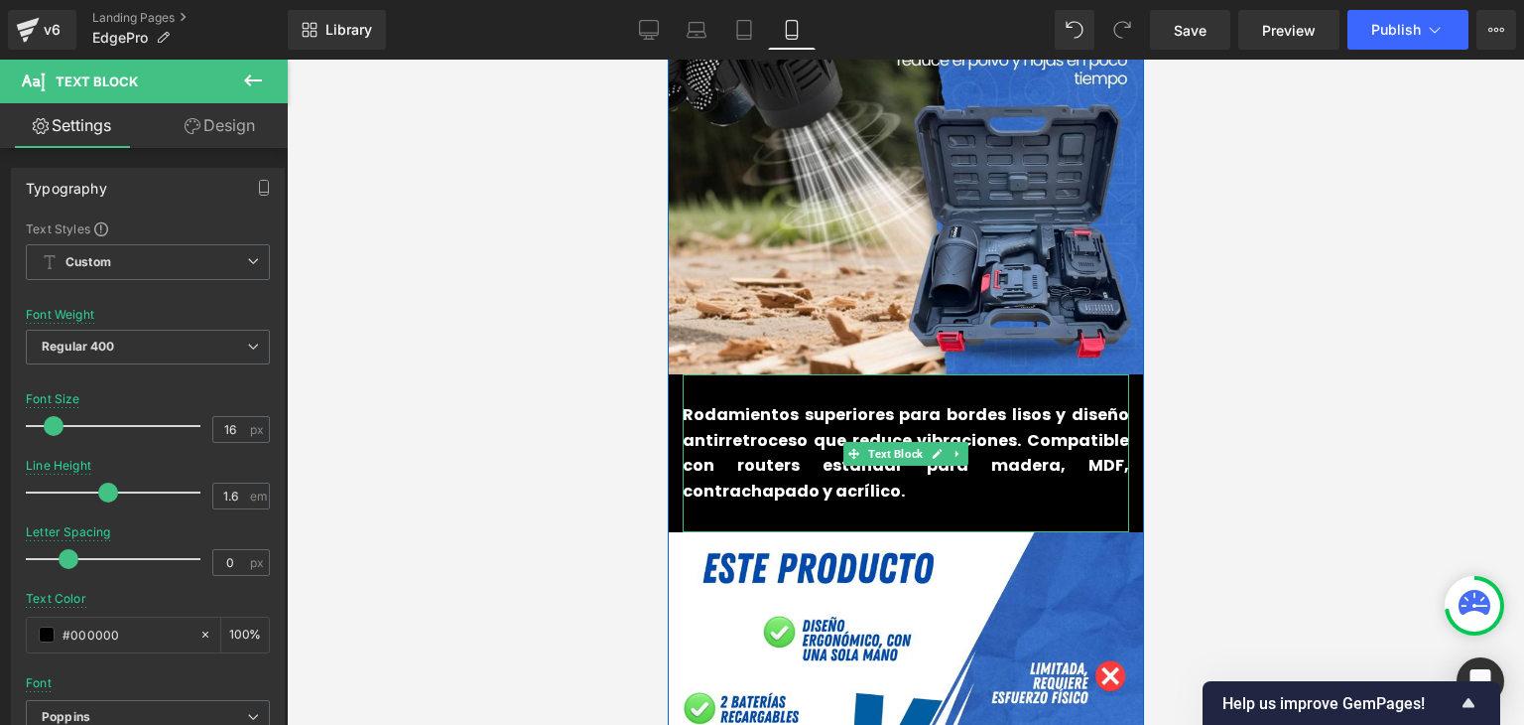
click at [687, 403] on b "Rodamientos superiores para bordes lisos y diseño antirretroceso que reduce vib…" at bounding box center [905, 452] width 447 height 99
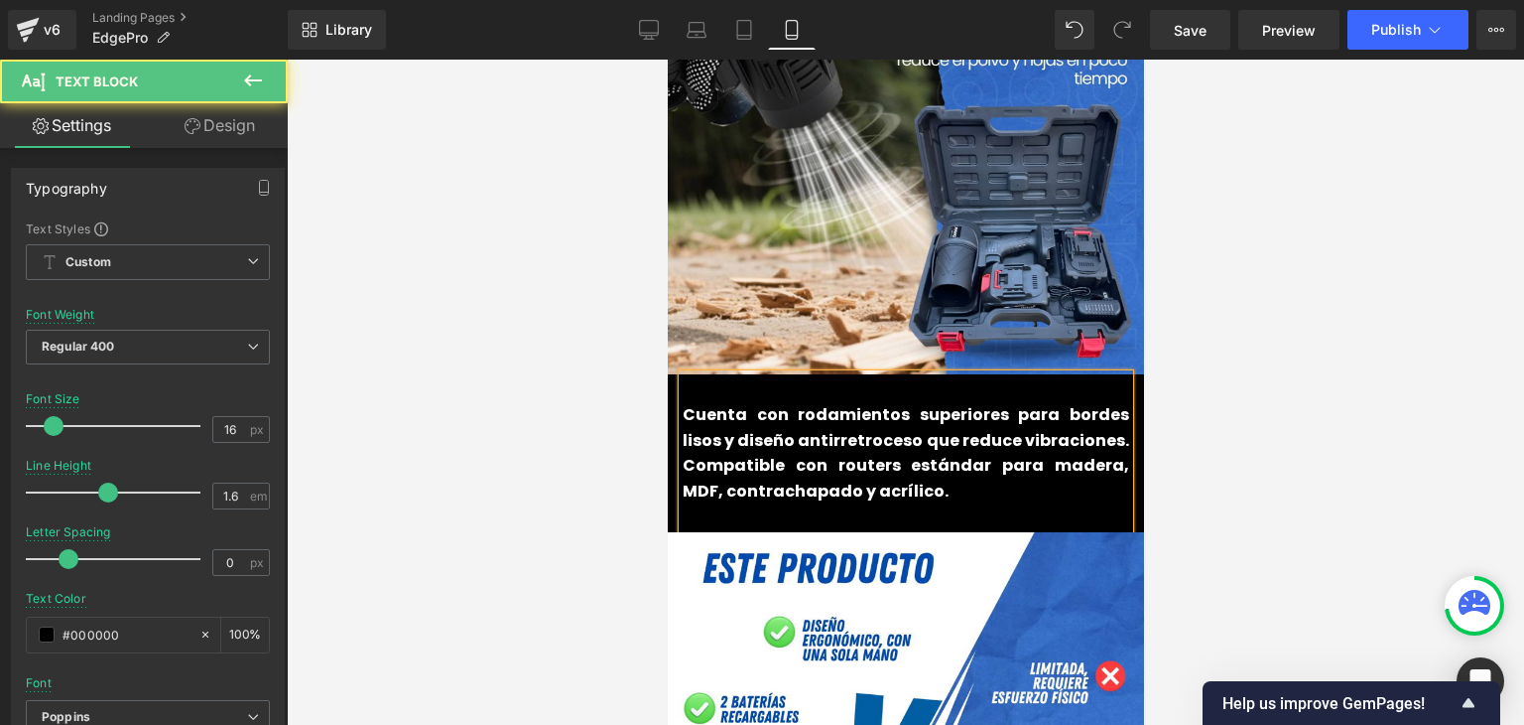
click at [728, 406] on b "Cuenta con rodamientos superiores para bordes lisos y diseño antirretroceso que…" at bounding box center [905, 452] width 447 height 99
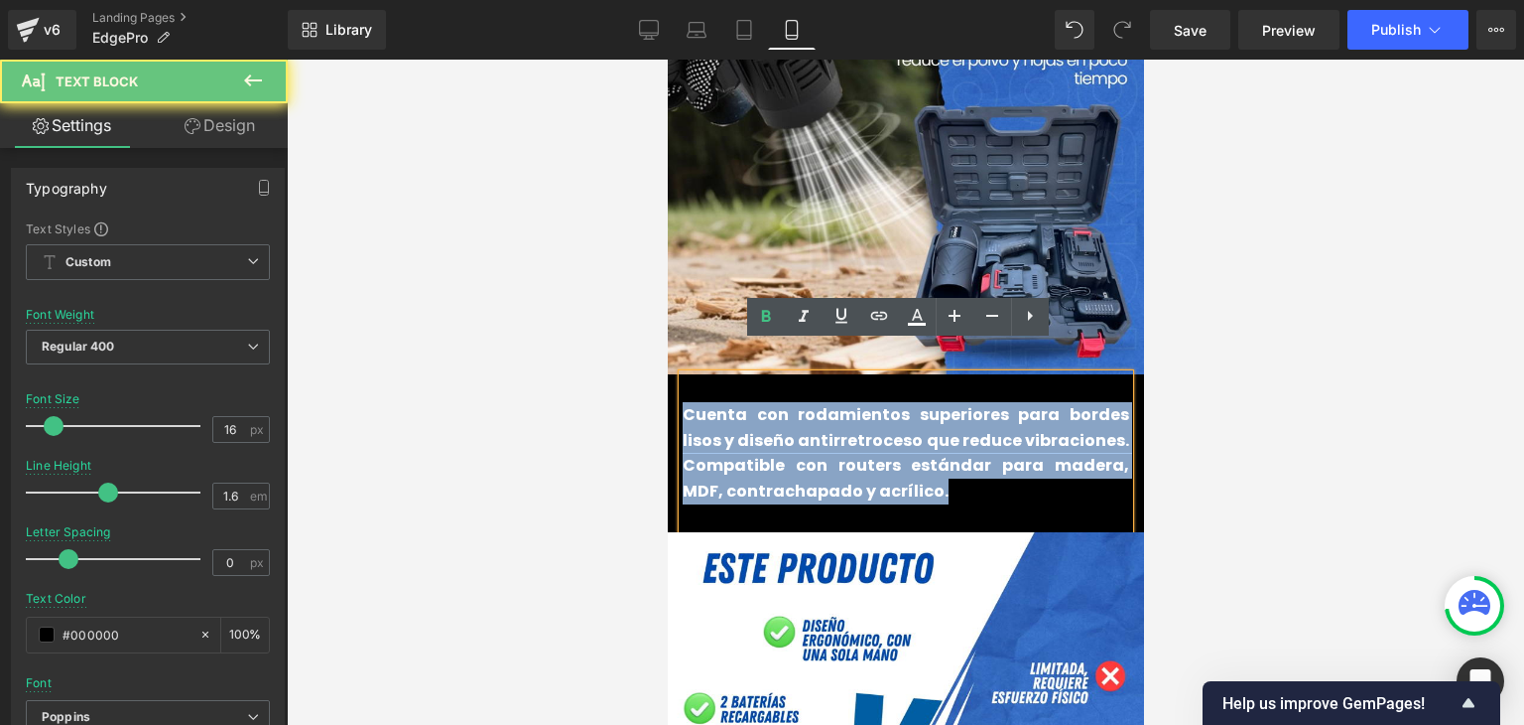
click at [728, 406] on b "Cuenta con rodamientos superiores para bordes lisos y diseño antirretroceso que…" at bounding box center [905, 452] width 447 height 99
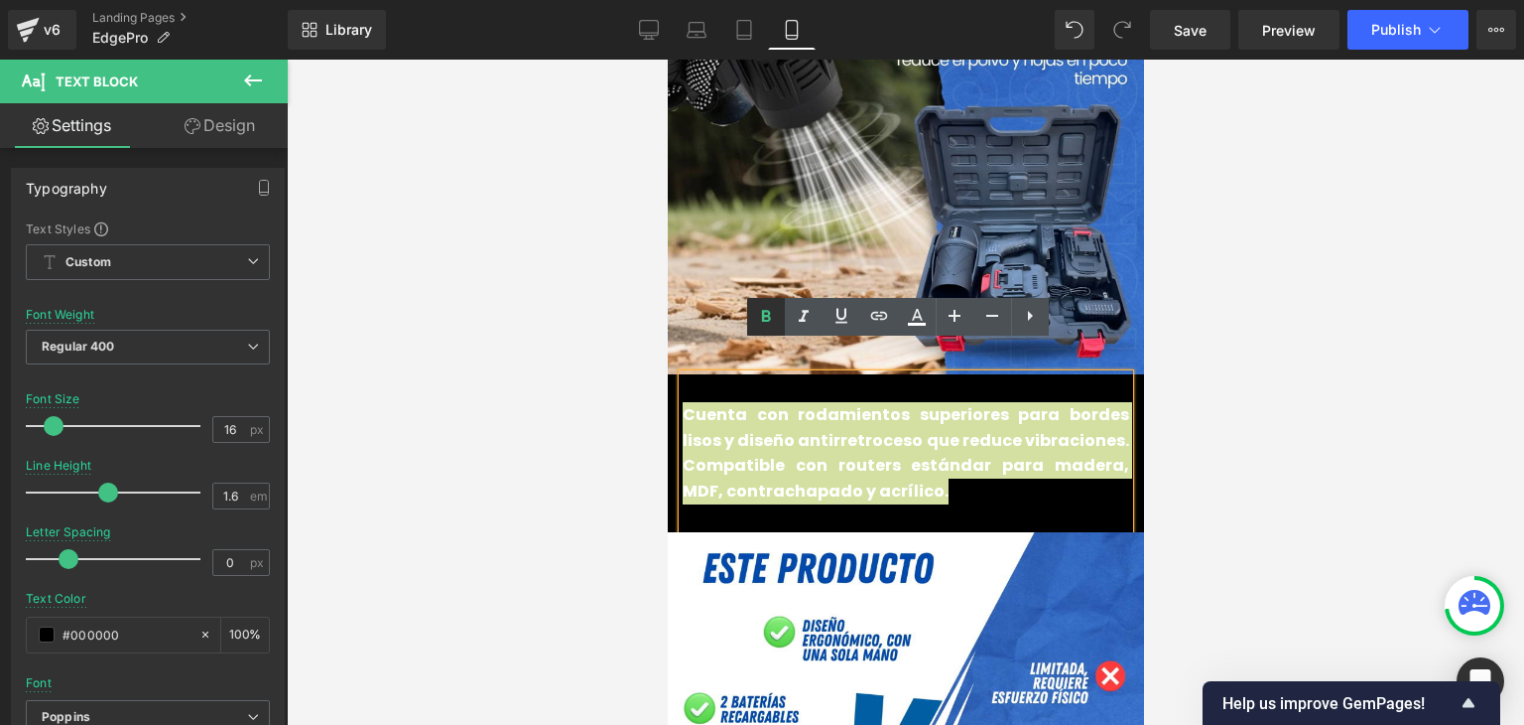
drag, startPoint x: 768, startPoint y: 311, endPoint x: 776, endPoint y: 329, distance: 19.5
click at [769, 311] on icon at bounding box center [766, 316] width 9 height 12
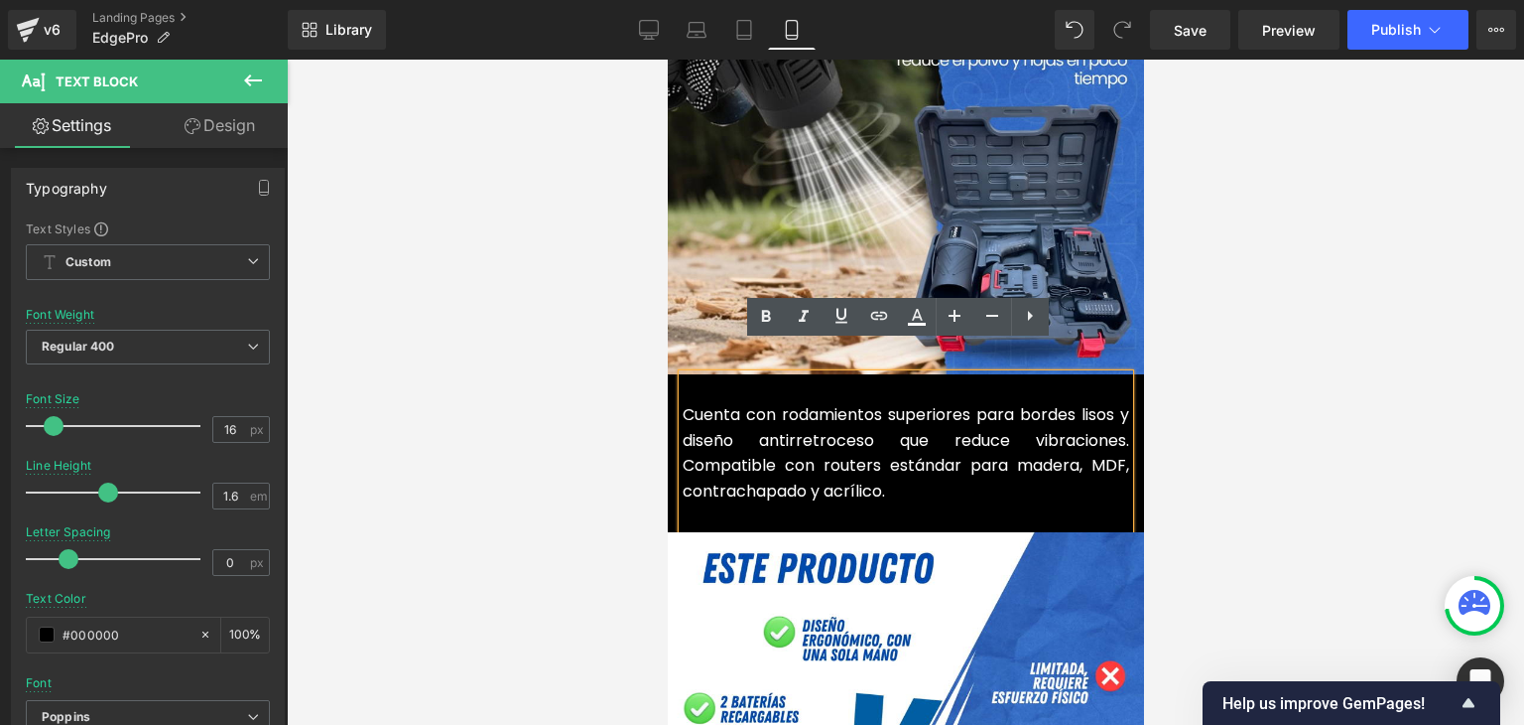
click at [817, 442] on font "Cuenta con rodamientos superiores para bordes lisos y diseño antirretroceso que…" at bounding box center [905, 452] width 447 height 99
click at [860, 403] on font "Cuenta con rodamientos superiores para bordes lisos y diseño antirretroceso que…" at bounding box center [905, 452] width 447 height 99
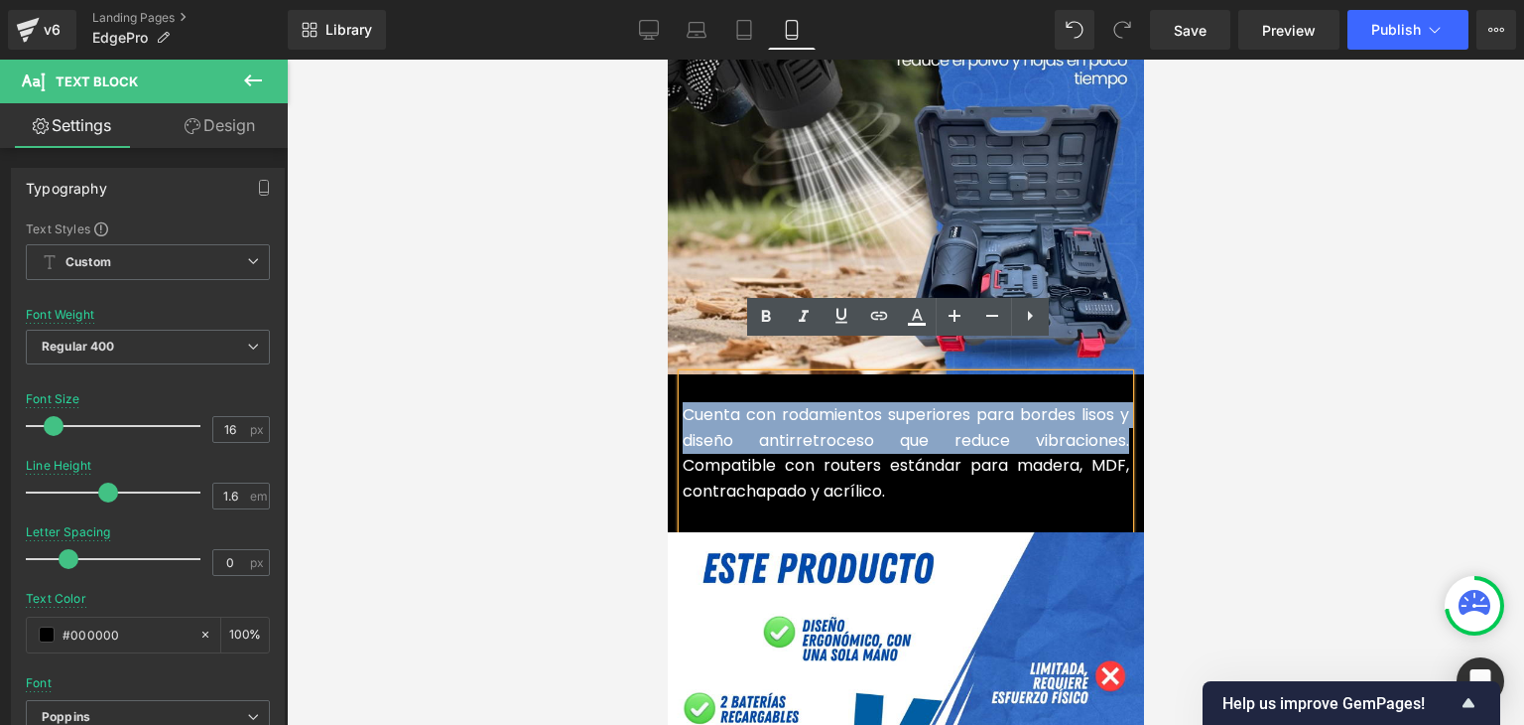
drag, startPoint x: 679, startPoint y: 385, endPoint x: 1121, endPoint y: 403, distance: 442.0
click at [1121, 403] on font "Cuenta con rodamientos superiores para bordes lisos y diseño antirretroceso que…" at bounding box center [905, 452] width 447 height 99
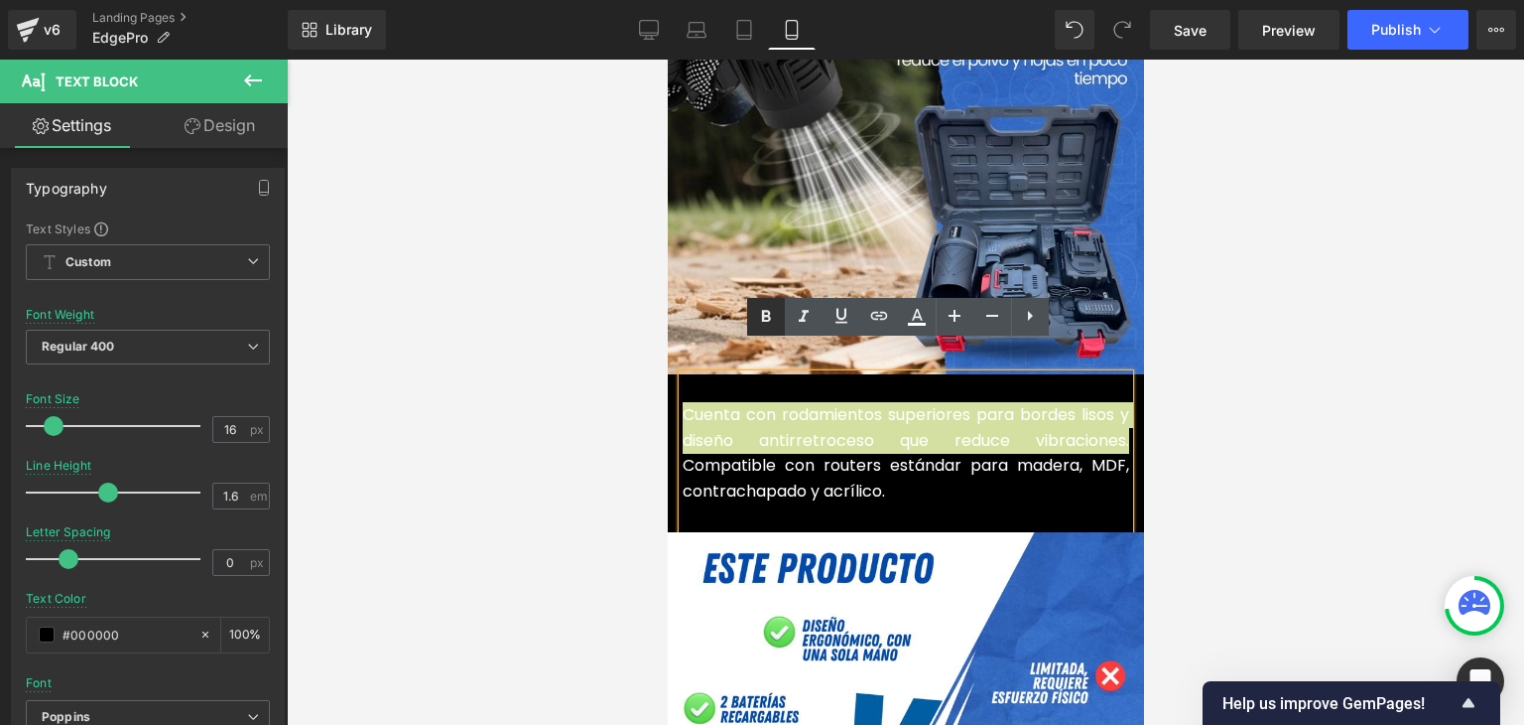
click at [763, 314] on icon at bounding box center [766, 317] width 24 height 24
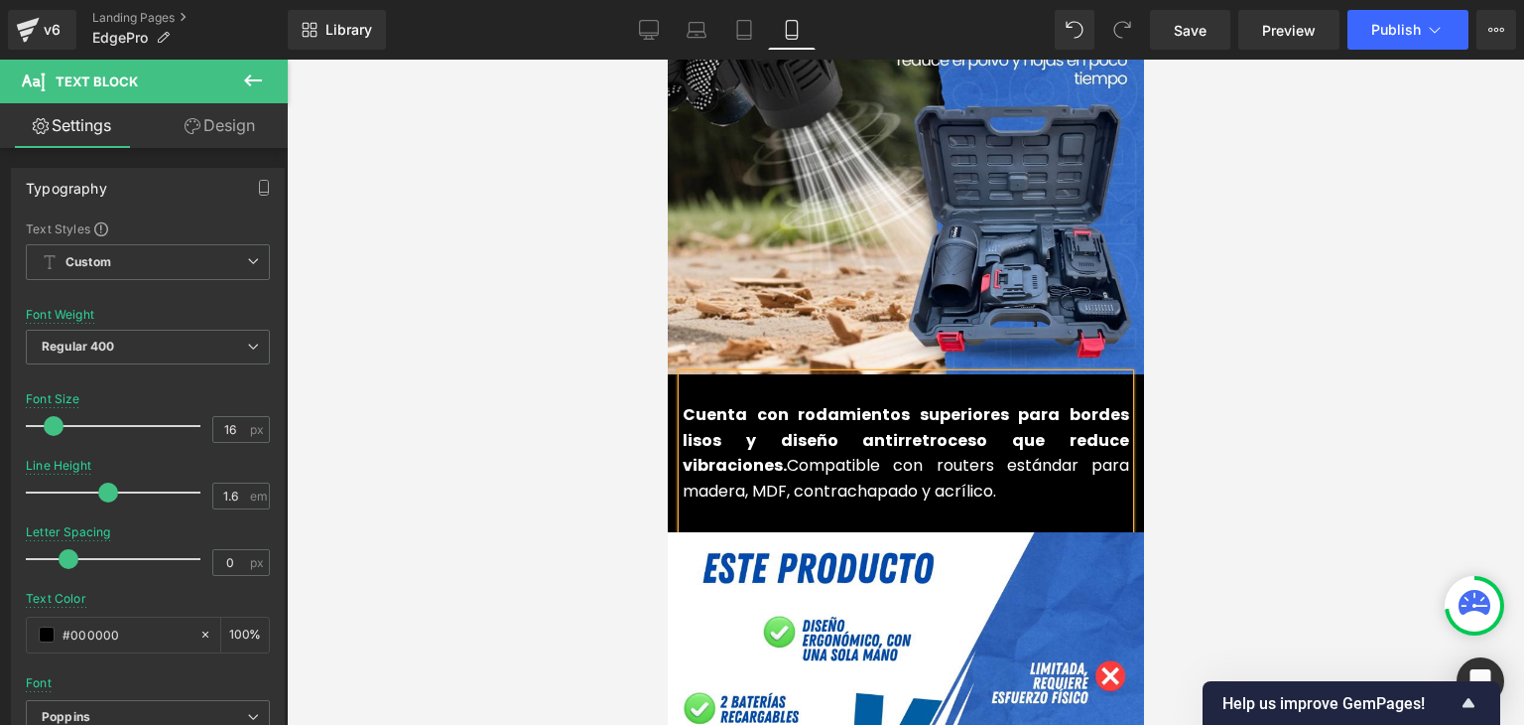
click at [1258, 307] on div at bounding box center [906, 392] width 1238 height 665
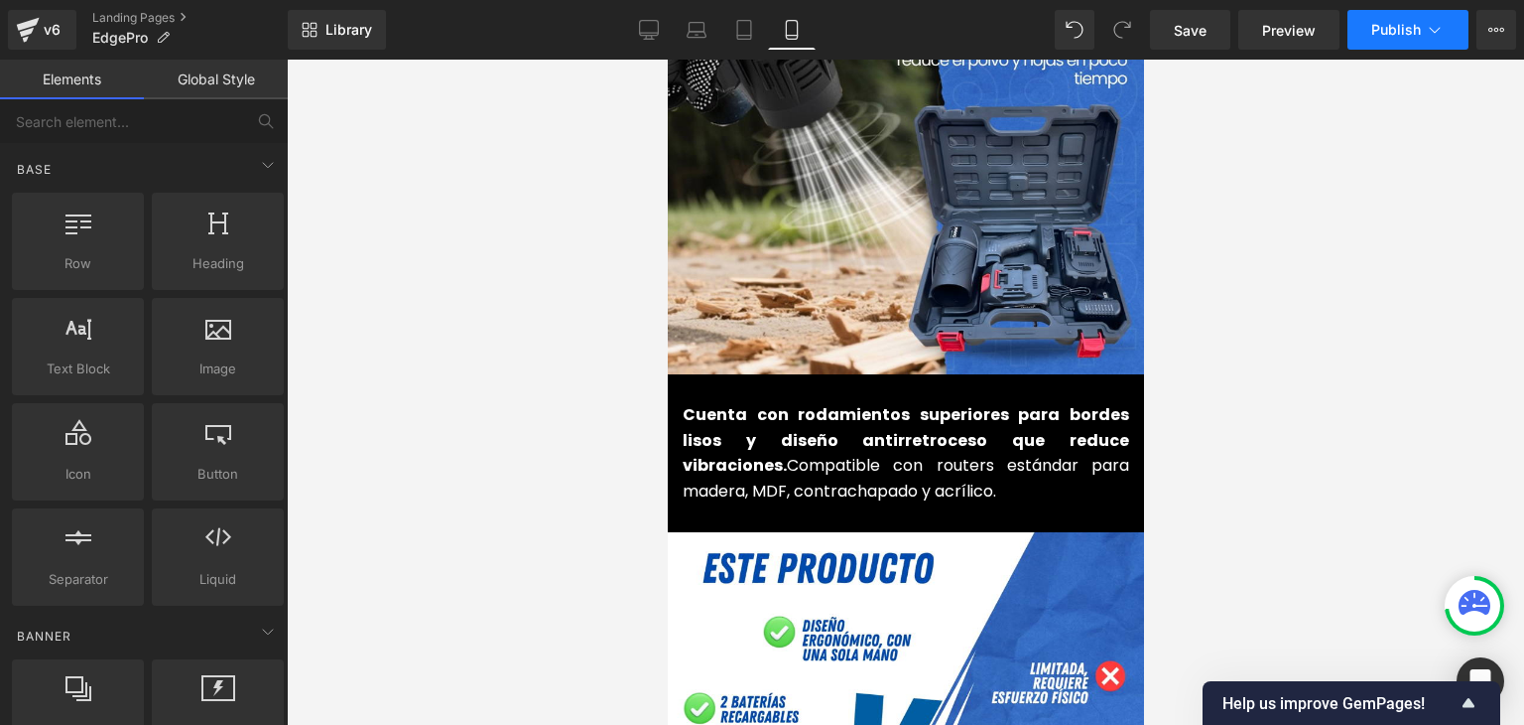
click at [1399, 11] on button "Publish" at bounding box center [1408, 30] width 121 height 40
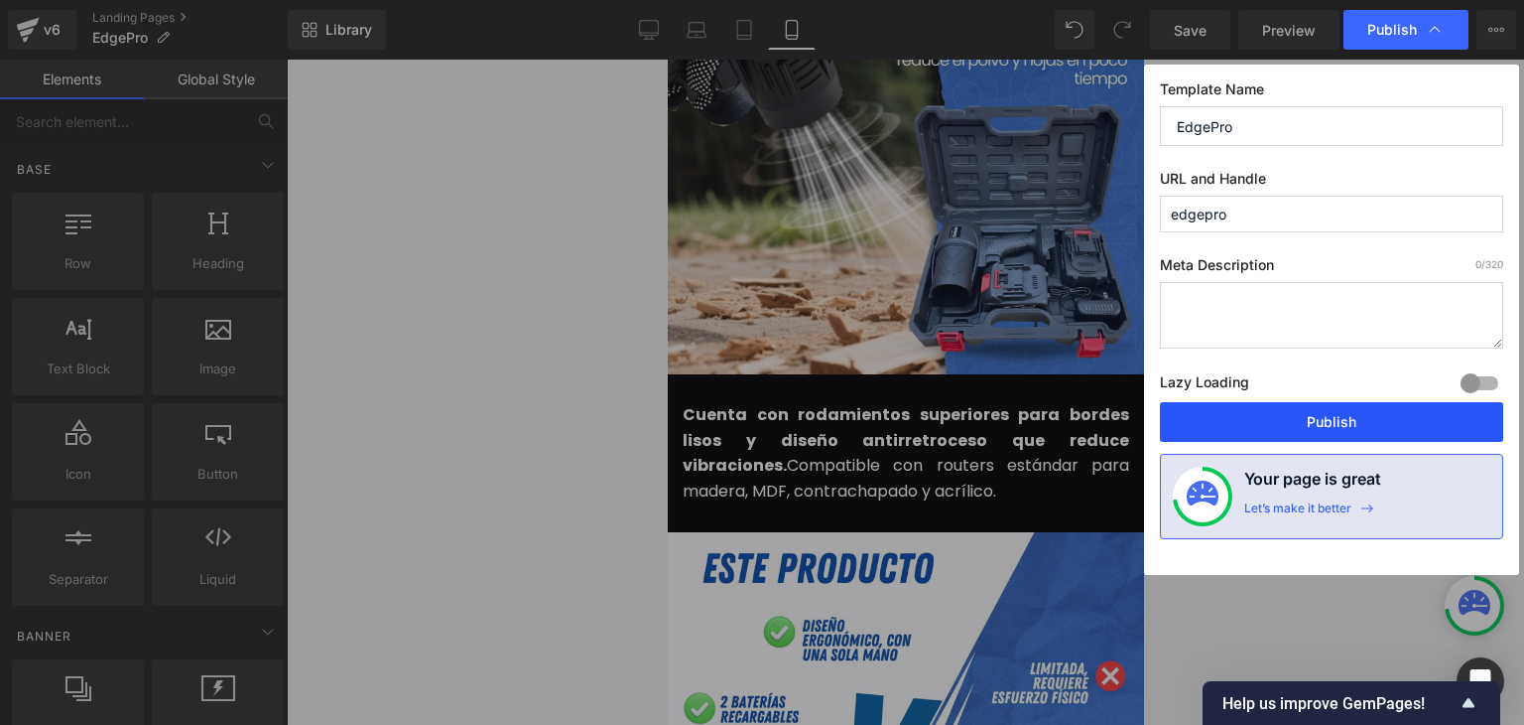
click at [1347, 426] on button "Publish" at bounding box center [1331, 422] width 343 height 40
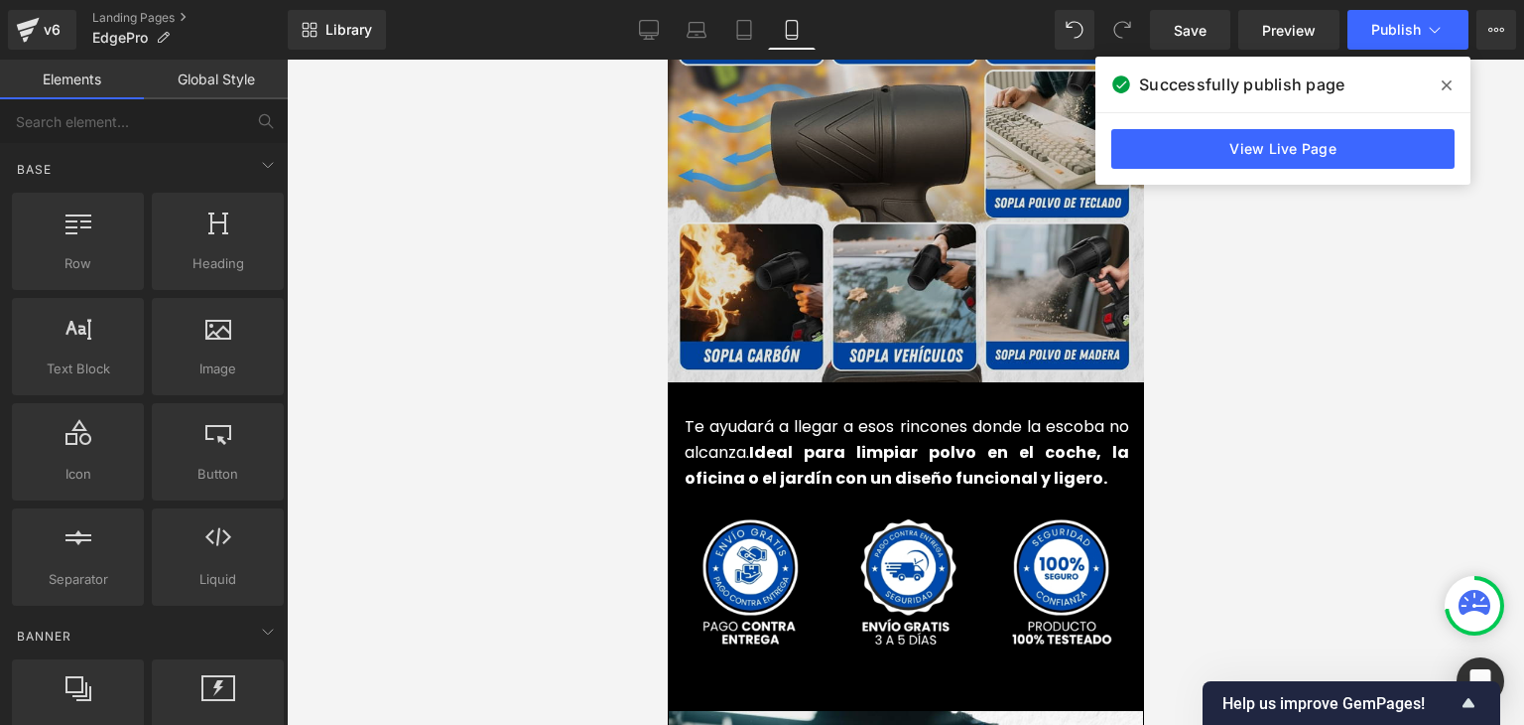
scroll to position [4665, 0]
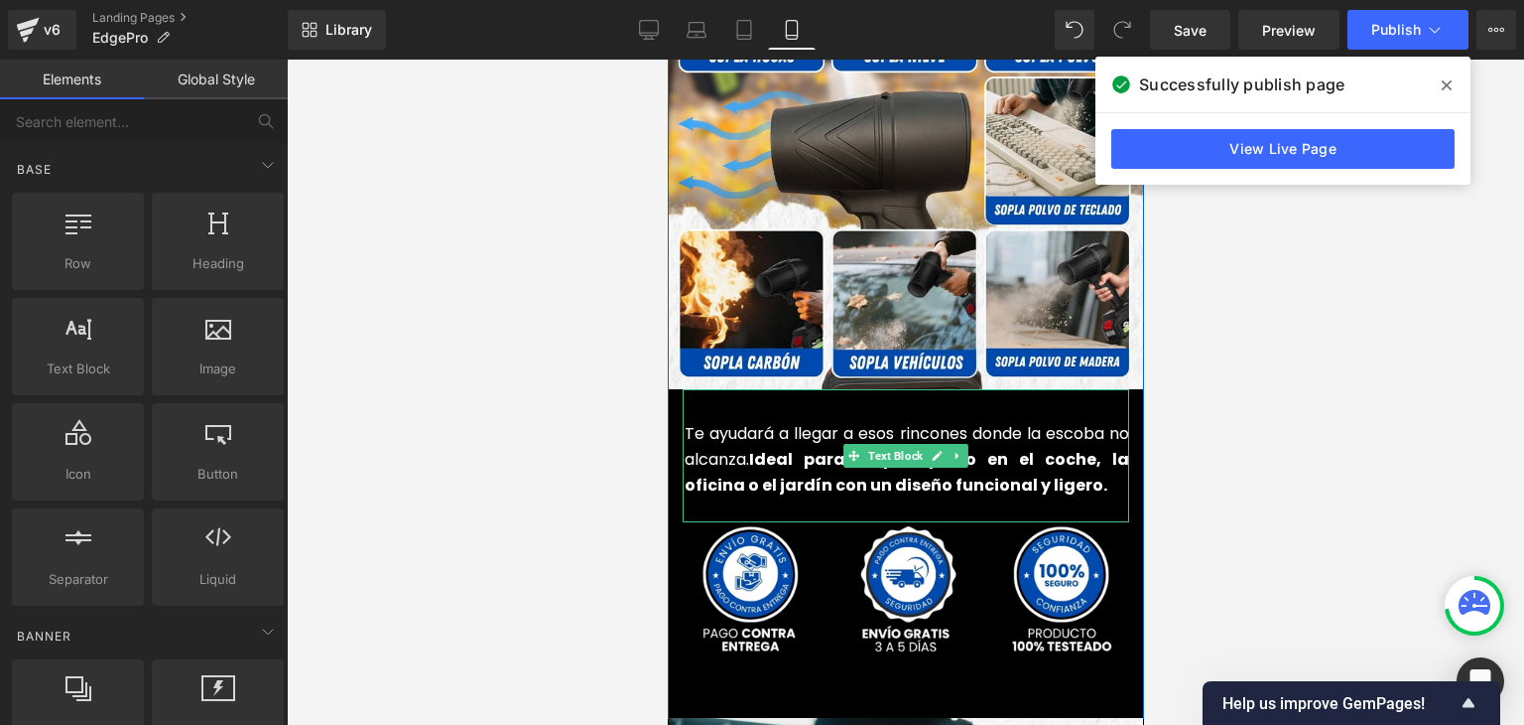
click at [735, 432] on font "Te ayudará a llegar a esos rincones donde la escoba no alcanza. Ideal para limp…" at bounding box center [906, 458] width 445 height 73
click at [735, 431] on font "Te ayudará a llegar a esos rincones donde la escoba no alcanza. Ideal para limp…" at bounding box center [906, 458] width 445 height 73
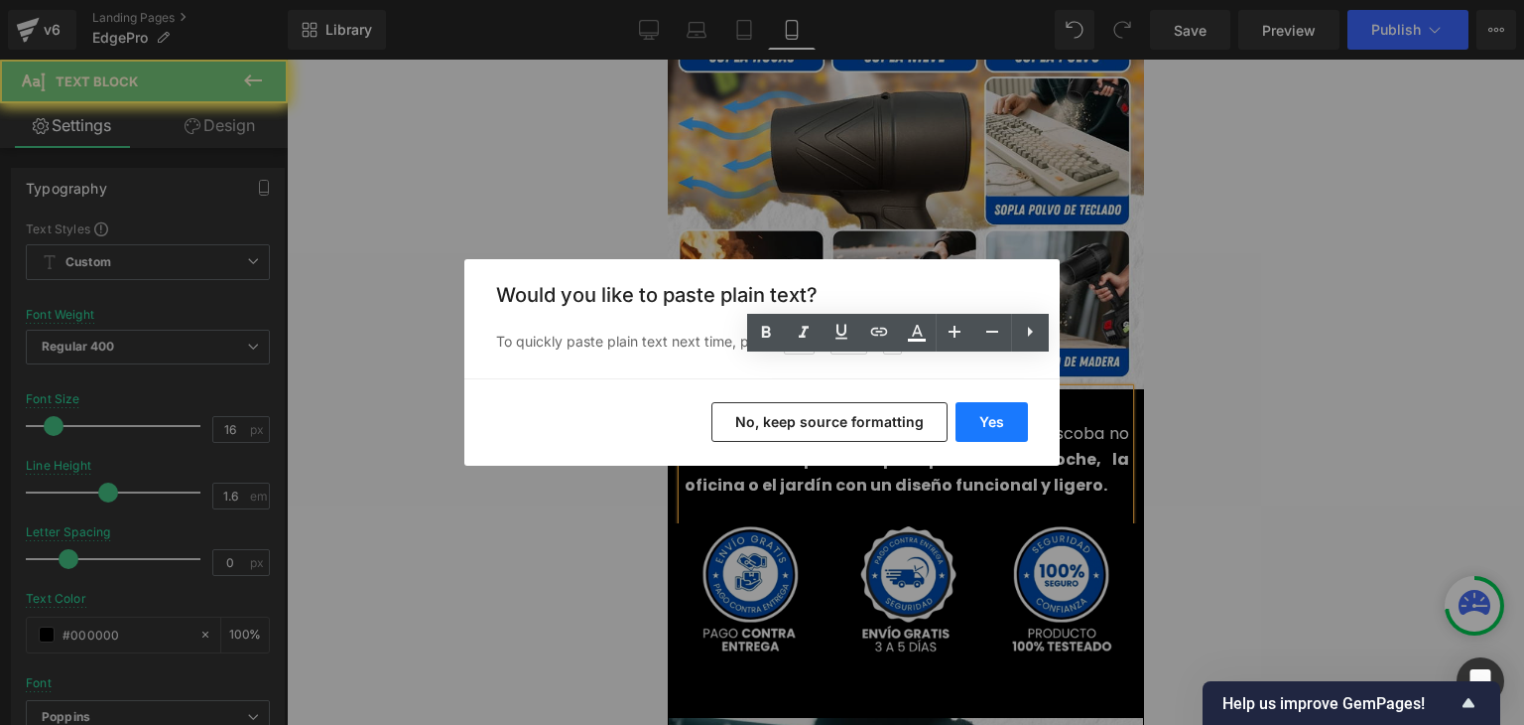
click at [991, 417] on button "Yes" at bounding box center [992, 422] width 72 height 40
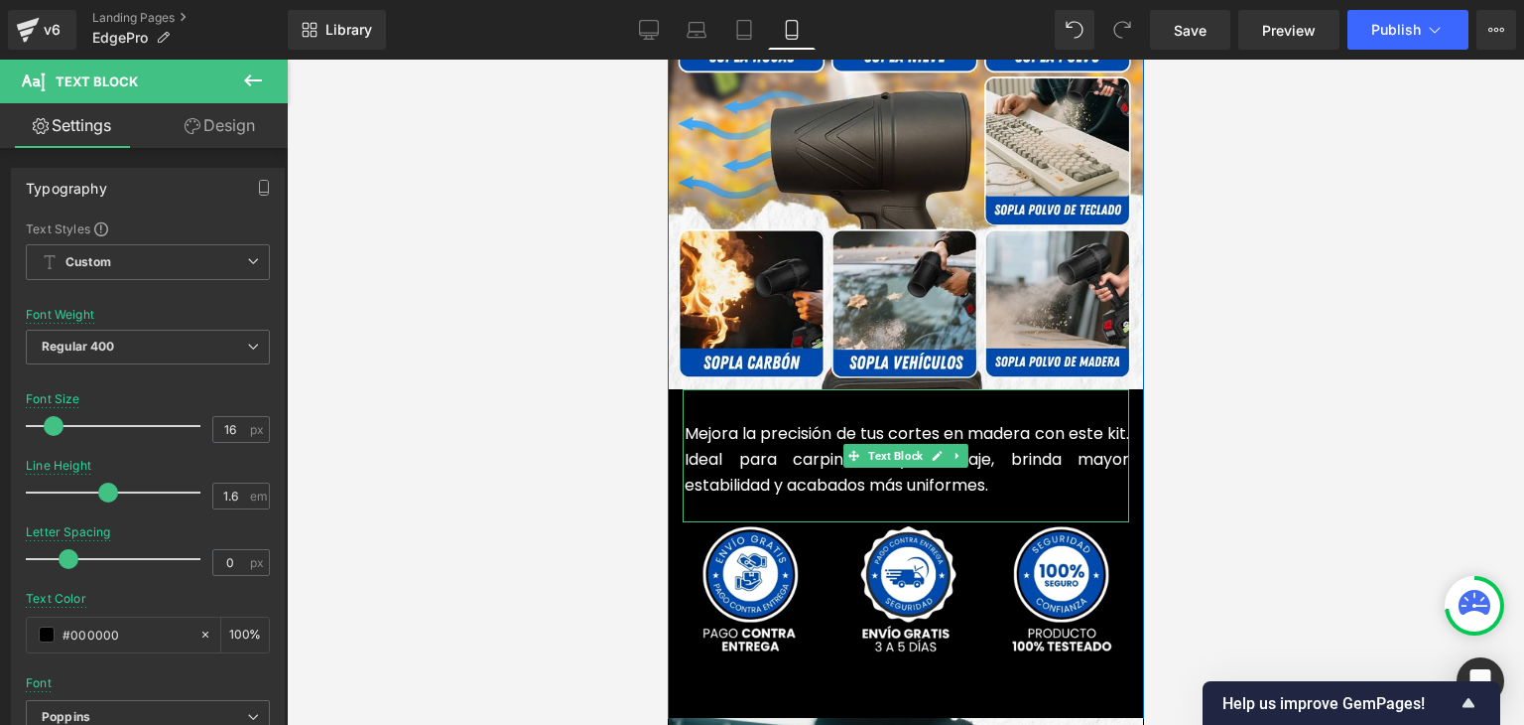
click at [772, 442] on font "Mejora la precisión de tus cortes en madera con este kit. Ideal para carpinterí…" at bounding box center [906, 458] width 445 height 73
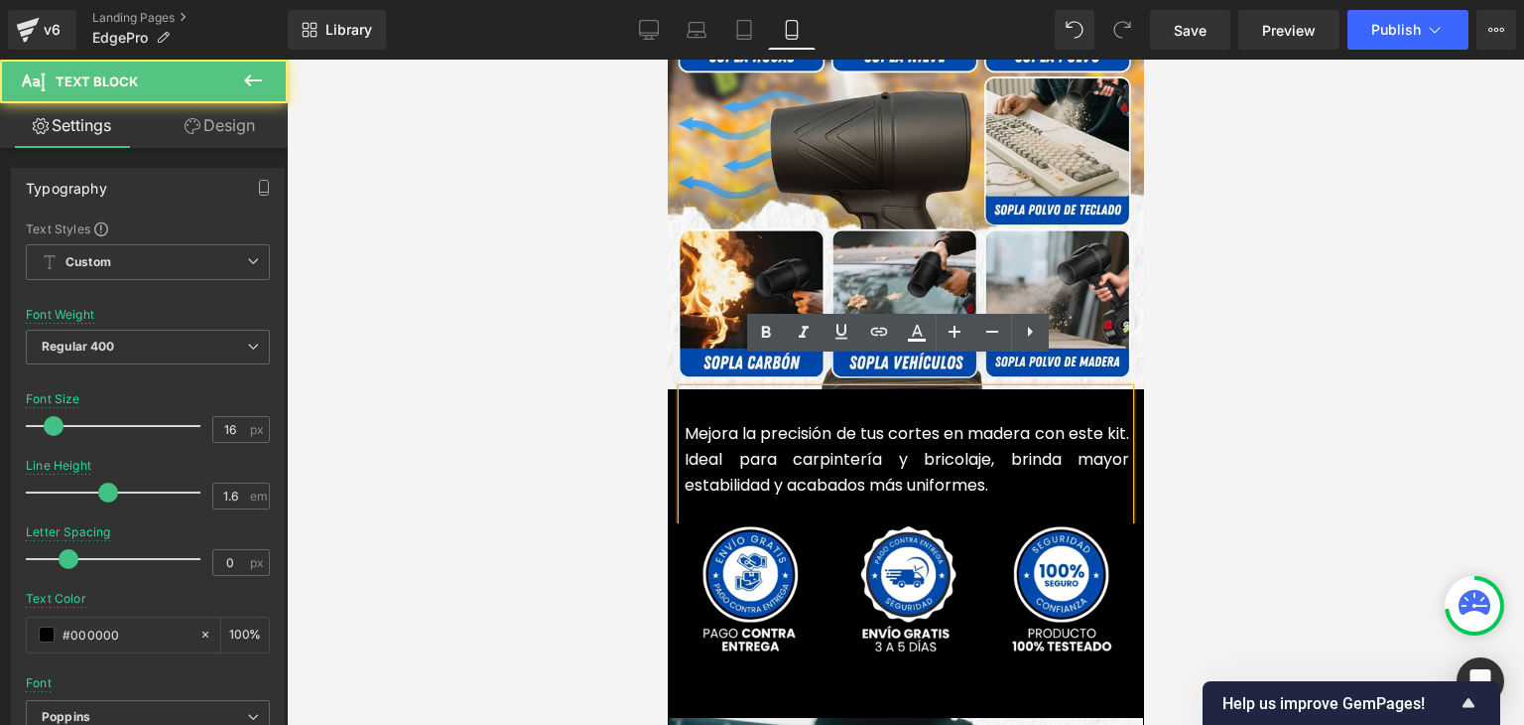
click at [998, 432] on font "Mejora la precisión de tus cortes en madera con este kit. Ideal para carpinterí…" at bounding box center [906, 458] width 445 height 73
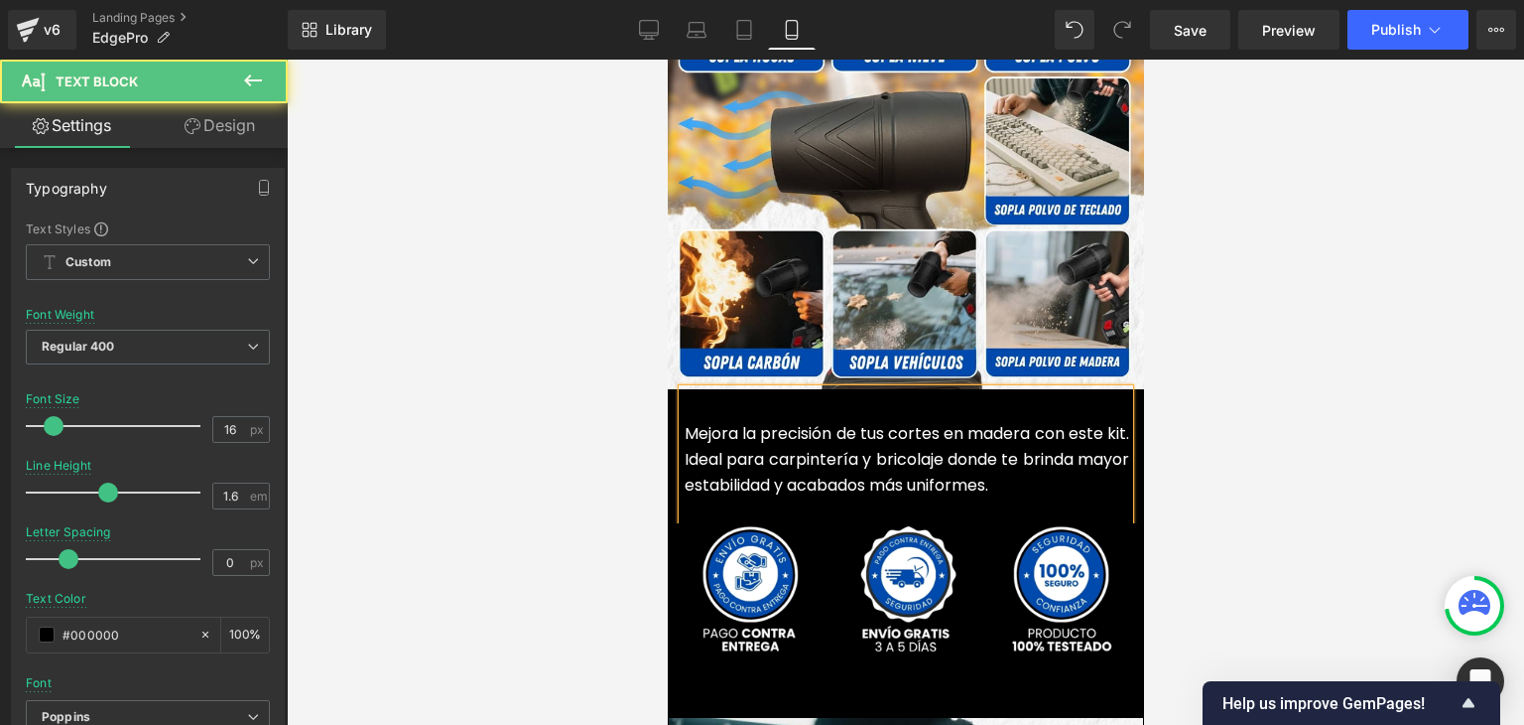
click at [1116, 431] on font "Mejora la precisión de tus cortes en madera con este kit. Ideal para carpinterí…" at bounding box center [906, 458] width 445 height 73
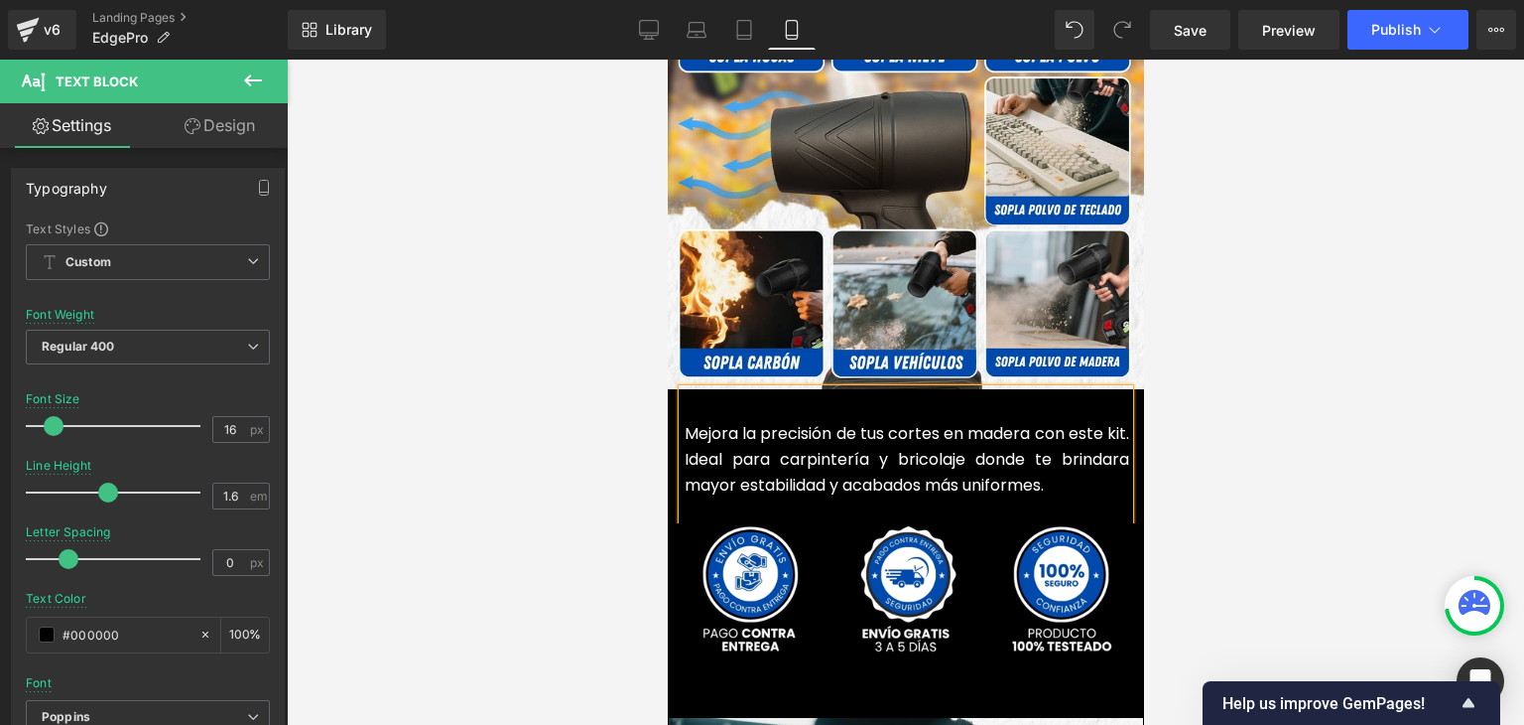
click at [810, 454] on font "Mejora la precisión de tus cortes en madera con este kit. Ideal para carpinterí…" at bounding box center [906, 458] width 445 height 73
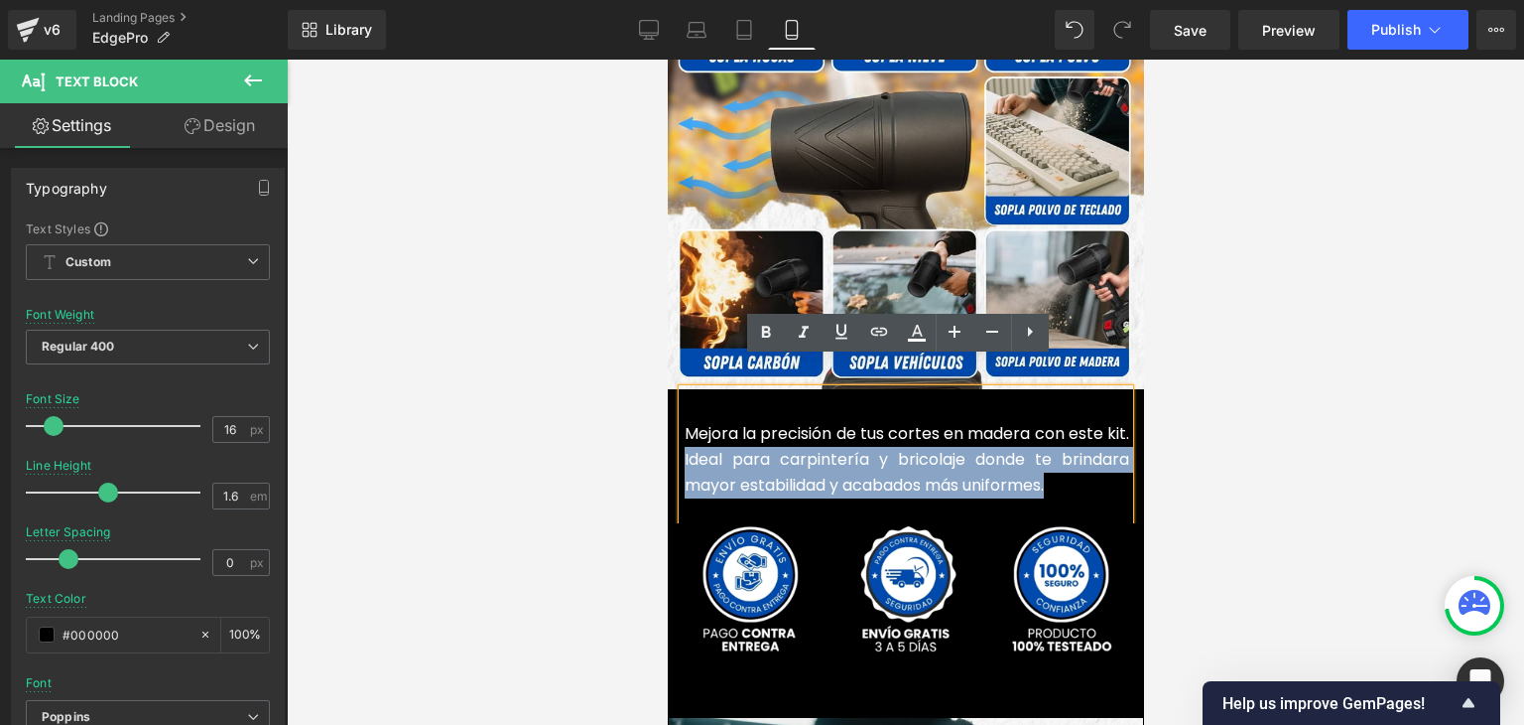
drag, startPoint x: 1009, startPoint y: 447, endPoint x: 731, endPoint y: 422, distance: 279.0
click at [701, 439] on p "Mejora la precisión de tus cortes en madera con este kit. Ideal para carpinterí…" at bounding box center [906, 459] width 445 height 76
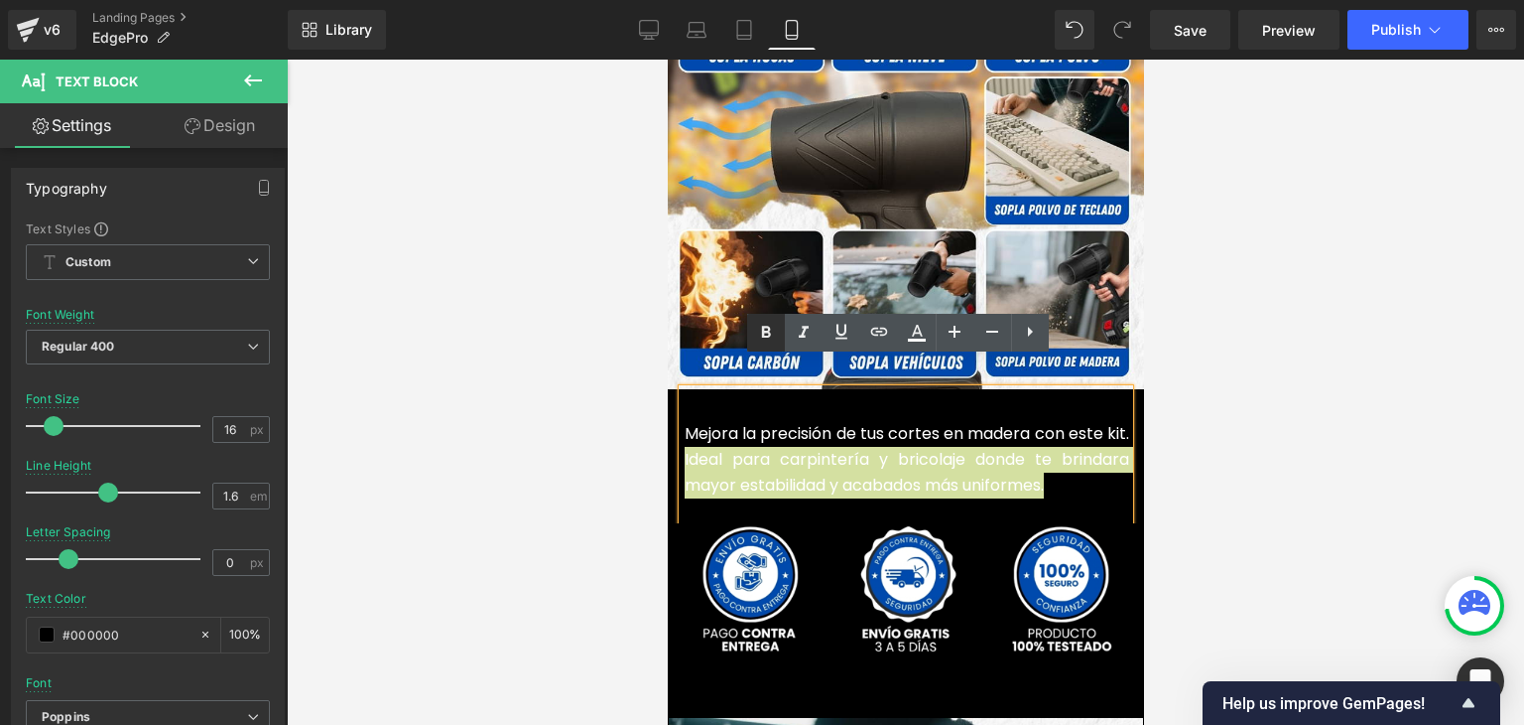
click at [776, 331] on icon at bounding box center [766, 333] width 24 height 24
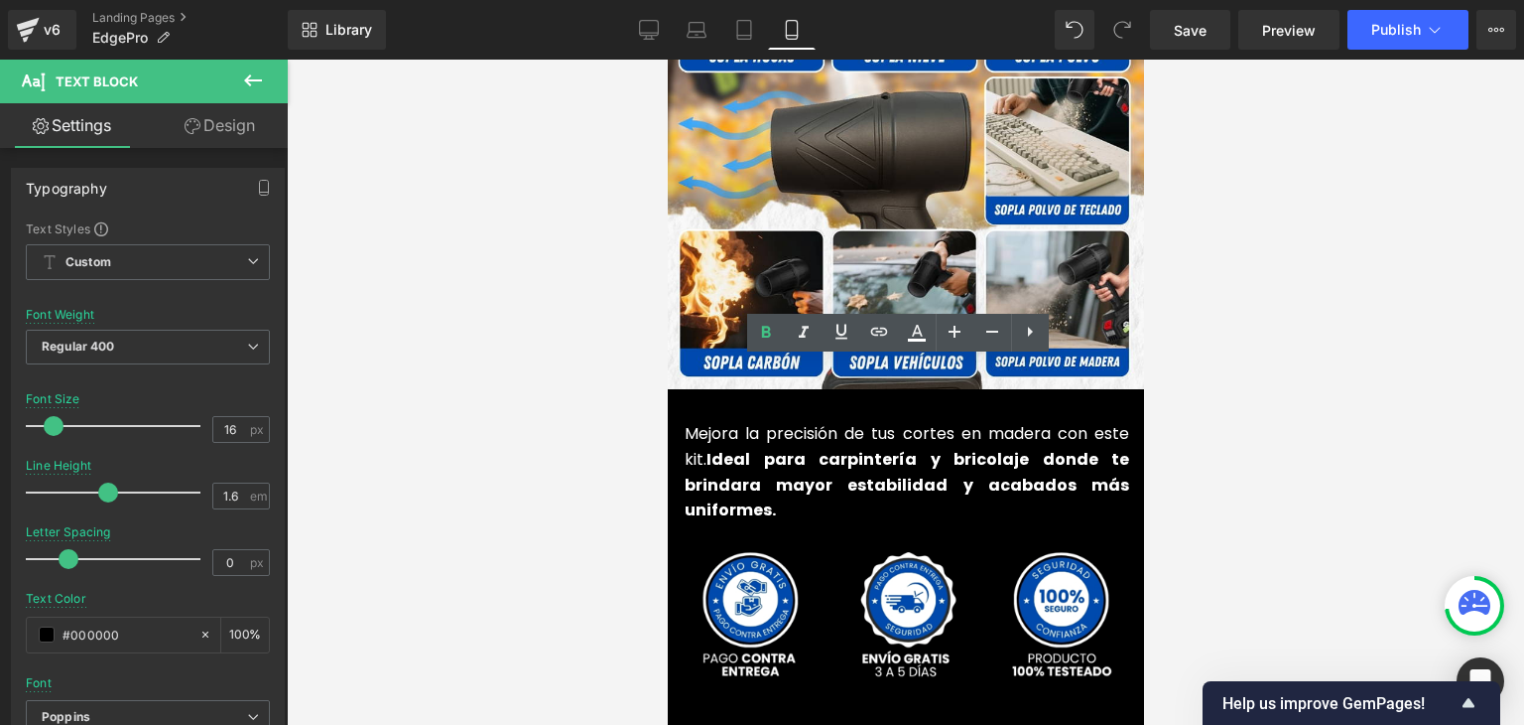
click at [1205, 352] on div at bounding box center [906, 392] width 1238 height 665
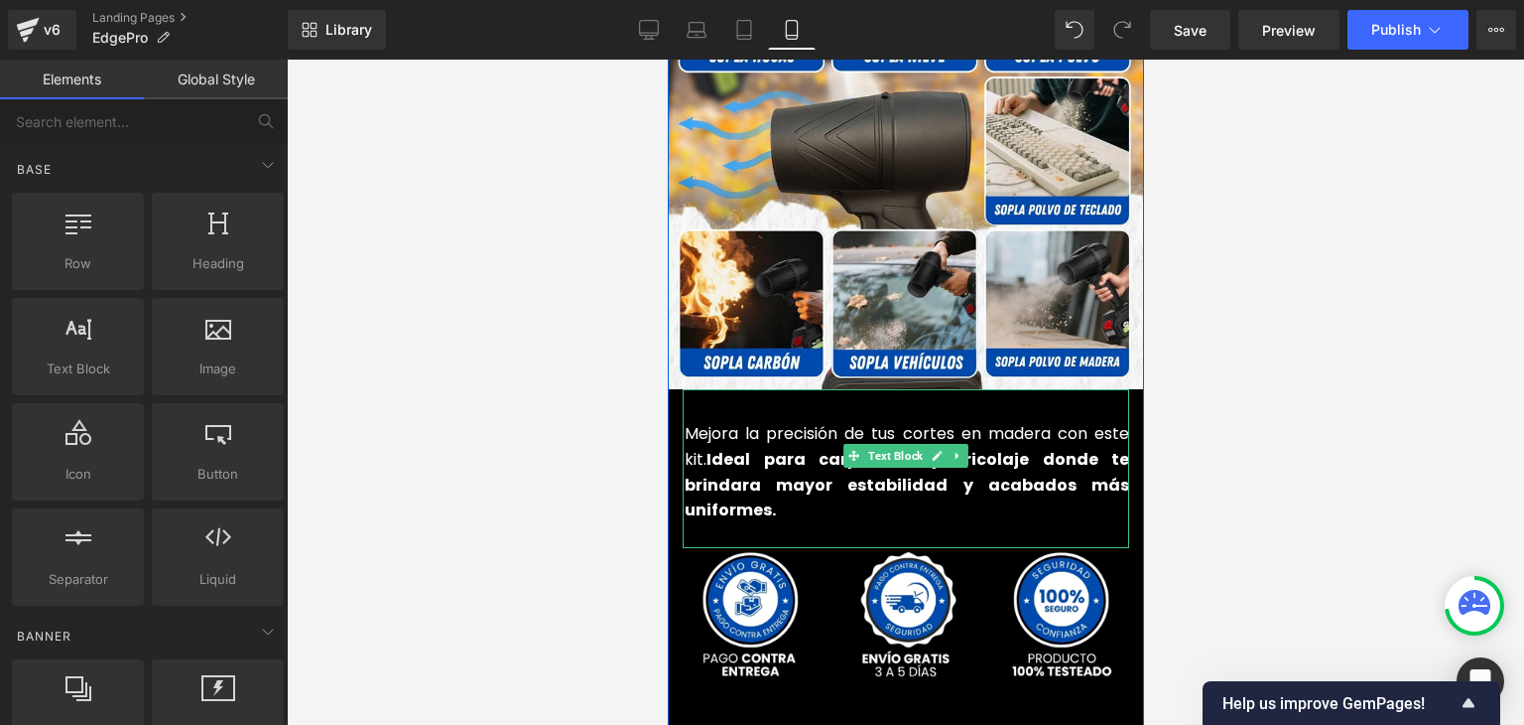
click at [1056, 448] on strong "Ideal para carpintería y bricolaje donde te brindara mayor estabilidad y acabad…" at bounding box center [906, 484] width 445 height 73
click at [1026, 448] on strong "Ideal para carpintería y bricolaje donde te brindara mayor estabilidad y acabad…" at bounding box center [906, 484] width 445 height 73
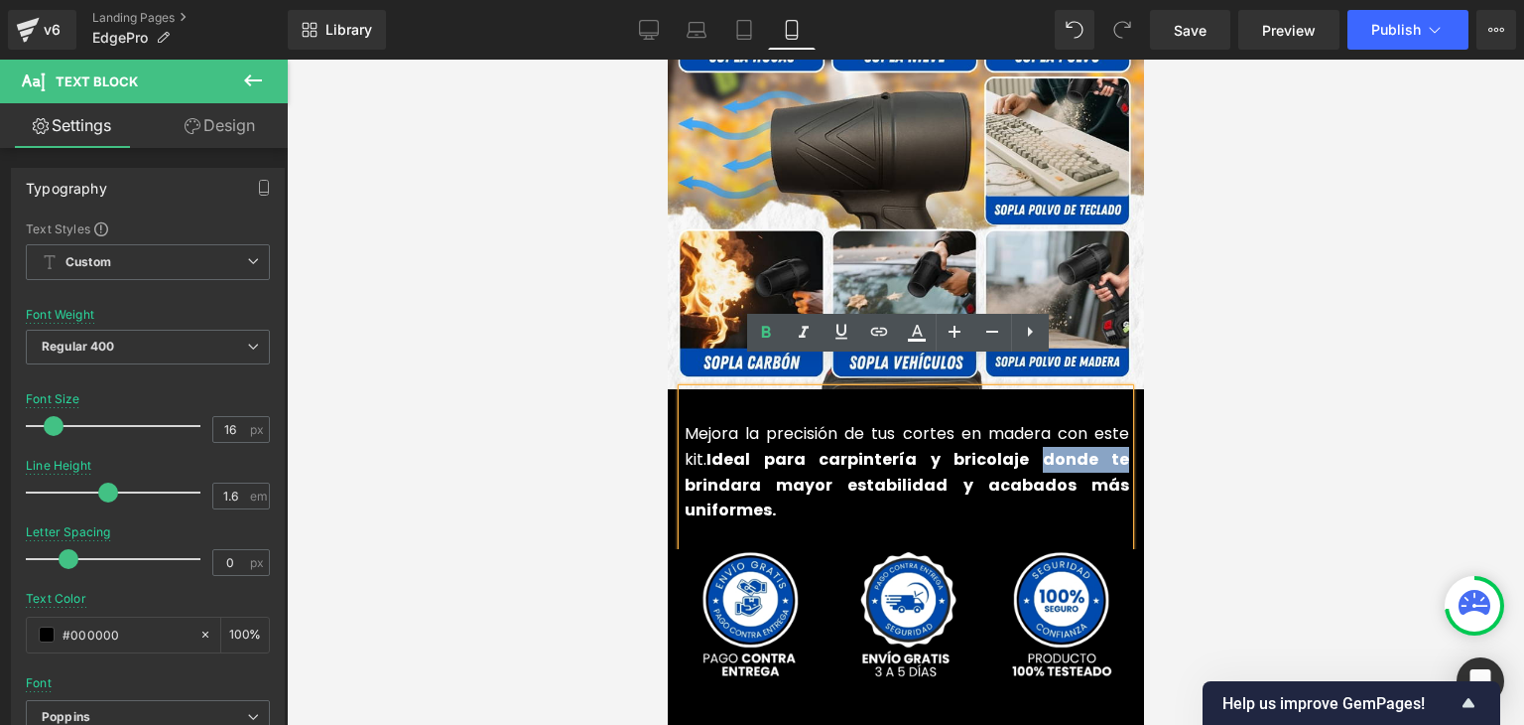
drag, startPoint x: 1029, startPoint y: 428, endPoint x: 977, endPoint y: 435, distance: 53.1
click at [977, 448] on strong "Ideal para carpintería y bricolaje donde te brindara mayor estabilidad y acabad…" at bounding box center [906, 484] width 445 height 73
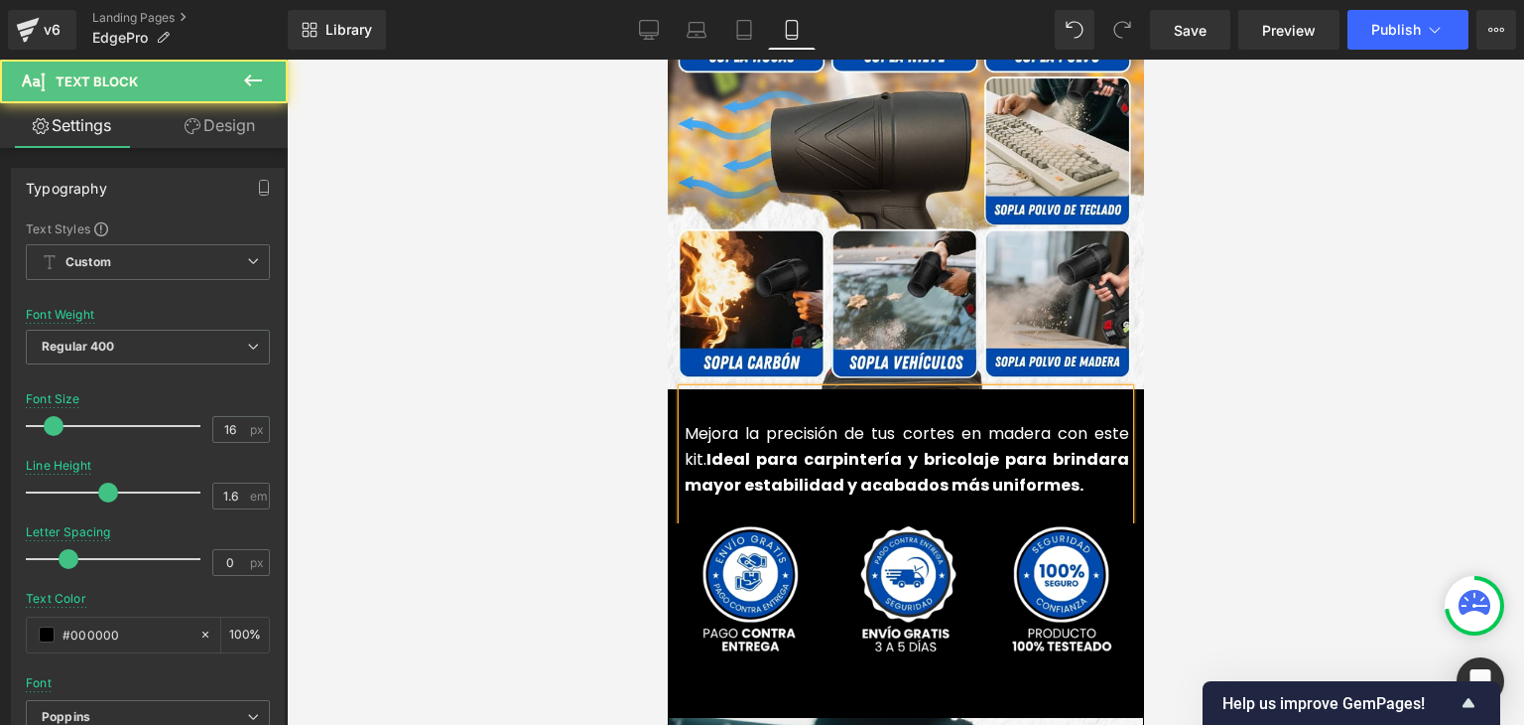
click at [1109, 448] on strong "Ideal para carpintería y bricolaje para brindara mayor estabilidad y acabados m…" at bounding box center [906, 472] width 445 height 49
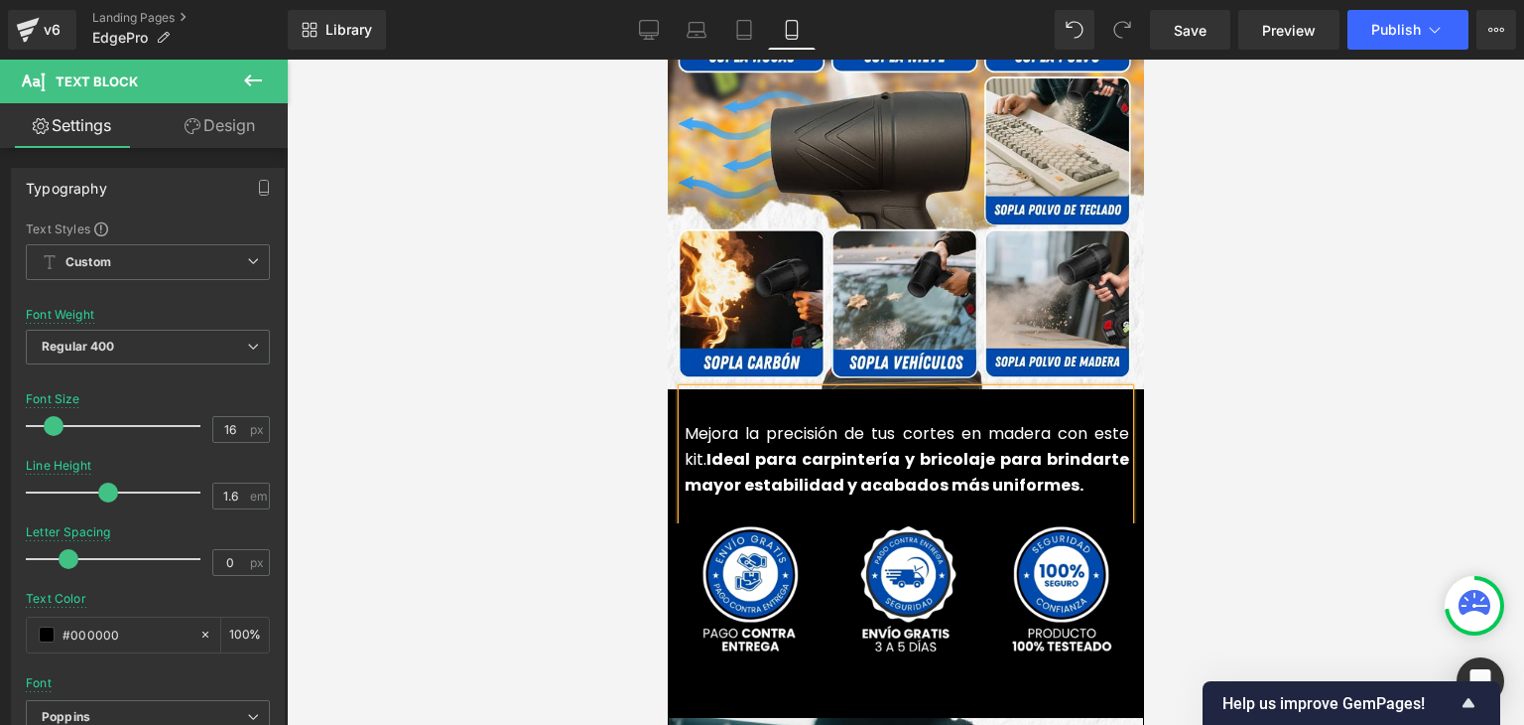
click at [1327, 286] on div at bounding box center [906, 392] width 1238 height 665
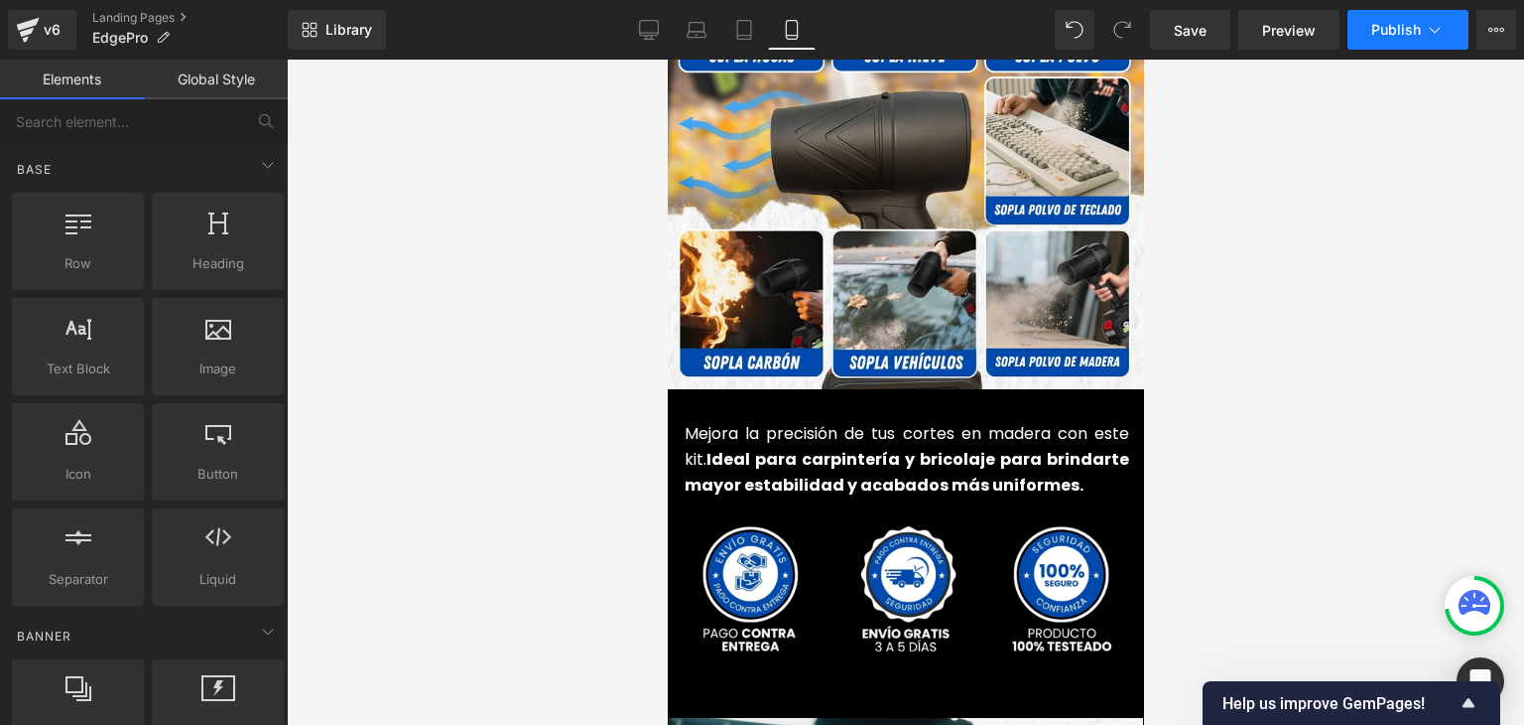
click at [1401, 22] on span "Publish" at bounding box center [1397, 30] width 50 height 16
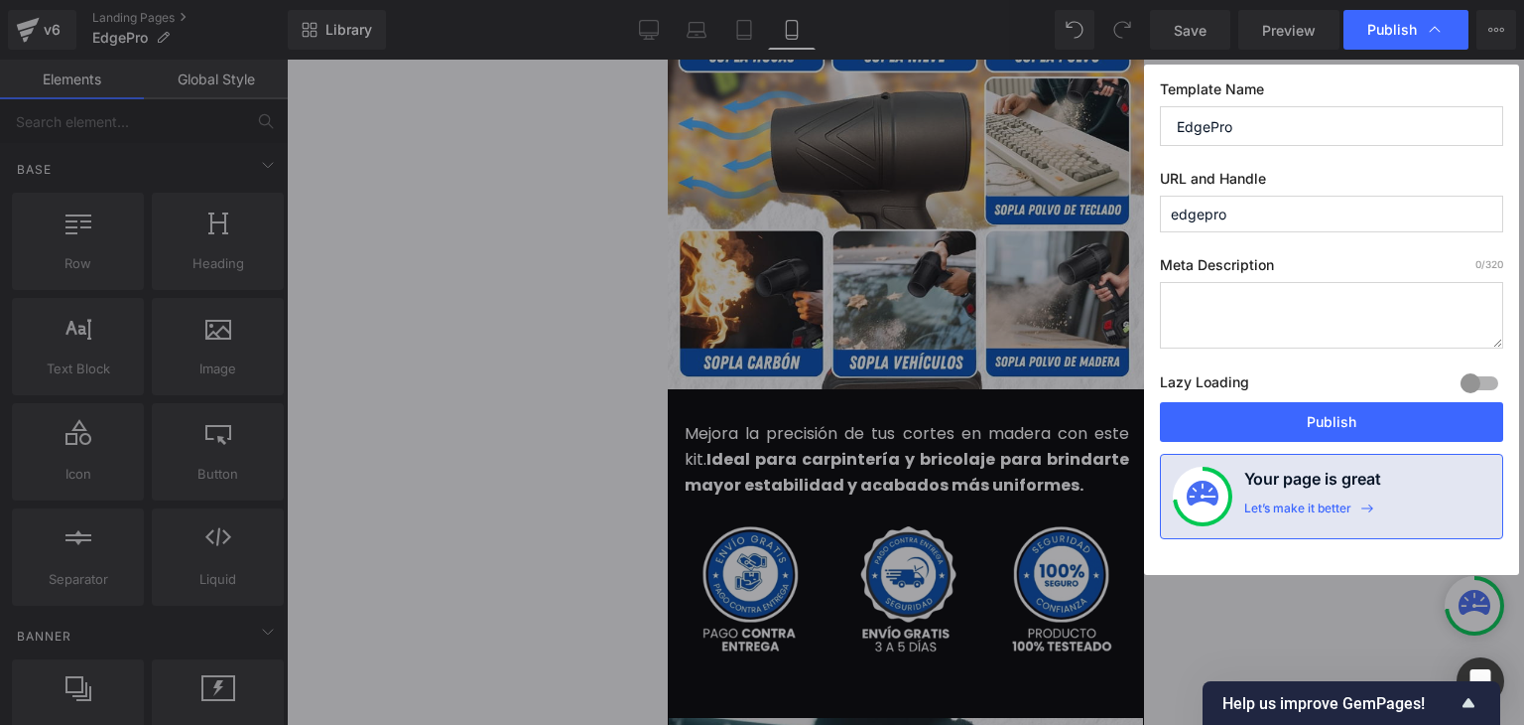
click at [1347, 412] on button "Publish" at bounding box center [1331, 422] width 343 height 40
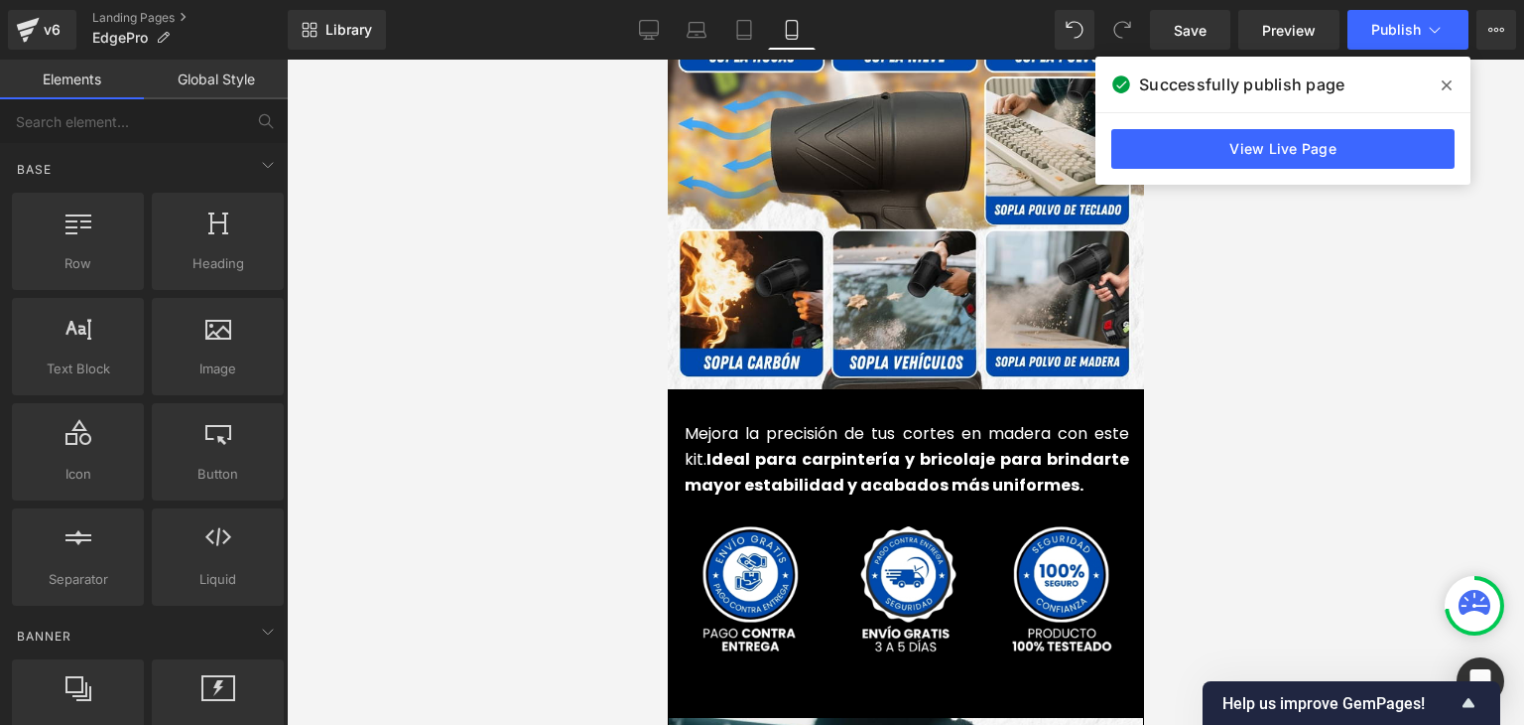
click at [1448, 87] on icon at bounding box center [1447, 85] width 10 height 10
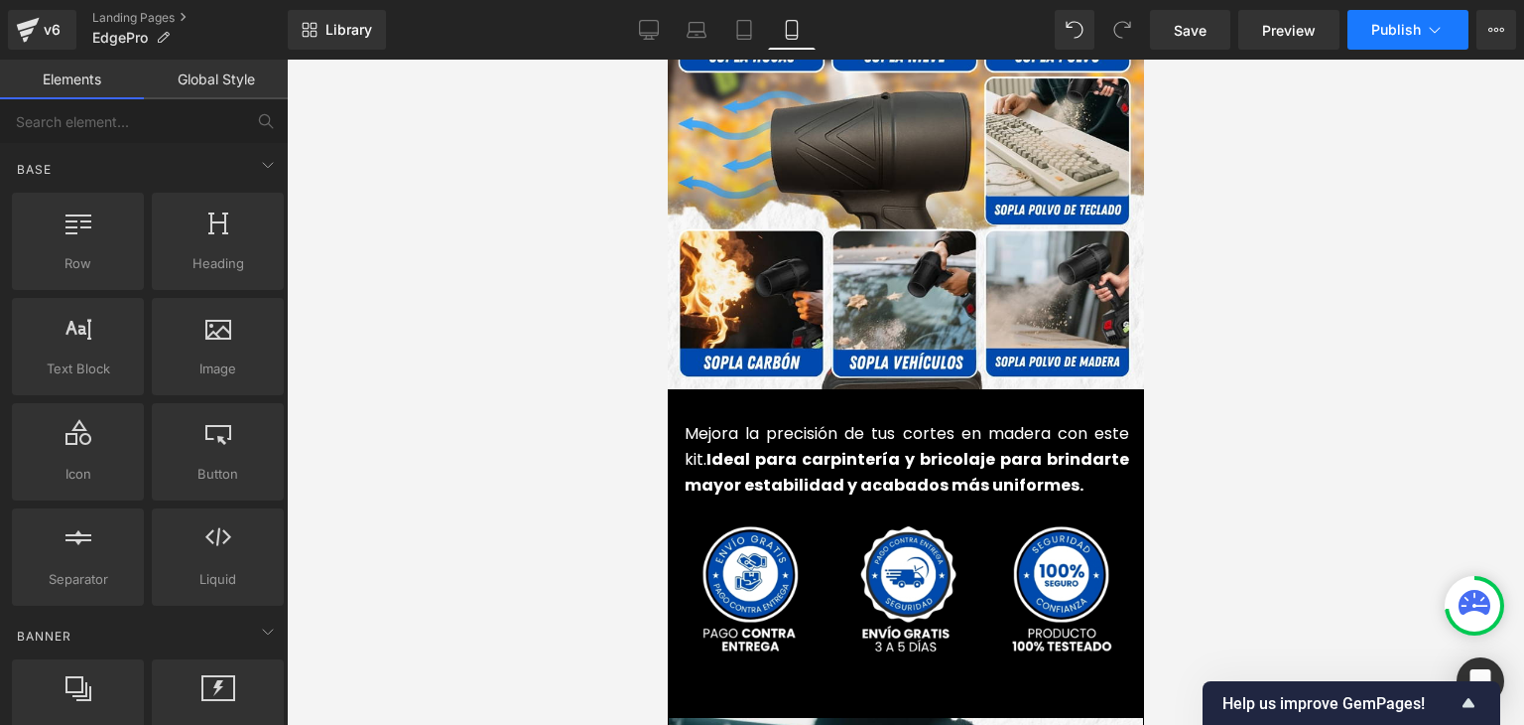
click at [1425, 37] on icon at bounding box center [1435, 30] width 20 height 20
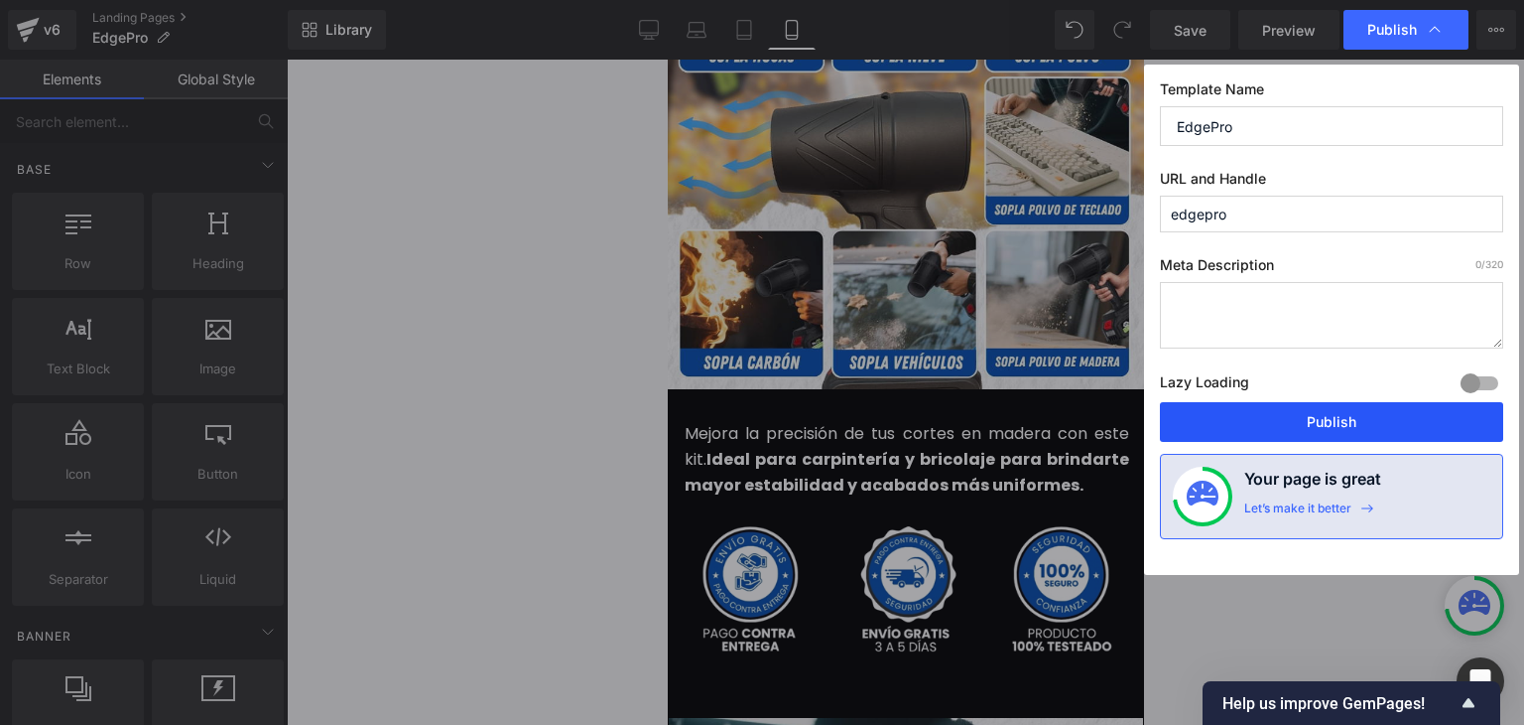
click at [1320, 418] on button "Publish" at bounding box center [1331, 422] width 343 height 40
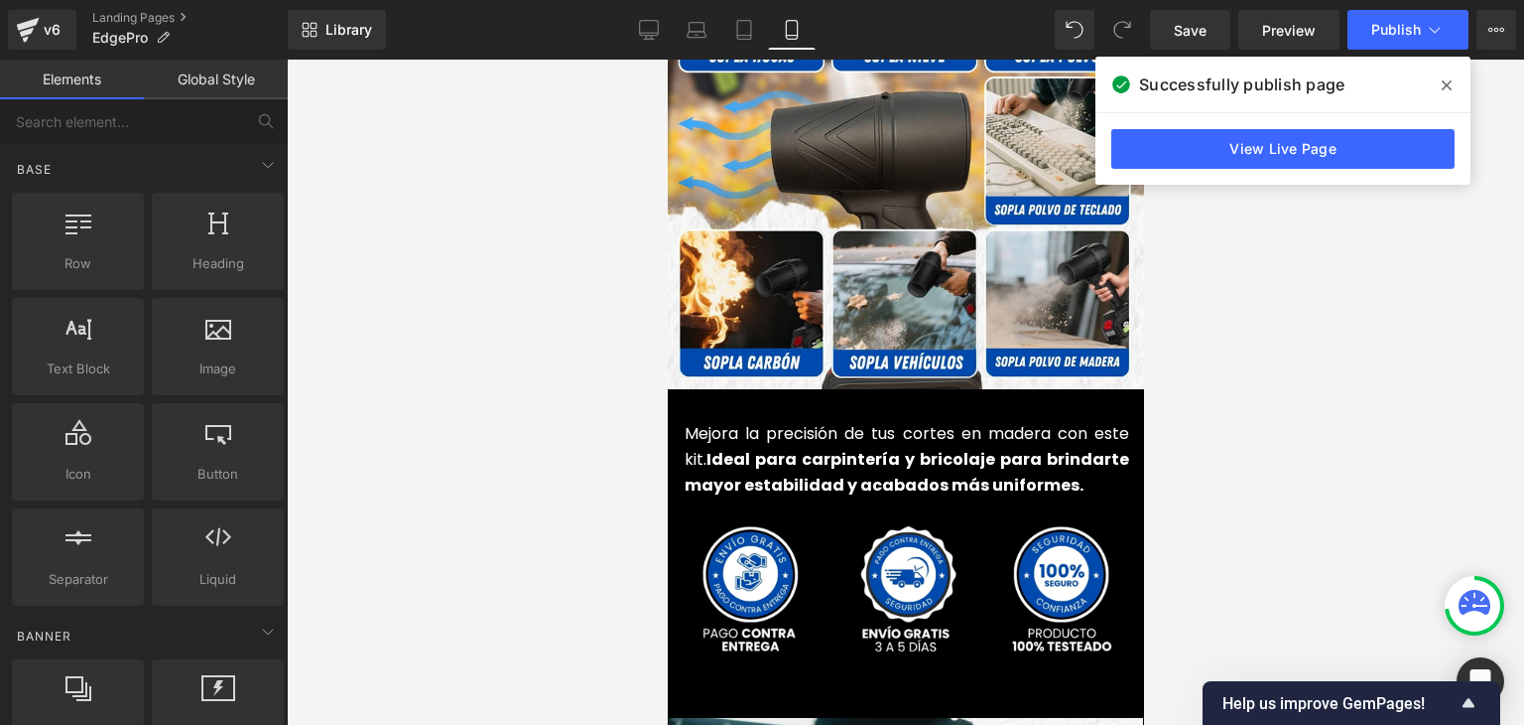
click at [1442, 81] on icon at bounding box center [1447, 85] width 10 height 16
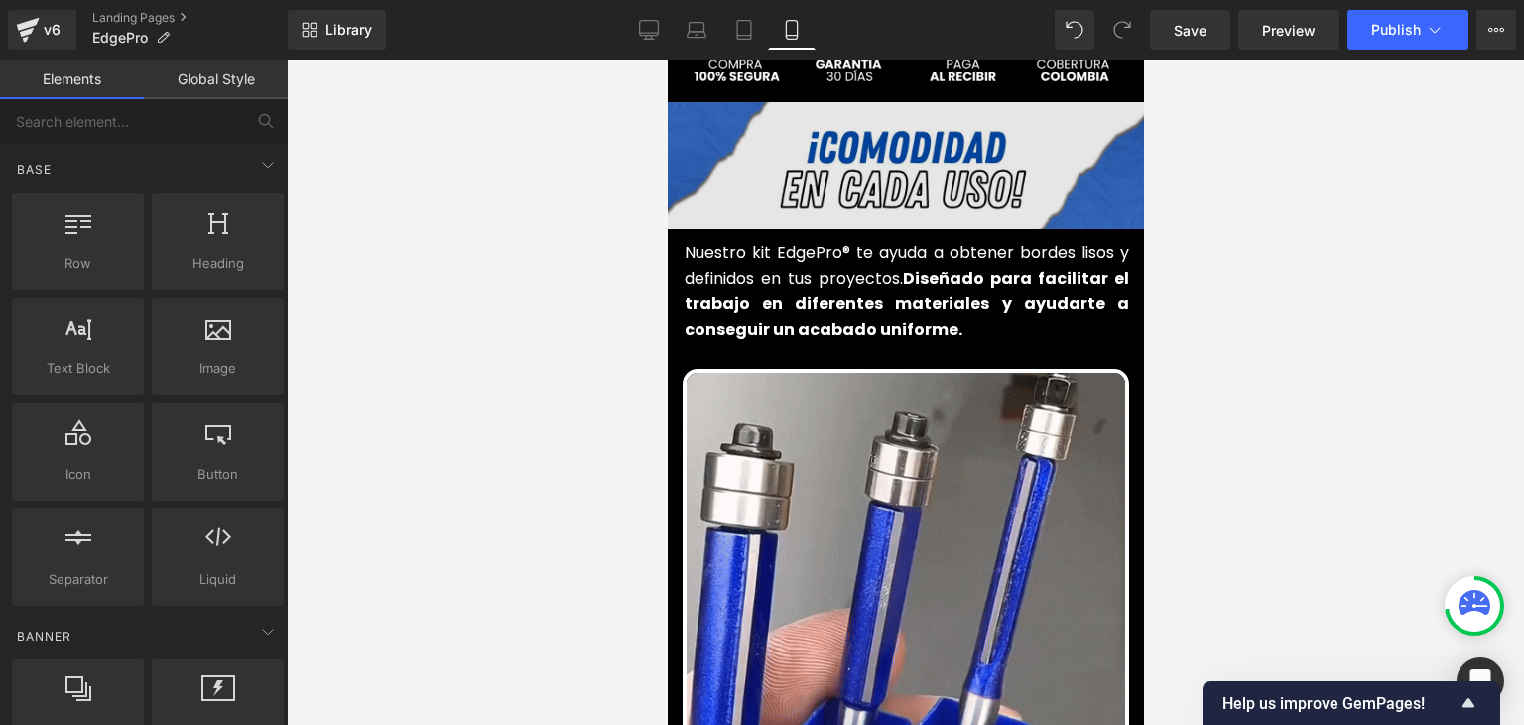
scroll to position [893, 0]
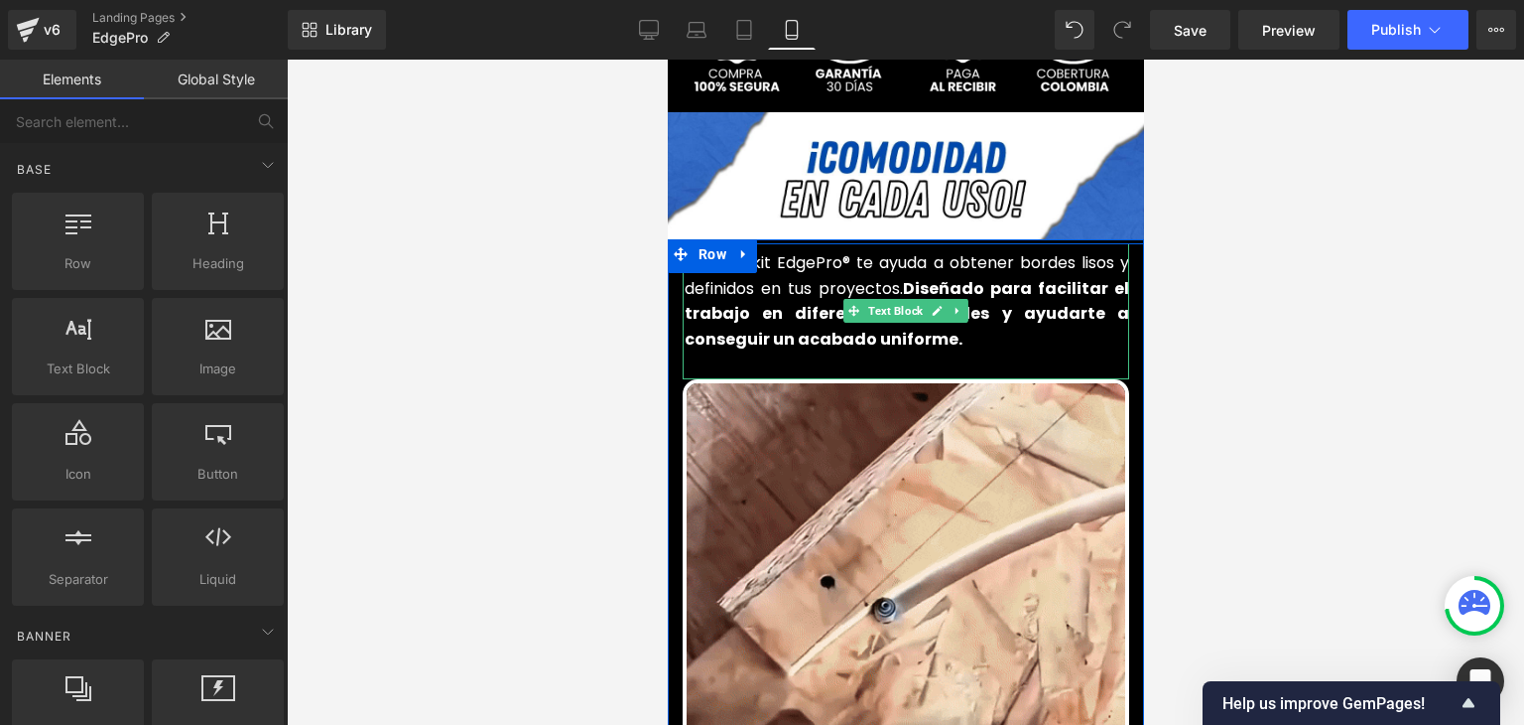
click at [792, 258] on font "Nuestro kit EdgePro® te ayuda a obtener bordes lisos y definidos en tus proyect…" at bounding box center [906, 300] width 445 height 99
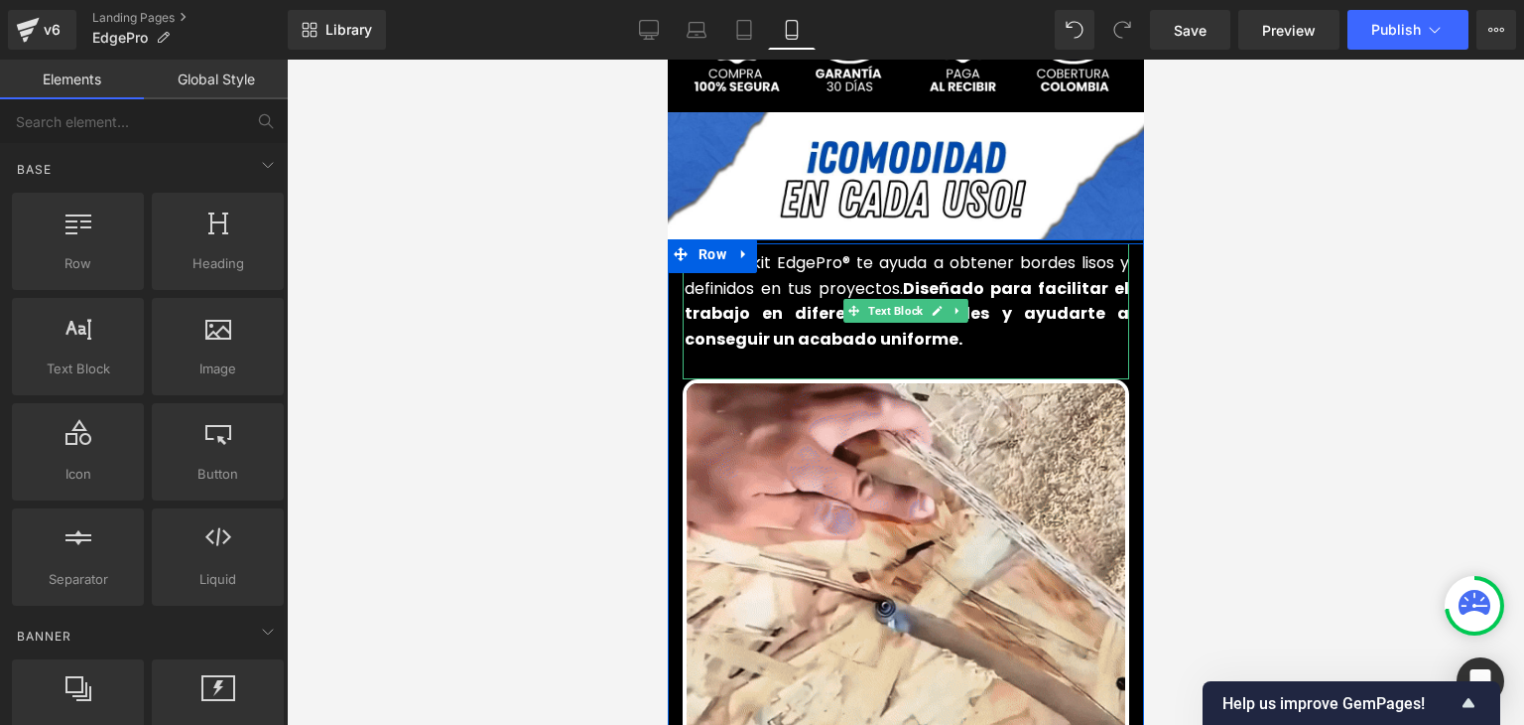
click at [792, 257] on font "Nuestro kit EdgePro® te ayuda a obtener bordes lisos y definidos en tus proyect…" at bounding box center [906, 300] width 445 height 99
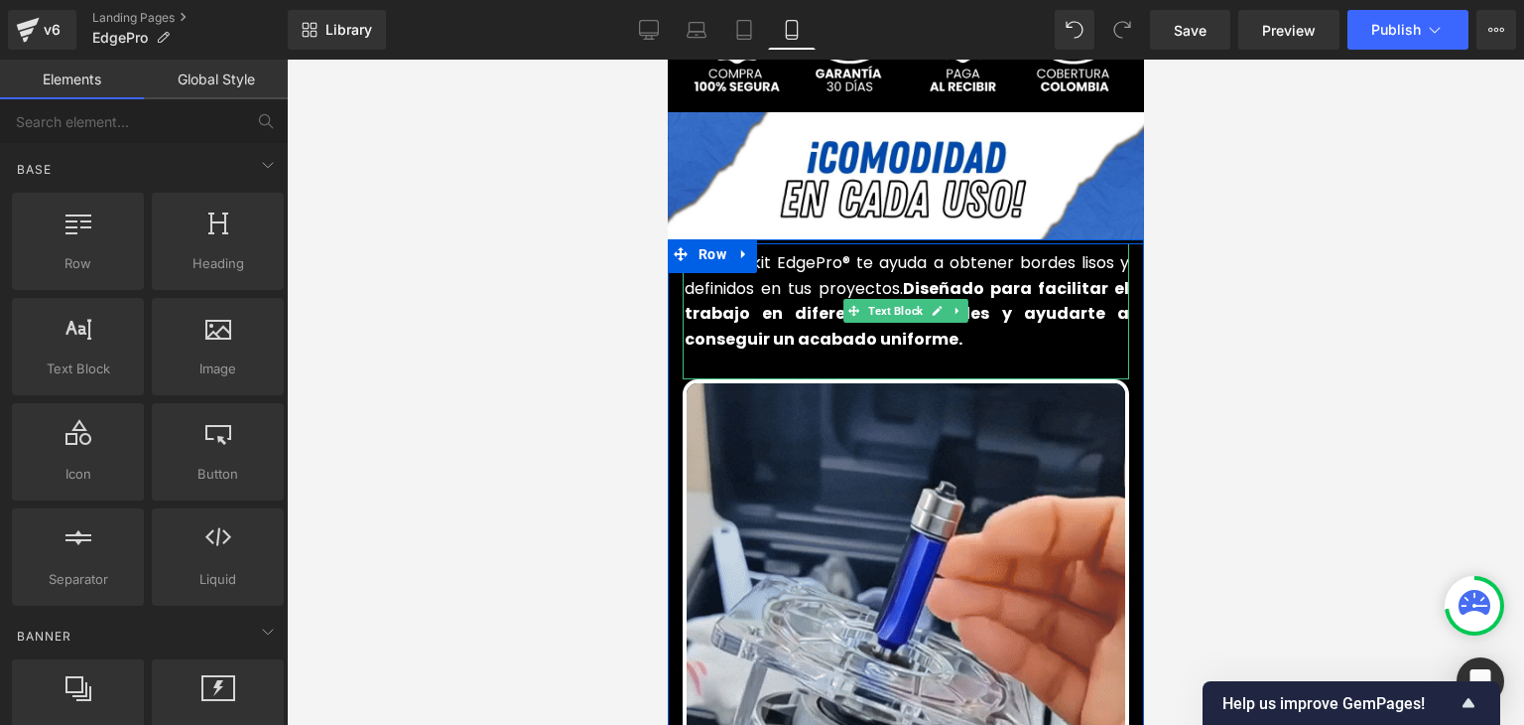
click at [792, 257] on font "Nuestro kit EdgePro® te ayuda a obtener bordes lisos y definidos en tus proyect…" at bounding box center [906, 300] width 445 height 99
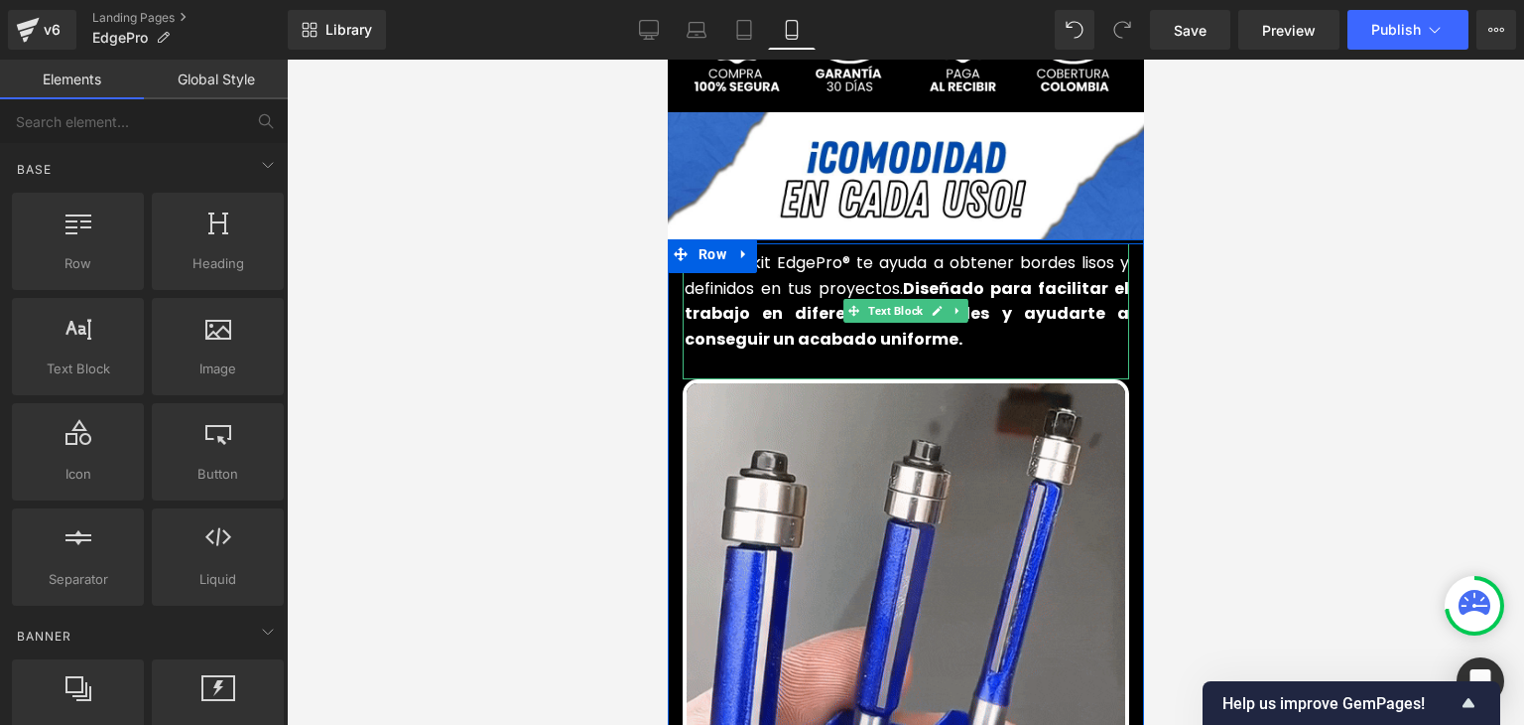
click at [792, 257] on font "Nuestro kit EdgePro® te ayuda a obtener bordes lisos y definidos en tus proyect…" at bounding box center [906, 300] width 445 height 99
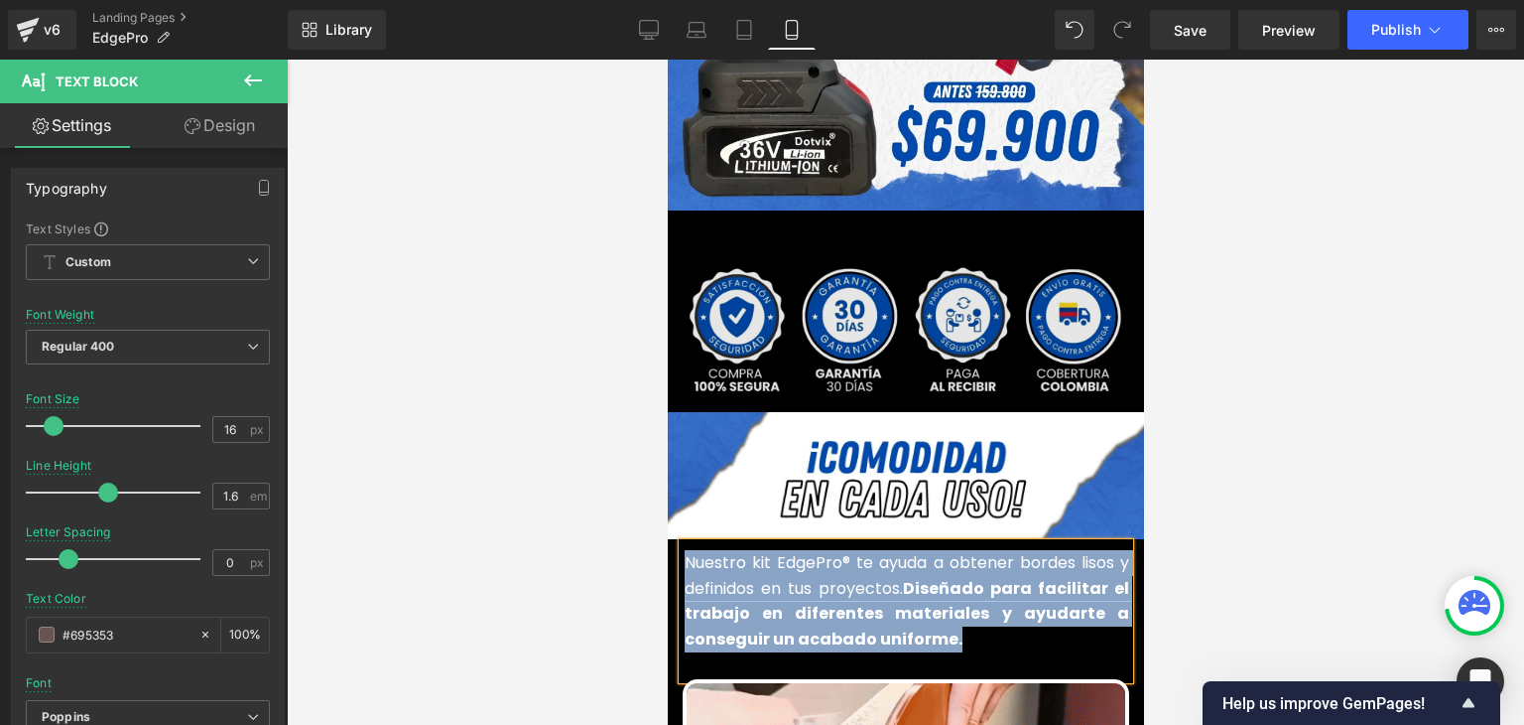
scroll to position [595, 0]
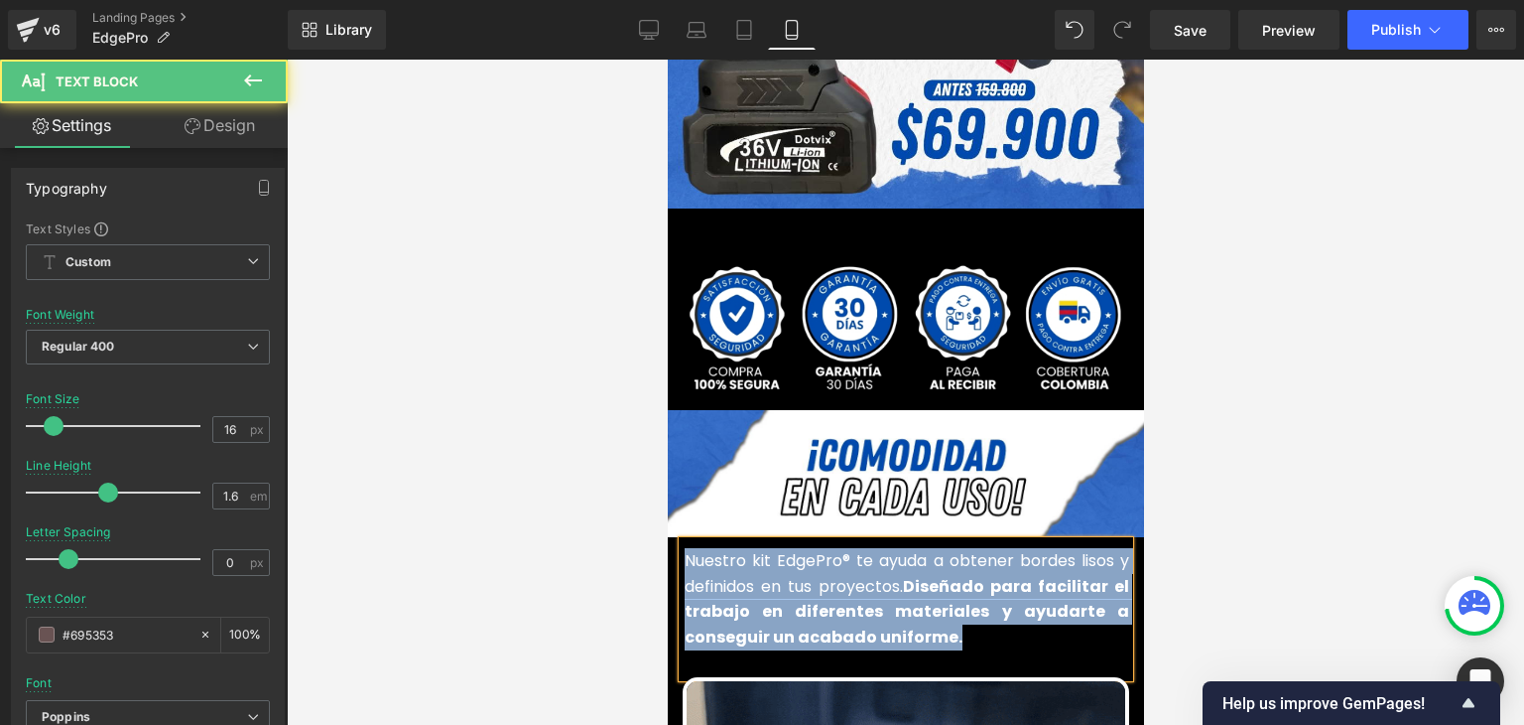
click at [799, 575] on strong "Diseñado para facilitar el trabajo en diferentes materiales y ayudarte a conseg…" at bounding box center [906, 611] width 445 height 73
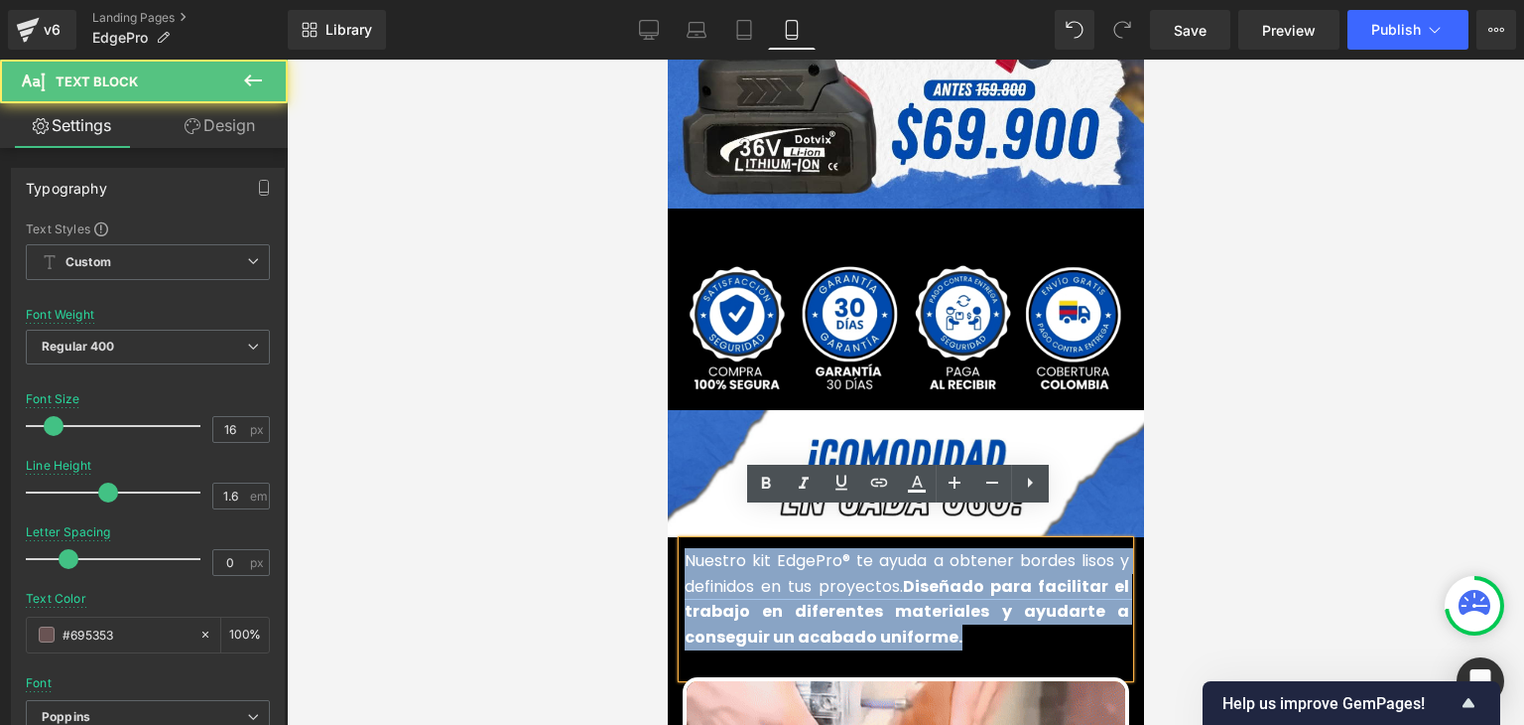
click at [783, 562] on font "Nuestro kit EdgePro® te ayuda a obtener bordes lisos y definidos en tus proyect…" at bounding box center [906, 598] width 445 height 99
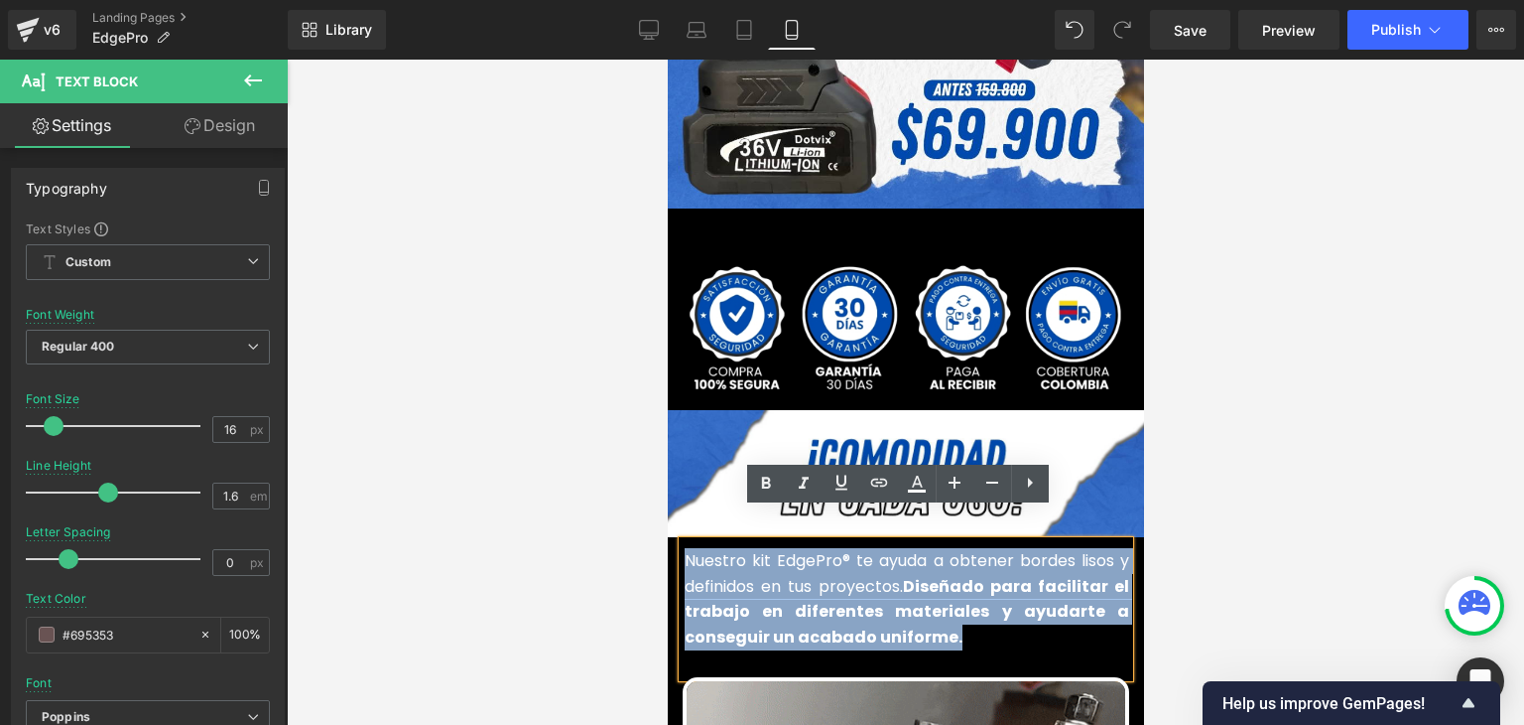
click at [788, 549] on font "Nuestro kit EdgePro® te ayuda a obtener bordes lisos y definidos en tus proyect…" at bounding box center [906, 598] width 445 height 99
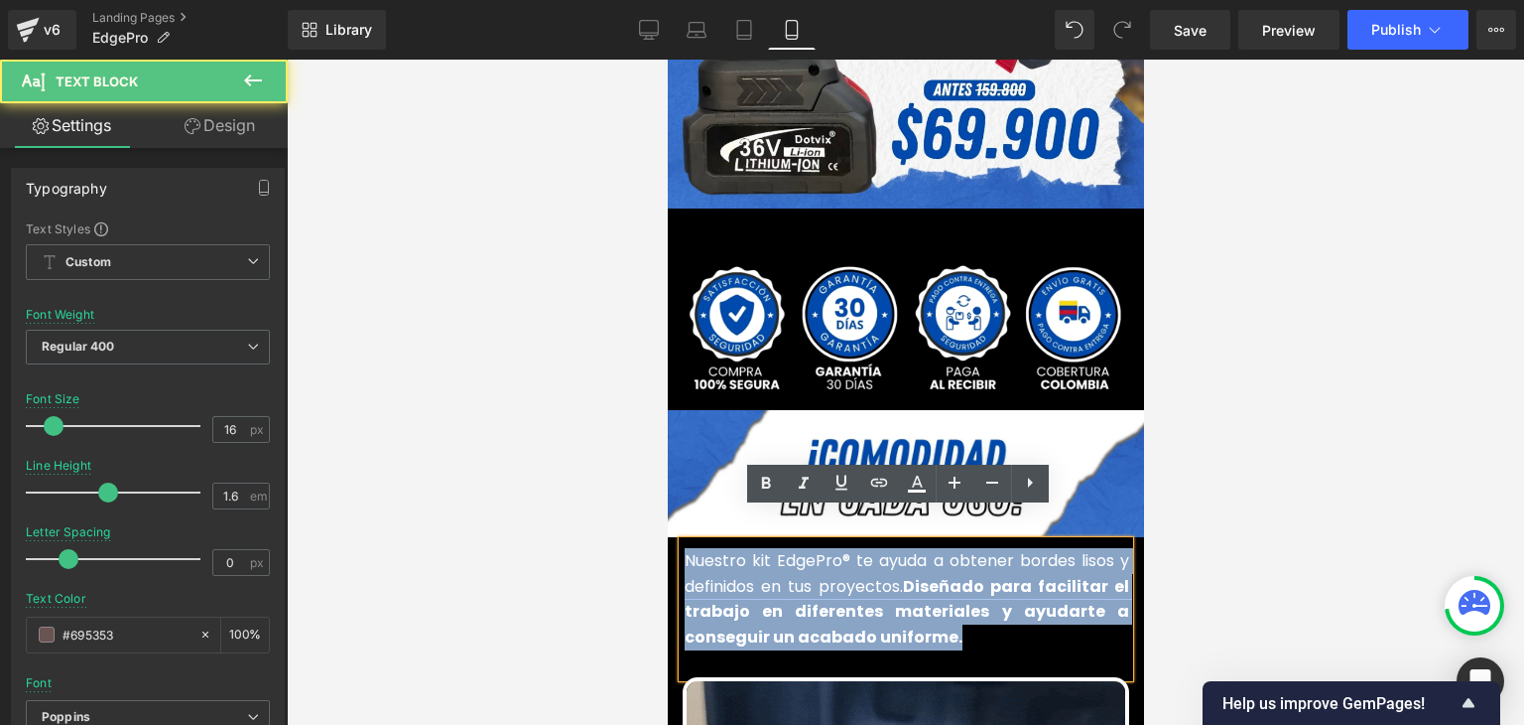
click at [788, 549] on font "Nuestro kit EdgePro® te ayuda a obtener bordes lisos y definidos en tus proyect…" at bounding box center [906, 598] width 445 height 99
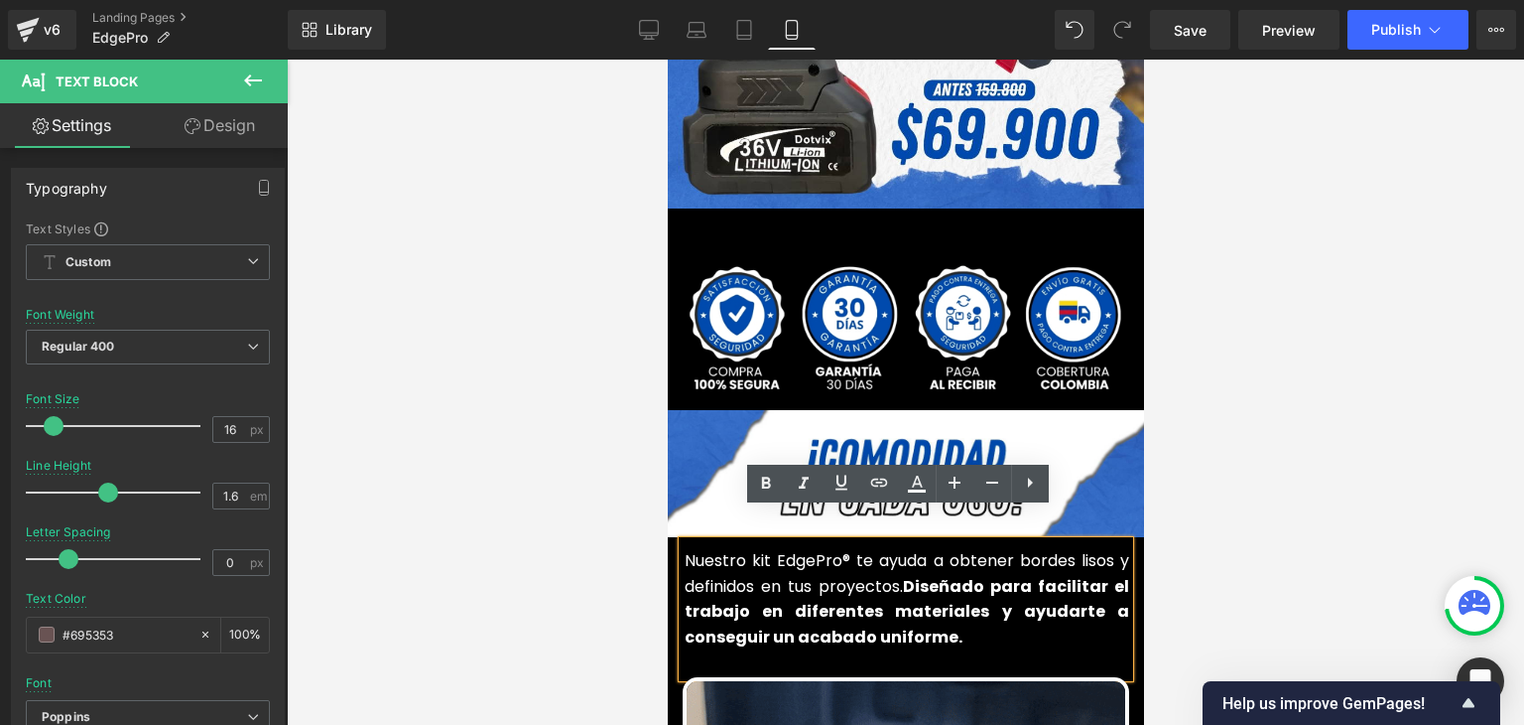
click at [1167, 454] on div at bounding box center [906, 392] width 1238 height 665
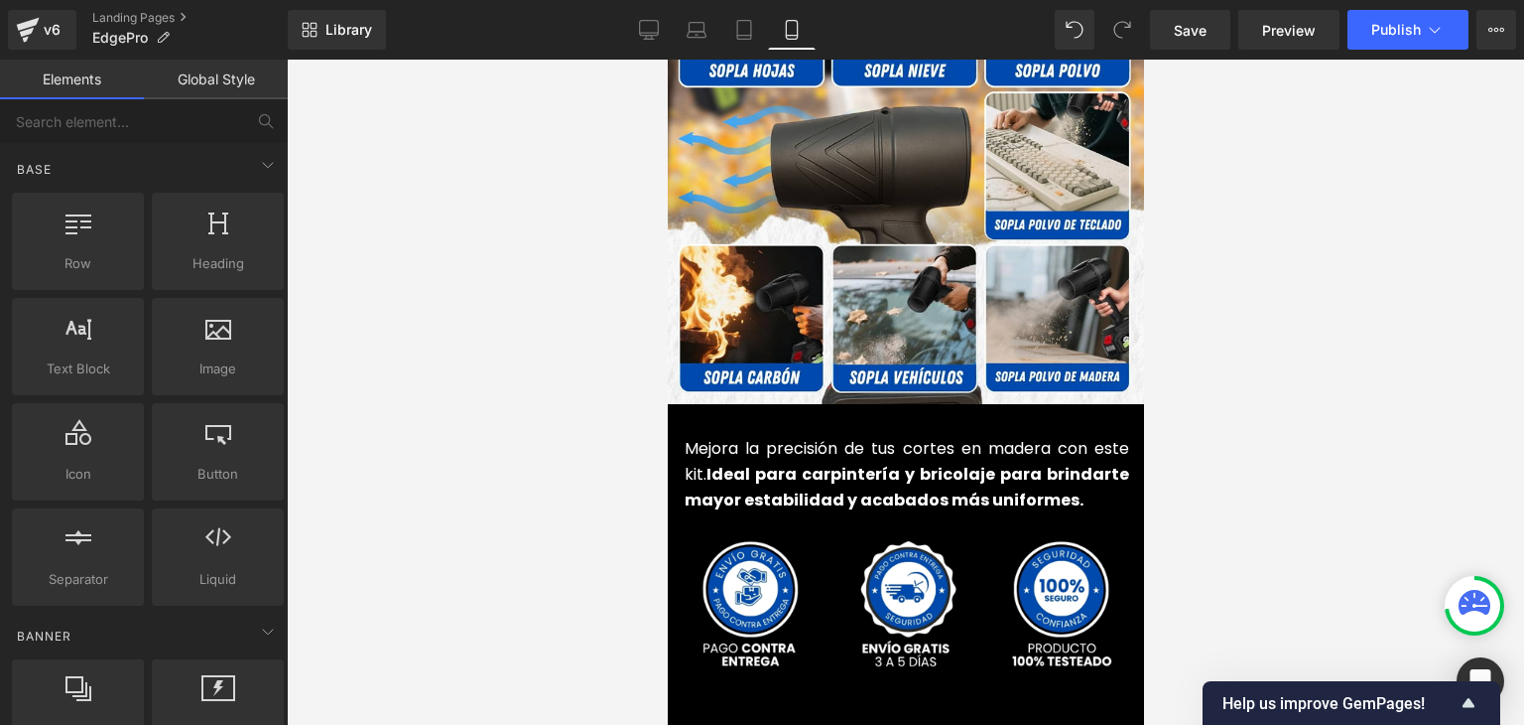
scroll to position [4665, 0]
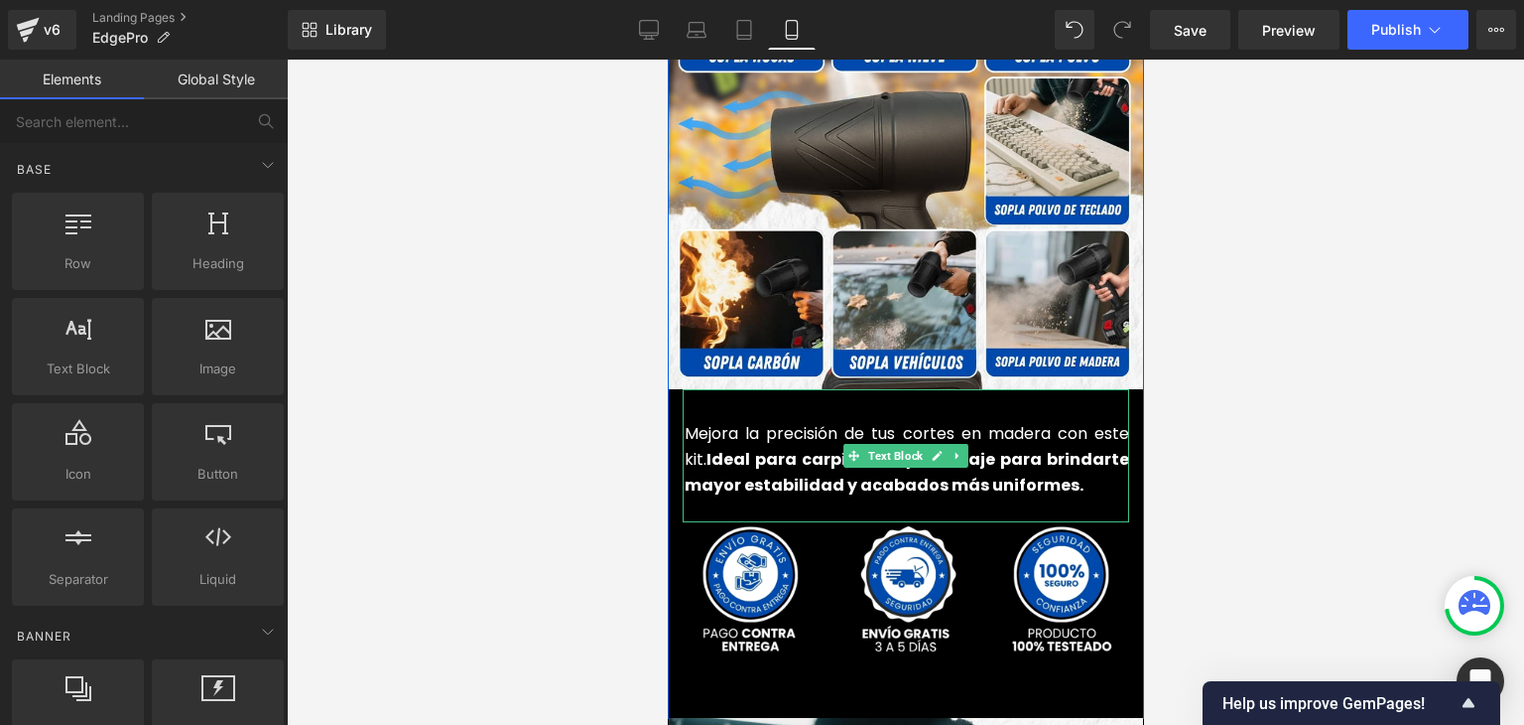
click at [1030, 454] on strong "Ideal para carpintería y bricolaje para brindarte mayor estabilidad y acabados …" at bounding box center [906, 472] width 445 height 49
click at [1010, 441] on p "Mejora la precisión de tus cortes en madera con este kit. Ideal para carpinterí…" at bounding box center [906, 459] width 445 height 76
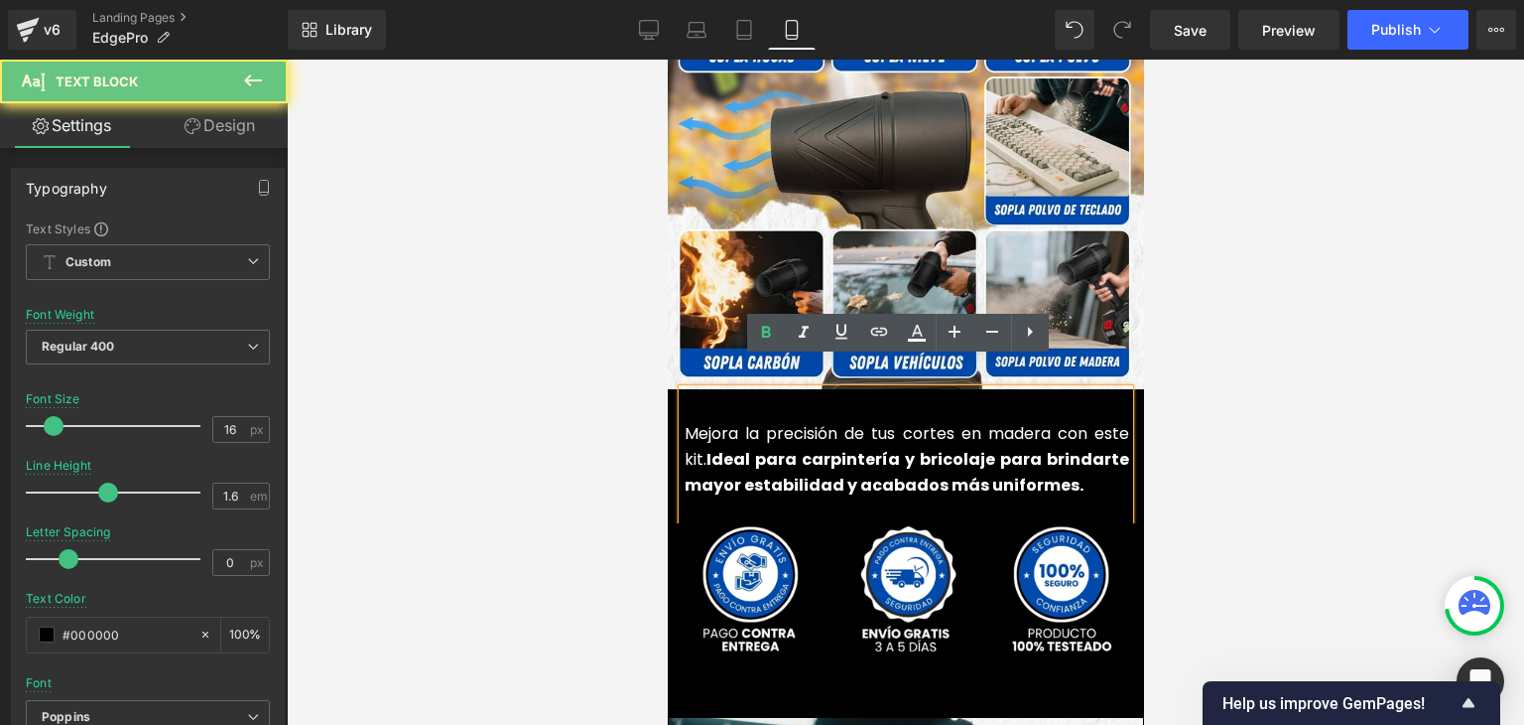
click at [1006, 448] on strong "Ideal para carpintería y bricolaje para brindarte mayor estabilidad y acabados …" at bounding box center [906, 472] width 445 height 49
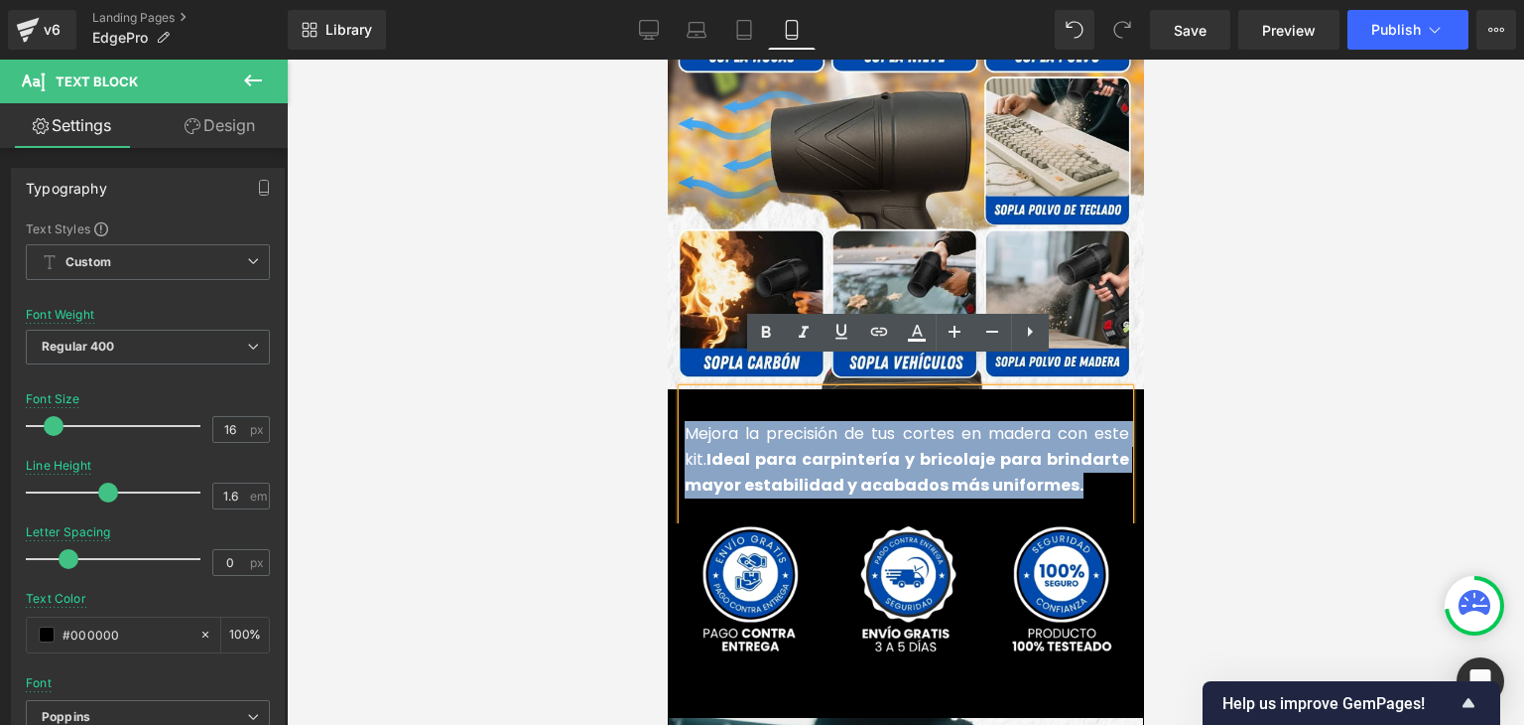
copy font "Mejora la precisión de tus cortes en madera con este kit. Ideal para carpinterí…"
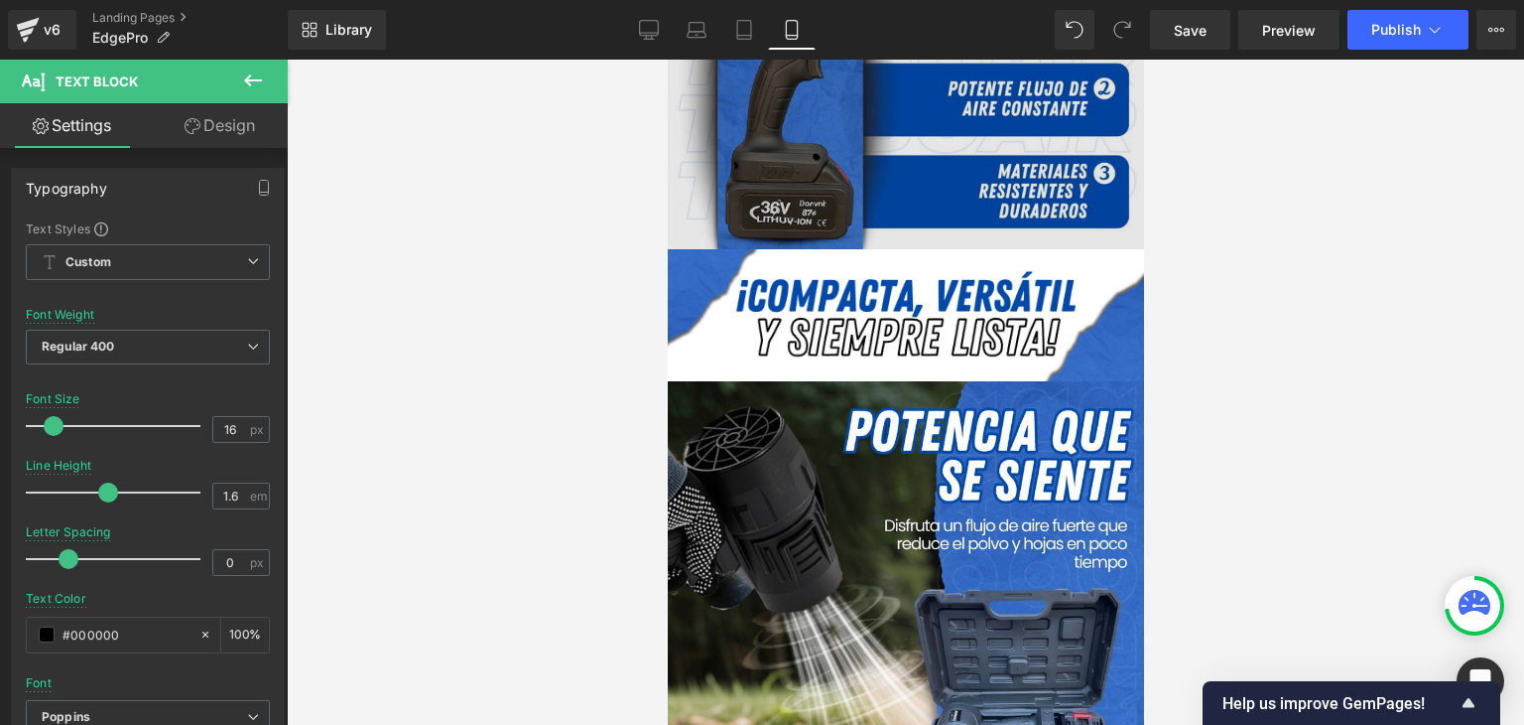
scroll to position [2183, 0]
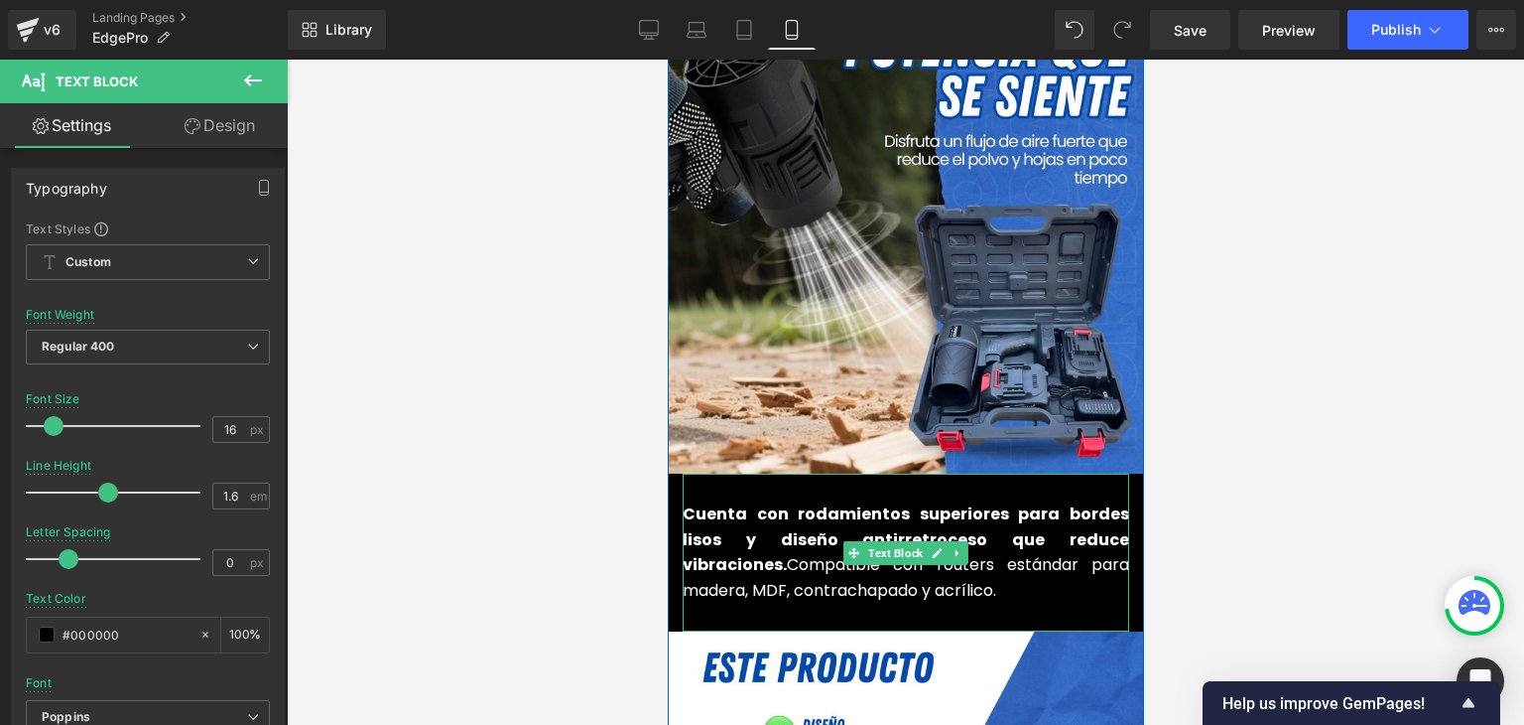
click at [727, 505] on strong "Cuenta con rodamientos superiores para bordes lisos y diseño antirretroceso que…" at bounding box center [905, 538] width 447 height 73
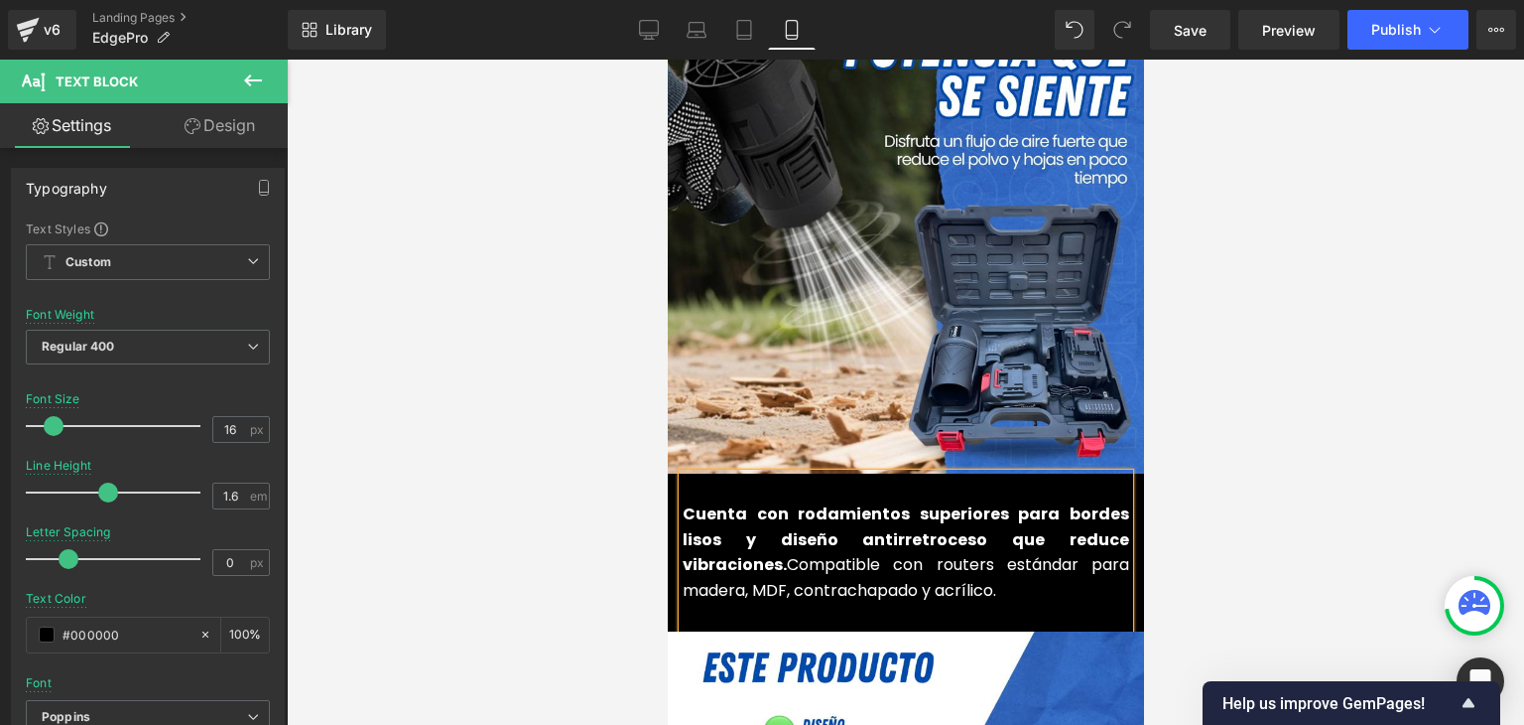
copy font "Mejora la precisión de tus cortes en madera con este kit. Ideal para carpinterí…"
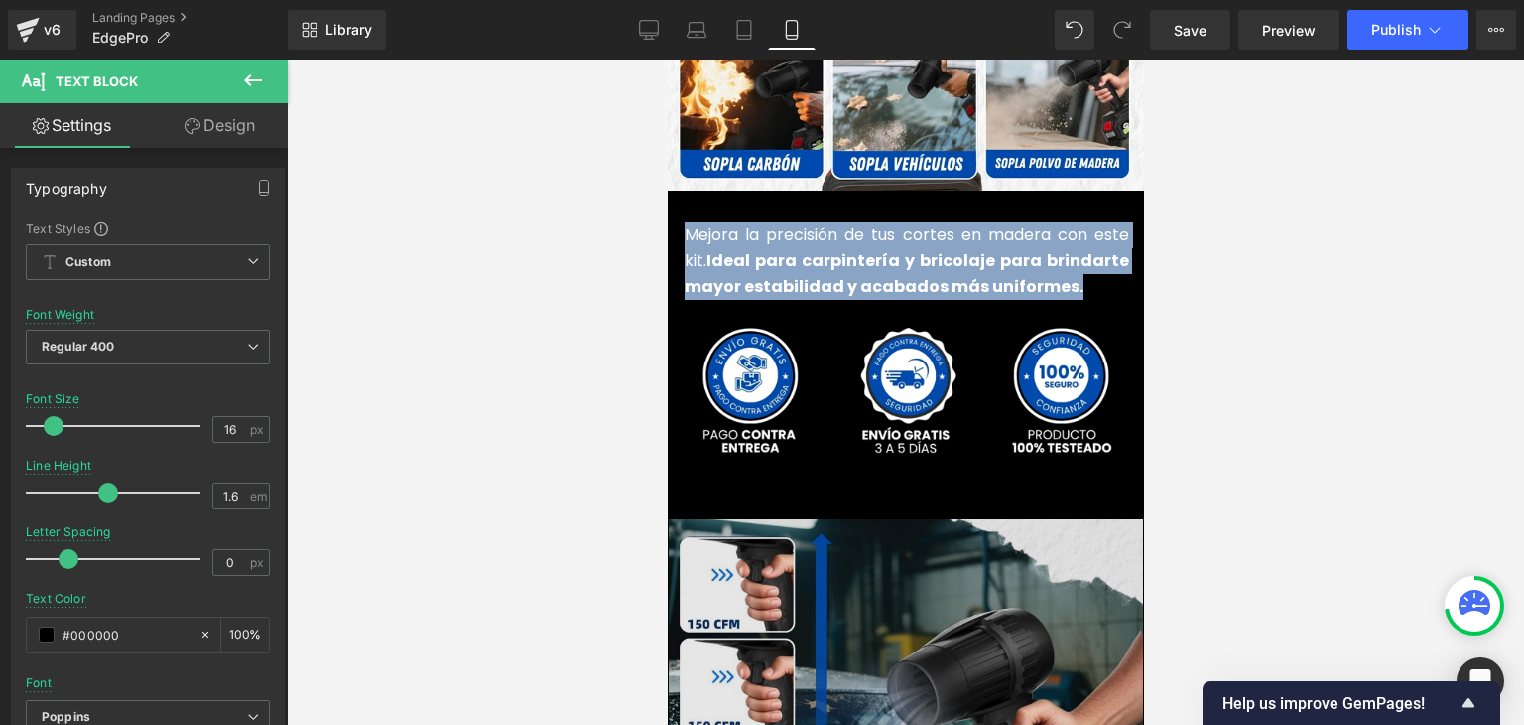
scroll to position [4665, 0]
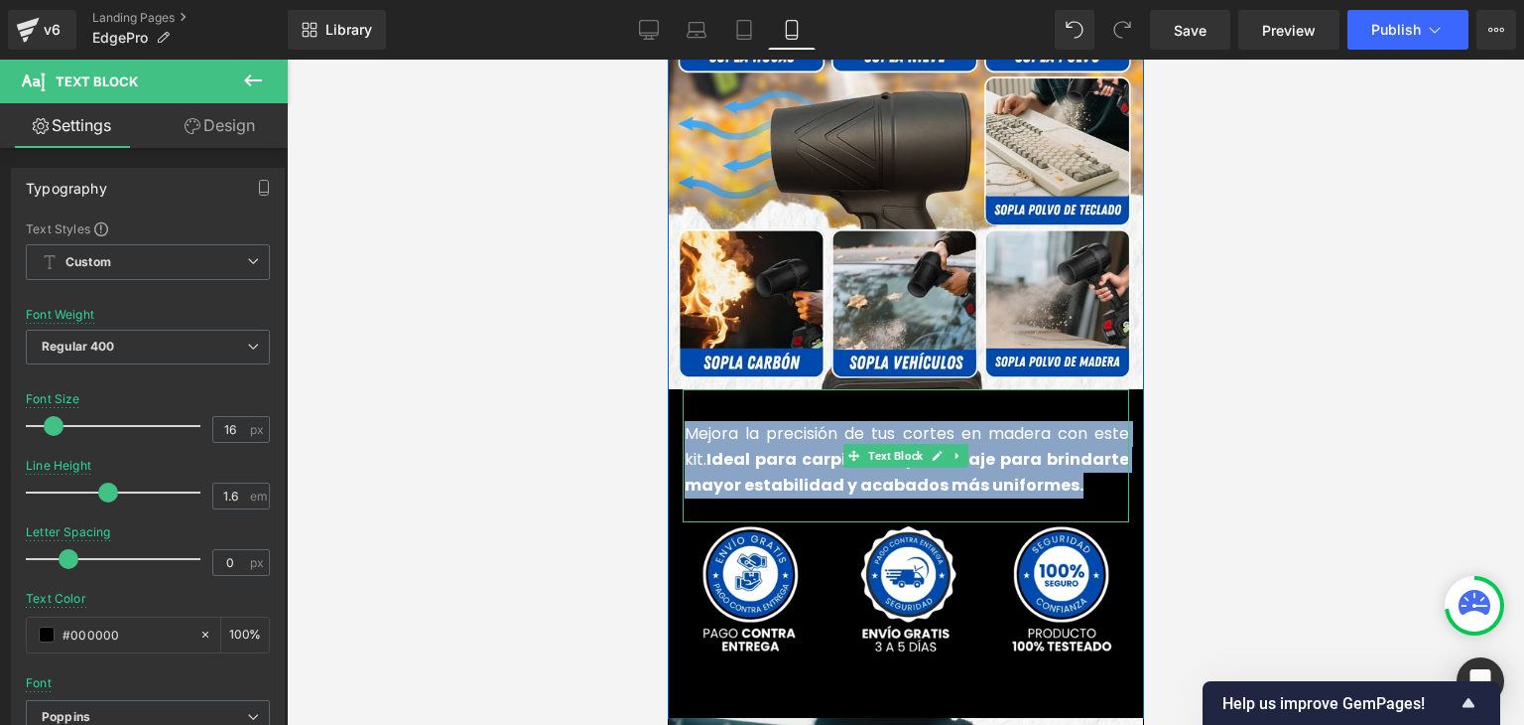
click at [946, 454] on strong "Ideal para carpintería y bricolaje para brindarte mayor estabilidad y acabados …" at bounding box center [906, 472] width 445 height 49
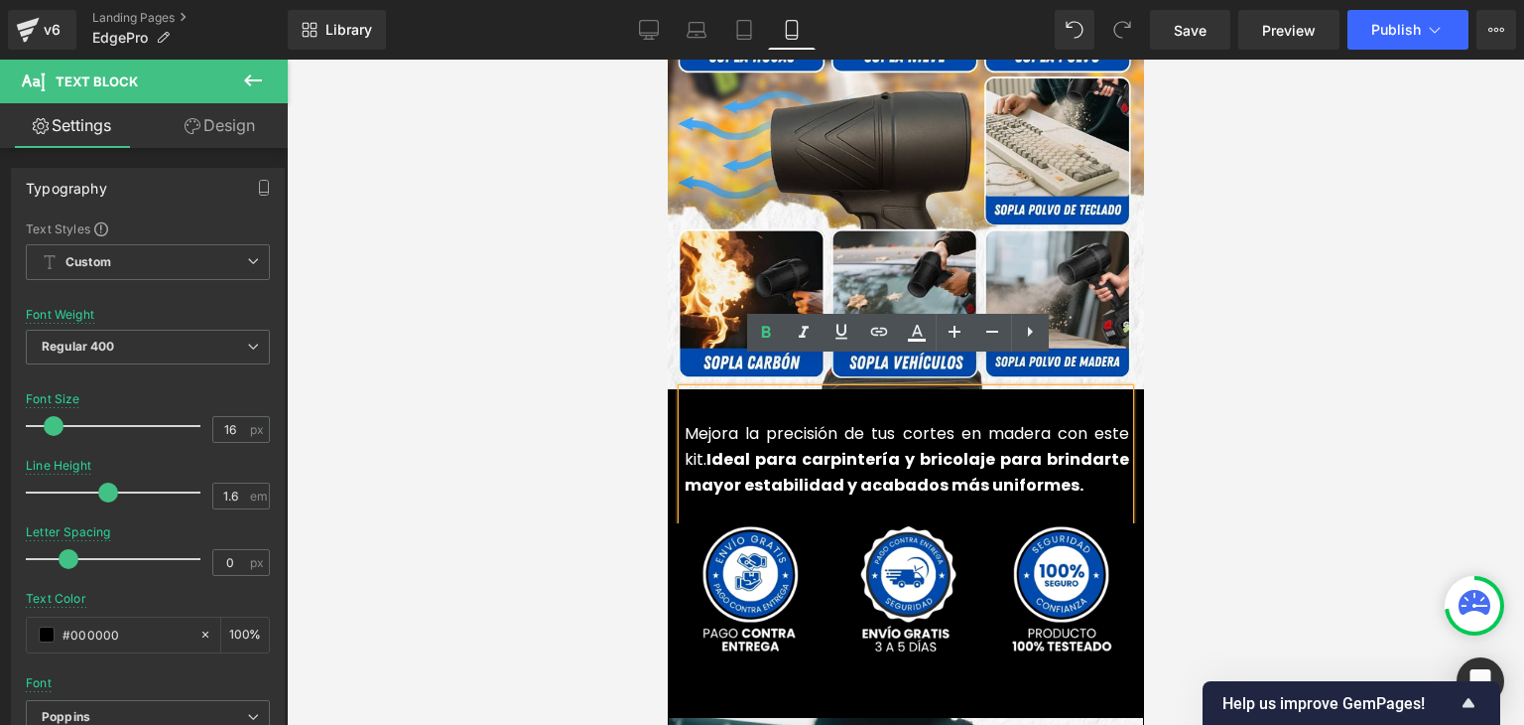
drag, startPoint x: 957, startPoint y: 452, endPoint x: 999, endPoint y: 453, distance: 42.7
click at [957, 452] on strong "Ideal para carpintería y bricolaje para brindarte mayor estabilidad y acabados …" at bounding box center [906, 472] width 445 height 49
drag, startPoint x: 1053, startPoint y: 454, endPoint x: 934, endPoint y: 454, distance: 119.1
click at [934, 454] on strong "Ideal para carpintería y bricolaje para brindarte mayor estabilidad y acabados …" at bounding box center [906, 472] width 445 height 49
click at [1056, 452] on strong "Ideal para carpintería y bricolaje para brindarte mayor estabilidad y acabados …" at bounding box center [906, 472] width 445 height 49
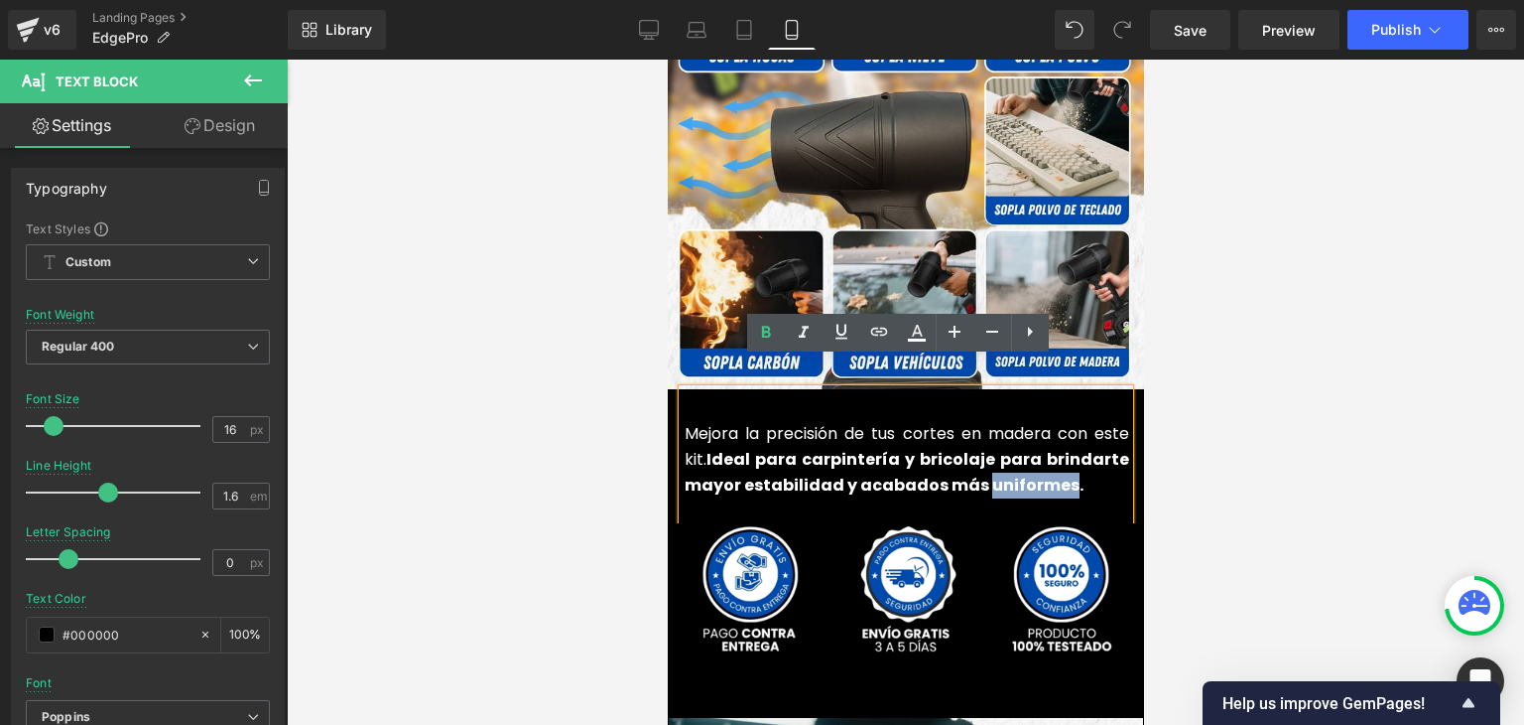
drag, startPoint x: 1053, startPoint y: 458, endPoint x: 974, endPoint y: 457, distance: 79.4
click at [974, 457] on strong "Ideal para carpintería y bricolaje para brindarte mayor estabilidad y acabados …" at bounding box center [906, 472] width 445 height 49
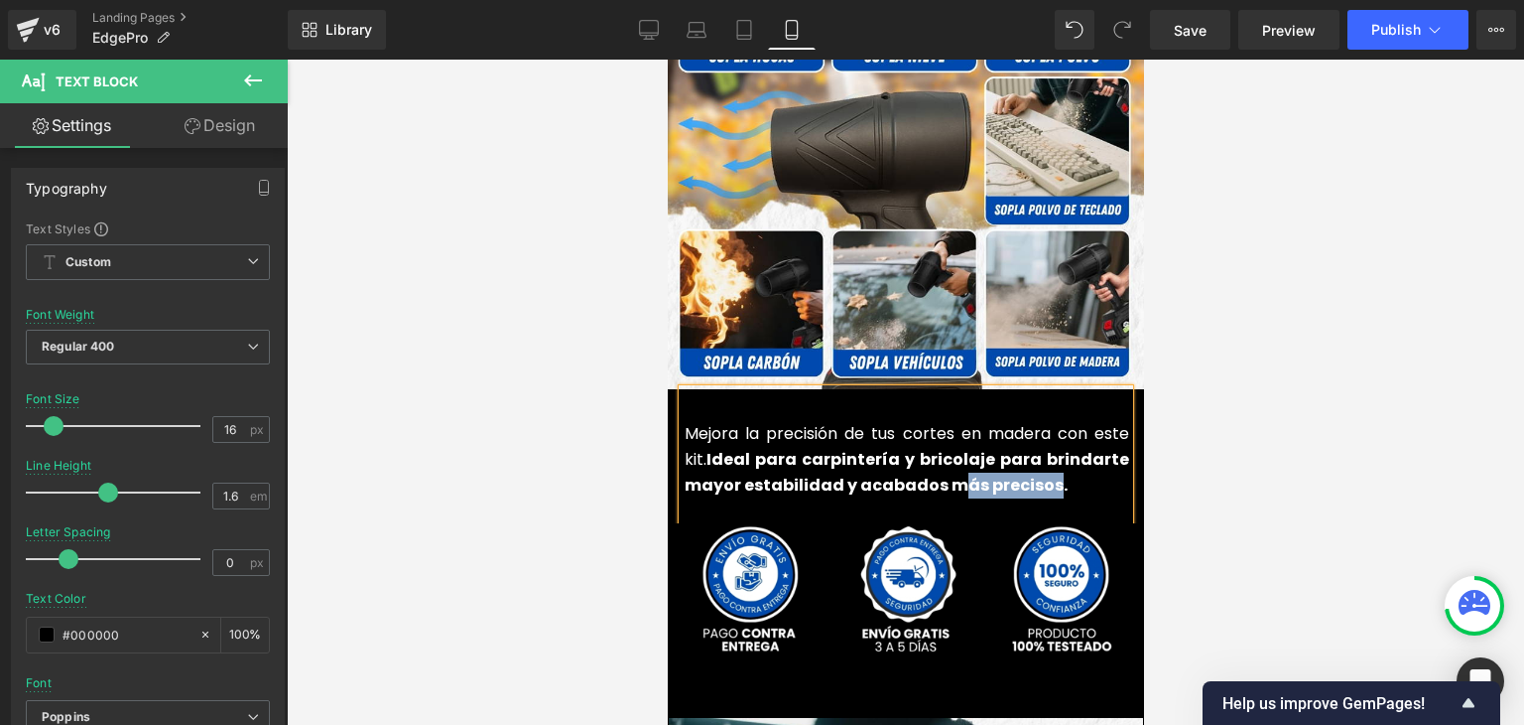
drag, startPoint x: 1039, startPoint y: 456, endPoint x: 940, endPoint y: 461, distance: 99.4
click at [940, 461] on strong "Ideal para carpintería y bricolaje para brindarte mayor estabilidad y acabados …" at bounding box center [906, 472] width 445 height 49
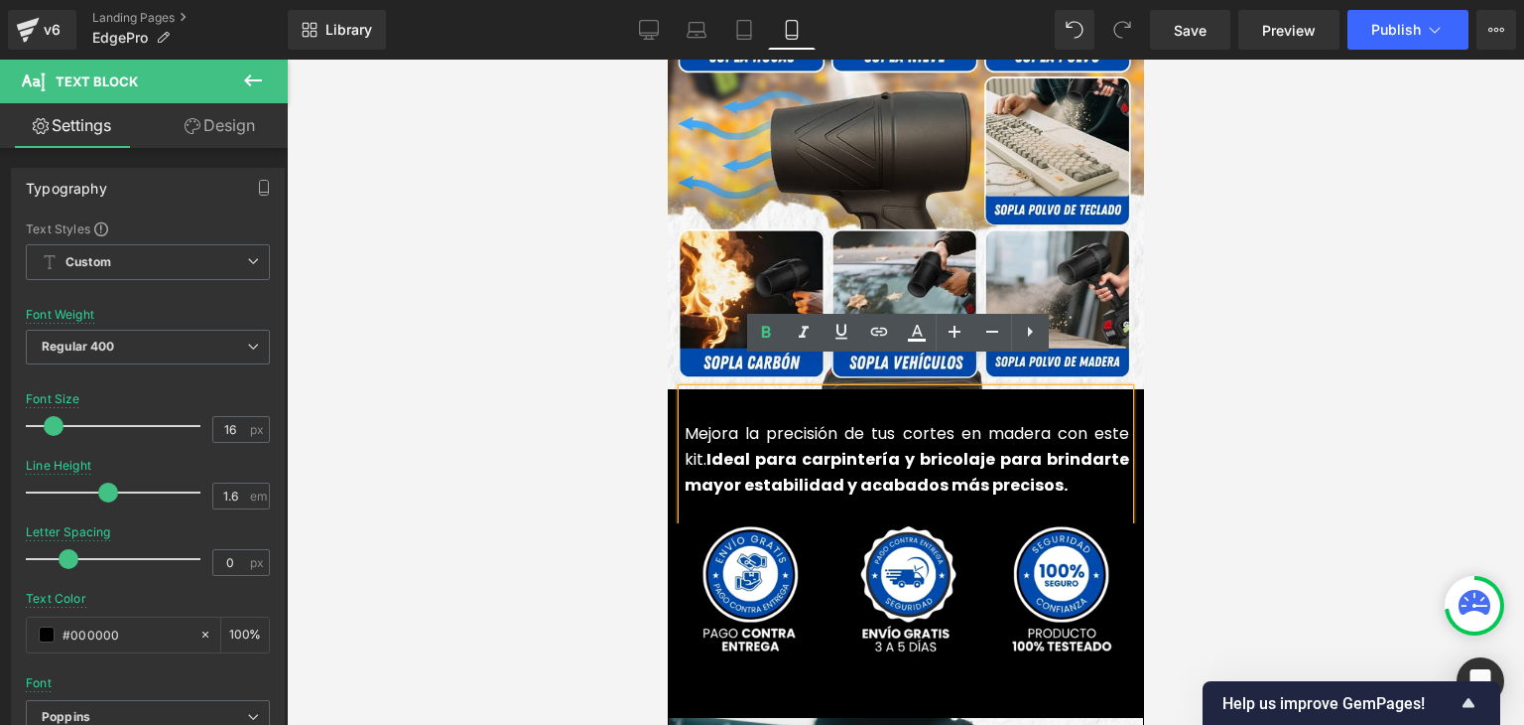
click at [766, 448] on strong "Ideal para carpintería y bricolaje para brindarte mayor estabilidad y acabados …" at bounding box center [906, 472] width 445 height 49
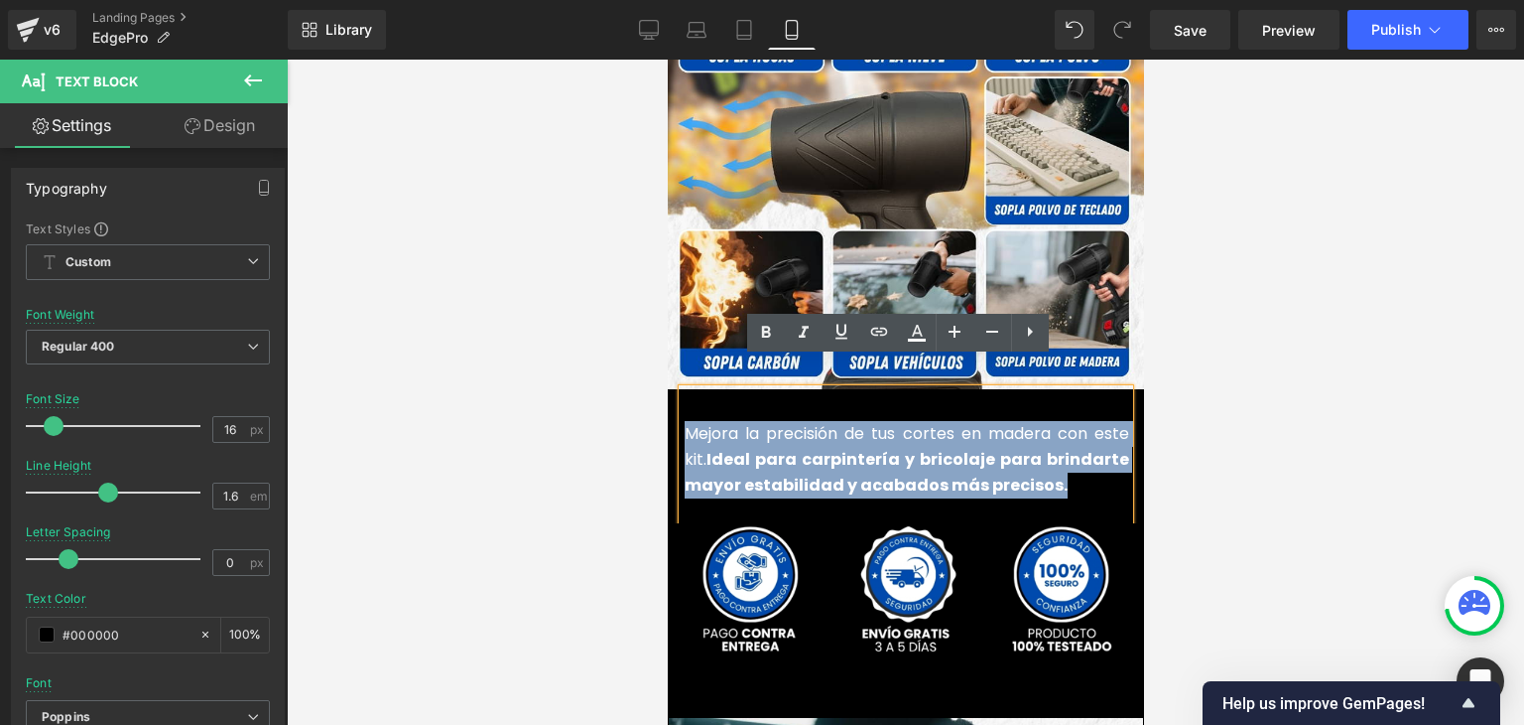
copy font "Mejora la precisión de tus cortes en madera con este kit. Ideal para carpinterí…"
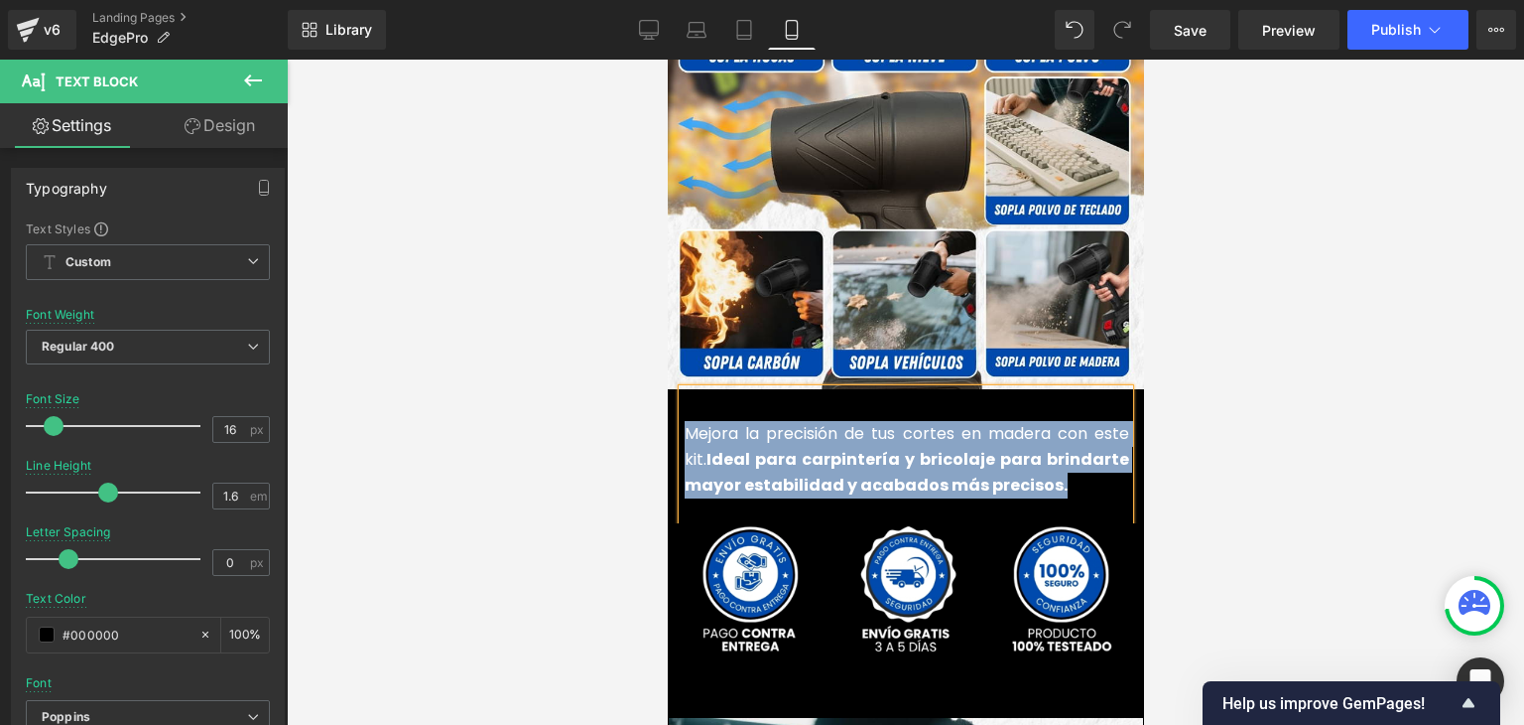
click at [814, 469] on div "Mejora la precisión de tus cortes en madera con este kit. Ideal para carpinterí…" at bounding box center [905, 455] width 447 height 133
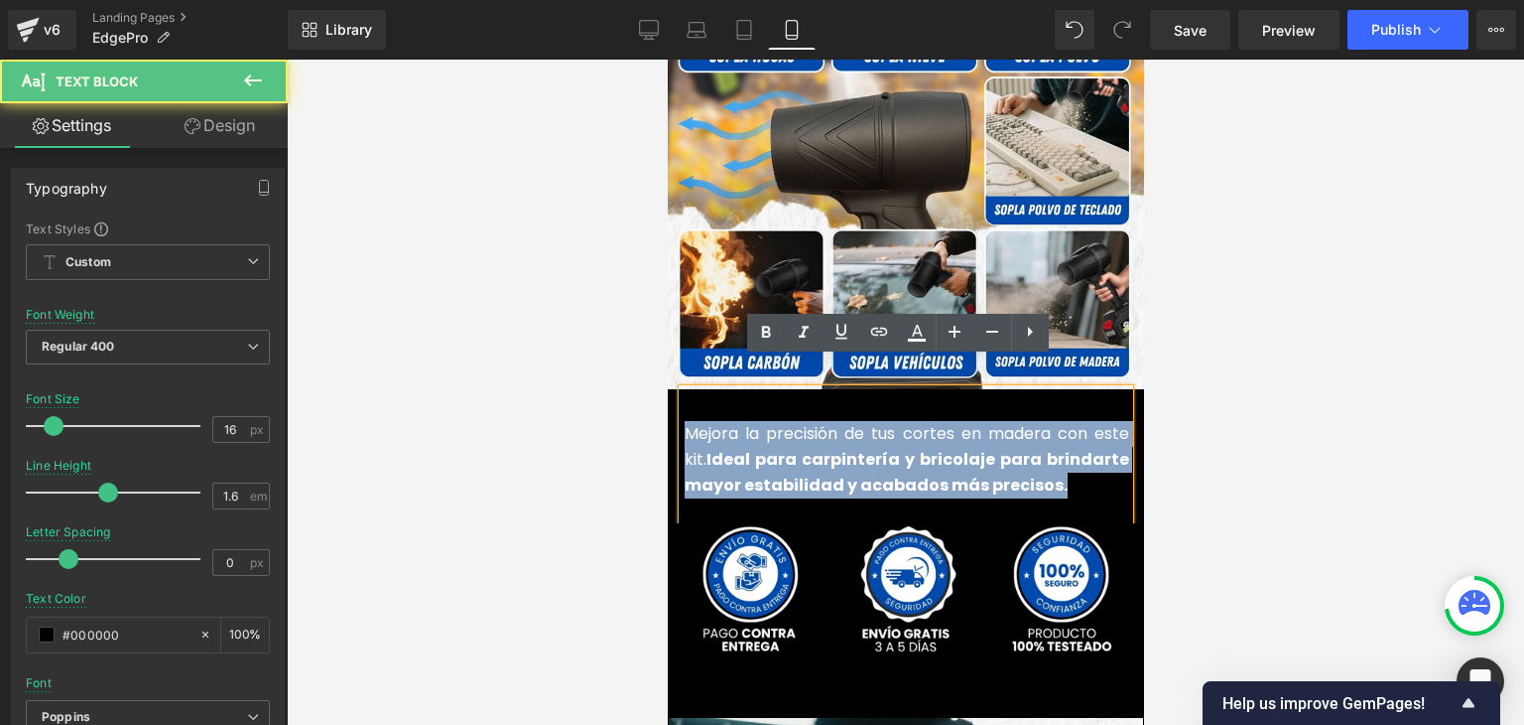
click at [839, 450] on strong "Ideal para carpintería y bricolaje para brindarte mayor estabilidad y acabados …" at bounding box center [906, 472] width 445 height 49
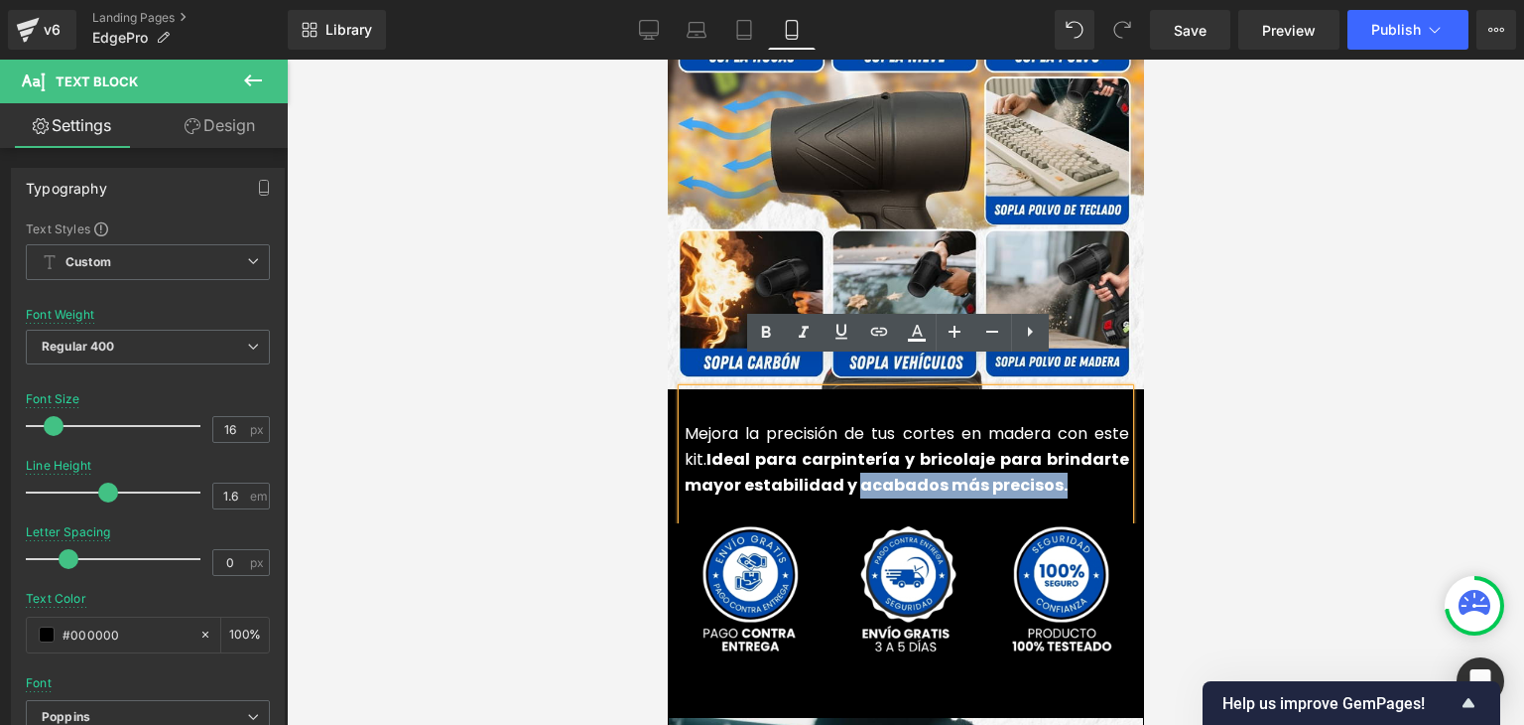
drag, startPoint x: 845, startPoint y: 453, endPoint x: 1043, endPoint y: 452, distance: 198.5
click at [1043, 451] on strong "Ideal para carpintería y bricolaje para brindarte mayor estabilidad y acabados …" at bounding box center [906, 472] width 445 height 49
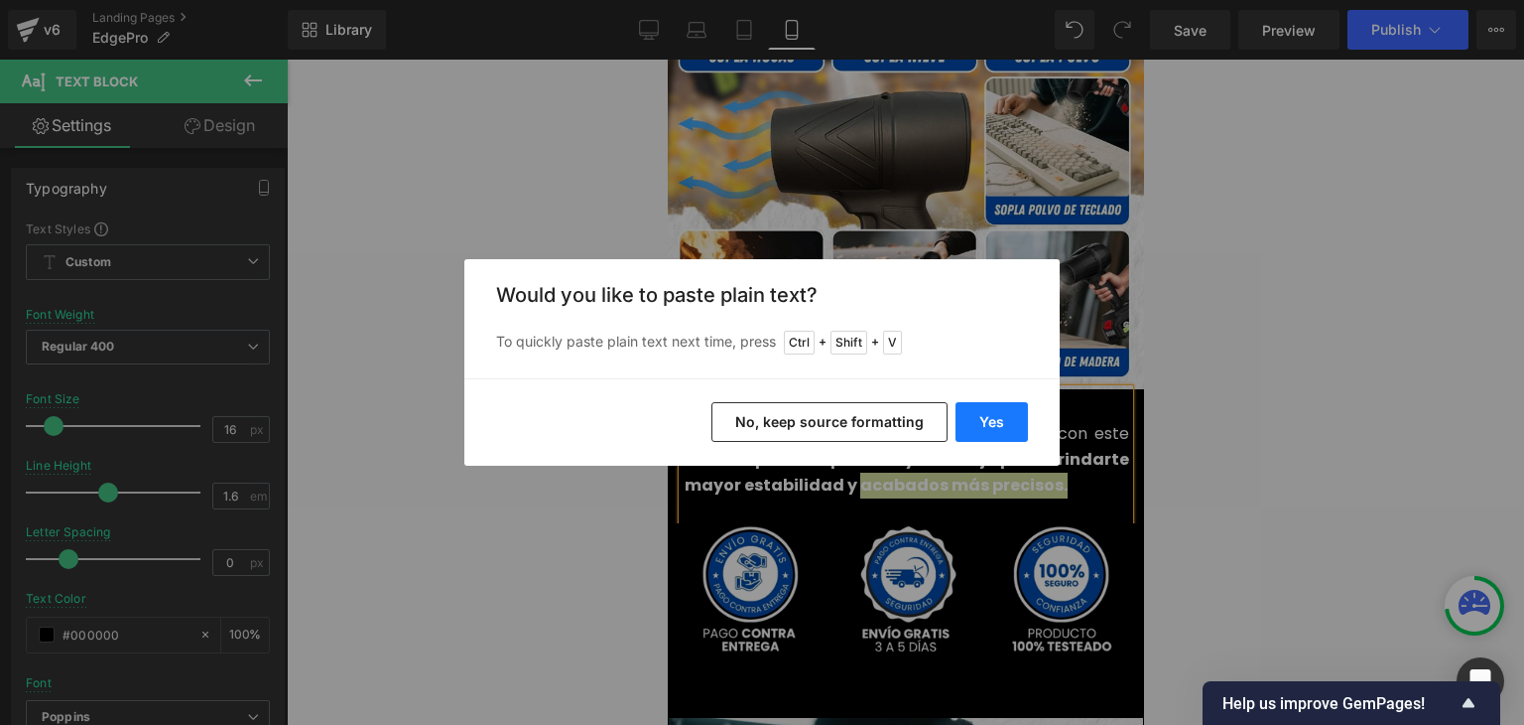
click at [992, 428] on button "Yes" at bounding box center [992, 422] width 72 height 40
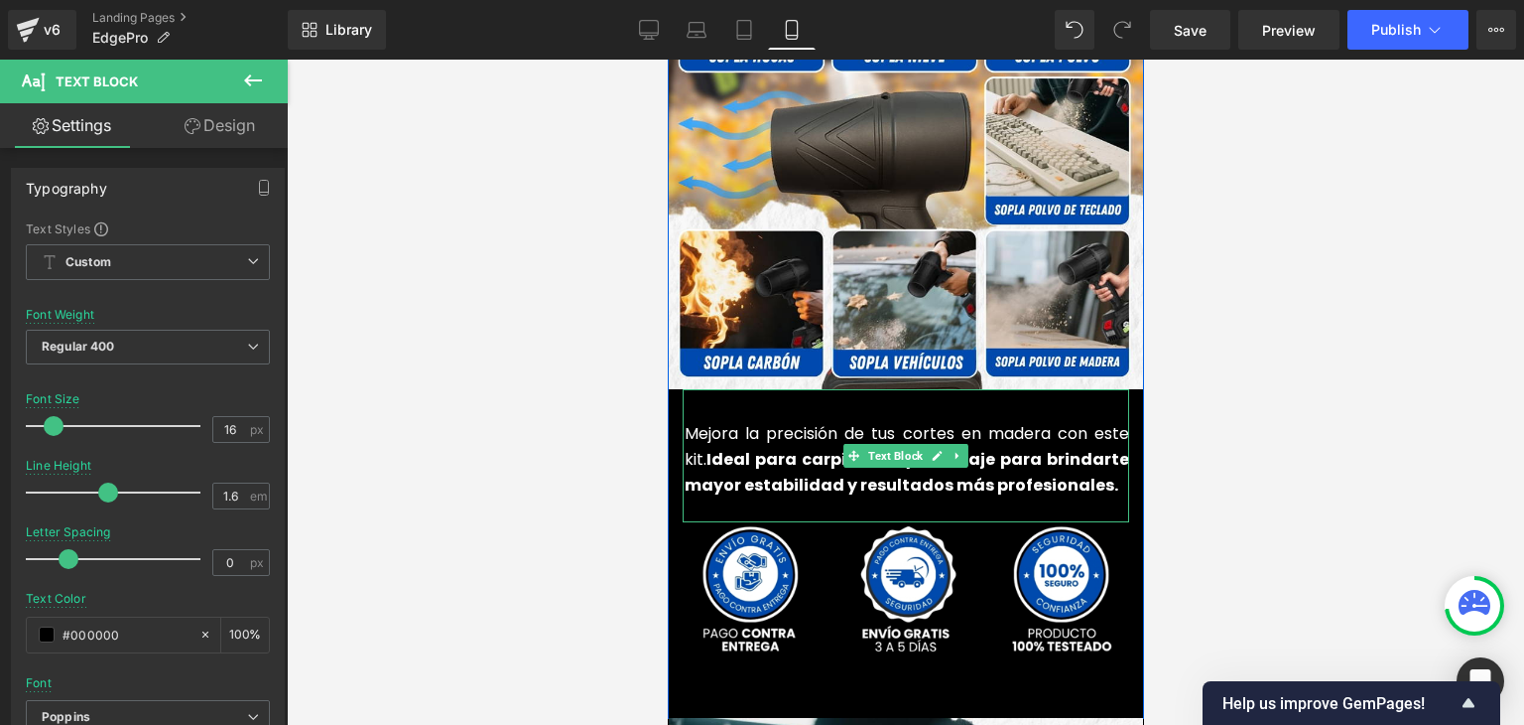
click at [883, 453] on strong "Ideal para carpintería y bricolaje para brindarte mayor estabilidad y resultado…" at bounding box center [906, 472] width 445 height 49
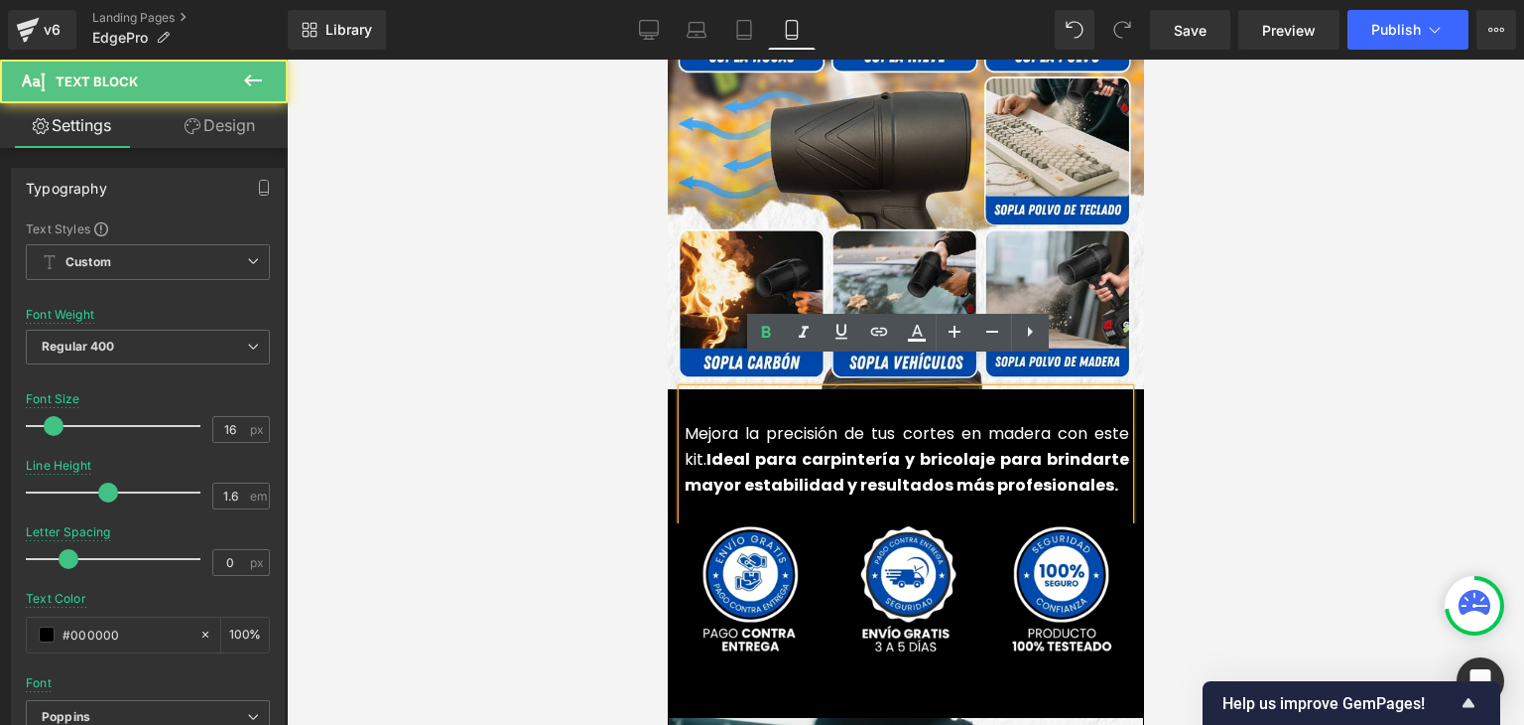
click at [1282, 378] on div at bounding box center [906, 392] width 1238 height 665
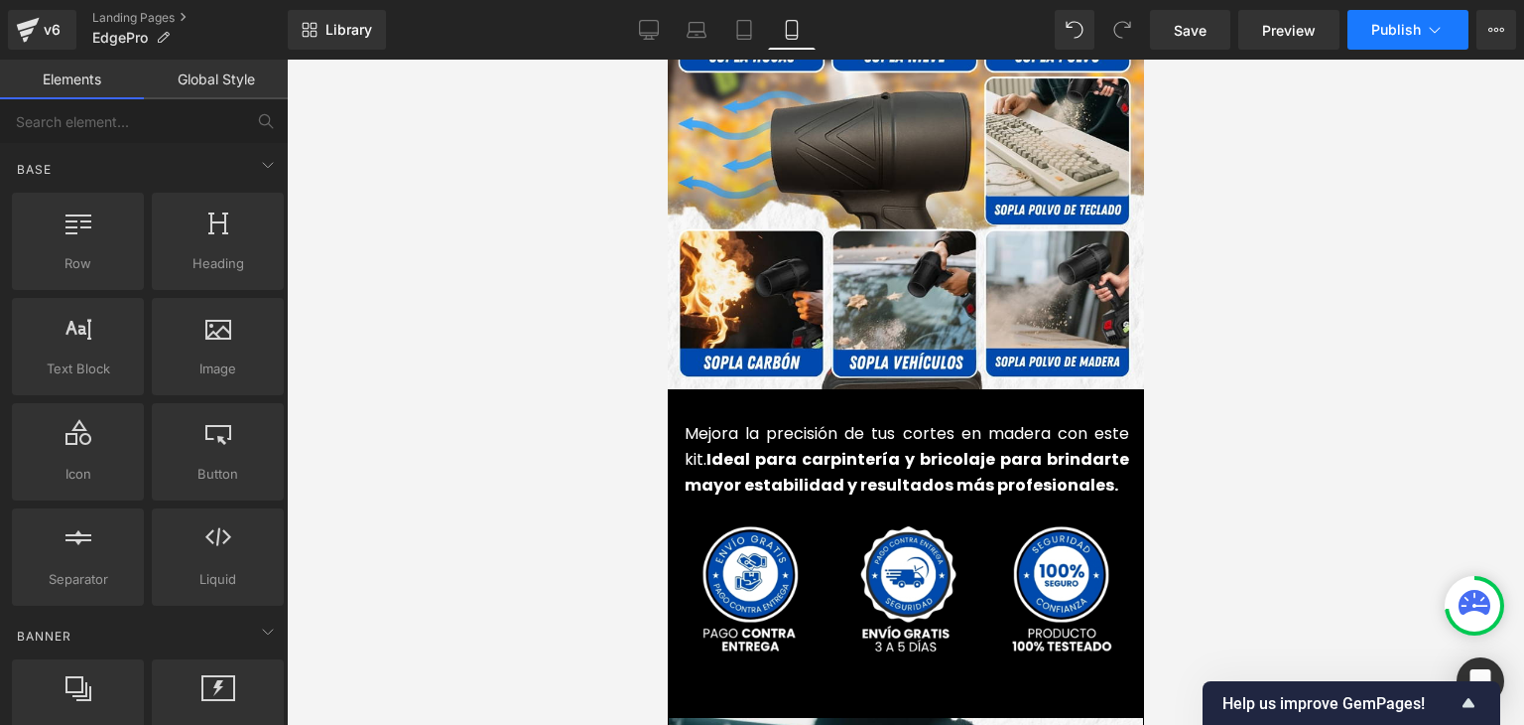
click at [1379, 28] on span "Publish" at bounding box center [1397, 30] width 50 height 16
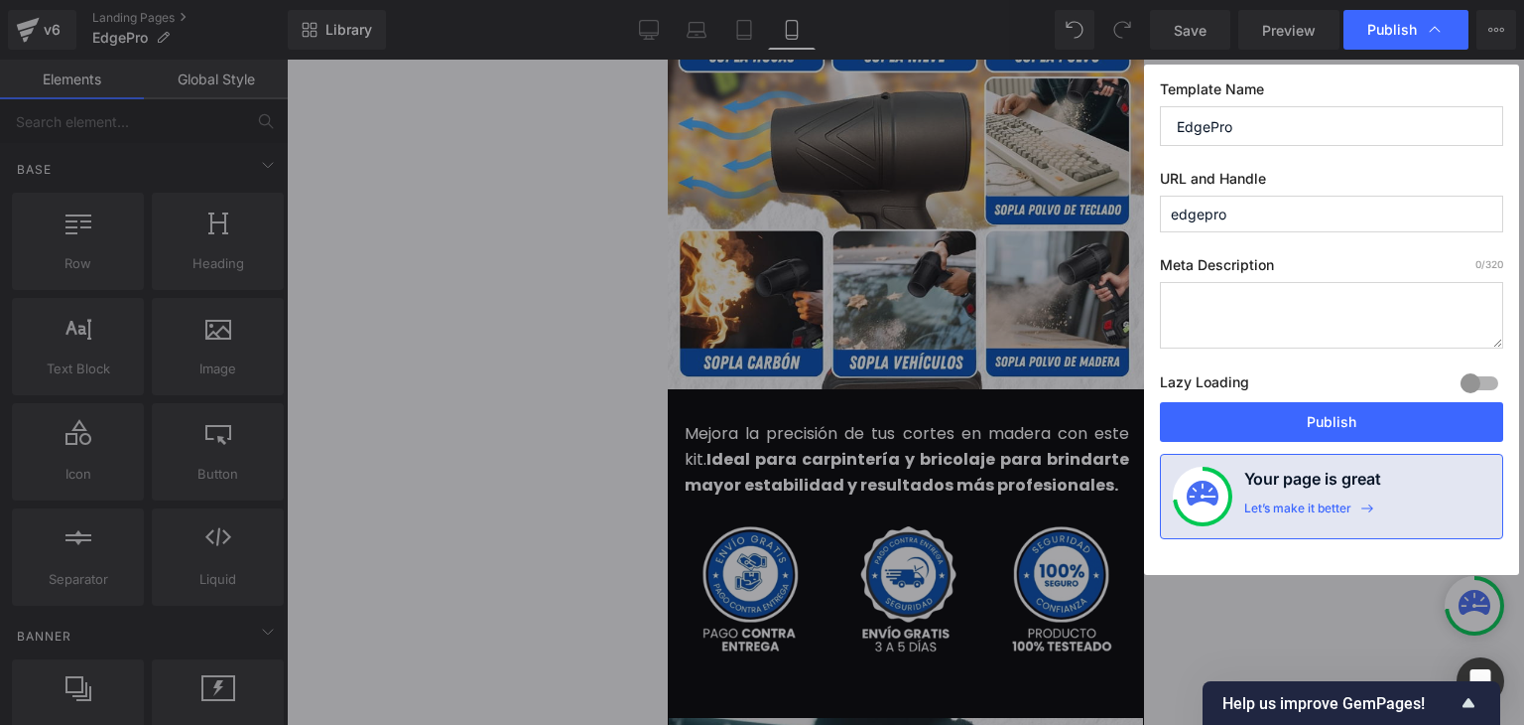
click at [1327, 418] on button "Publish" at bounding box center [1331, 422] width 343 height 40
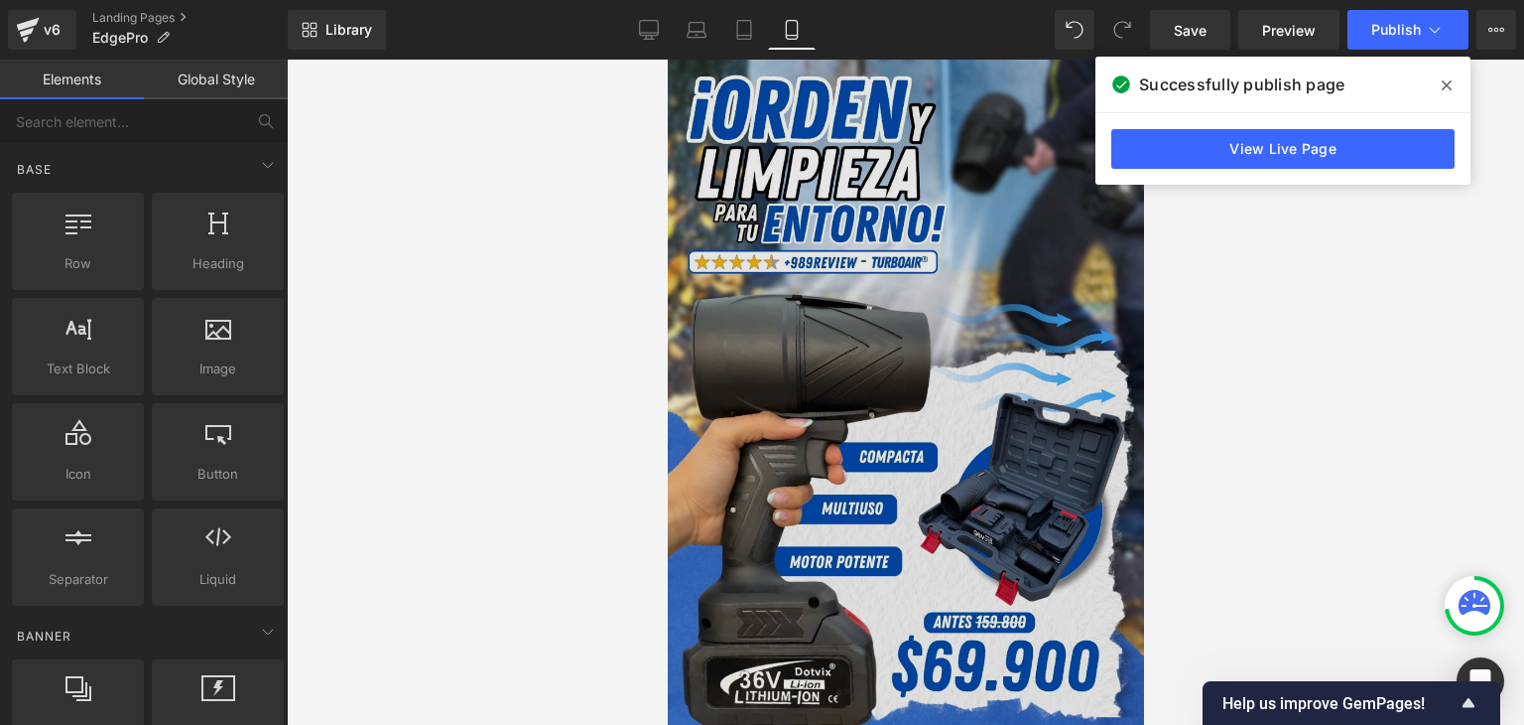
scroll to position [0, 0]
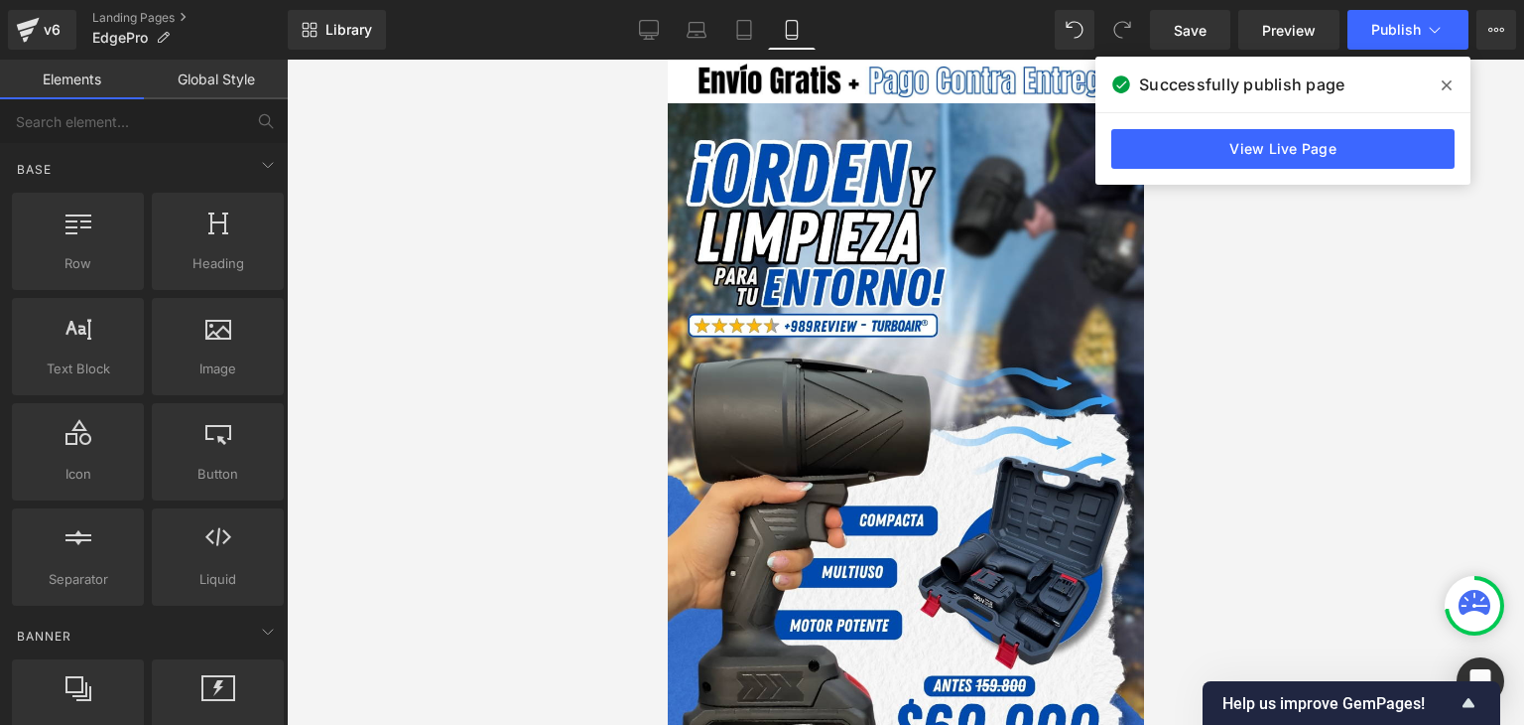
drag, startPoint x: 1439, startPoint y: 81, endPoint x: 1417, endPoint y: 101, distance: 29.5
click at [1440, 83] on span at bounding box center [1447, 85] width 32 height 32
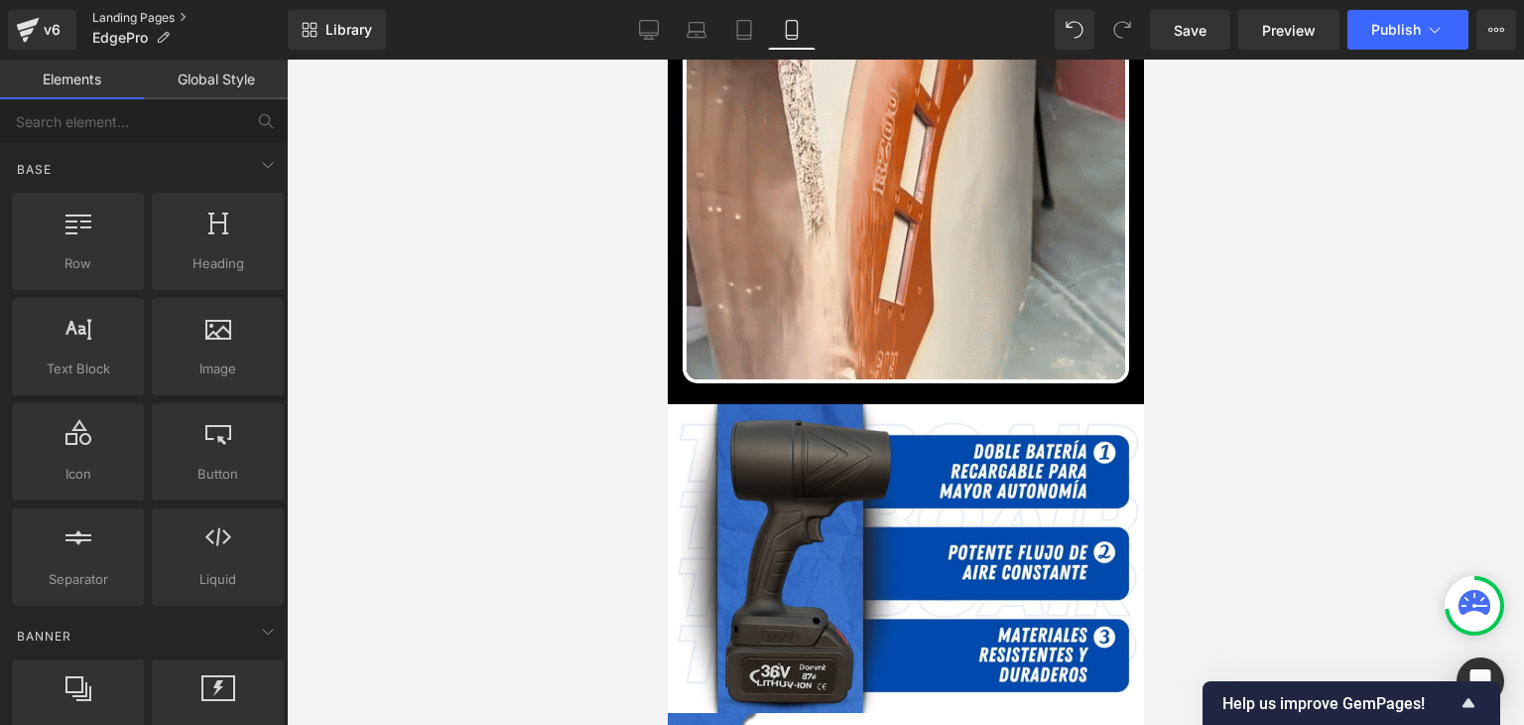
scroll to position [893, 0]
